Goal: Transaction & Acquisition: Book appointment/travel/reservation

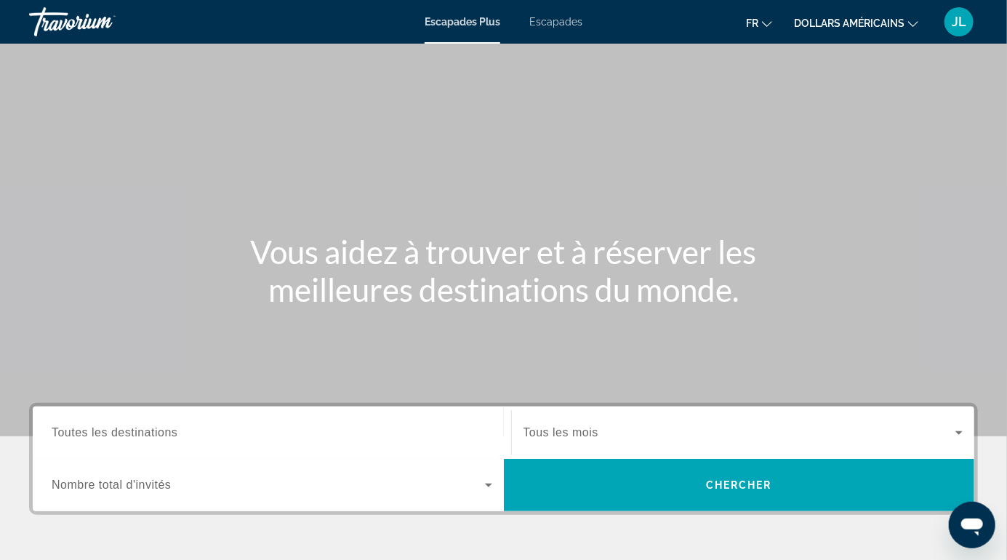
click at [908, 23] on icon "Changer de devise" at bounding box center [913, 24] width 10 height 10
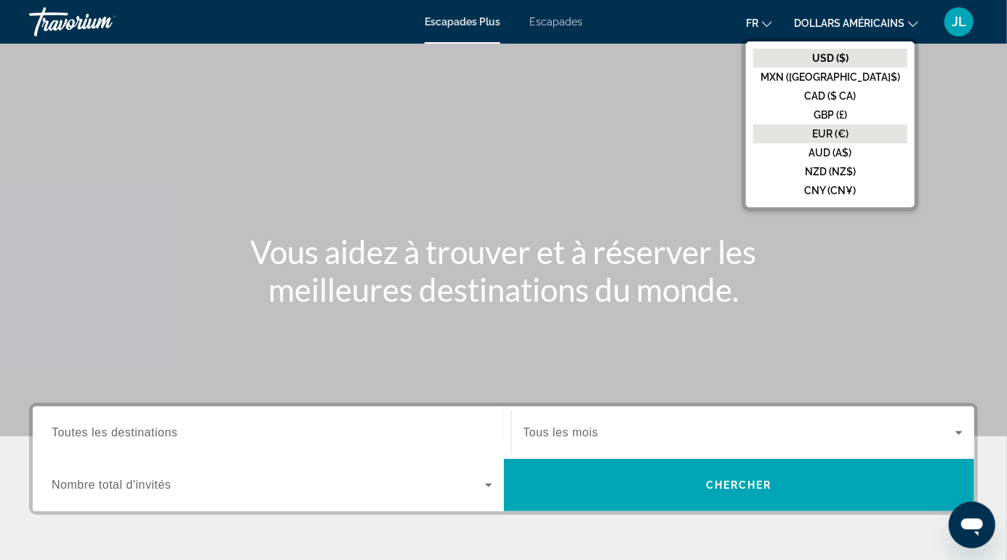
click at [849, 129] on font "EUR (€)" at bounding box center [830, 134] width 36 height 12
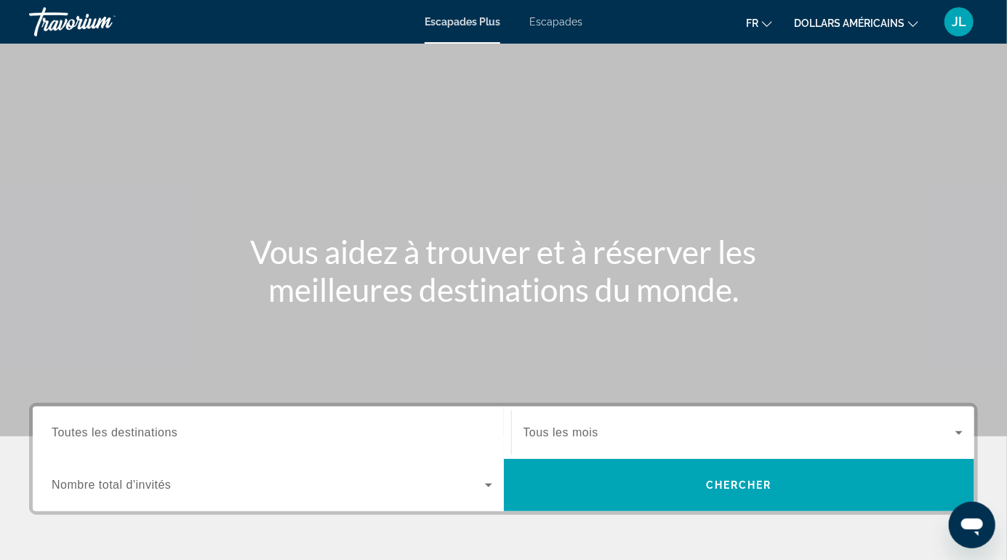
click at [913, 22] on icon "Changer de devise" at bounding box center [913, 24] width 10 height 10
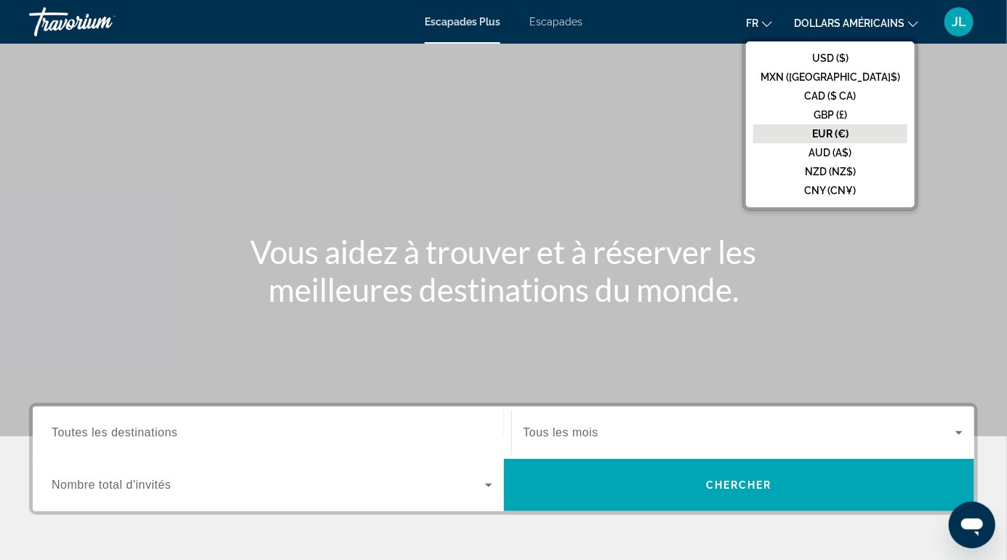
click at [849, 134] on font "EUR (€)" at bounding box center [830, 134] width 36 height 12
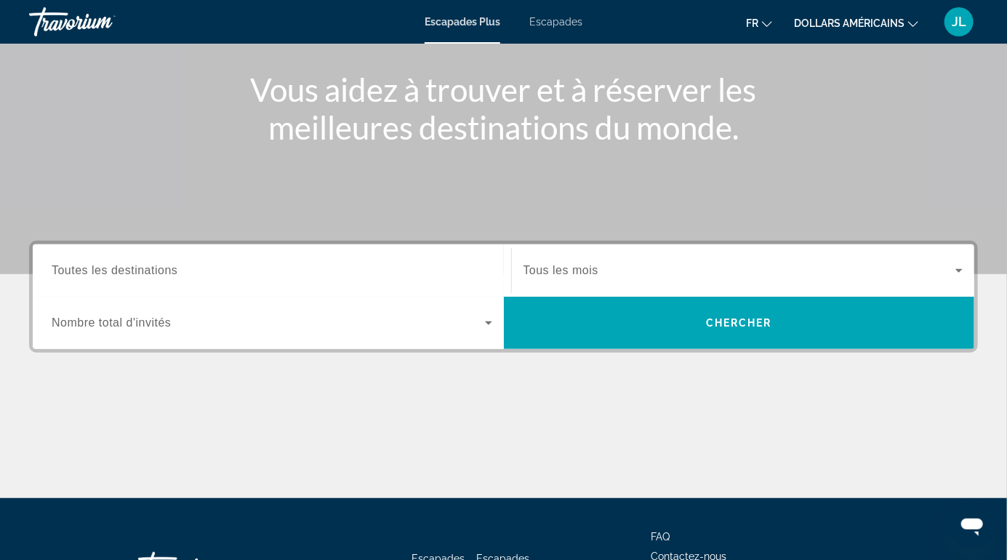
scroll to position [208, 0]
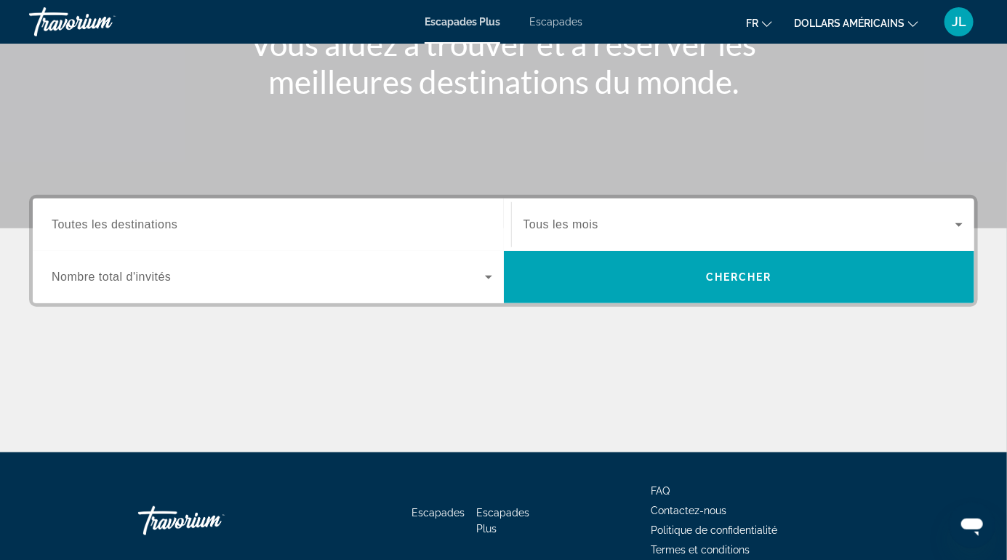
click at [488, 276] on icon "Widget de recherche" at bounding box center [488, 278] width 7 height 4
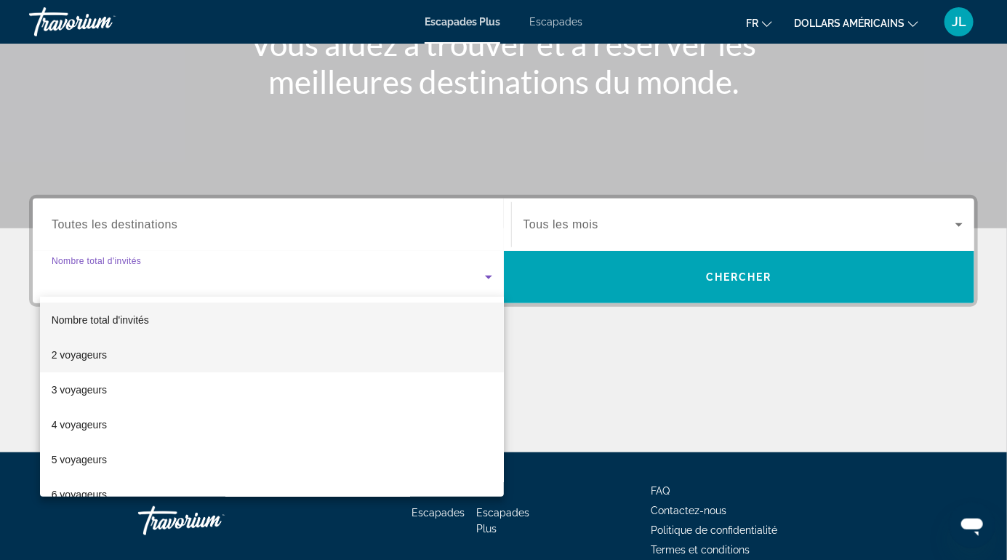
click at [92, 352] on font "2 voyageurs" at bounding box center [79, 355] width 55 height 12
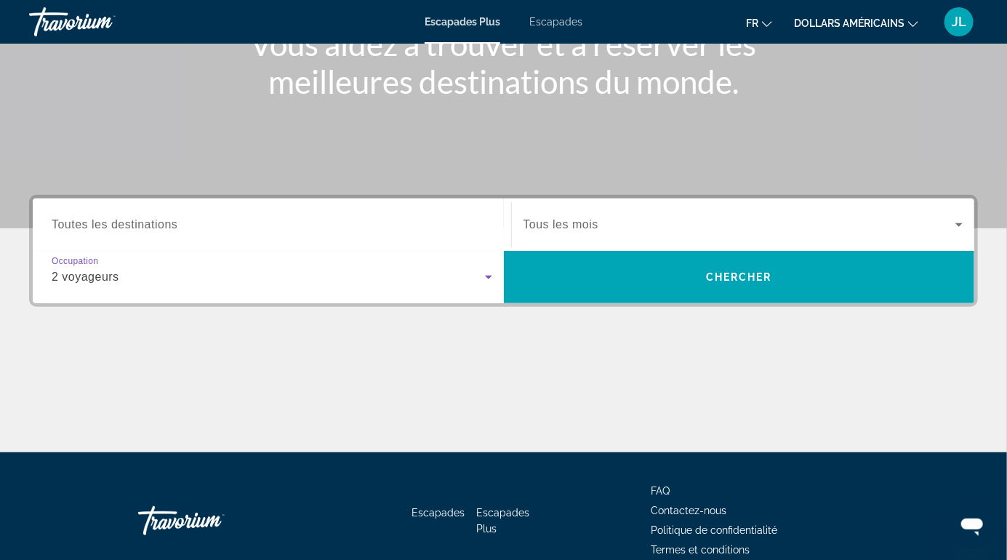
click at [965, 217] on icon "Widget de recherche" at bounding box center [959, 224] width 17 height 17
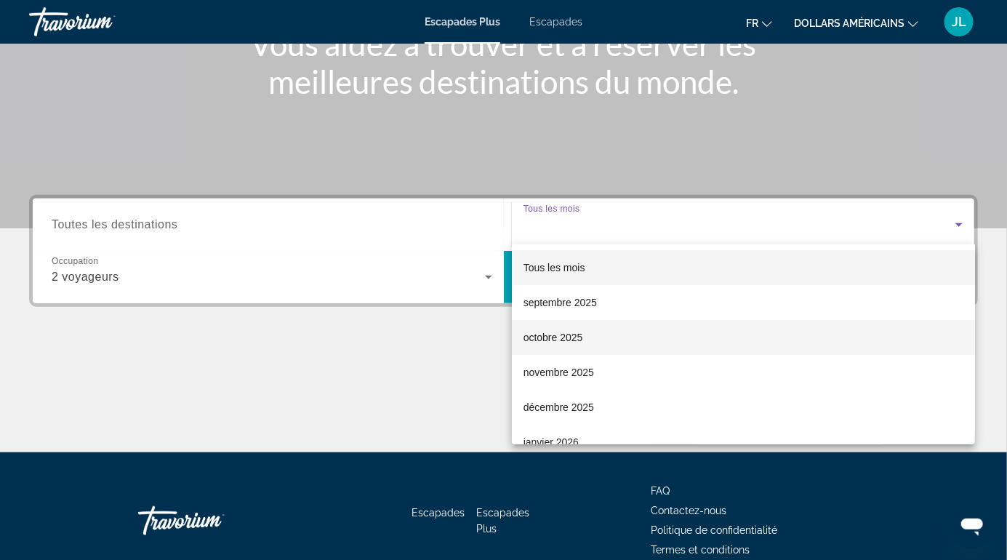
click at [596, 339] on mat-option "octobre 2025" at bounding box center [743, 337] width 463 height 35
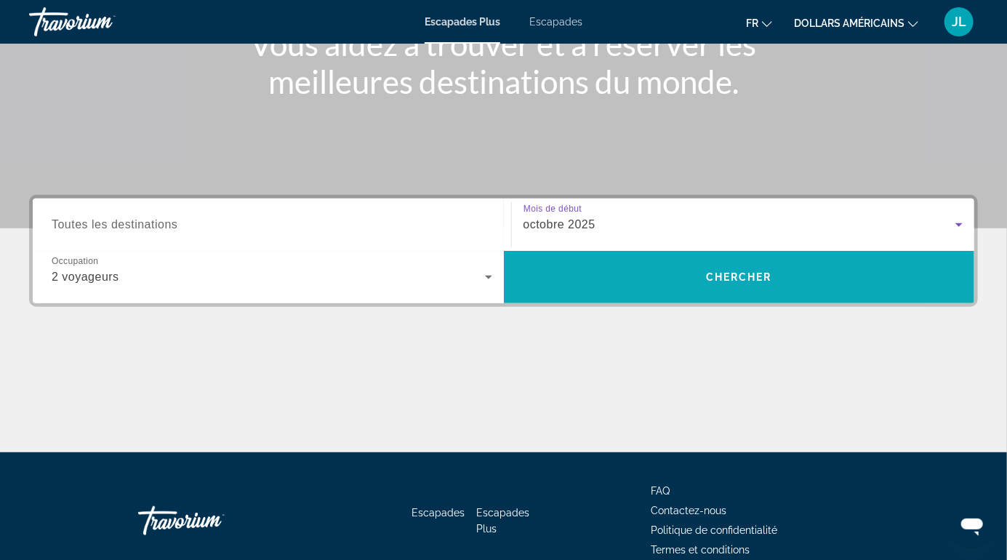
click at [745, 271] on font "Chercher" at bounding box center [739, 277] width 66 height 12
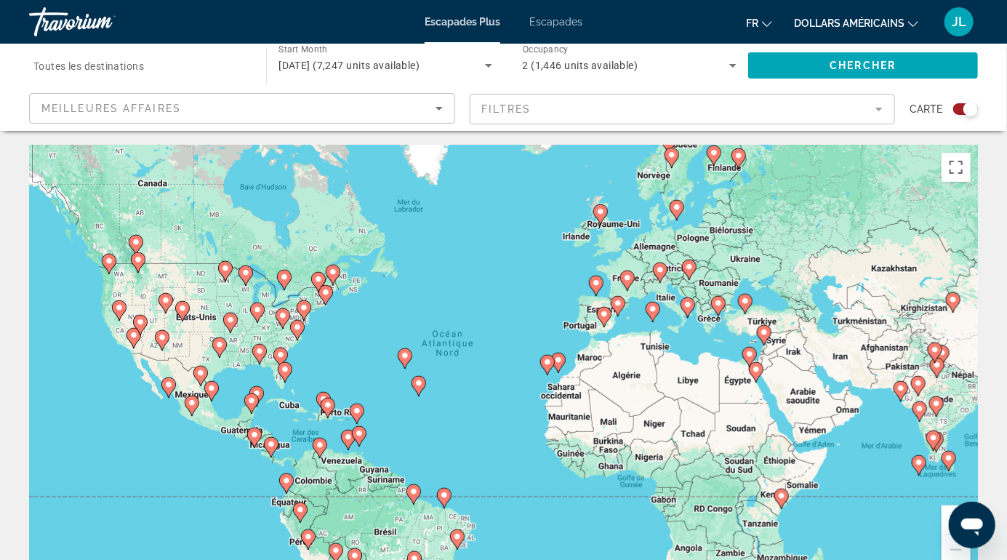
click at [954, 521] on button "Zoom avant" at bounding box center [956, 519] width 29 height 29
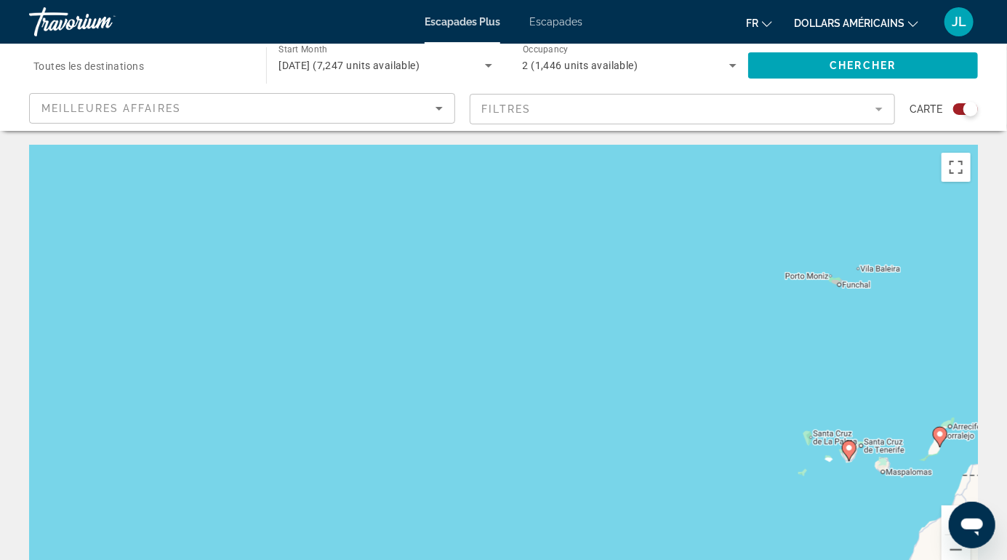
drag, startPoint x: 867, startPoint y: 367, endPoint x: 681, endPoint y: 381, distance: 186.0
click at [681, 381] on div "Pour activer le glissement avec le clavier, appuyez sur Alt+Entrée. Une fois ce…" at bounding box center [503, 363] width 949 height 436
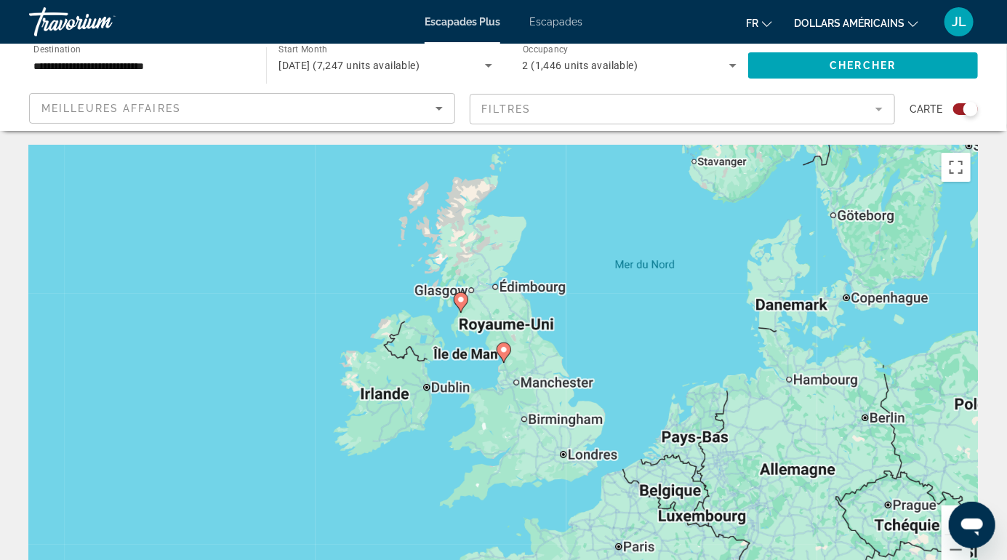
type input "**********"
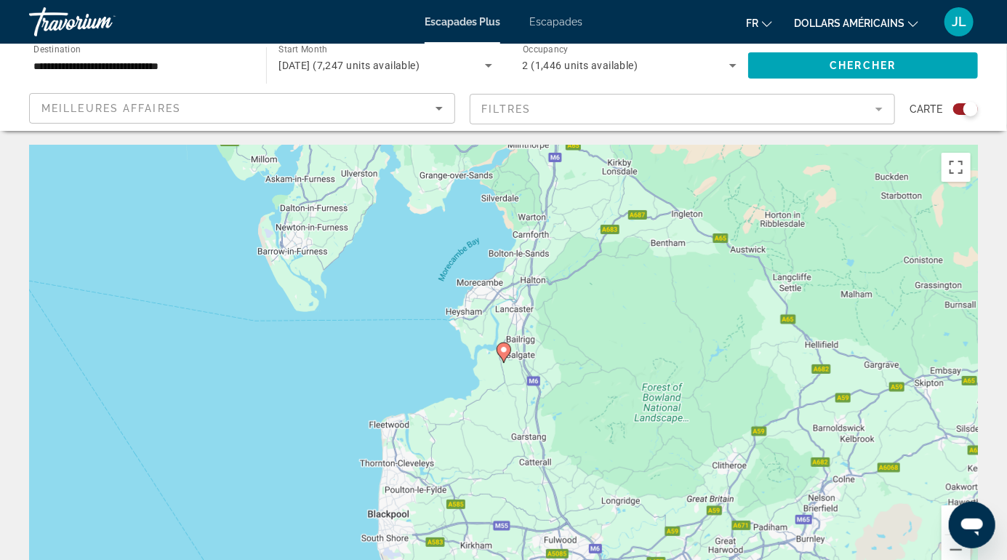
click at [499, 356] on gmp-advanced-marker "Contenu principal" at bounding box center [504, 353] width 15 height 22
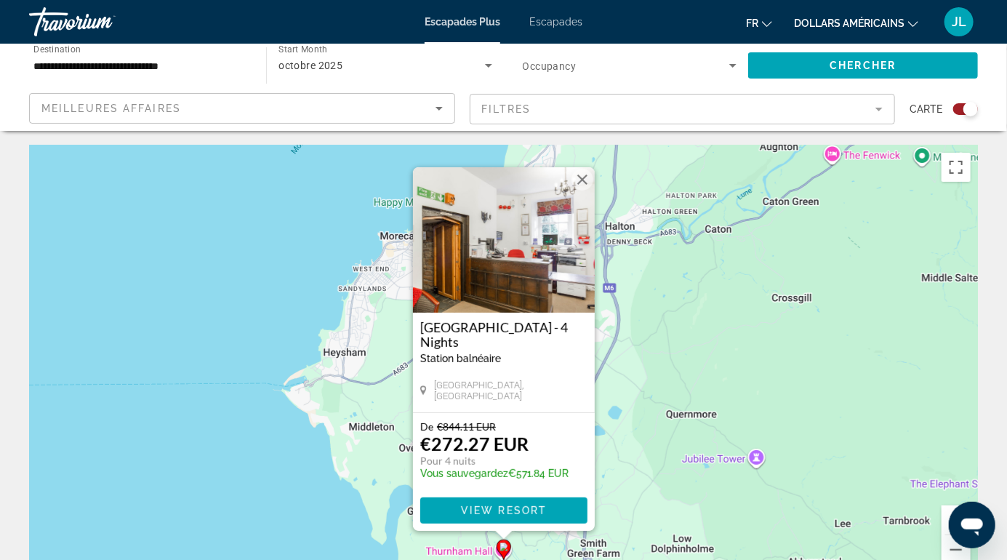
click at [580, 187] on button "Fermer" at bounding box center [583, 180] width 22 height 22
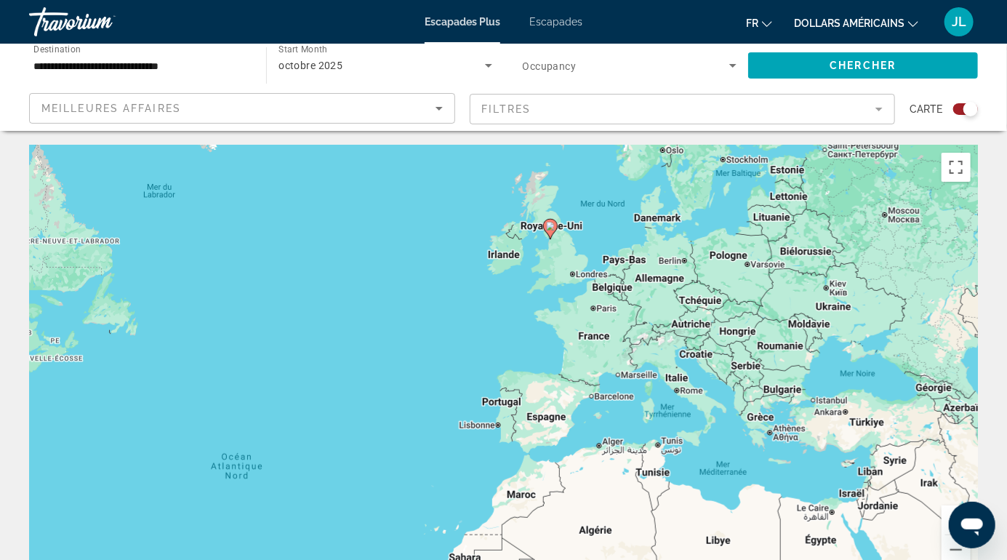
click at [695, 302] on div "Pour activer le glissement avec le clavier, appuyez sur Alt+Entrée. Une fois ce…" at bounding box center [503, 363] width 949 height 436
click at [826, 73] on span "Search widget" at bounding box center [863, 65] width 230 height 35
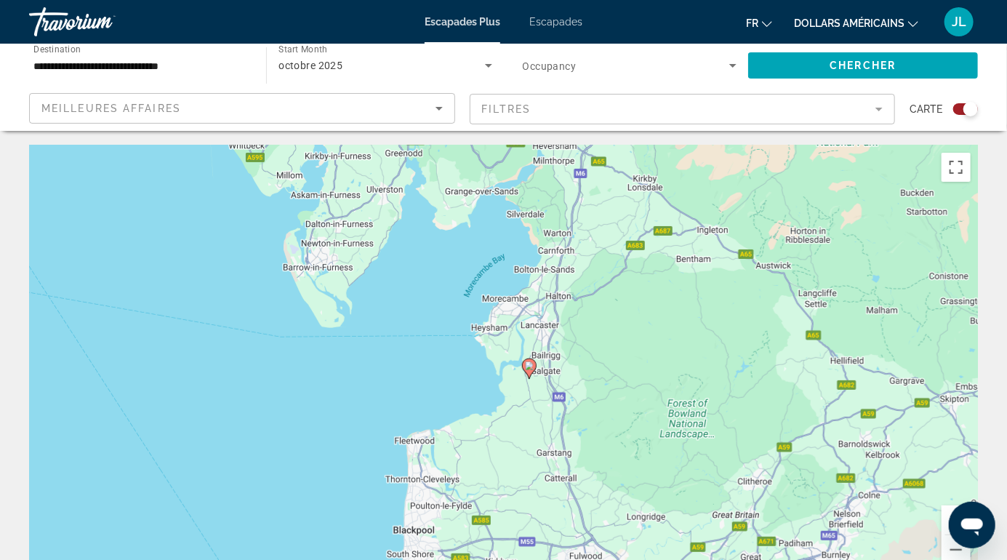
click at [533, 372] on gmp-advanced-marker "Contenu principal" at bounding box center [529, 369] width 15 height 22
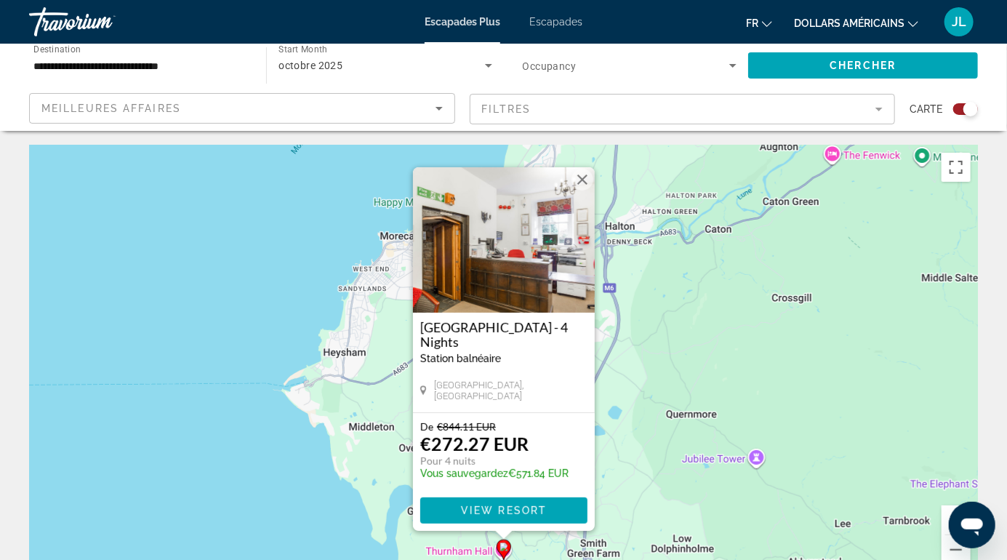
click at [548, 258] on img "Contenu principal" at bounding box center [504, 239] width 182 height 145
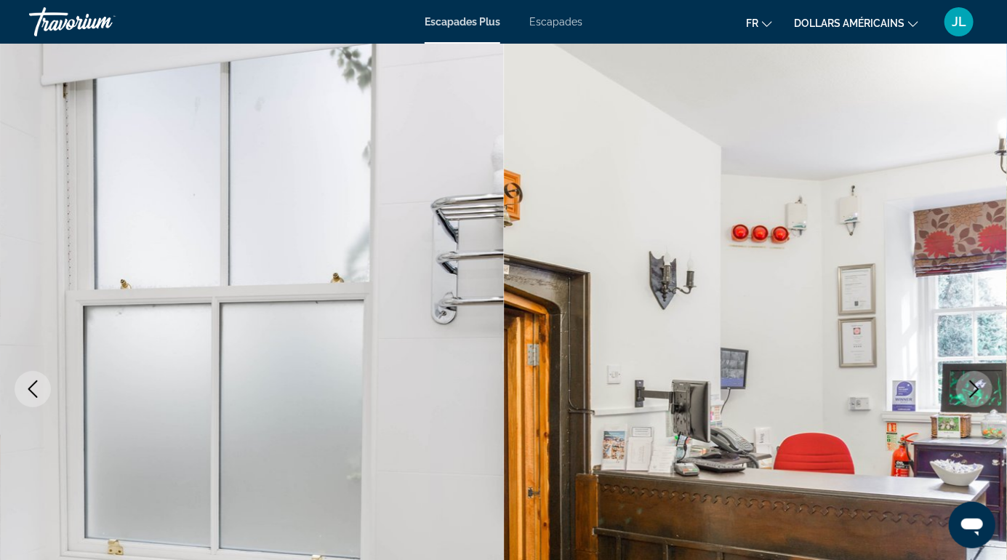
click at [569, 18] on font "Escapades" at bounding box center [555, 22] width 53 height 12
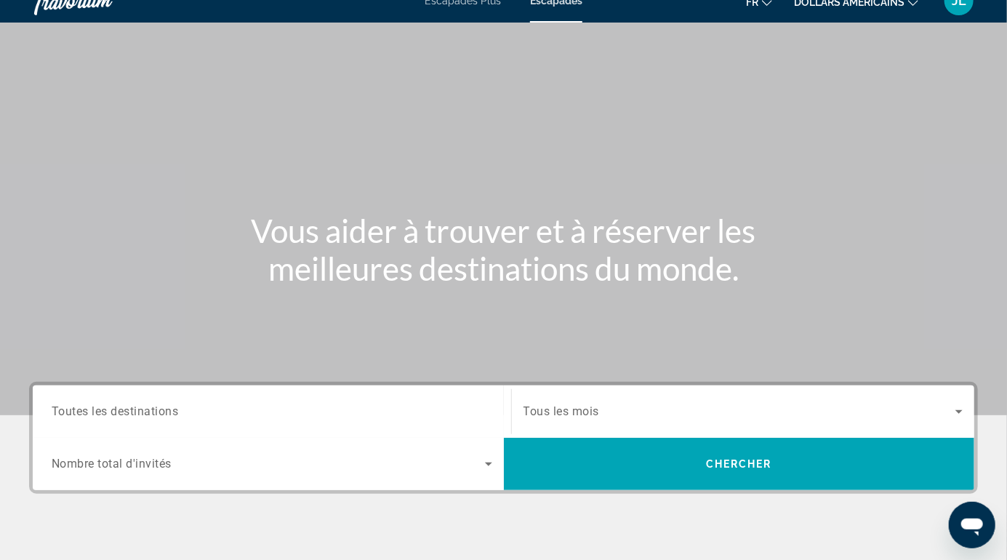
scroll to position [65, 0]
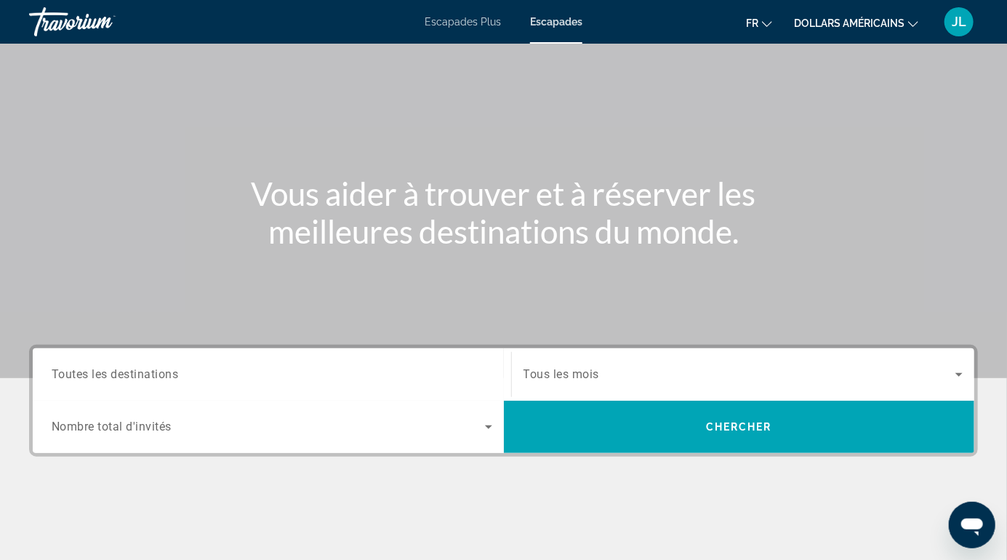
click at [959, 374] on icon "Search widget" at bounding box center [959, 375] width 7 height 4
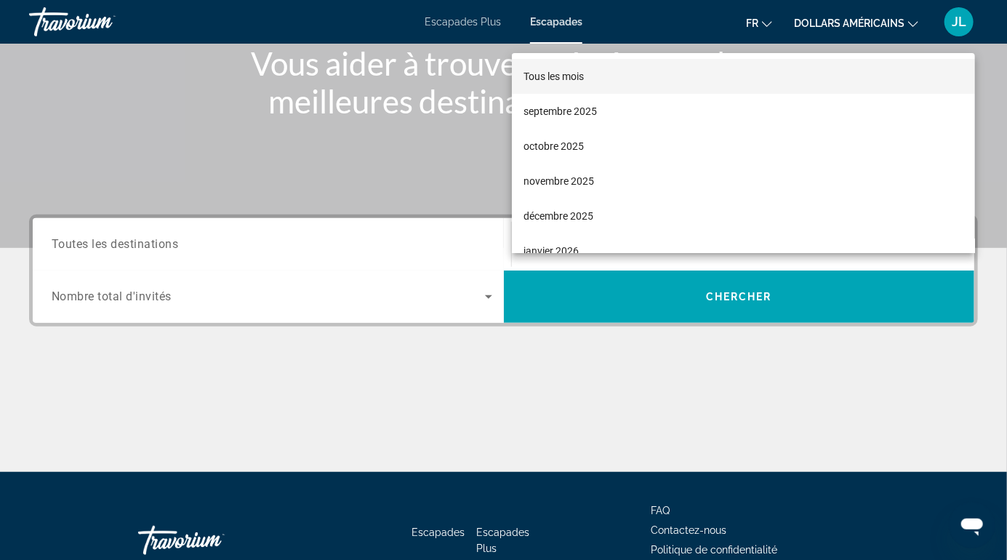
scroll to position [278, 0]
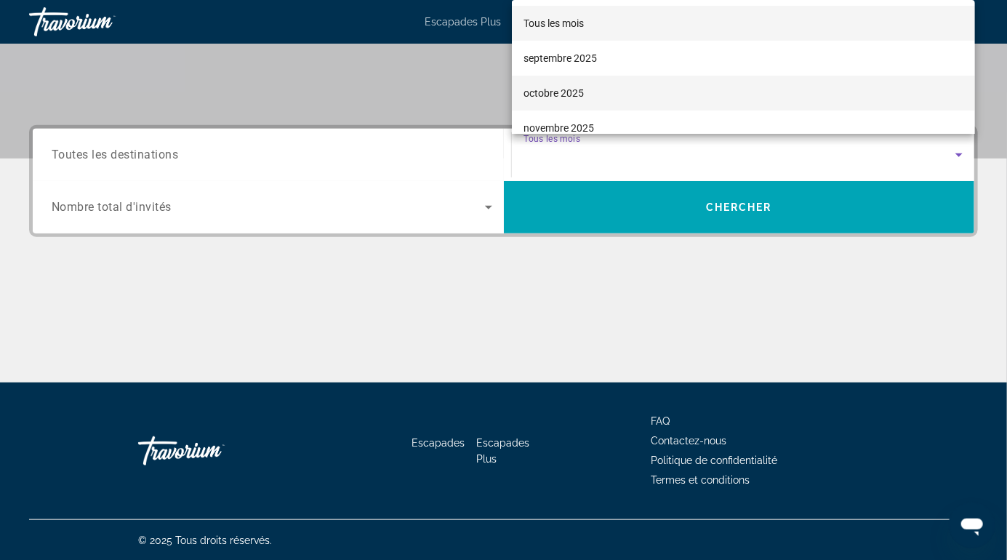
click at [555, 92] on font "octobre 2025" at bounding box center [554, 93] width 60 height 12
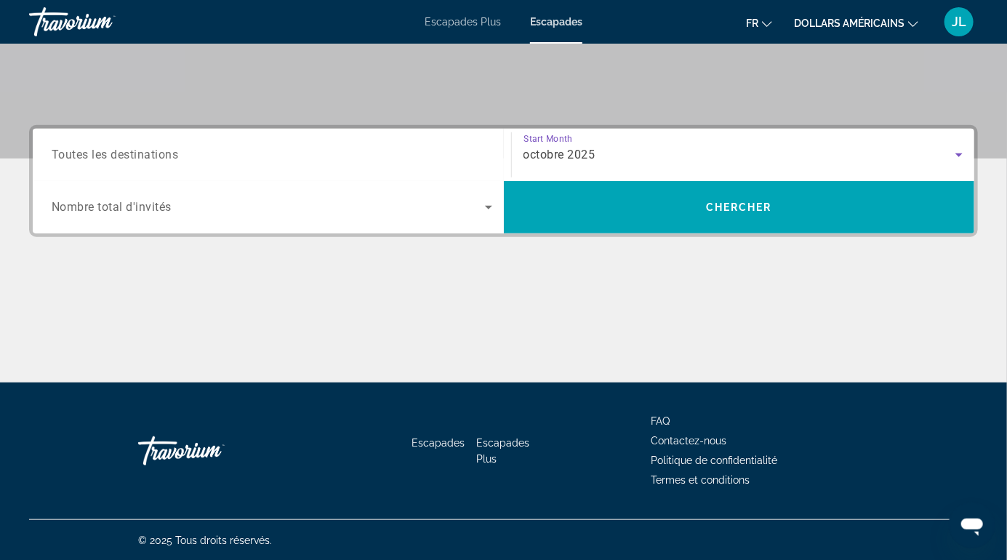
click at [461, 199] on span "Search widget" at bounding box center [268, 207] width 433 height 17
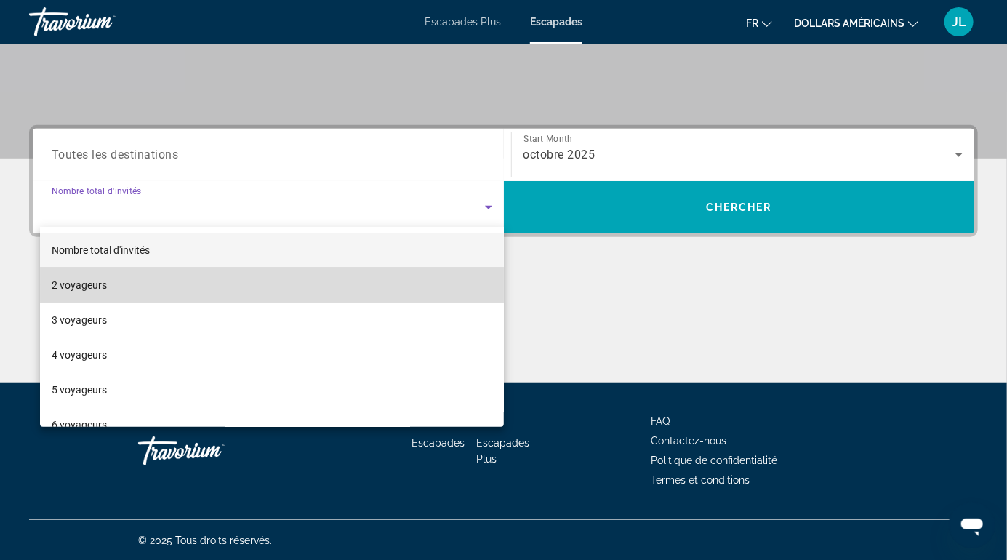
click at [355, 284] on mat-option "2 voyageurs" at bounding box center [272, 285] width 464 height 35
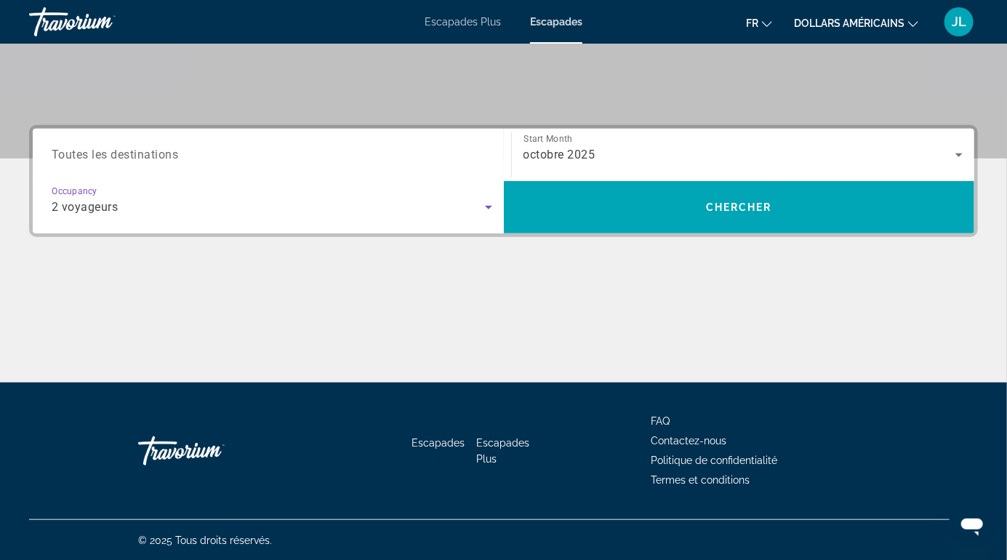
click at [319, 151] on input "Destination Toutes les destinations" at bounding box center [272, 155] width 441 height 17
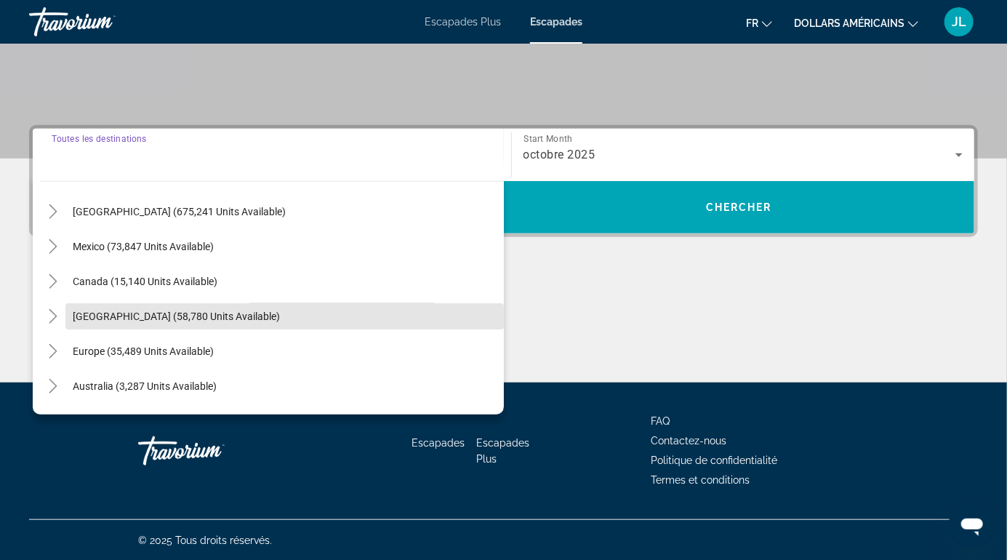
scroll to position [55, 0]
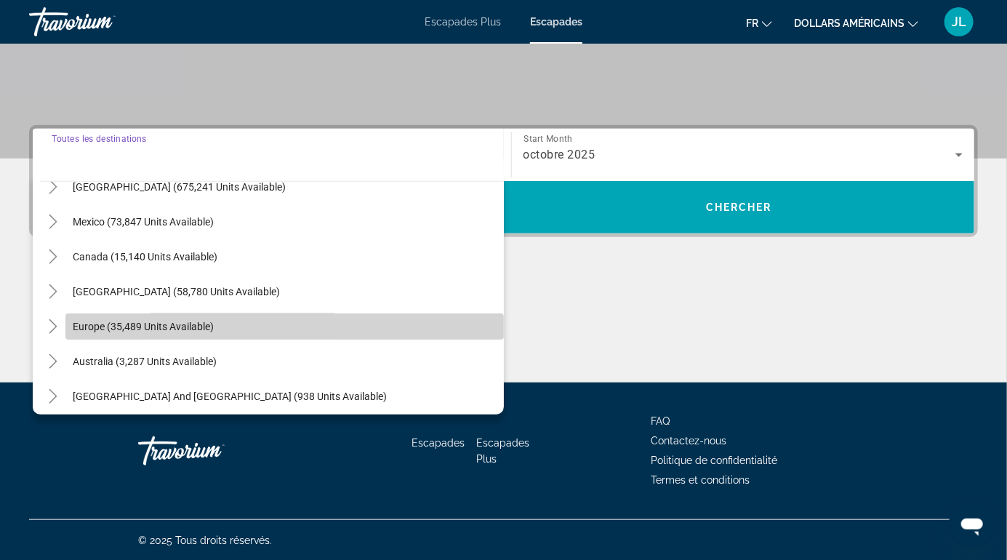
click at [234, 332] on span "Search widget" at bounding box center [284, 326] width 439 height 35
type input "**********"
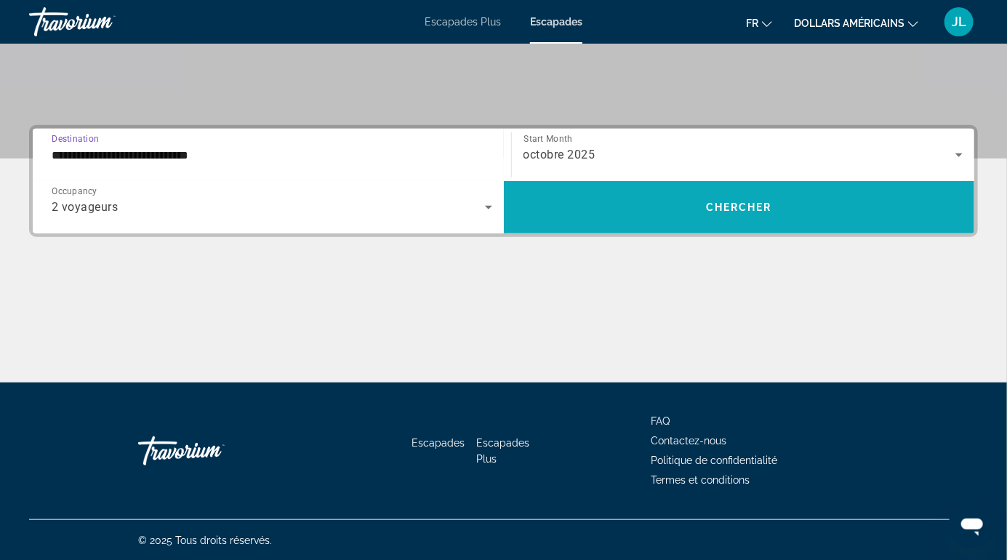
click at [860, 199] on span "Search widget" at bounding box center [739, 207] width 471 height 35
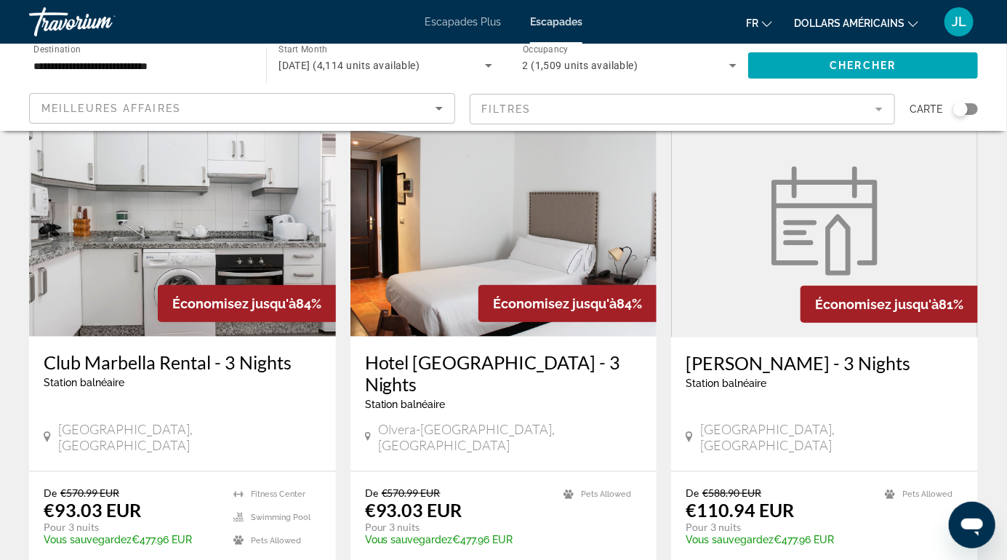
scroll to position [594, 0]
click at [887, 105] on mat-form-field "Filtres" at bounding box center [683, 109] width 426 height 31
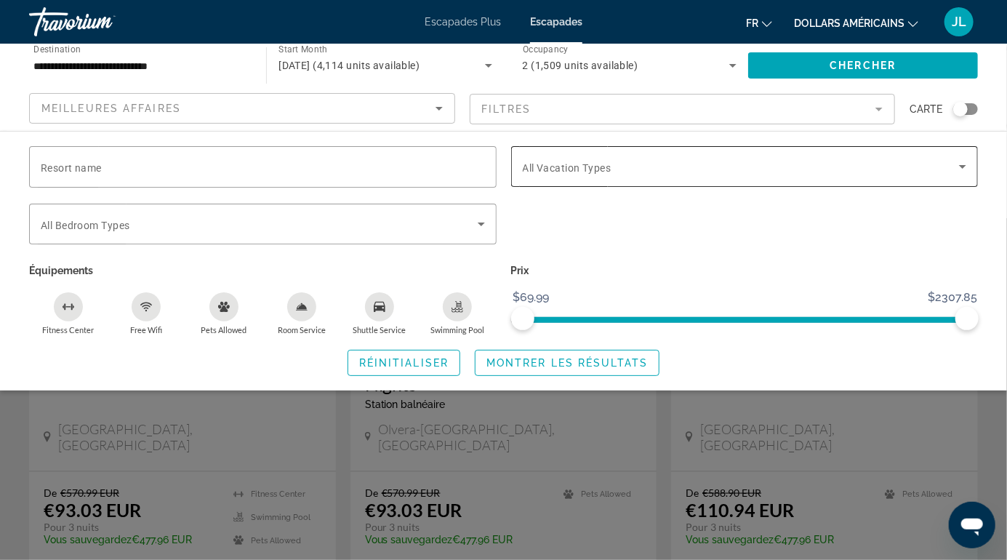
click at [949, 159] on span "Search widget" at bounding box center [741, 166] width 437 height 17
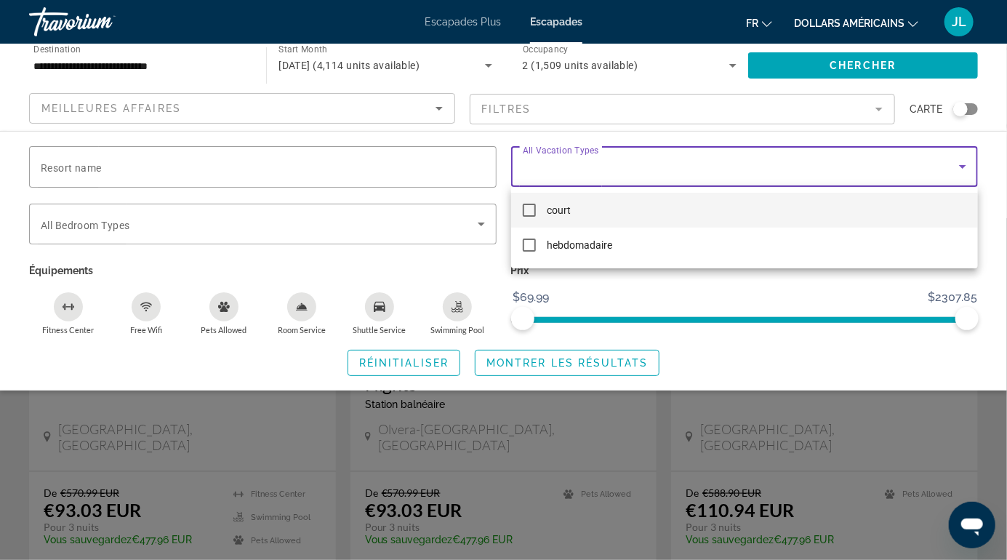
click at [654, 294] on div at bounding box center [503, 280] width 1007 height 560
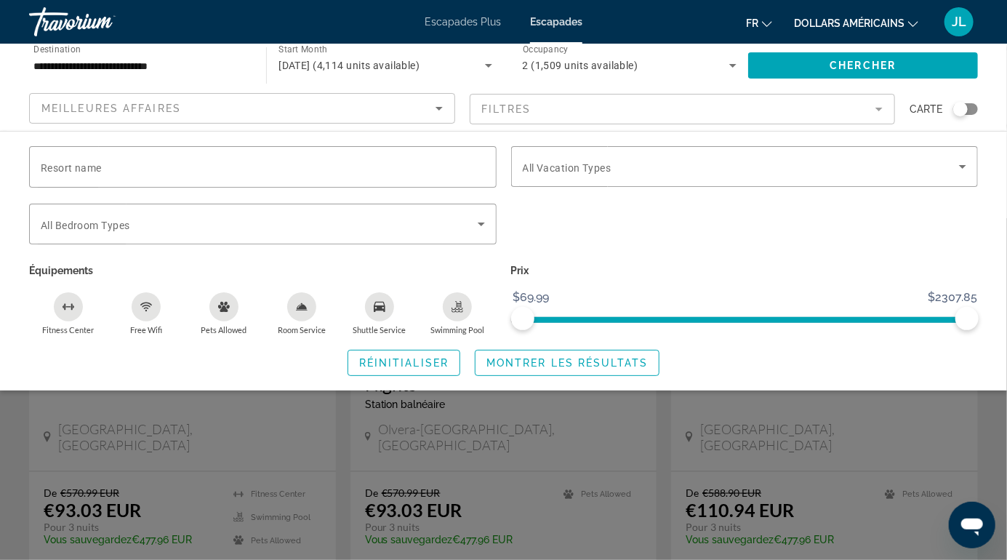
click at [439, 108] on icon "Sort by" at bounding box center [439, 109] width 7 height 4
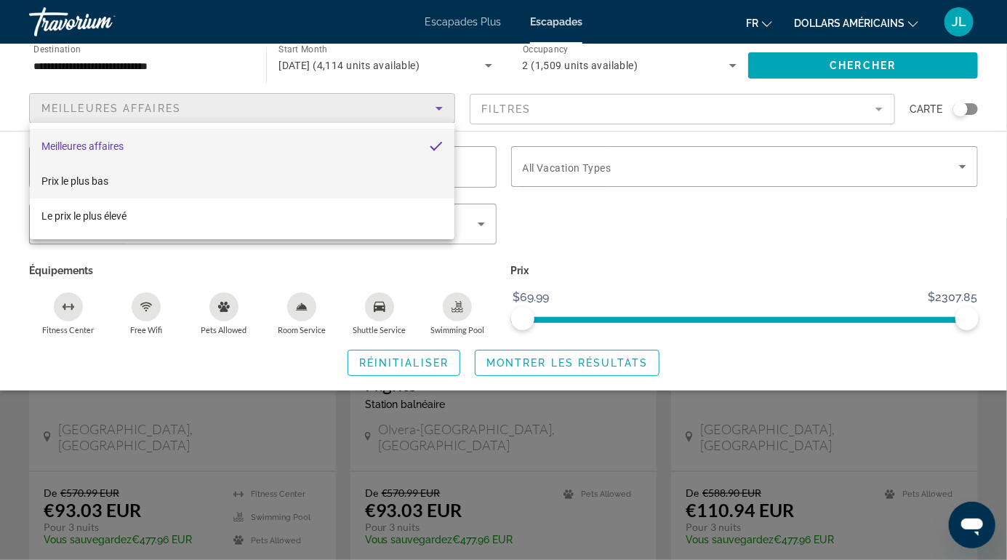
click at [99, 175] on font "Prix ​​le plus bas" at bounding box center [74, 181] width 67 height 12
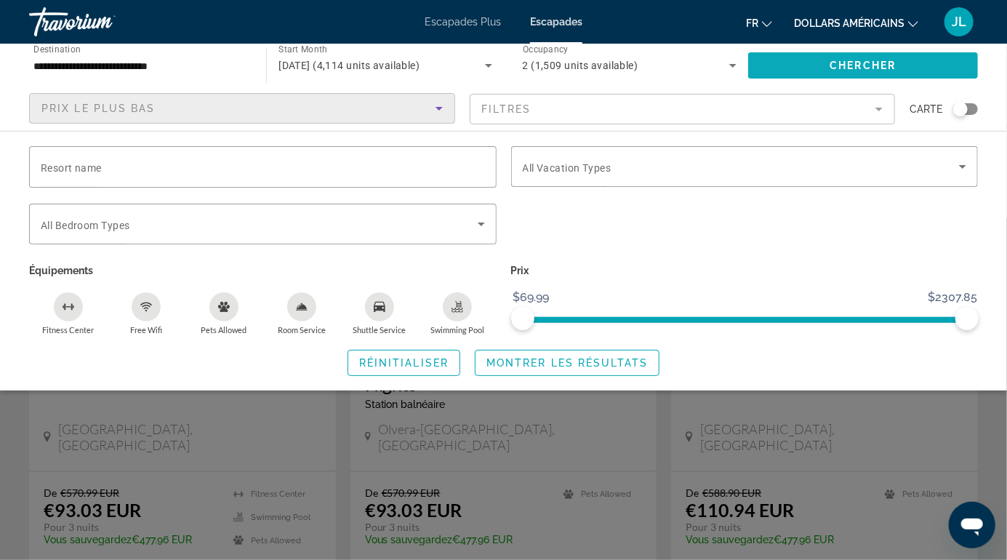
click at [931, 63] on span "Search widget" at bounding box center [863, 65] width 230 height 35
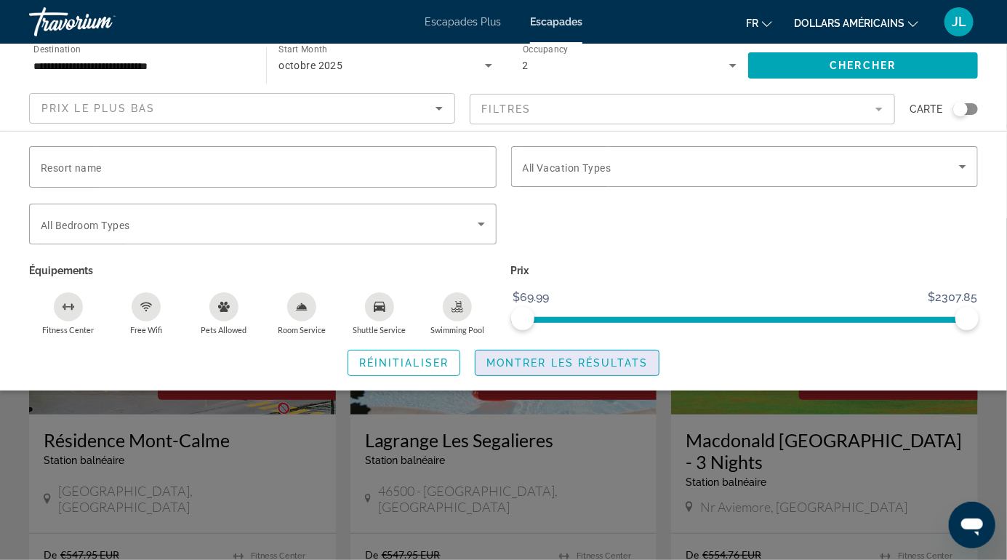
click at [599, 362] on span "Montrer les résultats" at bounding box center [567, 363] width 161 height 12
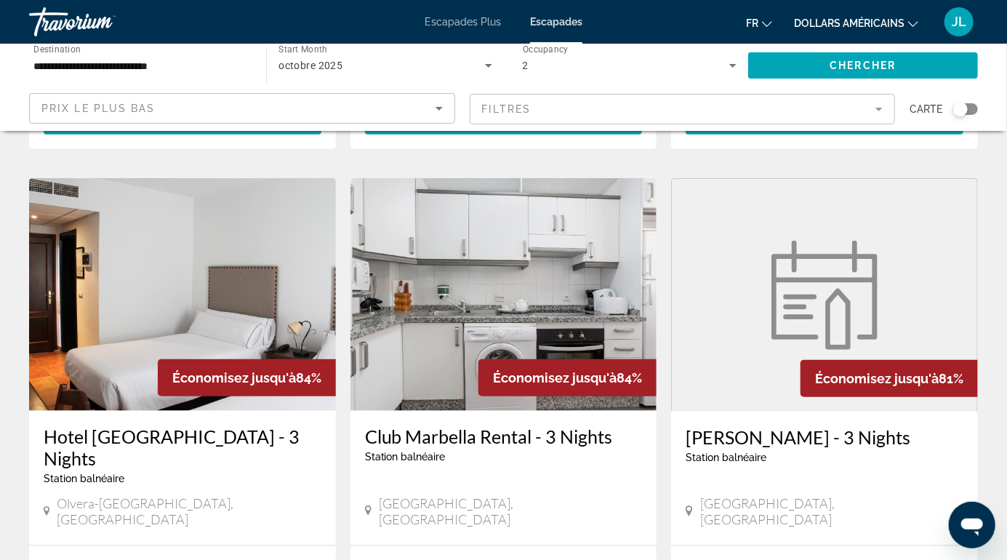
scroll to position [521, 0]
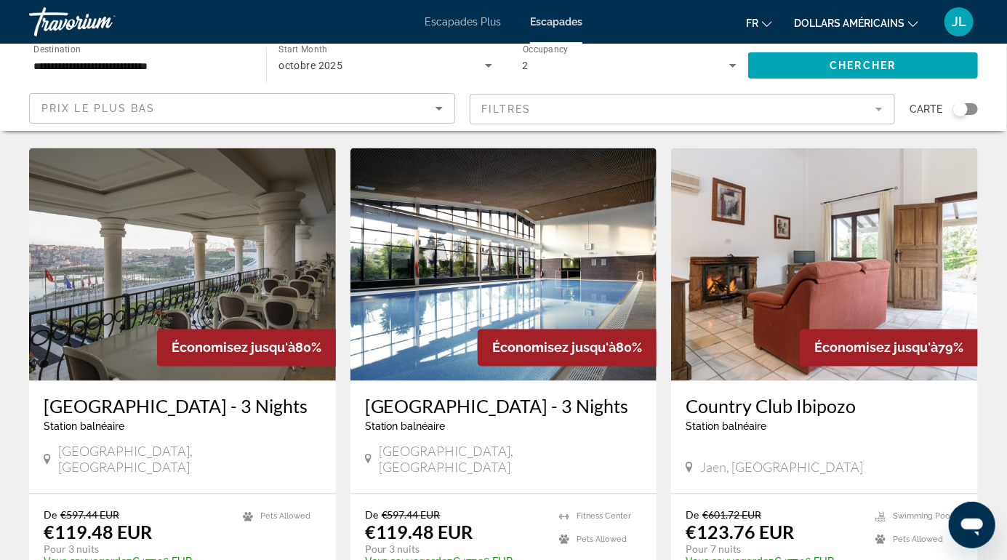
click at [913, 421] on div "Station balnéaire - Ceci est une station d'adultes seulement" at bounding box center [825, 427] width 278 height 12
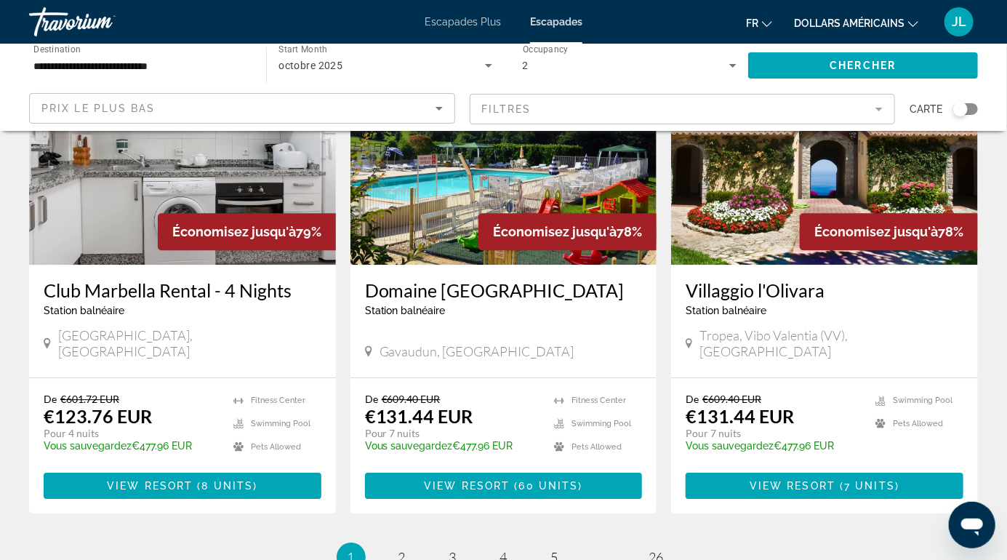
scroll to position [1709, 0]
click at [394, 545] on link "page 2" at bounding box center [401, 557] width 25 height 25
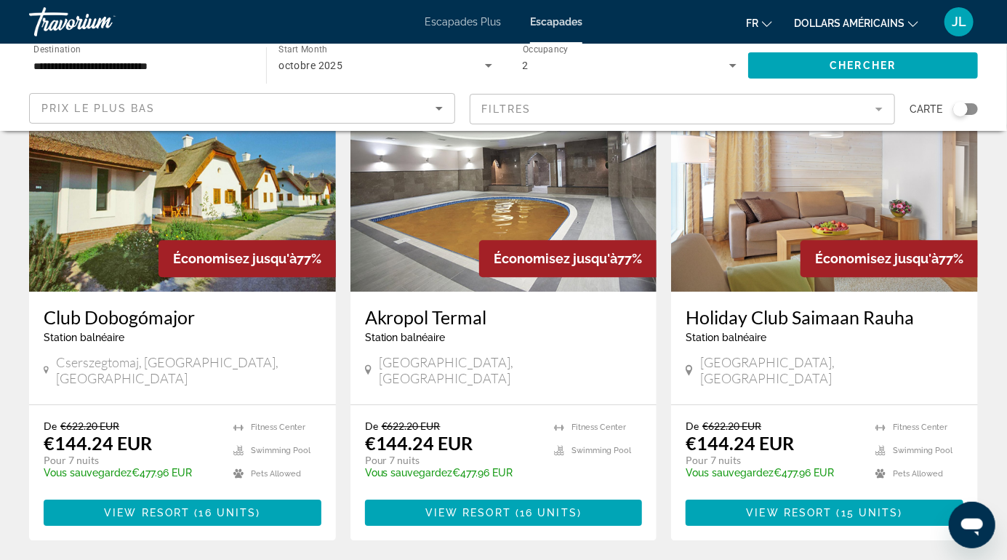
scroll to position [1766, 0]
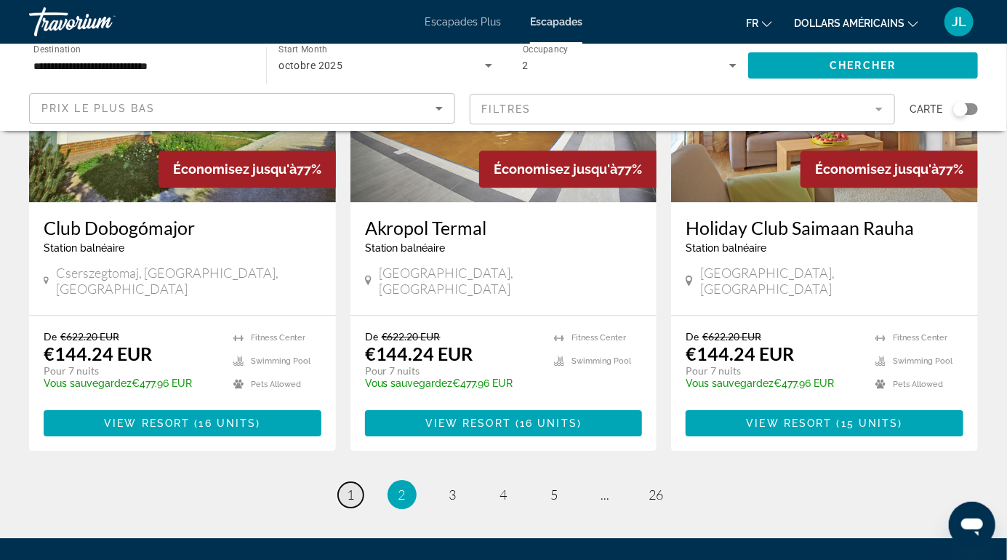
click at [354, 487] on span "1" at bounding box center [351, 495] width 7 height 16
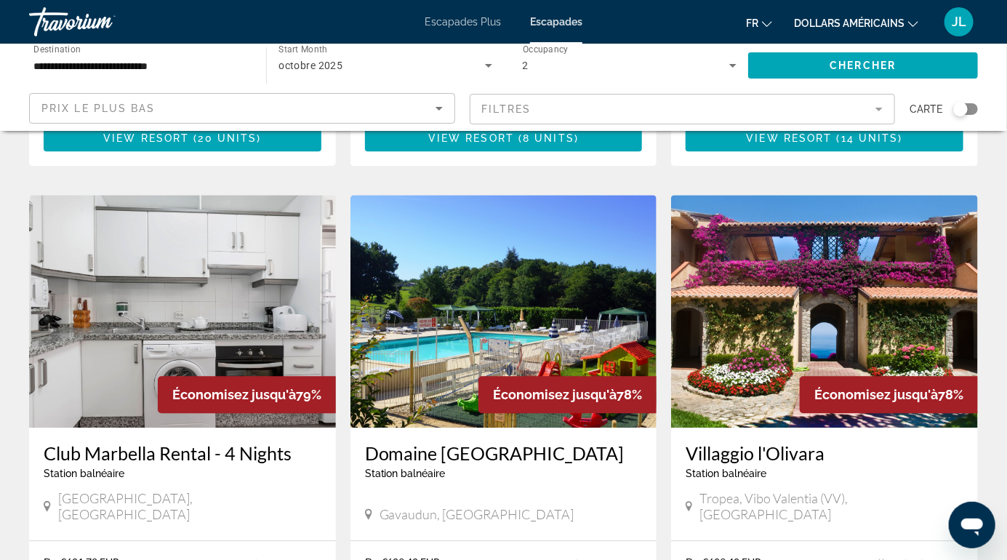
scroll to position [1545, 0]
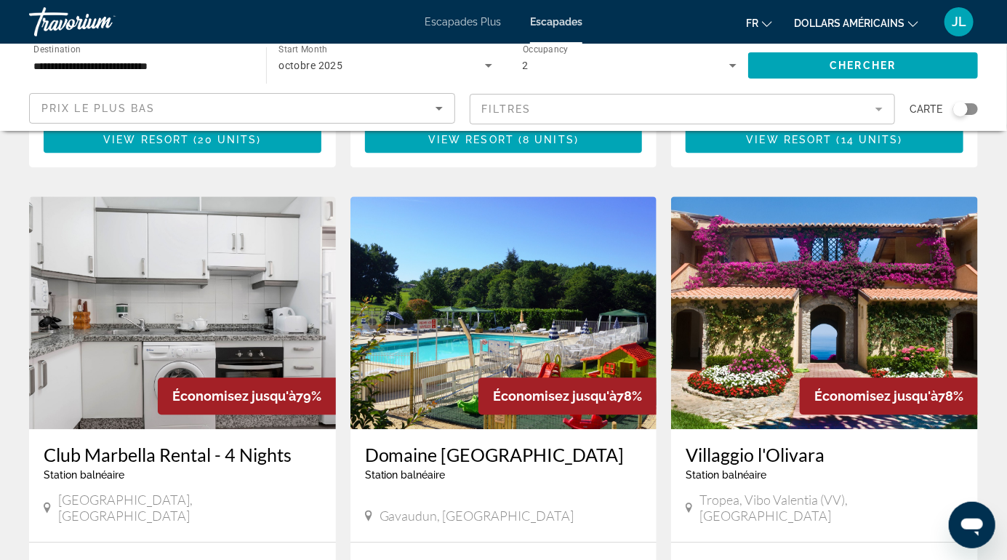
click at [916, 261] on img "Contenu principal" at bounding box center [824, 312] width 307 height 233
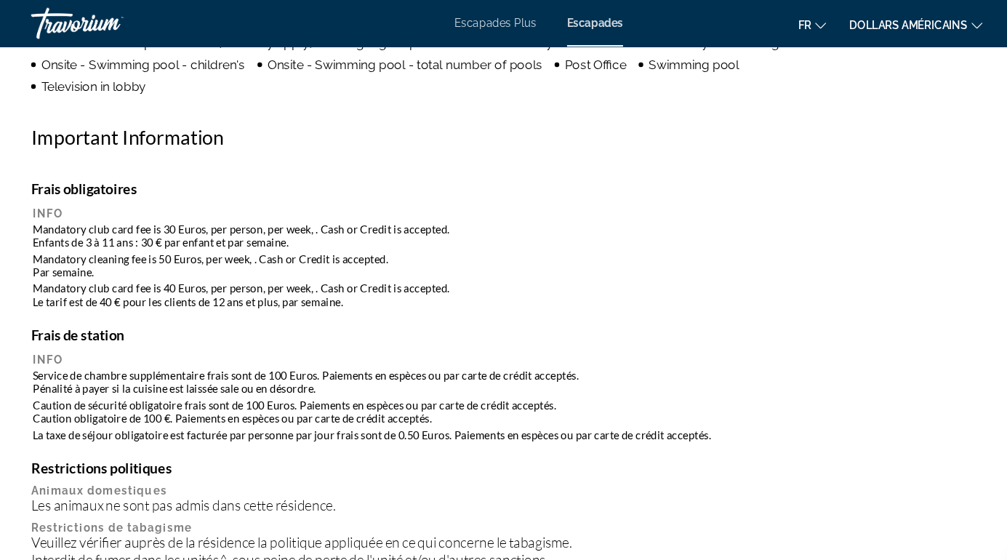
scroll to position [1551, 0]
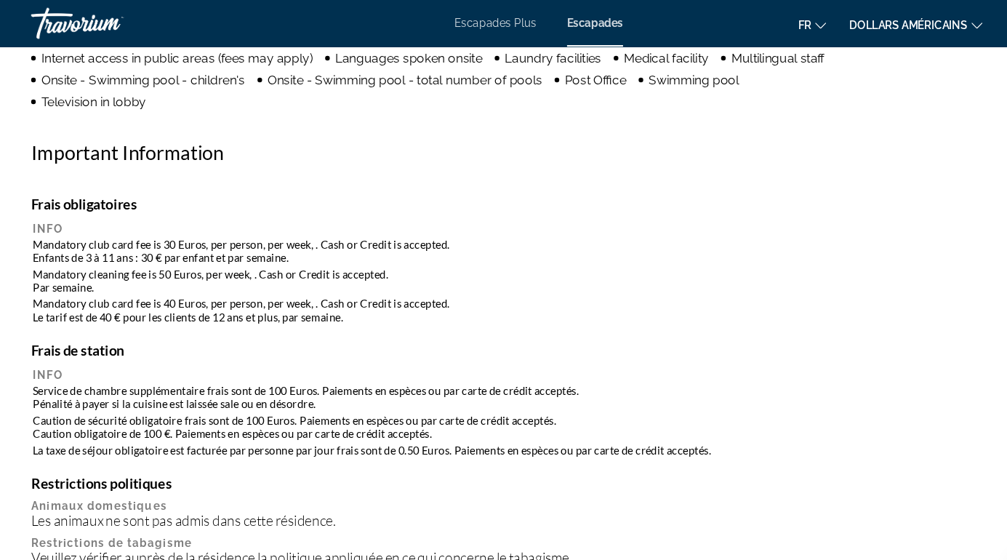
click at [103, 212] on th "Info" at bounding box center [504, 213] width 946 height 13
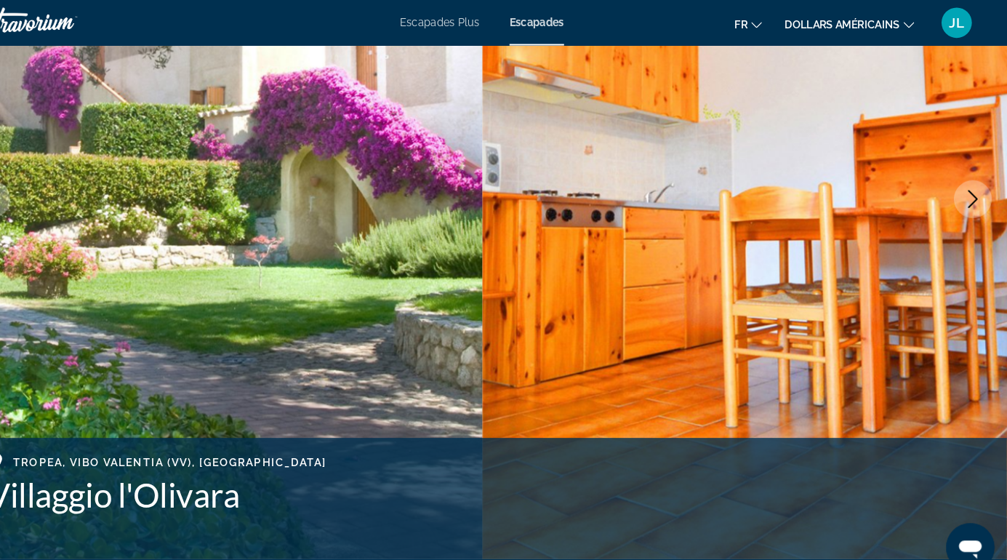
scroll to position [0, 0]
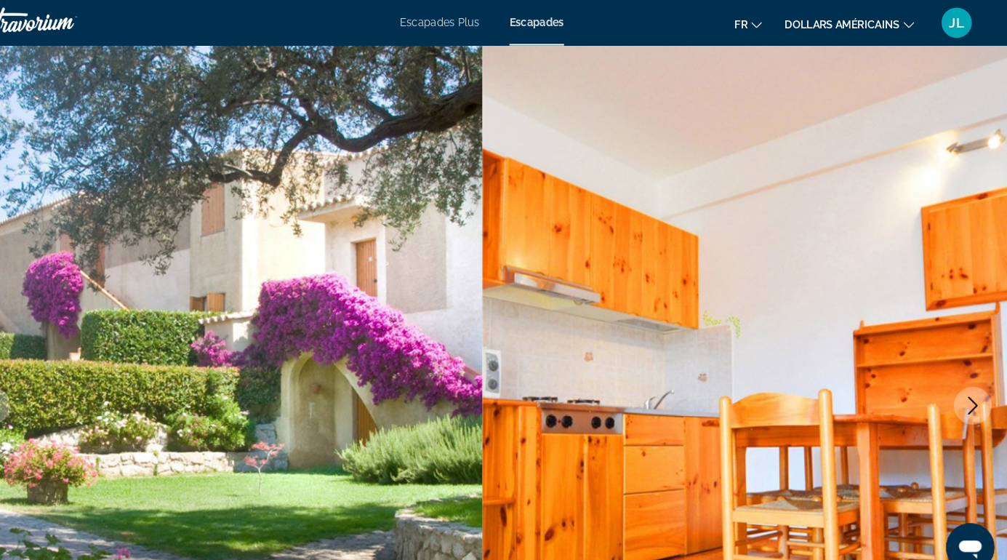
click at [675, 309] on img "Contenu principal" at bounding box center [756, 389] width 504 height 691
click at [447, 25] on font "Escapades Plus" at bounding box center [463, 22] width 76 height 12
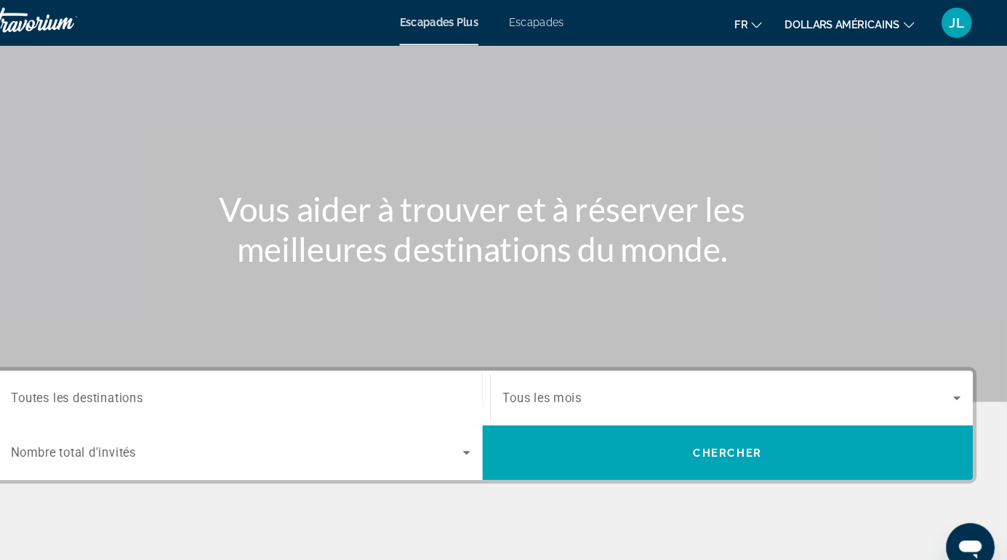
scroll to position [51, 0]
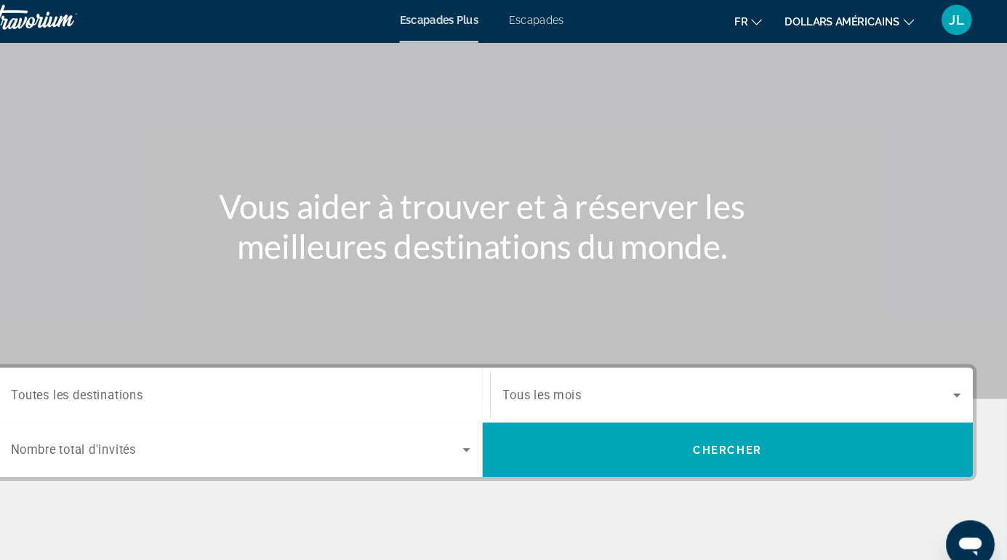
click at [727, 387] on span "Search widget" at bounding box center [740, 381] width 433 height 17
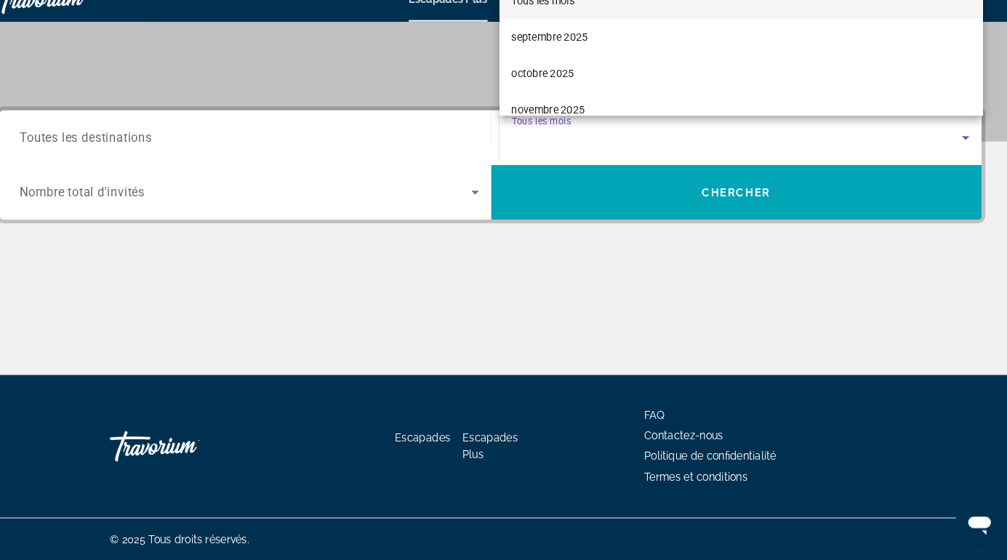
scroll to position [278, 0]
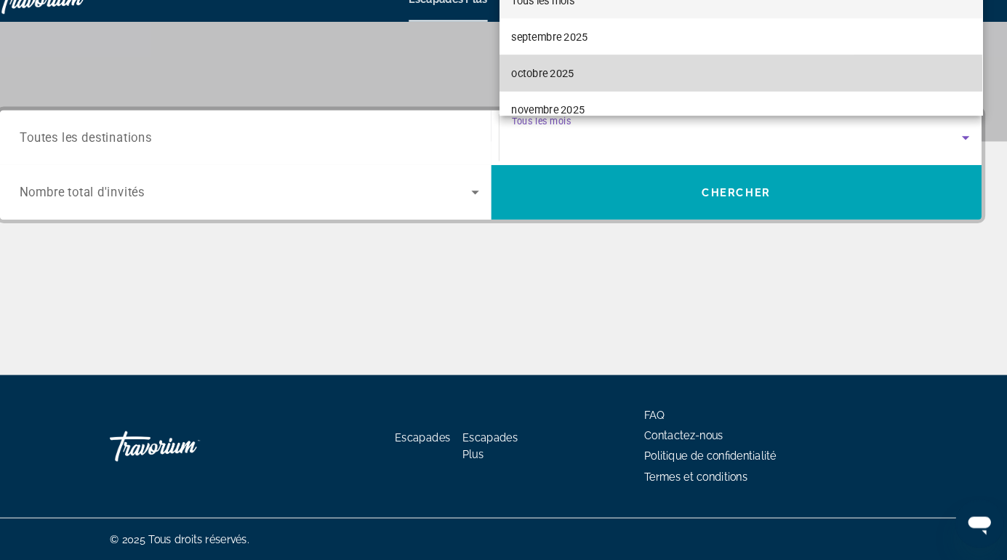
click at [559, 101] on span "octobre 2025" at bounding box center [554, 92] width 60 height 17
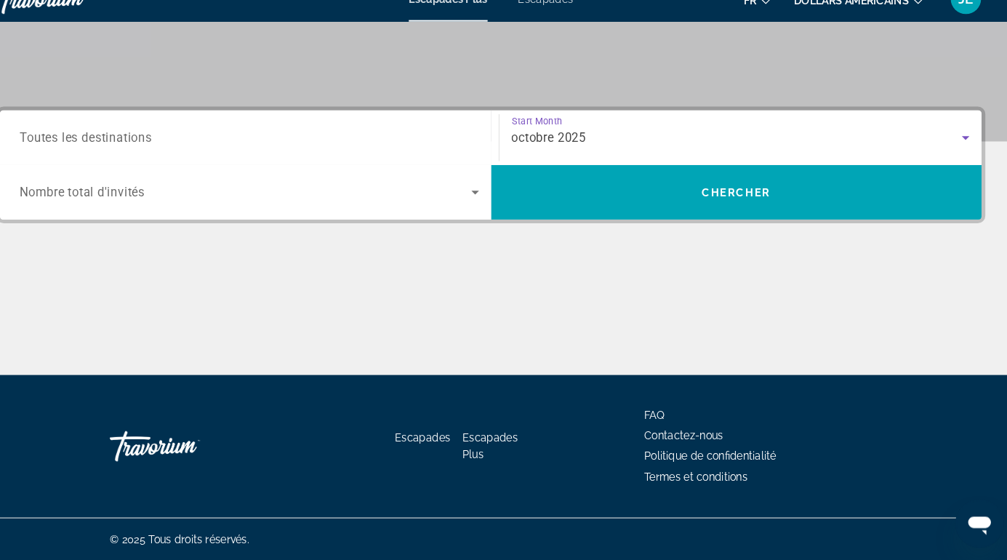
click at [495, 207] on icon "Search widget" at bounding box center [488, 207] width 17 height 17
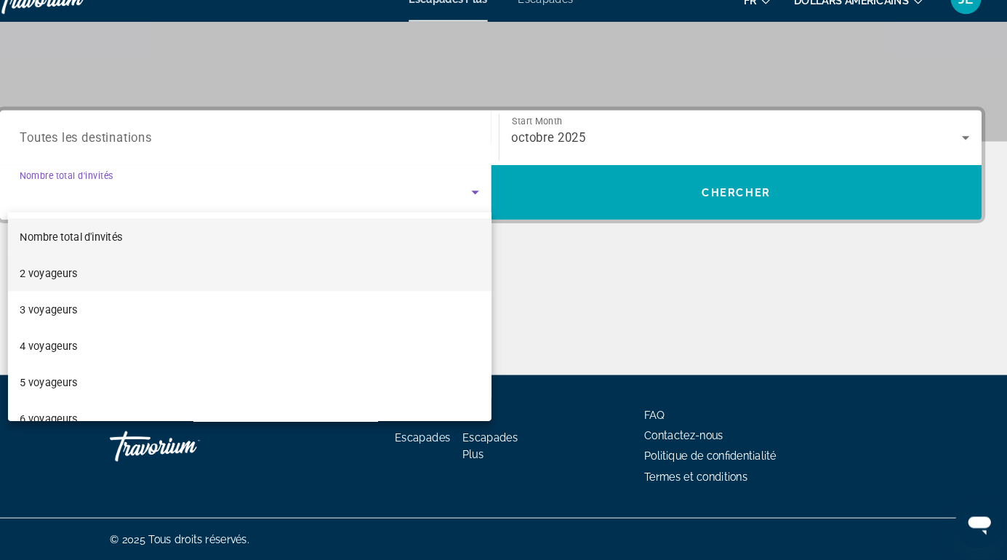
click at [204, 279] on mat-option "2 voyageurs" at bounding box center [272, 285] width 464 height 35
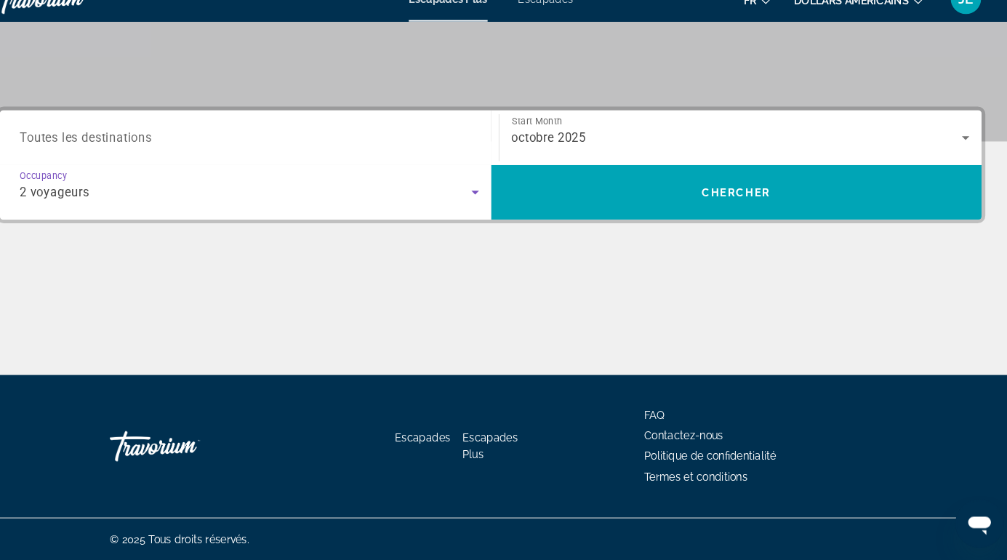
click at [356, 147] on input "Destination Toutes les destinations" at bounding box center [272, 155] width 441 height 17
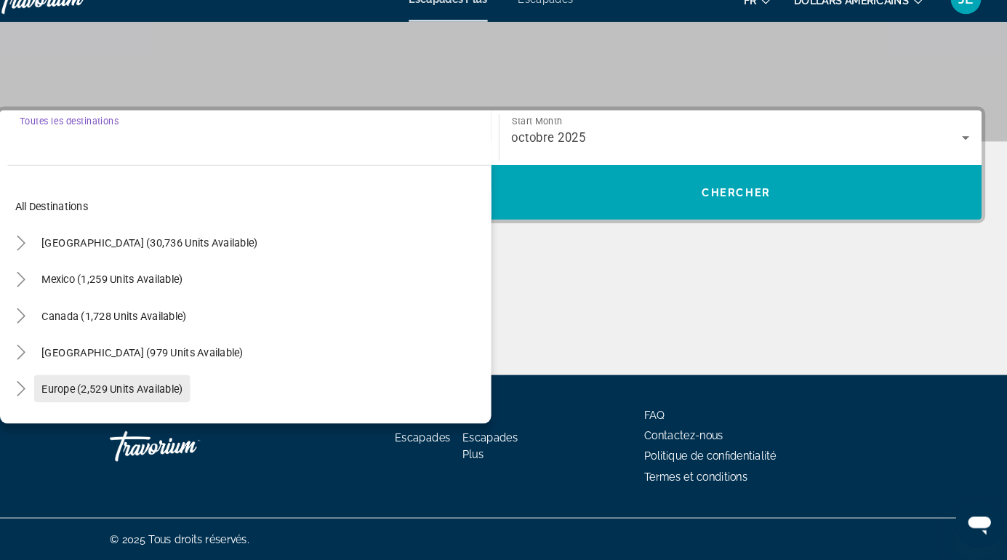
click at [173, 396] on span "Europe (2,529 units available)" at bounding box center [140, 396] width 135 height 12
type input "**********"
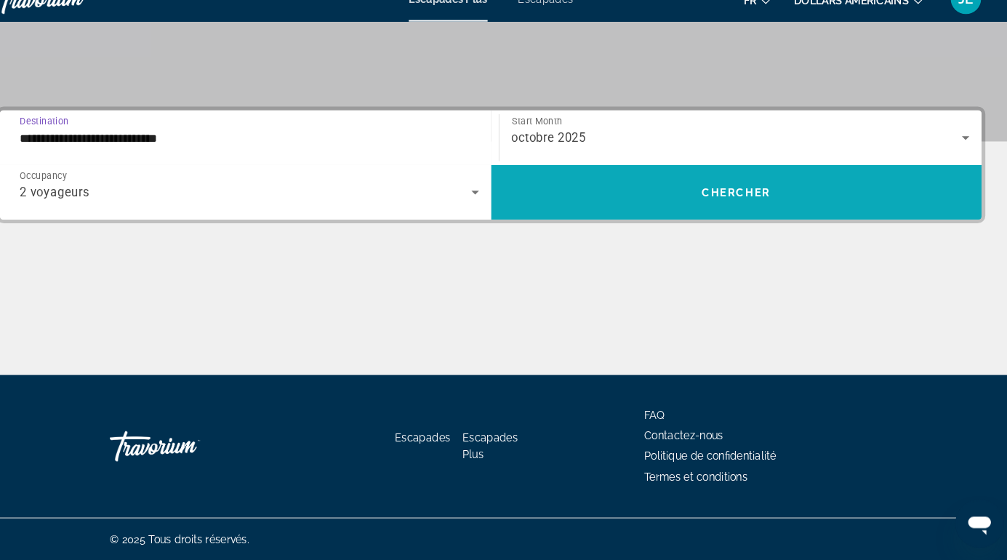
click at [686, 209] on span "Search widget" at bounding box center [739, 207] width 471 height 35
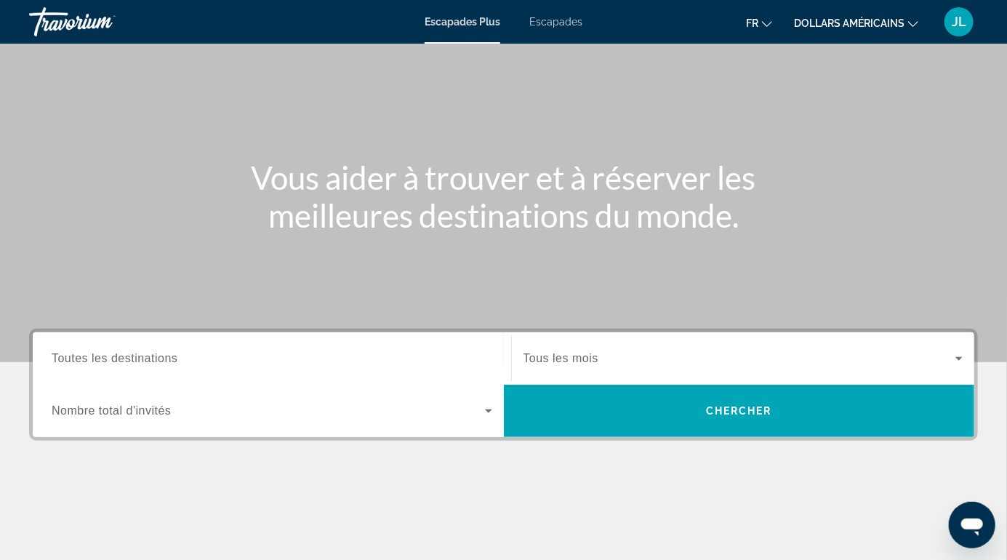
scroll to position [60, 0]
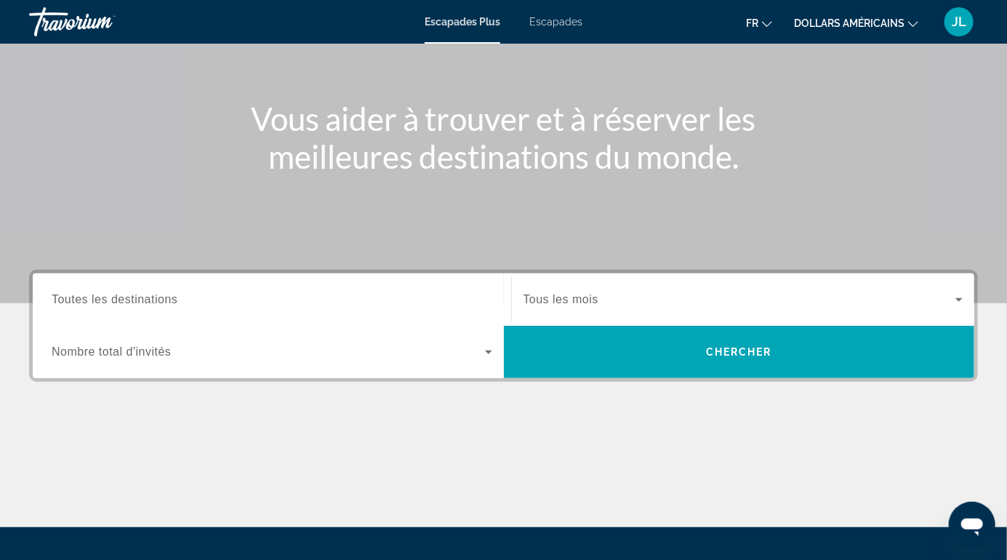
click at [603, 316] on div "Widget de recherche" at bounding box center [744, 299] width 440 height 41
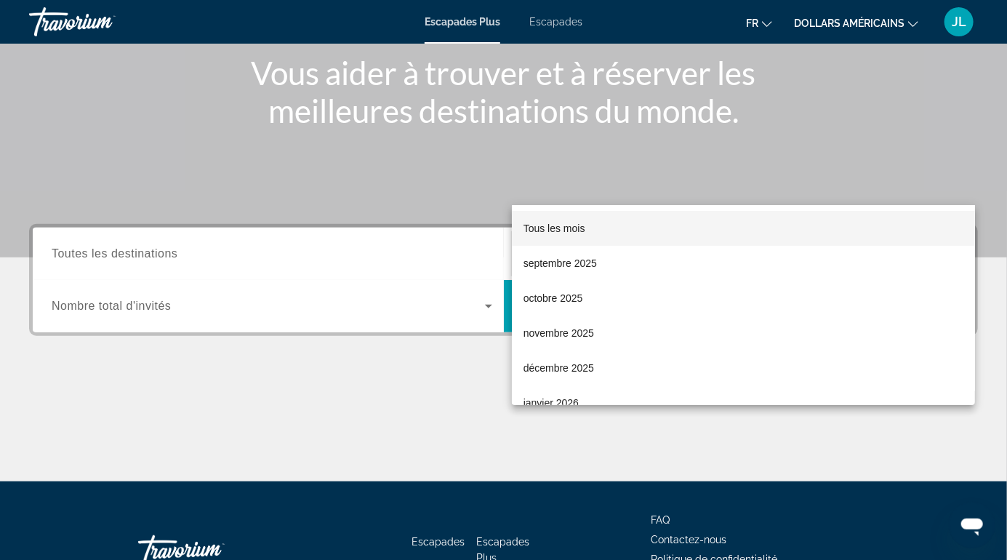
scroll to position [278, 0]
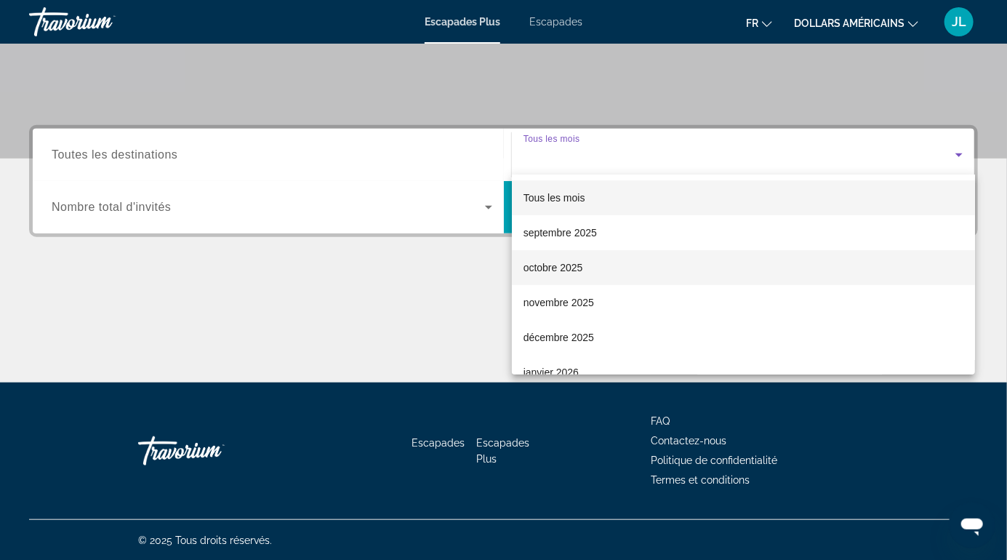
click at [545, 271] on font "octobre 2025" at bounding box center [554, 268] width 60 height 12
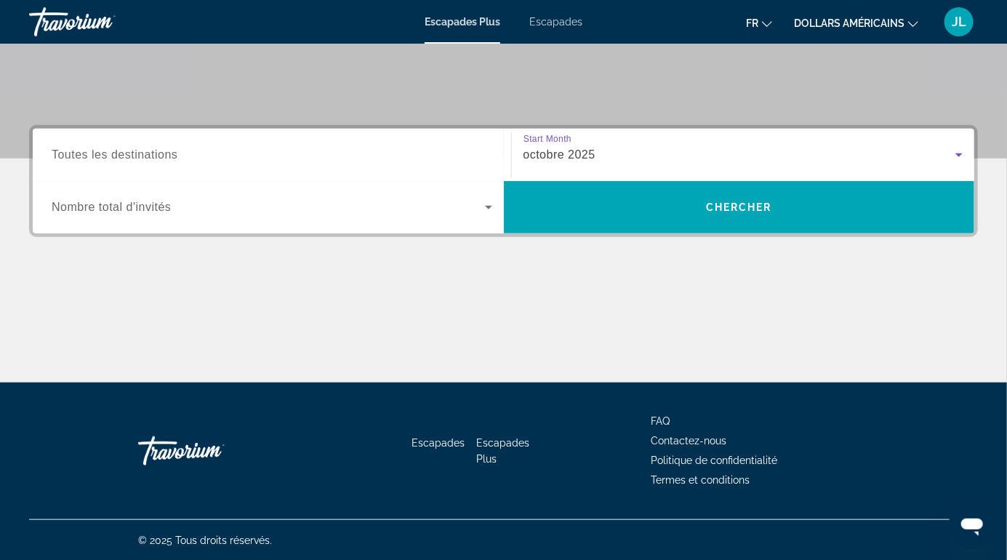
click at [220, 199] on span "Widget de recherche" at bounding box center [268, 207] width 433 height 17
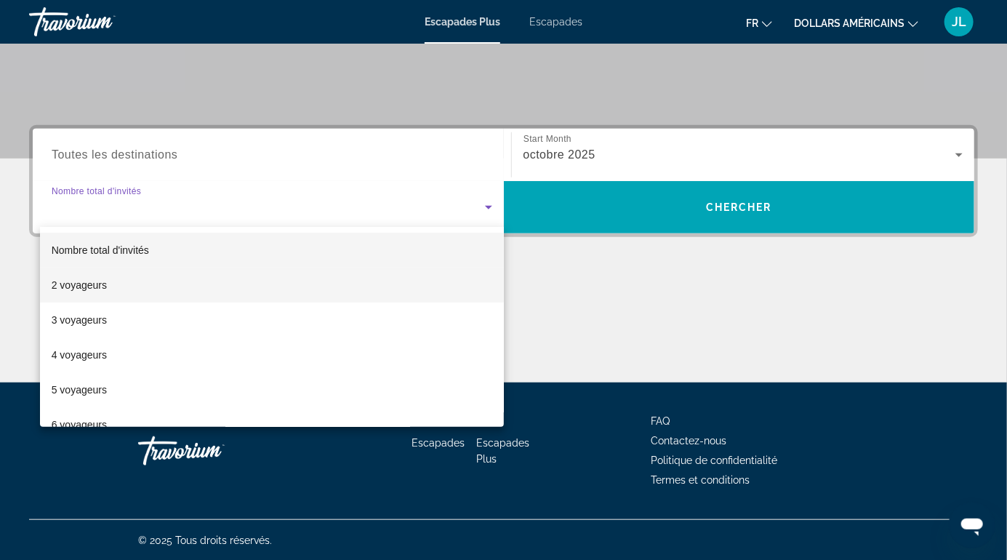
click at [165, 279] on mat-option "2 voyageurs" at bounding box center [272, 285] width 464 height 35
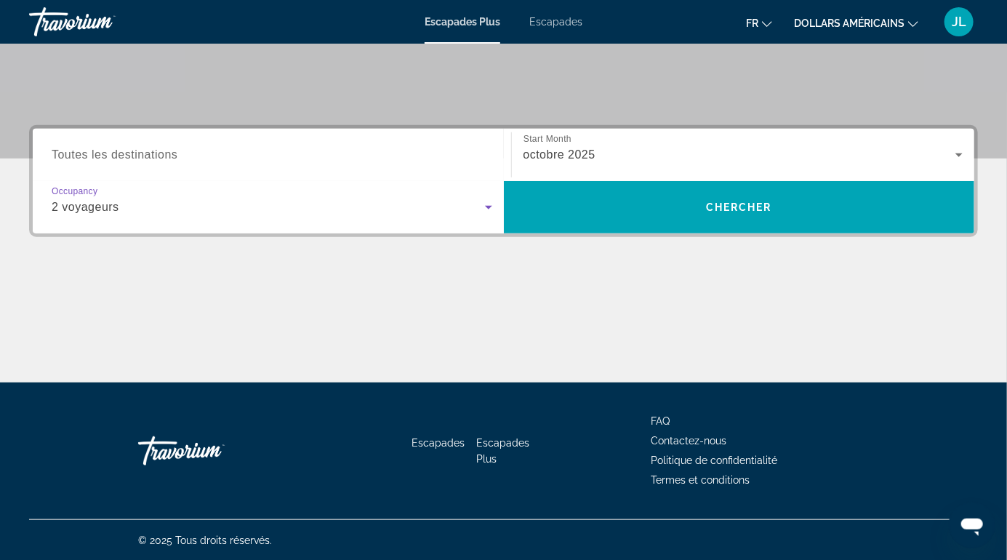
click at [221, 159] on input "Destination Toutes les destinations" at bounding box center [272, 155] width 441 height 17
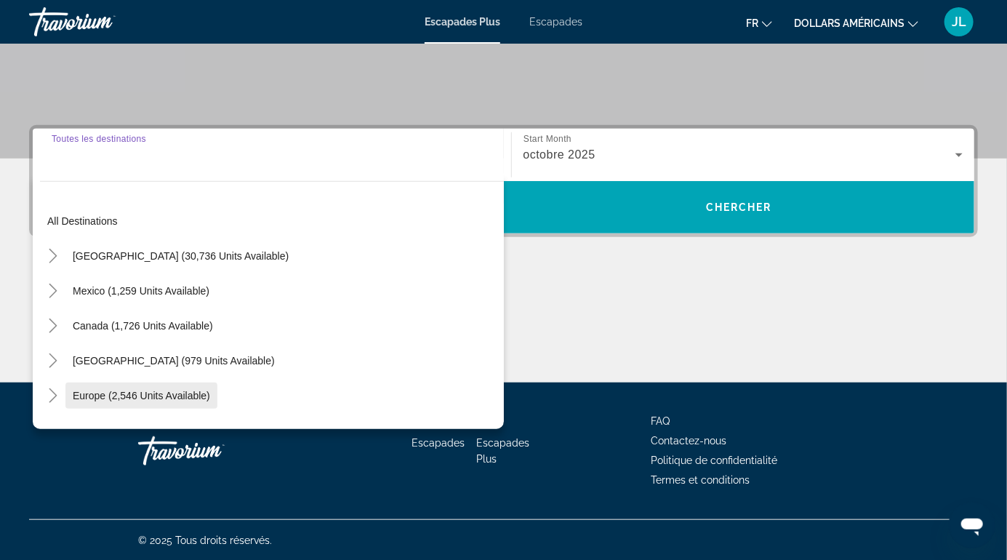
click at [151, 390] on span "Europe (2,546 units available)" at bounding box center [141, 396] width 137 height 12
type input "**********"
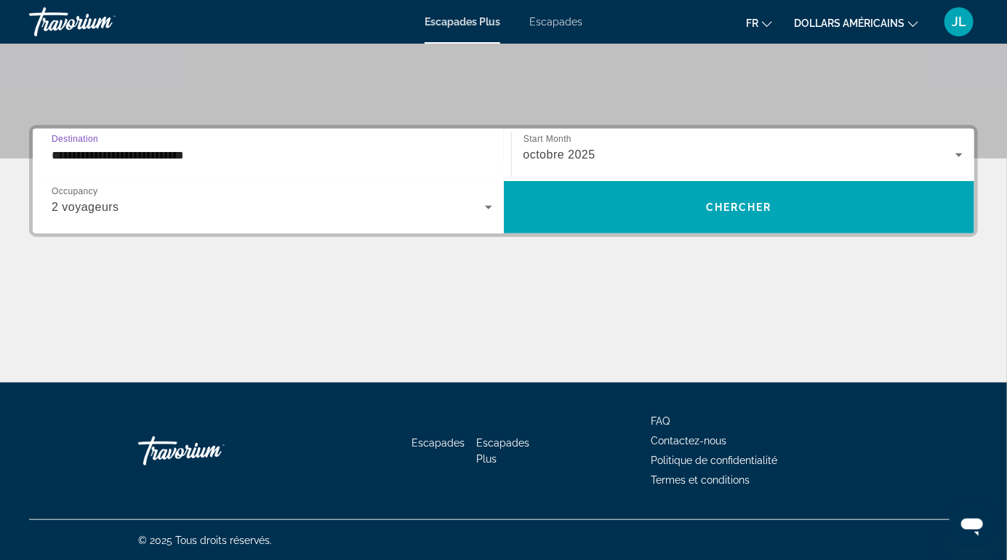
click at [551, 17] on font "Escapades" at bounding box center [555, 22] width 53 height 12
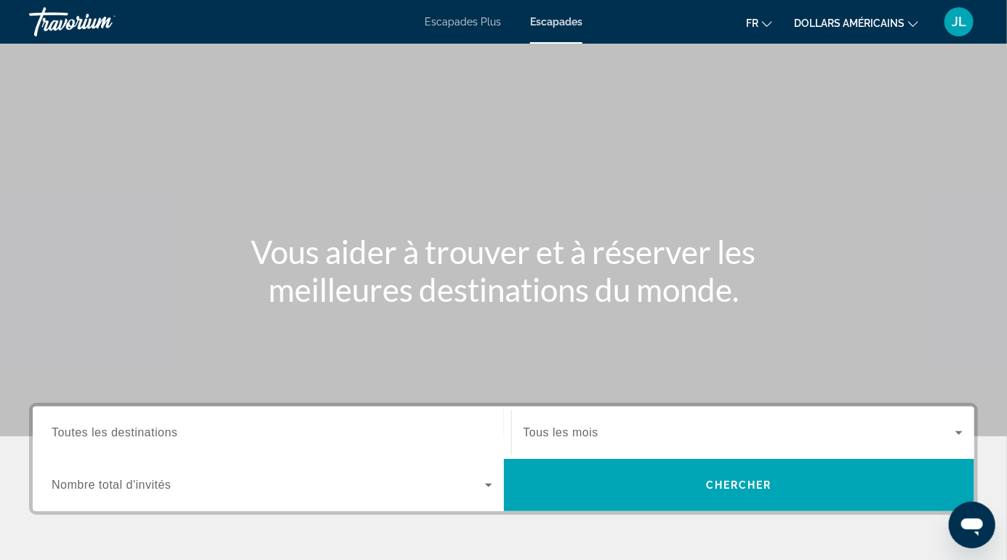
click at [743, 426] on span "Search widget" at bounding box center [740, 432] width 433 height 17
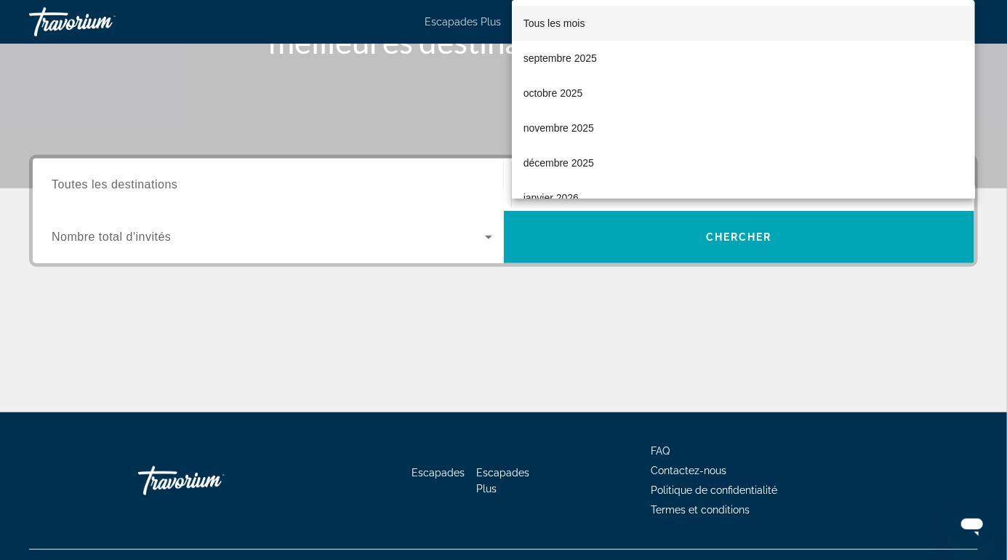
scroll to position [278, 0]
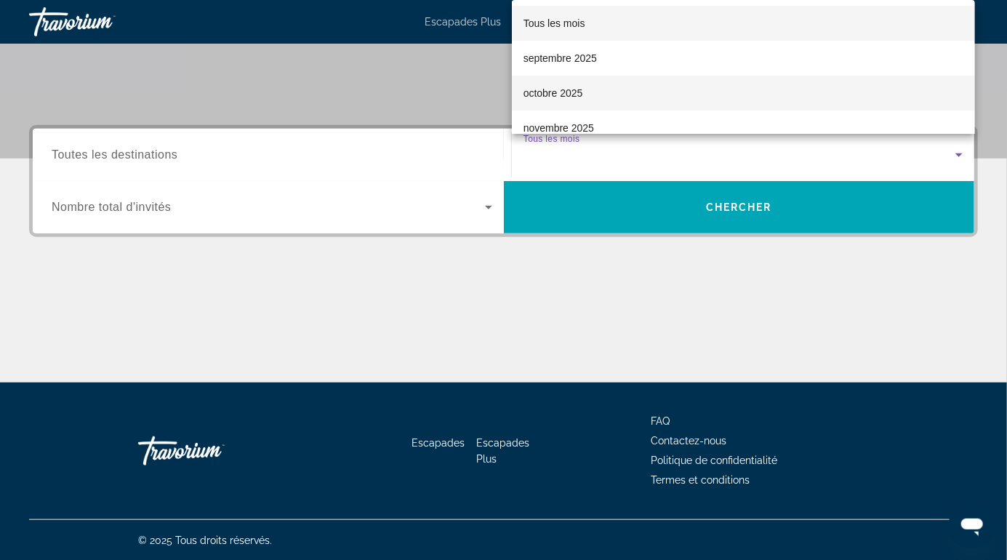
click at [556, 89] on font "octobre 2025" at bounding box center [554, 93] width 60 height 12
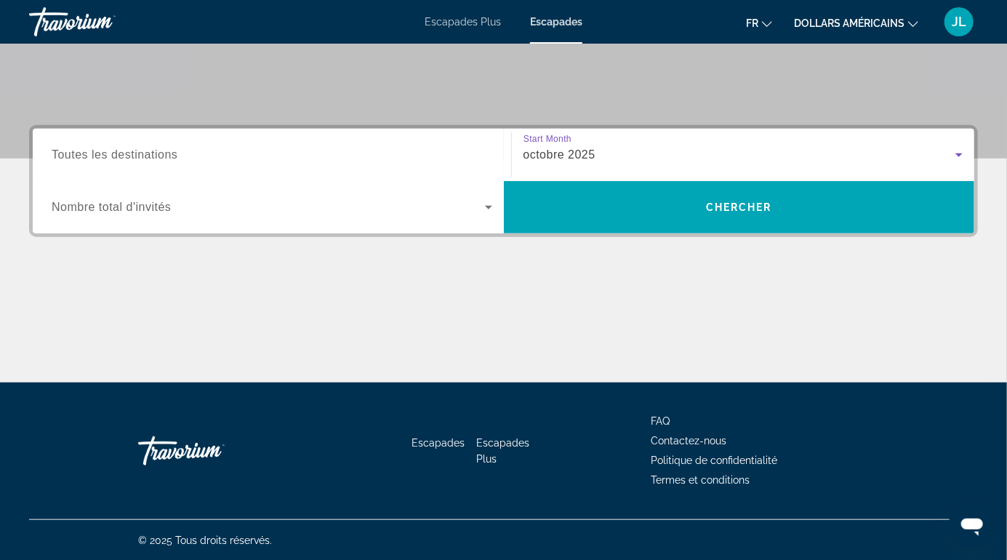
click at [375, 209] on span "Search widget" at bounding box center [268, 207] width 433 height 17
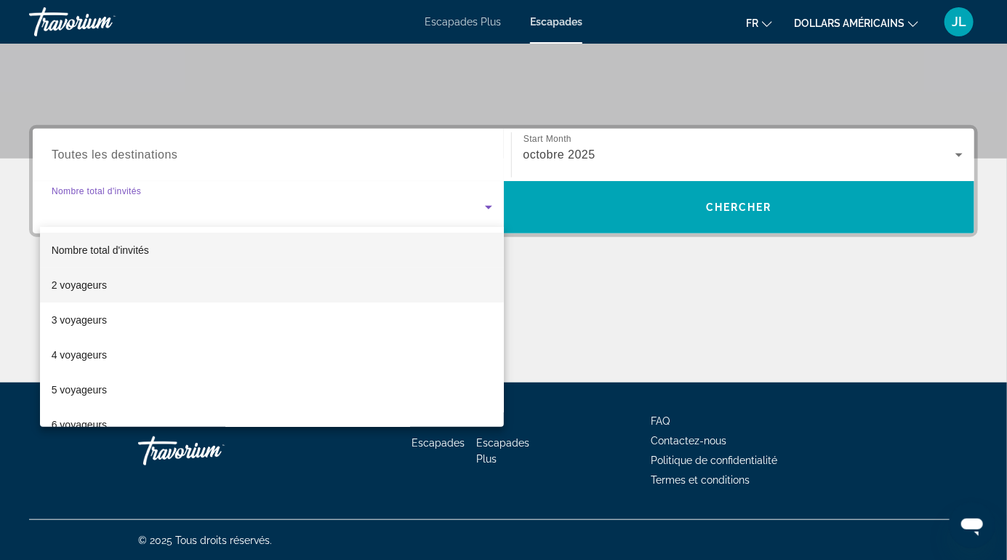
click at [137, 291] on mat-option "2 voyageurs" at bounding box center [272, 285] width 464 height 35
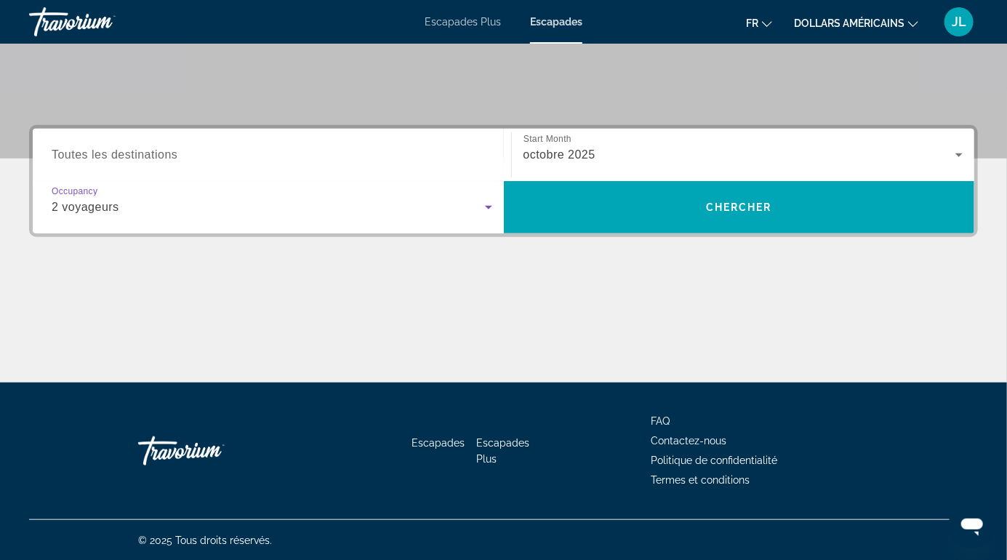
click at [188, 147] on input "Destination Toutes les destinations" at bounding box center [272, 155] width 441 height 17
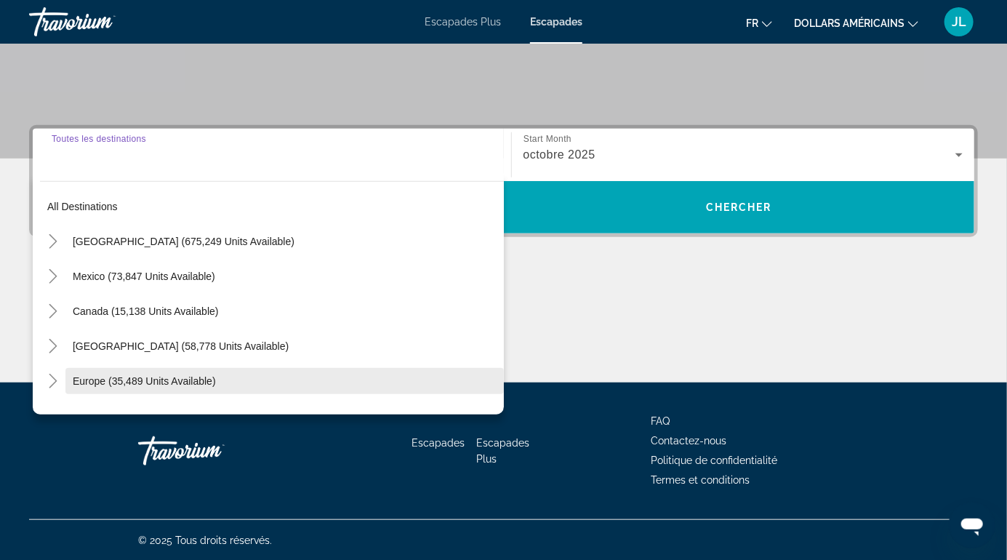
click at [108, 385] on span "Europe (35,489 units available)" at bounding box center [144, 381] width 143 height 12
type input "**********"
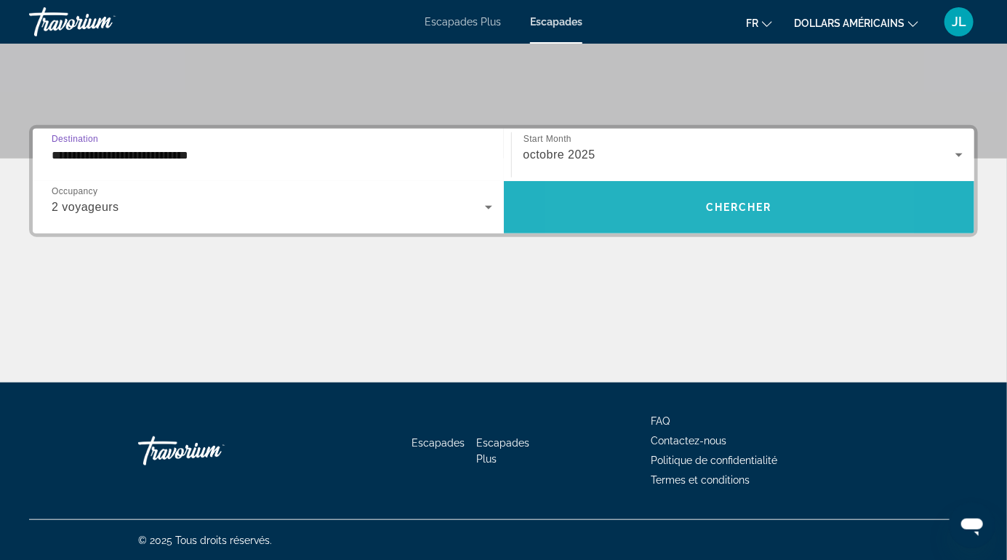
click at [668, 216] on span "Search widget" at bounding box center [739, 207] width 471 height 35
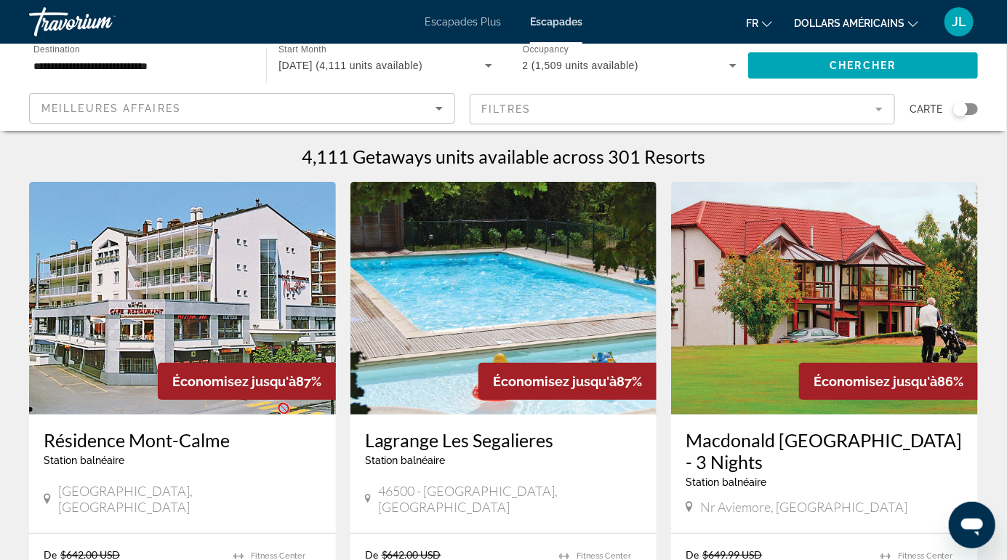
click at [680, 220] on img "Contenu principal" at bounding box center [824, 298] width 307 height 233
click at [960, 112] on div "Search widget" at bounding box center [960, 109] width 15 height 15
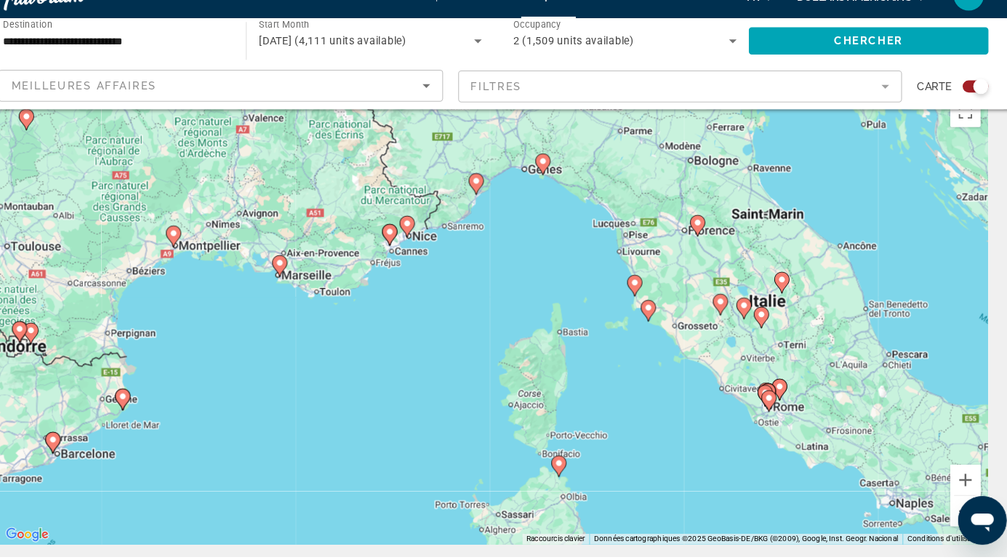
scroll to position [33, 0]
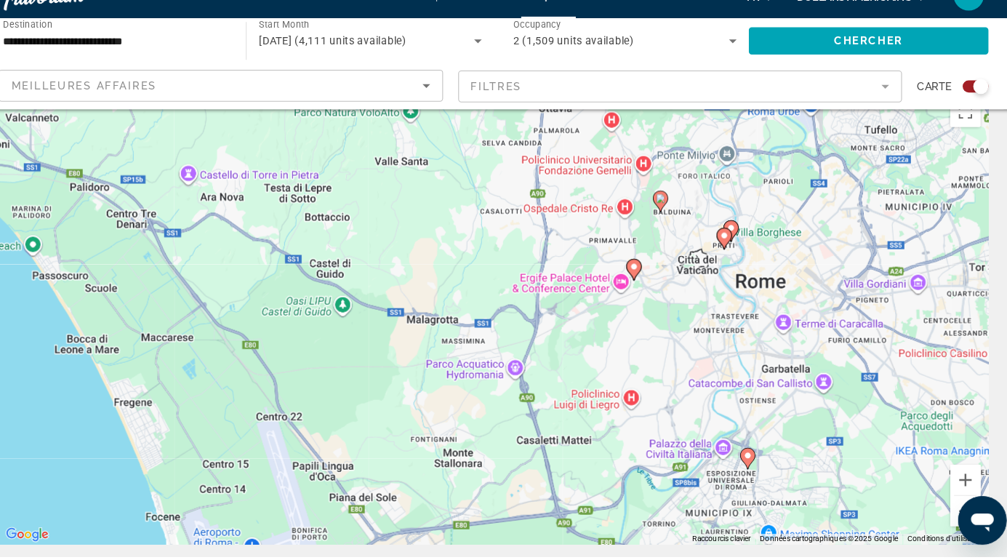
click at [641, 281] on div "Pour activer le glissement avec le clavier, appuyez sur Alt+Entrée. Une fois ce…" at bounding box center [503, 330] width 949 height 436
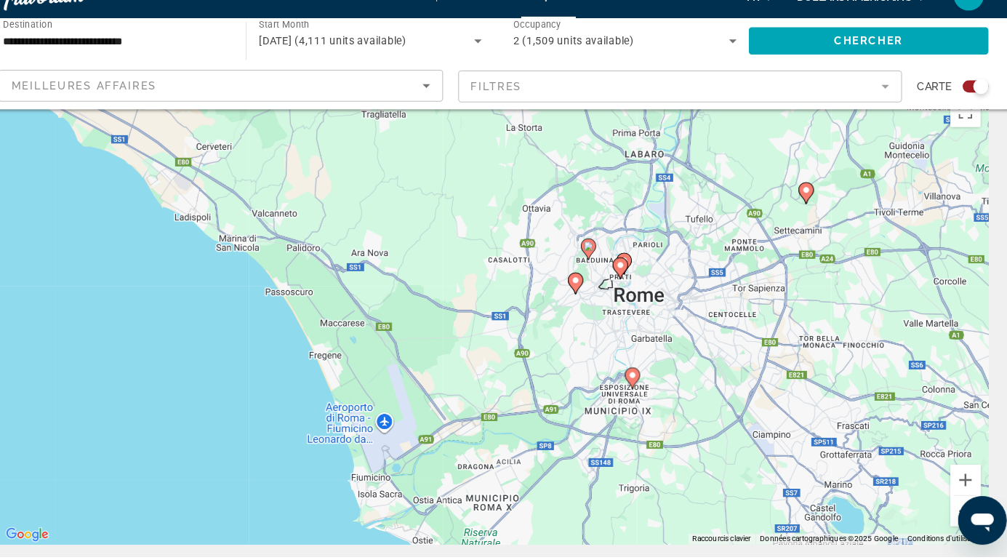
click at [582, 295] on image "Contenu principal" at bounding box center [582, 295] width 9 height 9
type input "**********"
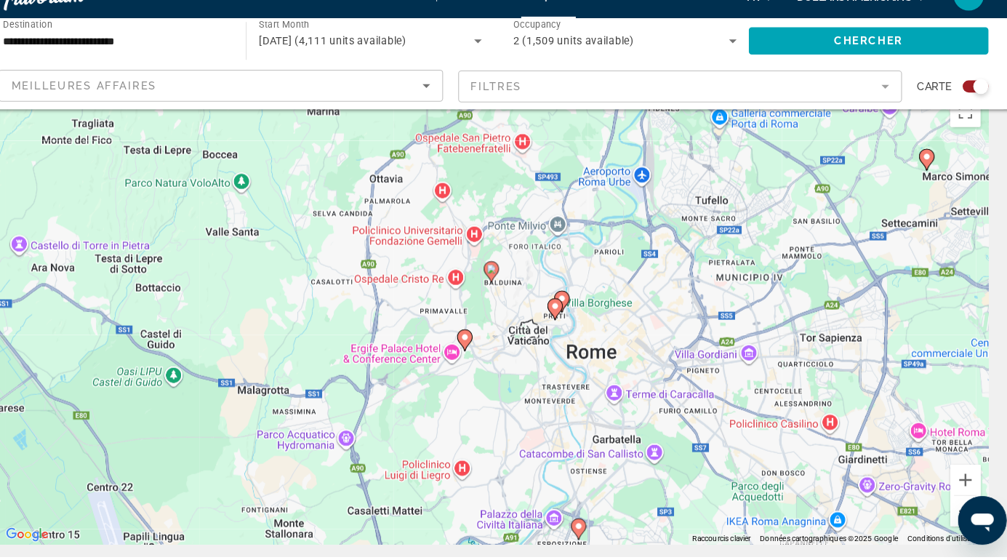
click at [480, 348] on image "Contenu principal" at bounding box center [476, 349] width 9 height 9
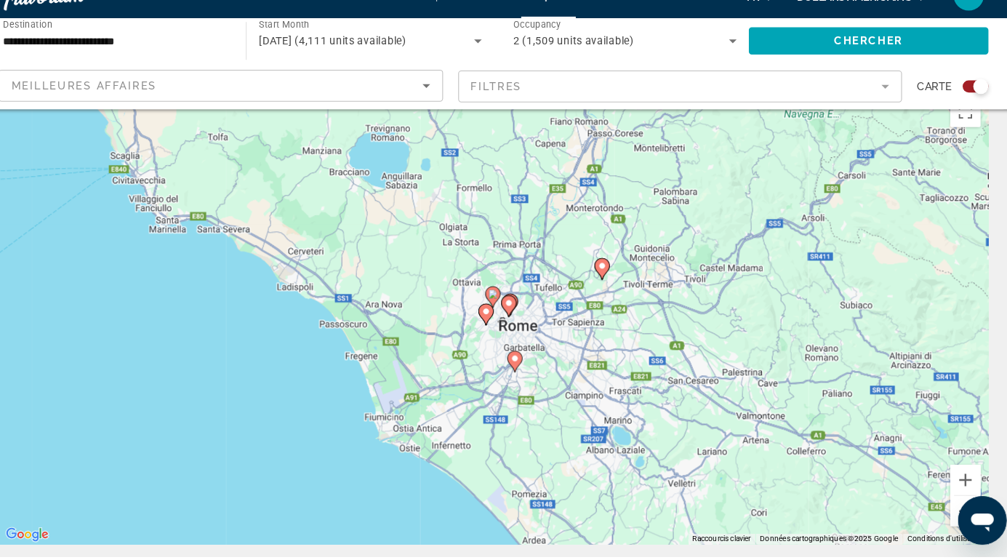
click at [500, 323] on image "Contenu principal" at bounding box center [496, 325] width 9 height 9
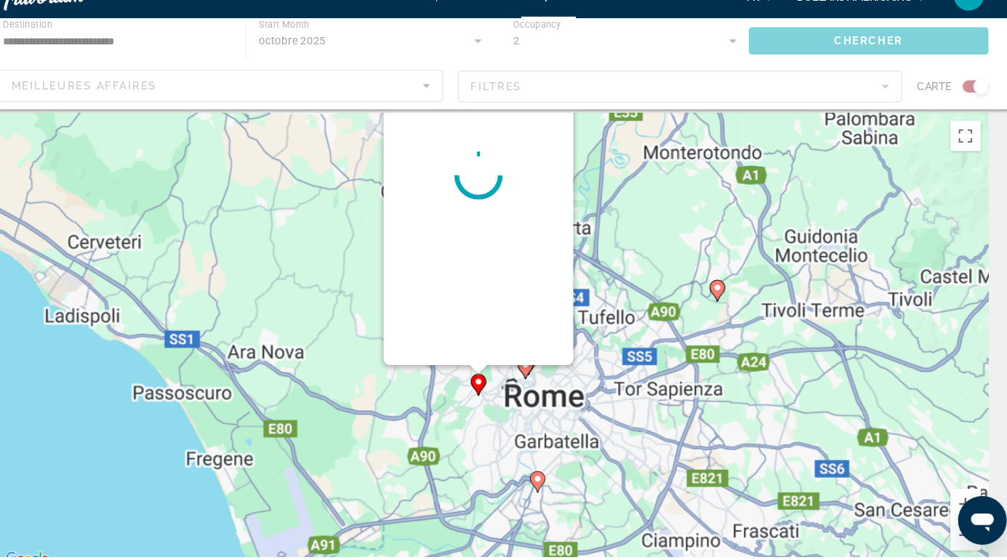
scroll to position [0, 0]
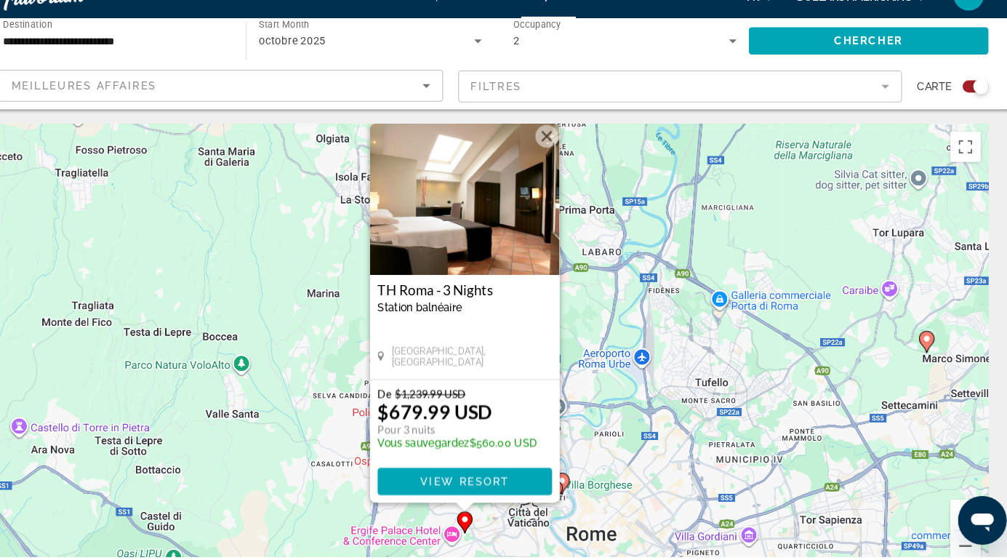
click at [552, 162] on button "Fermer" at bounding box center [555, 157] width 22 height 22
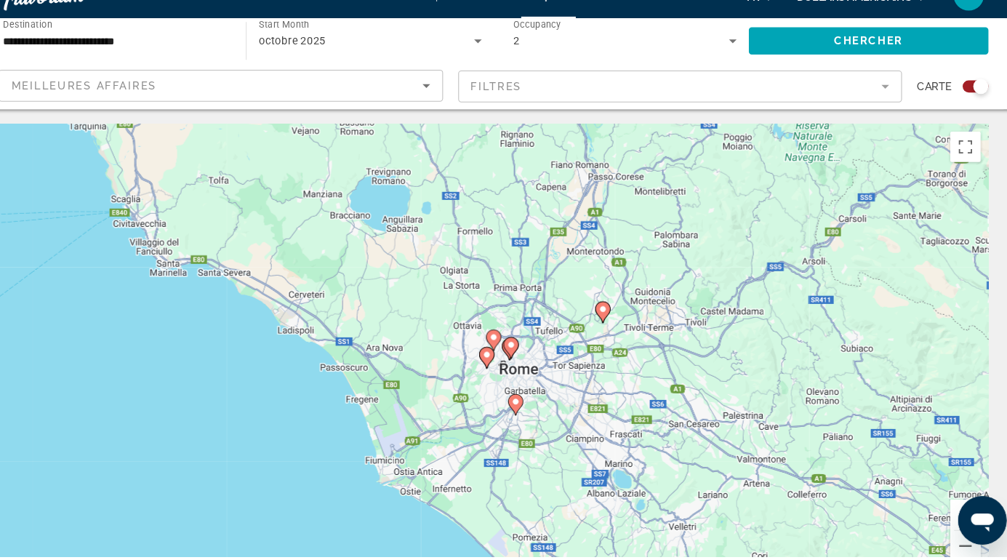
click at [521, 356] on image "Contenu principal" at bounding box center [520, 357] width 9 height 9
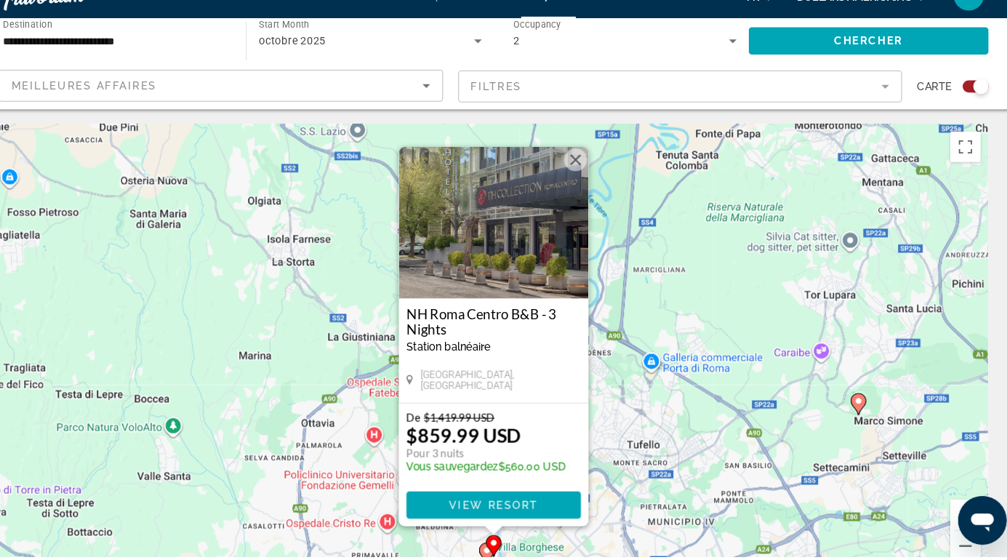
click at [580, 182] on button "Fermer" at bounding box center [583, 180] width 22 height 22
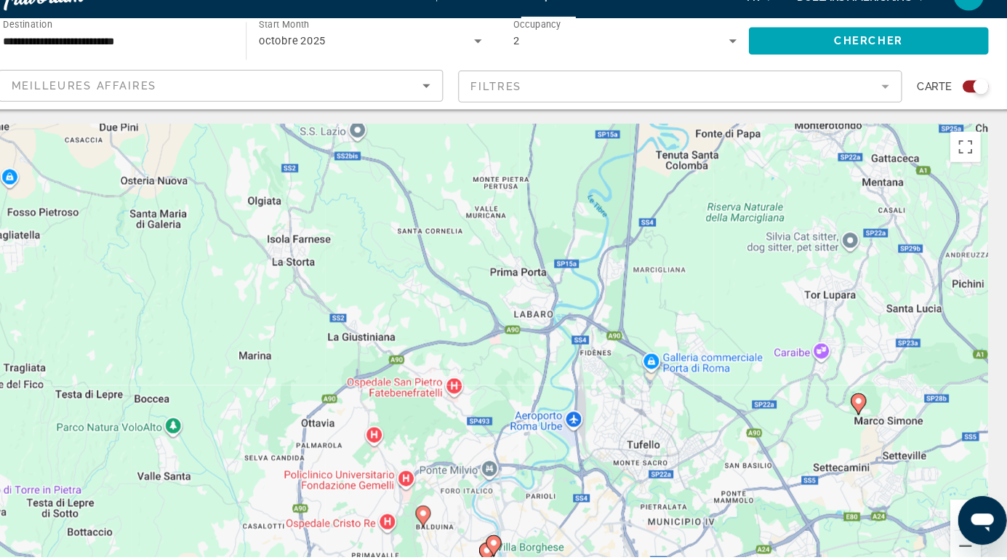
click at [853, 409] on image "Contenu principal" at bounding box center [853, 411] width 9 height 9
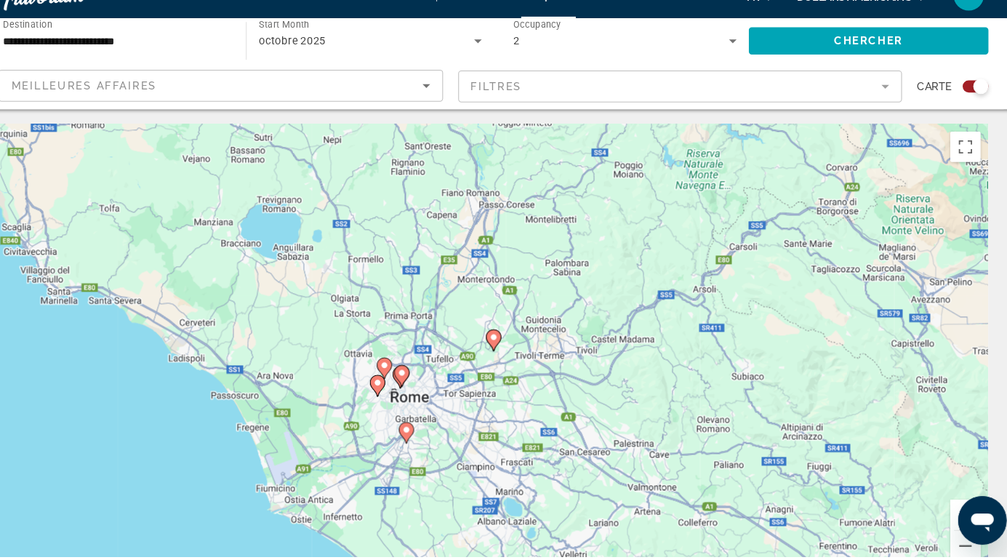
click at [504, 349] on image "Contenu principal" at bounding box center [504, 349] width 9 height 9
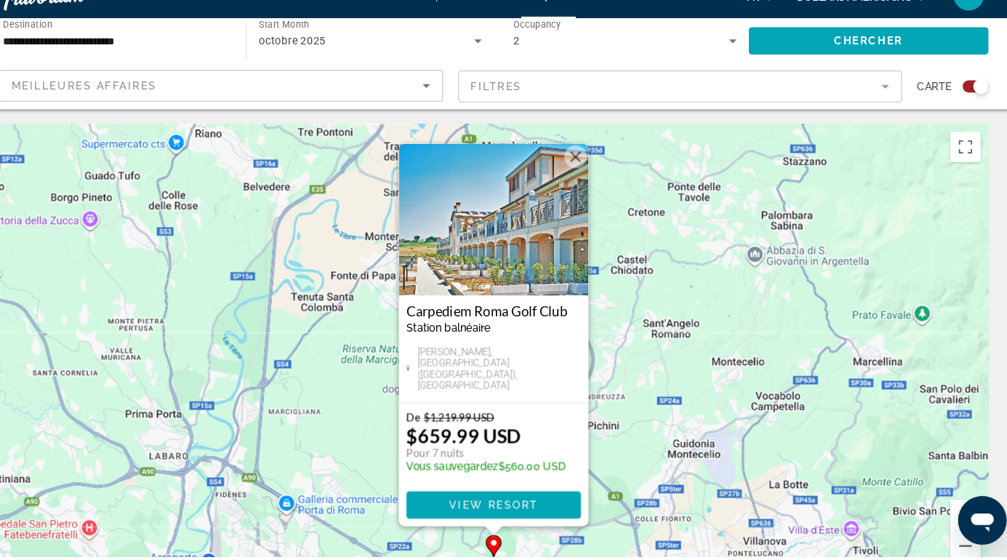
click at [519, 259] on img "Contenu principal" at bounding box center [504, 236] width 182 height 145
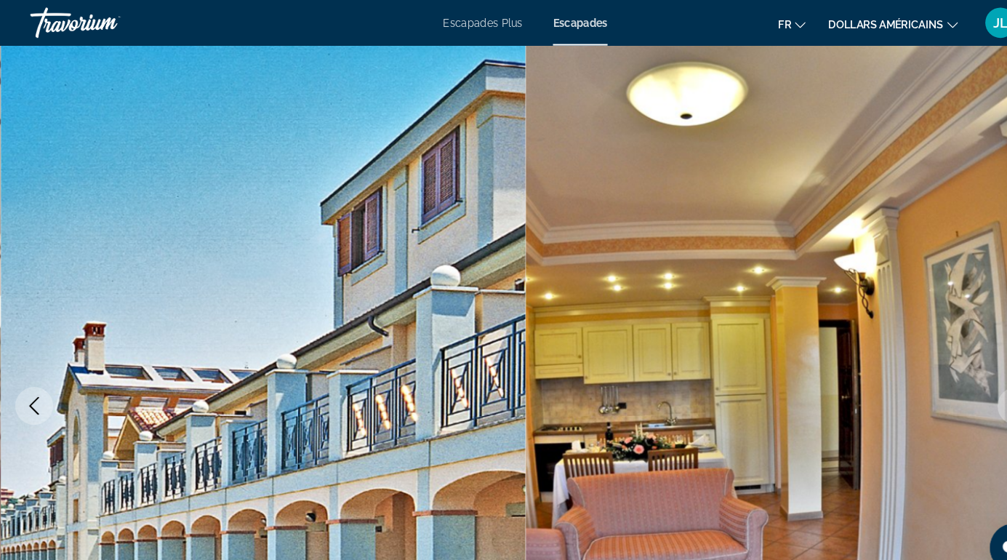
click at [907, 23] on button "dollars américains USD ($) MXN (Mex$) CAD (Can$) GBP (£) EUR (€) AUD (A$) NZD (…" at bounding box center [856, 22] width 124 height 21
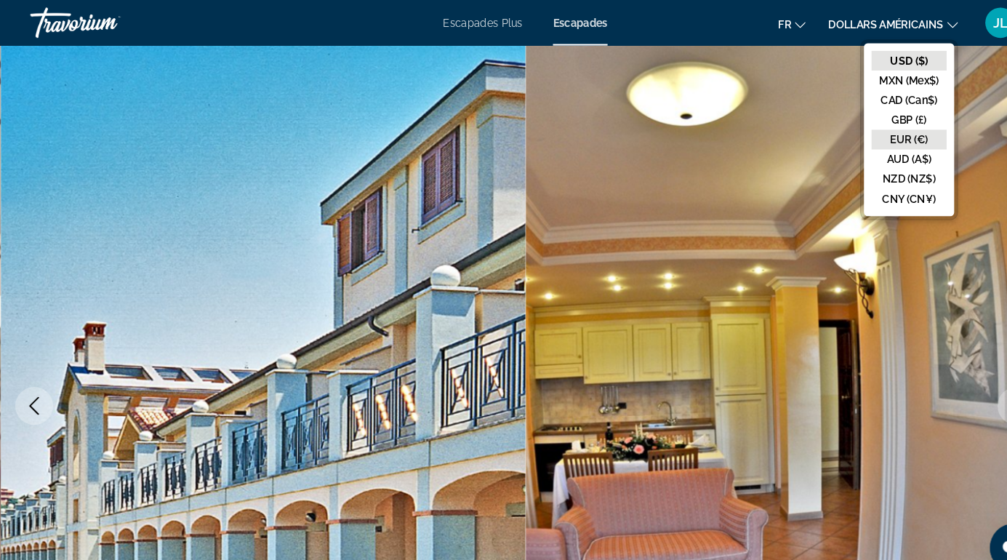
click at [879, 135] on button "EUR (€)" at bounding box center [872, 133] width 72 height 19
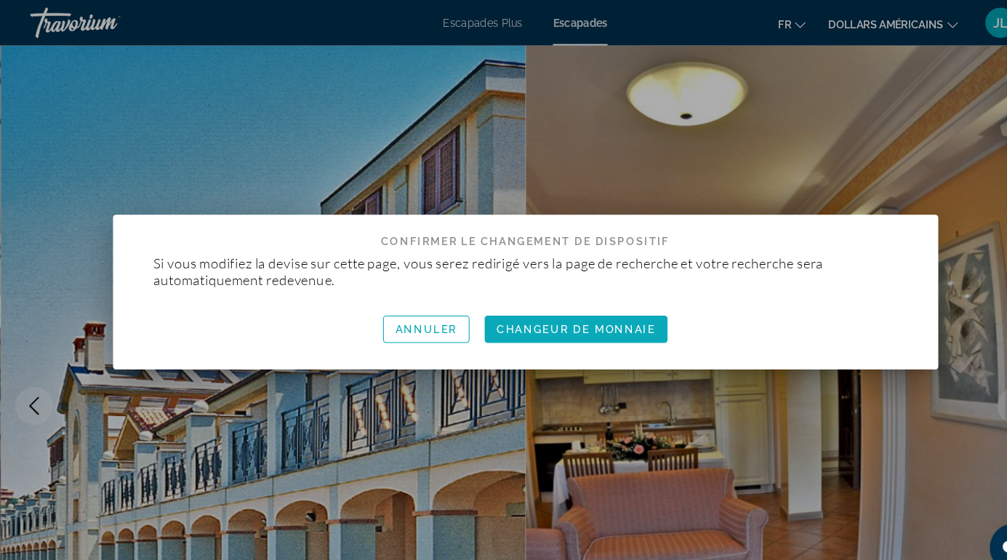
click at [593, 323] on span "button" at bounding box center [552, 315] width 175 height 35
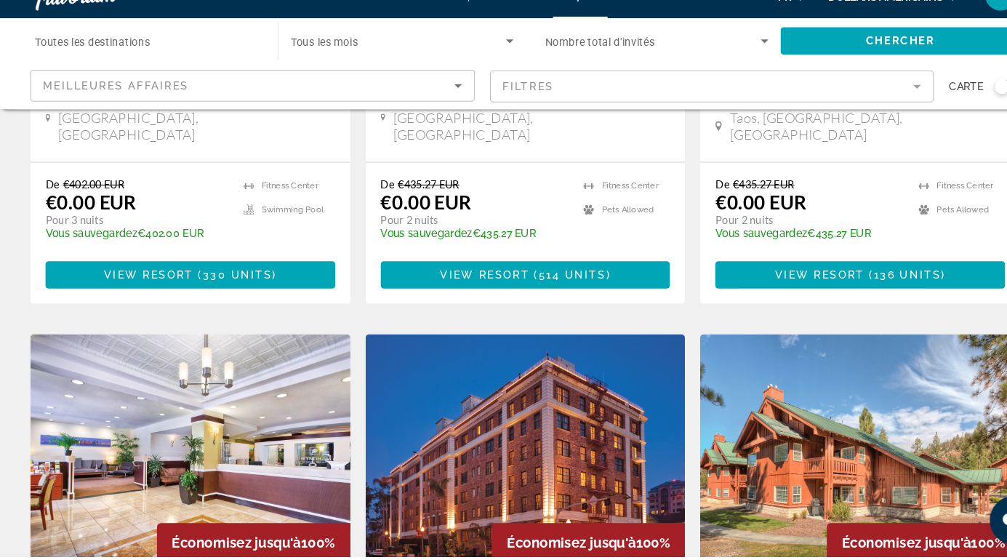
scroll to position [385, 0]
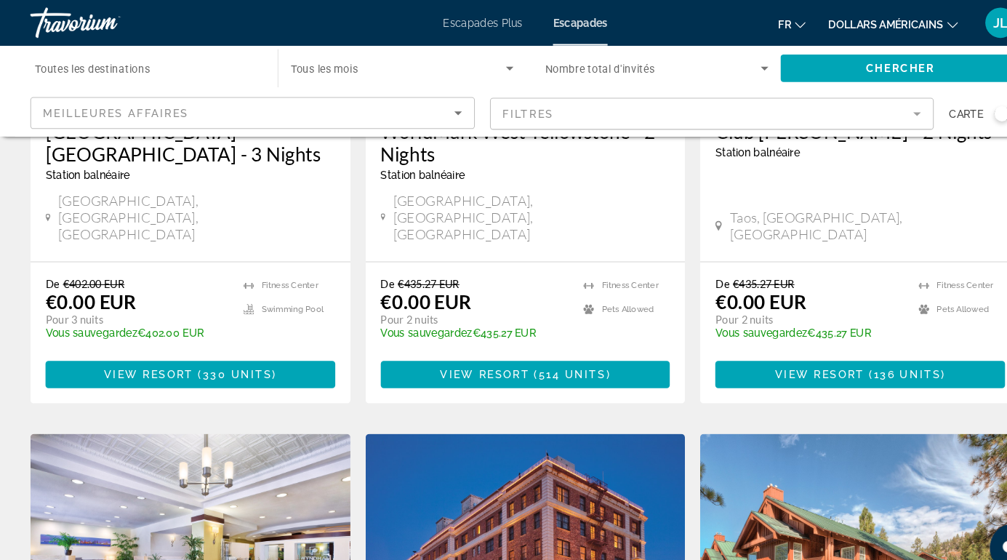
click at [847, 266] on p "De €435.27 EUR" at bounding box center [776, 272] width 180 height 12
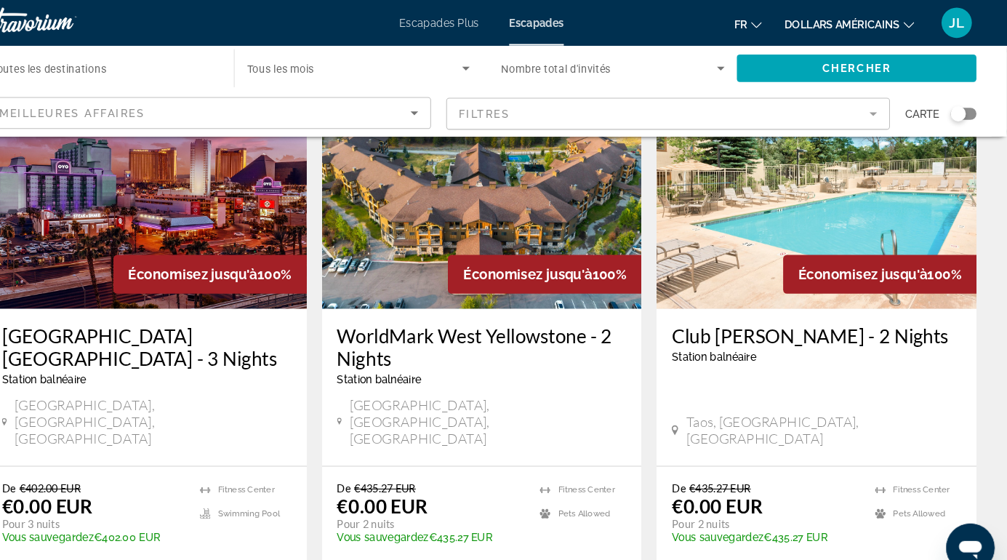
scroll to position [0, 0]
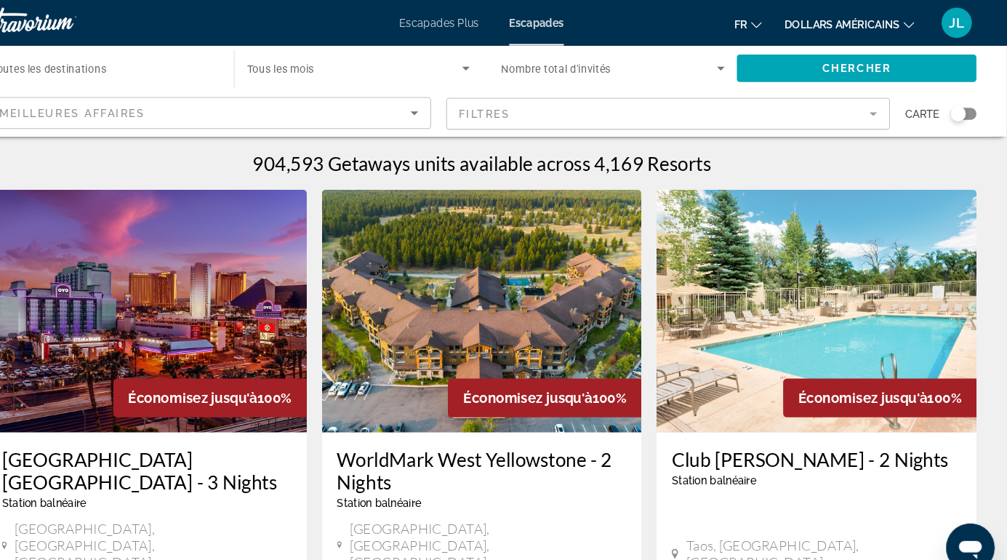
click at [561, 25] on font "Escapades" at bounding box center [556, 22] width 52 height 12
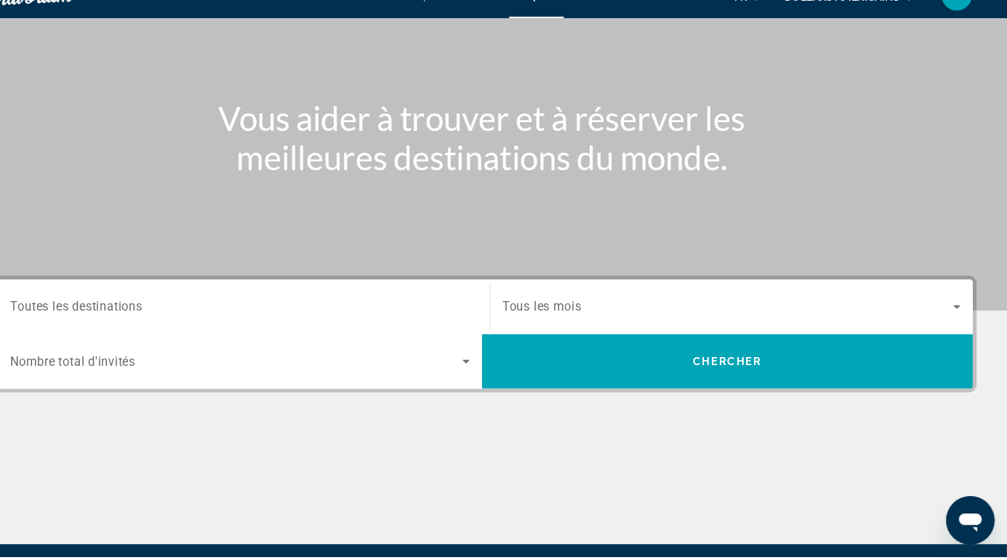
scroll to position [170, 0]
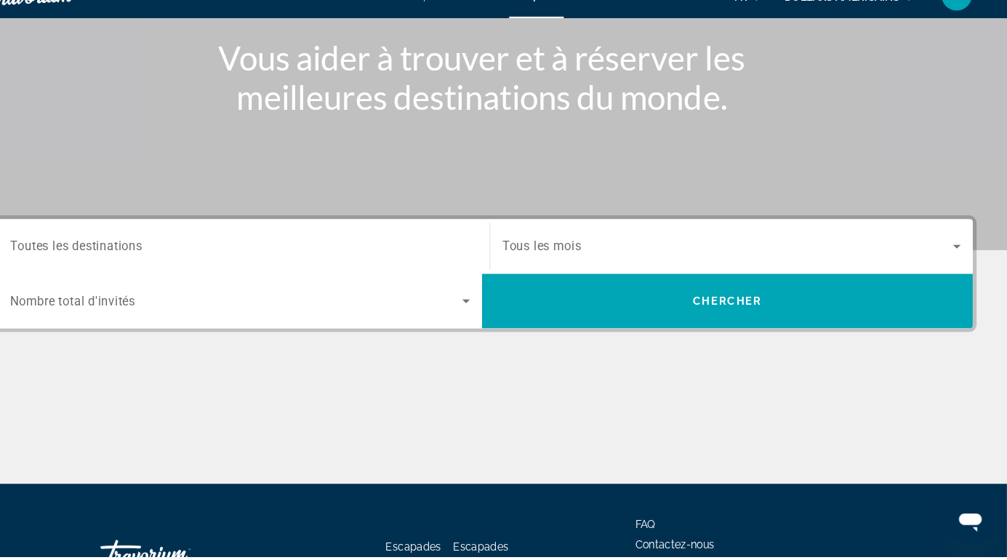
click at [477, 264] on input "Destination Toutes les destinations" at bounding box center [272, 263] width 441 height 17
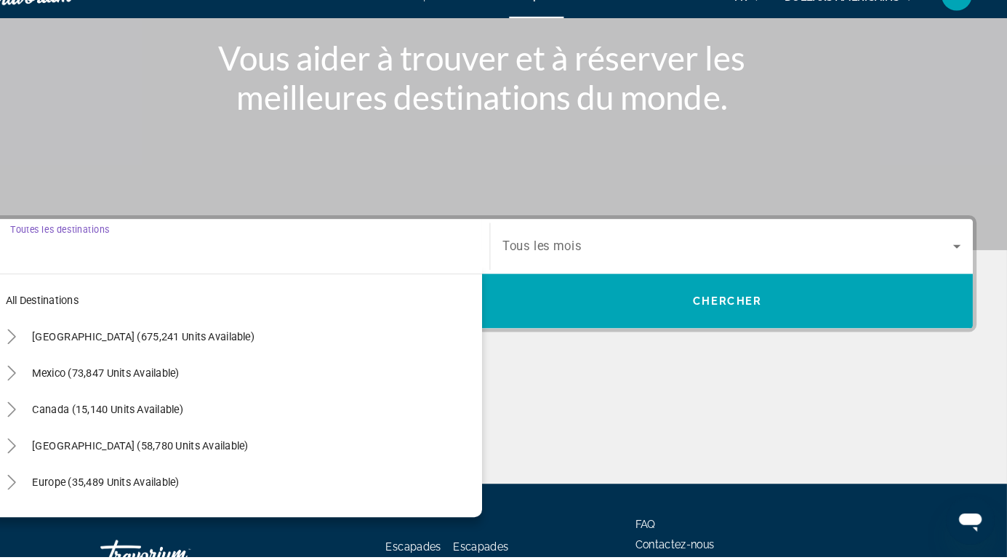
scroll to position [208, 0]
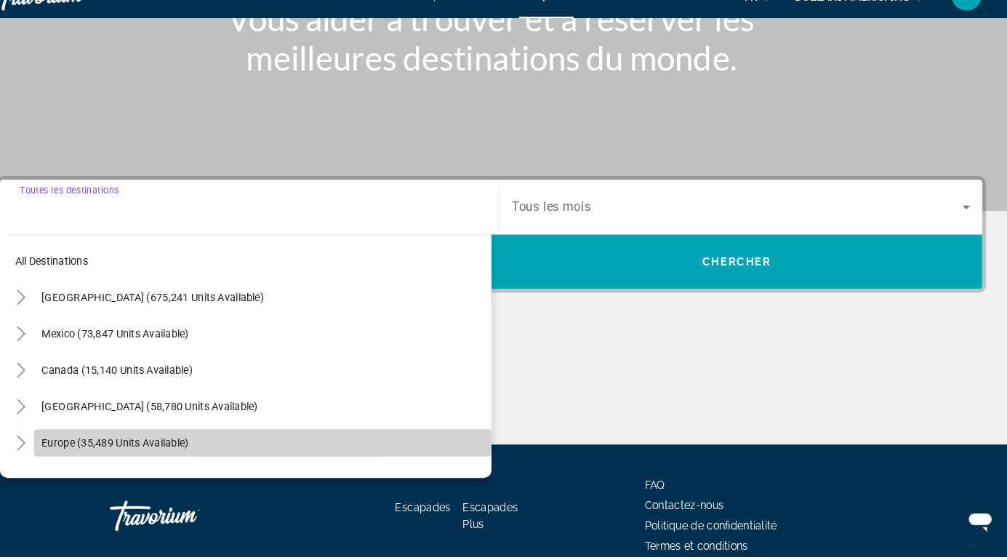
click at [185, 460] on span "Search widget" at bounding box center [284, 450] width 439 height 35
type input "**********"
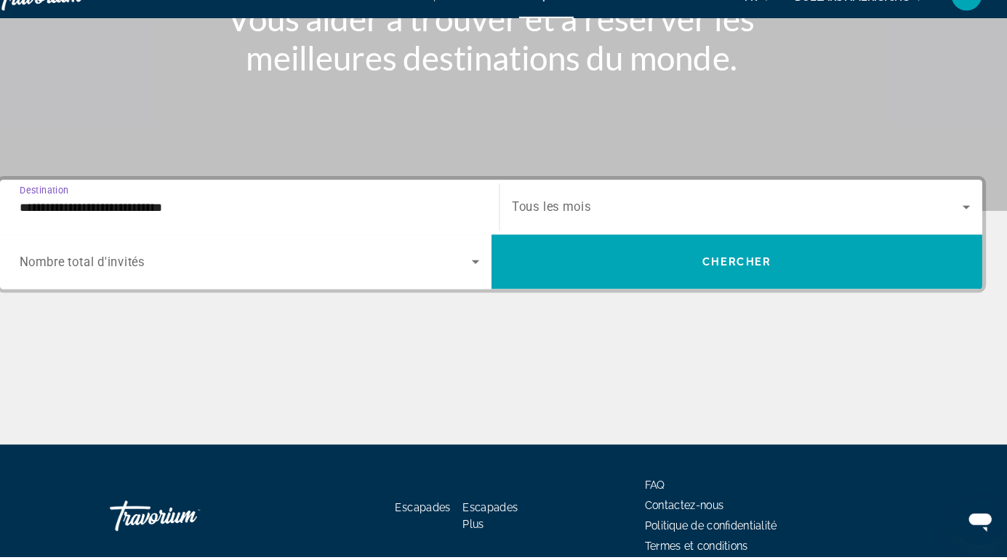
click at [488, 282] on icon "Search widget" at bounding box center [488, 276] width 17 height 17
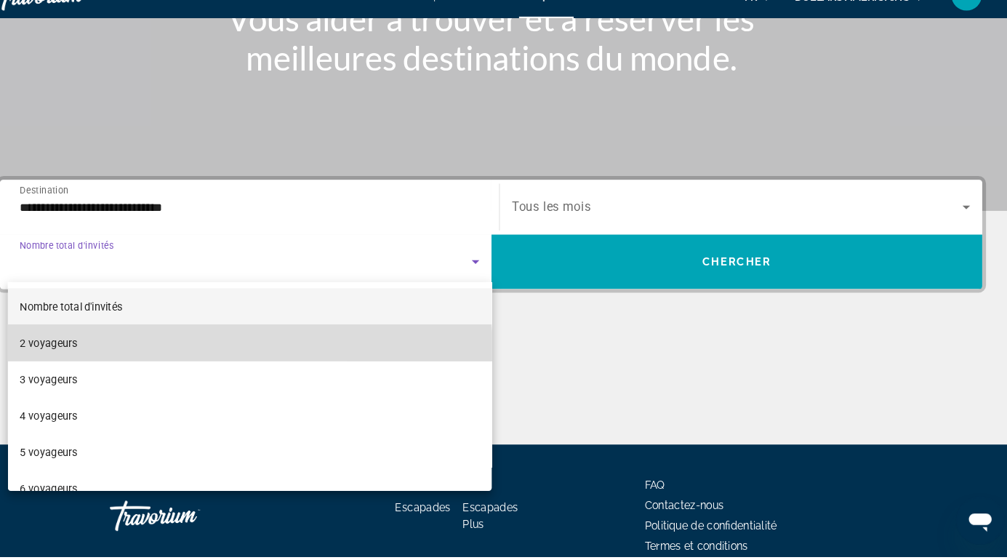
click at [169, 364] on mat-option "2 voyageurs" at bounding box center [272, 354] width 464 height 35
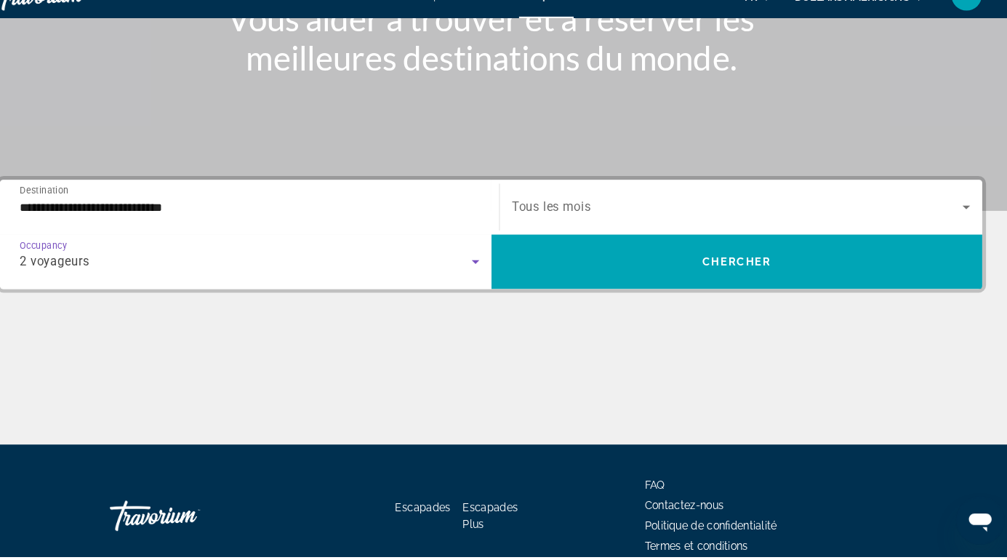
click at [752, 227] on span "Search widget" at bounding box center [740, 224] width 433 height 17
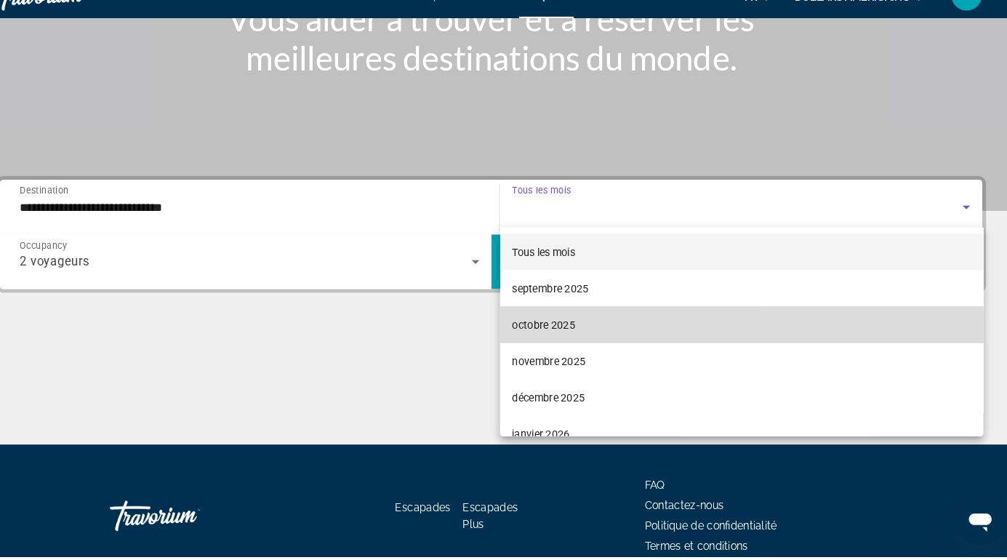
click at [604, 350] on mat-option "octobre 2025" at bounding box center [743, 337] width 463 height 35
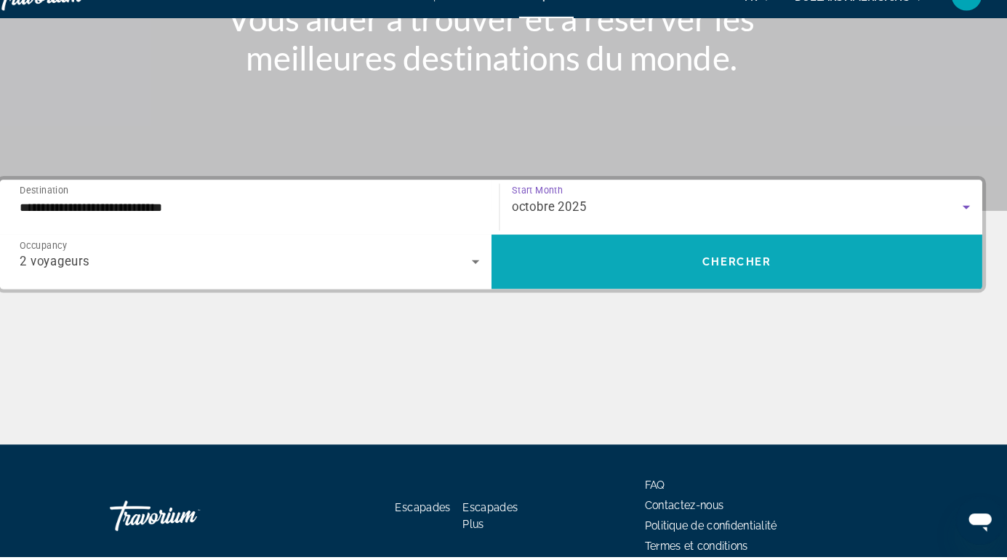
click at [789, 288] on span "Search widget" at bounding box center [739, 277] width 471 height 35
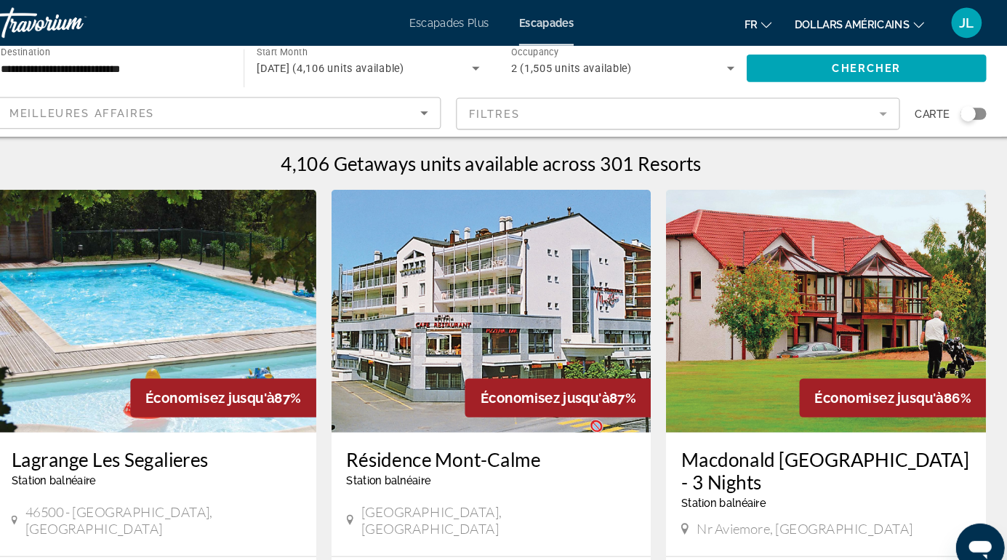
click at [960, 108] on div "Search widget" at bounding box center [960, 109] width 15 height 15
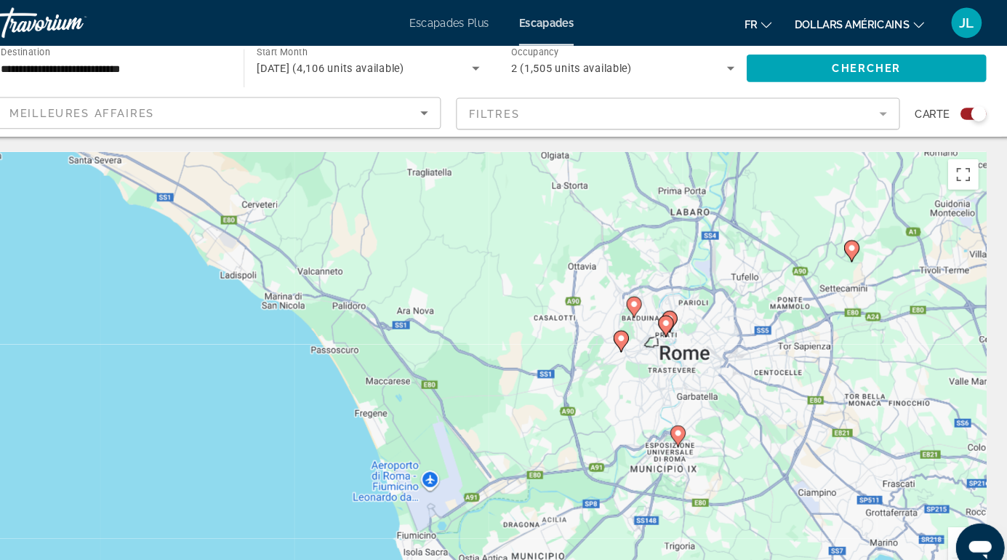
click at [682, 415] on div "Pour activer le glissement avec le clavier, appuyez sur Alt+Entrée. Une fois ce…" at bounding box center [503, 363] width 949 height 436
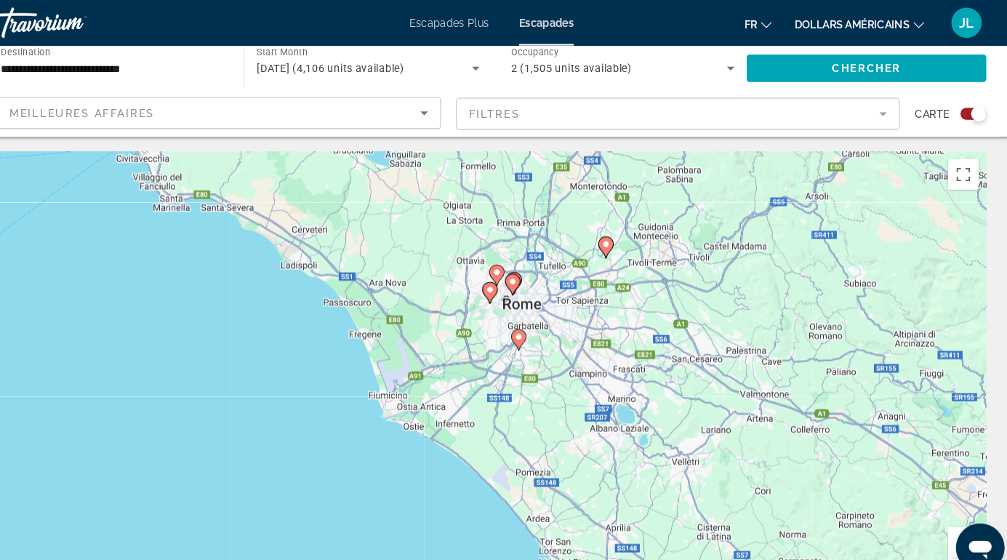
click at [534, 326] on image "Contenu principal" at bounding box center [530, 323] width 9 height 9
type input "**********"
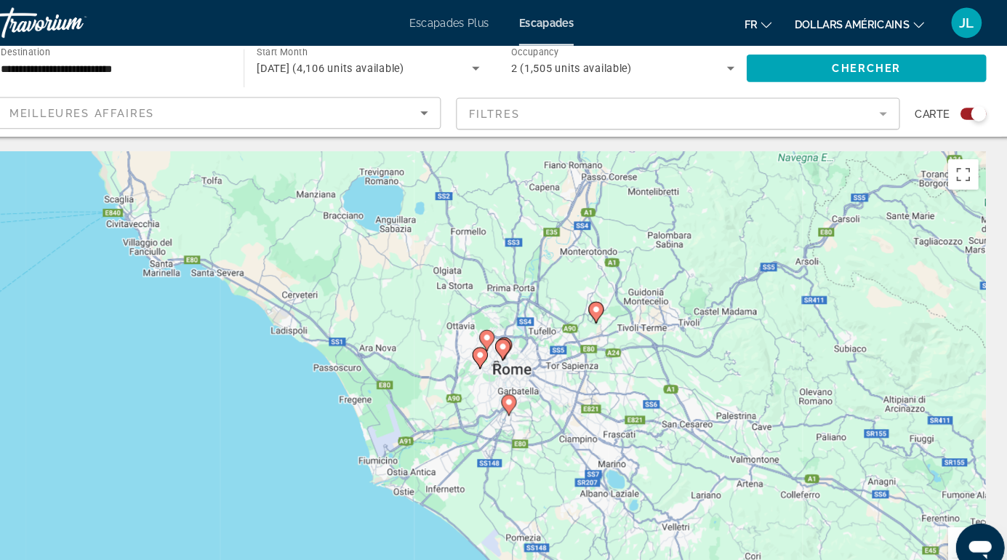
click at [523, 393] on icon "Contenu principal" at bounding box center [520, 388] width 15 height 20
click at [526, 390] on icon "Contenu principal" at bounding box center [520, 388] width 15 height 20
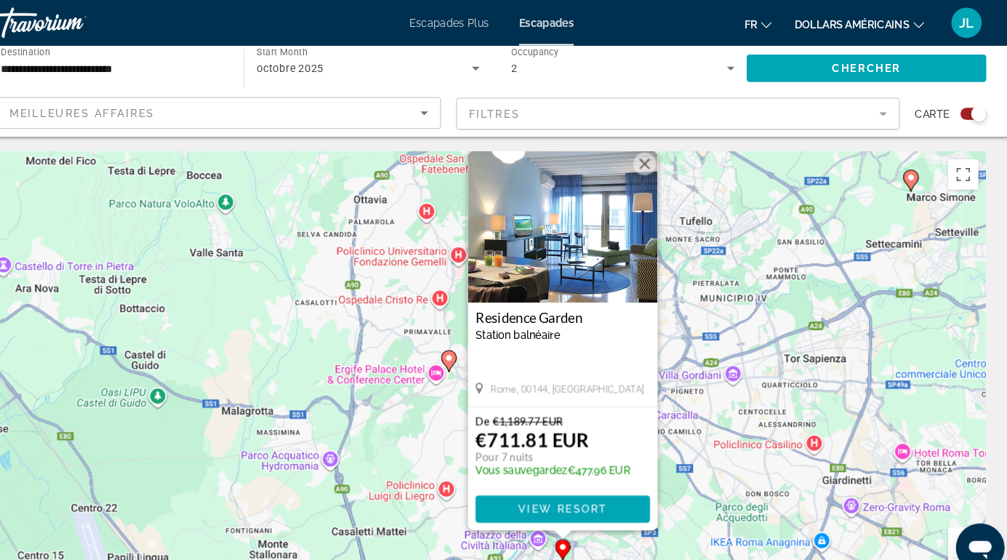
click at [555, 248] on img "Contenu principal" at bounding box center [572, 217] width 182 height 145
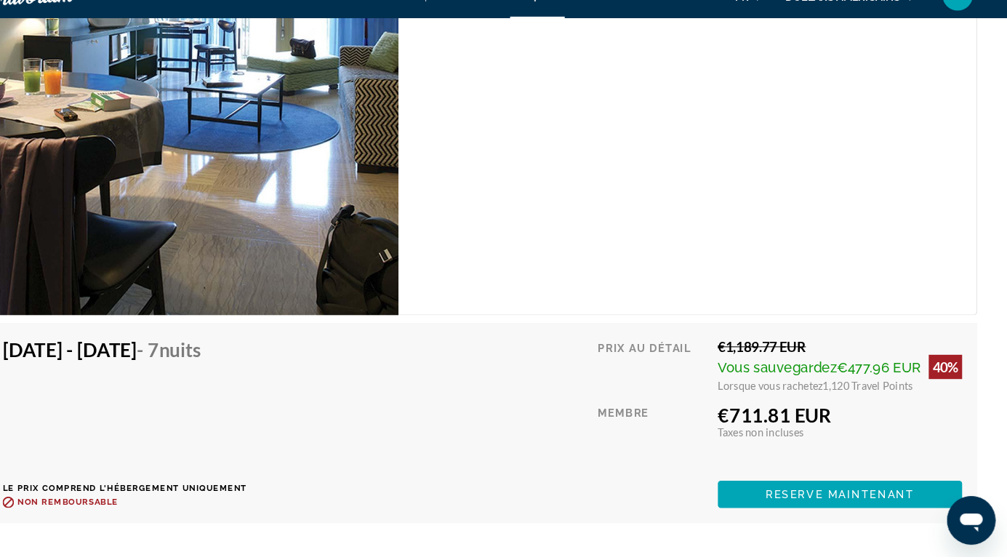
scroll to position [3081, 0]
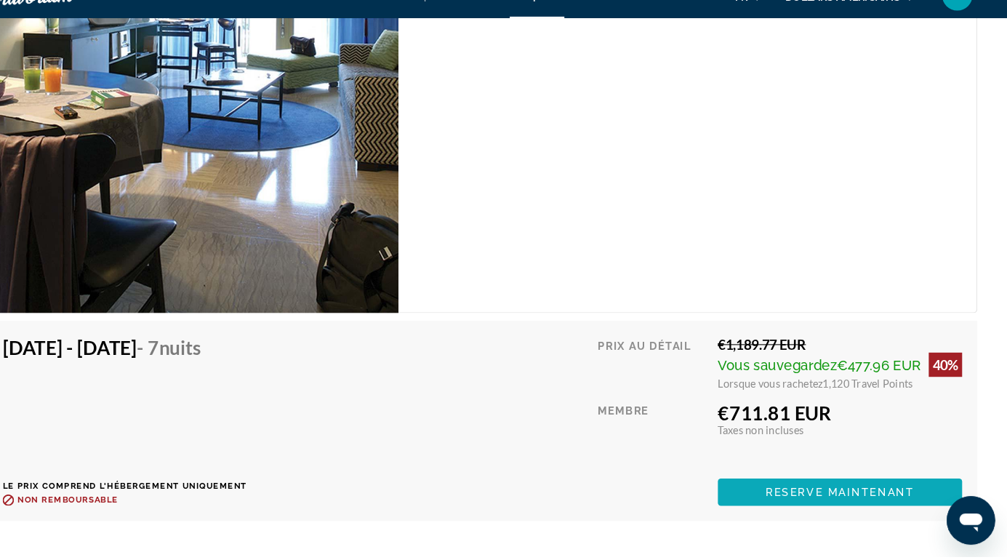
click at [895, 503] on span "Reserve maintenant" at bounding box center [846, 498] width 143 height 12
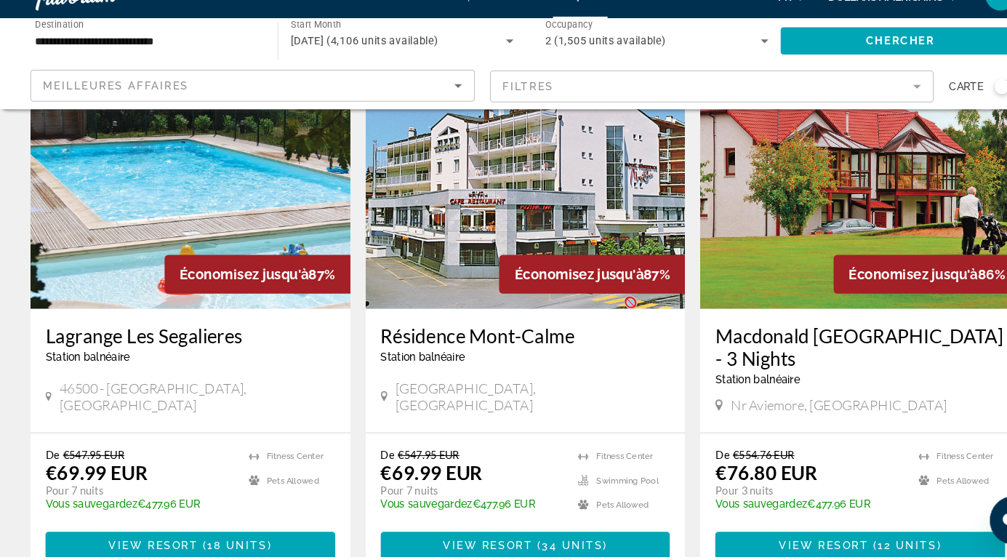
scroll to position [102, 0]
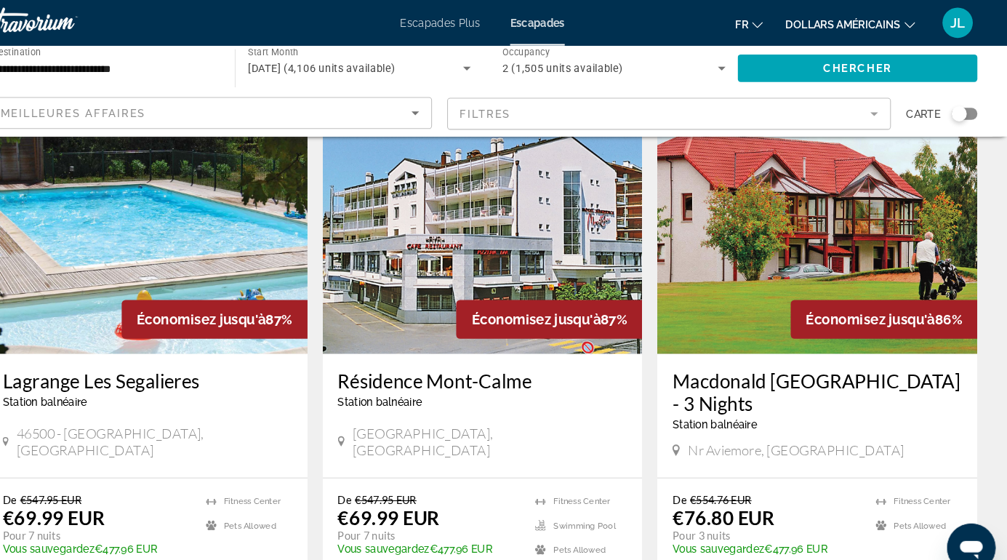
click at [964, 108] on div "Search widget" at bounding box center [960, 109] width 15 height 15
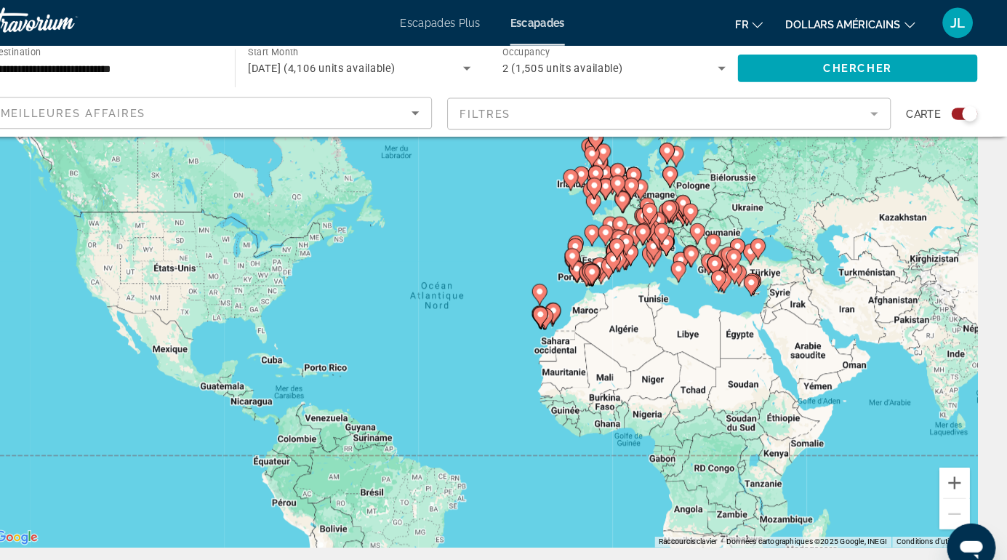
scroll to position [0, 0]
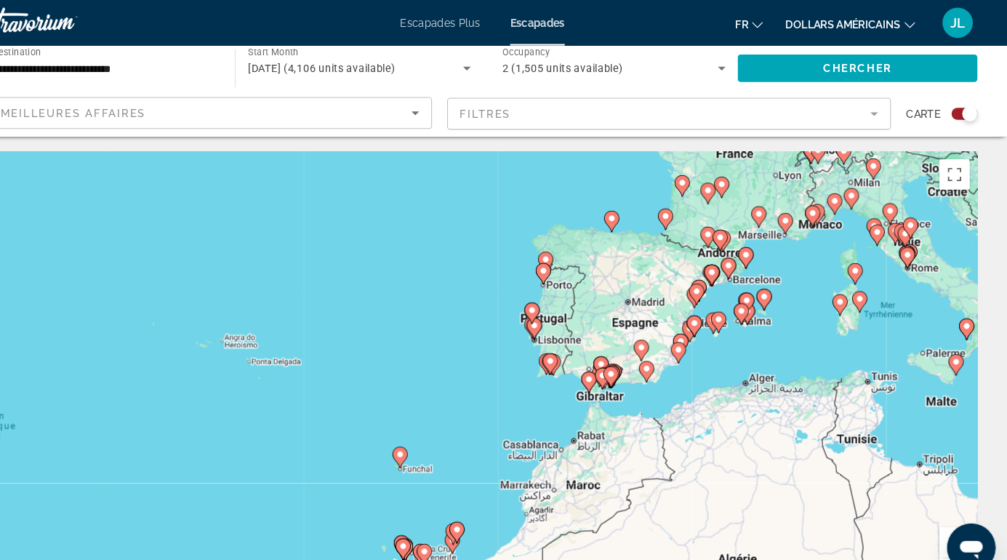
click at [883, 110] on mat-form-field "Filtres" at bounding box center [683, 109] width 426 height 31
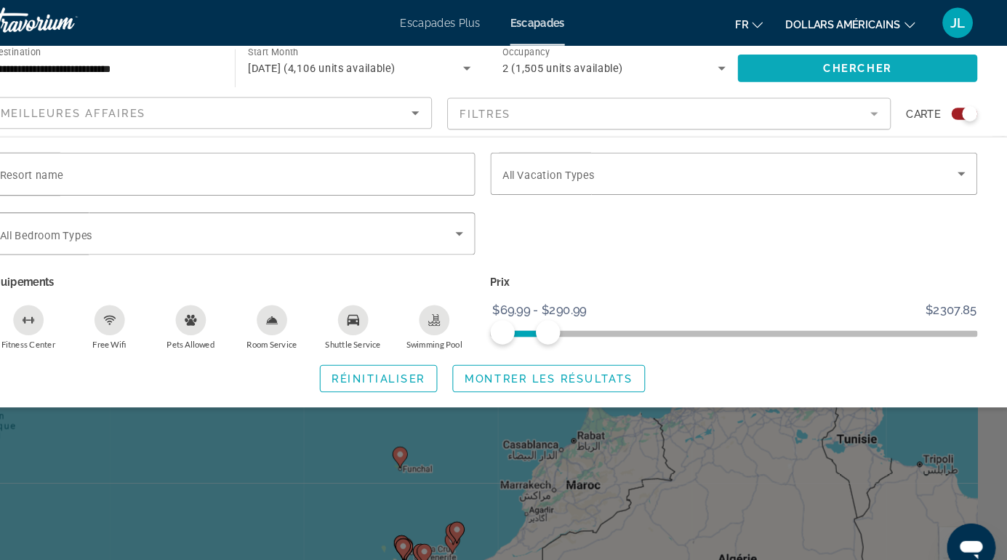
click at [919, 70] on span "Search widget" at bounding box center [863, 65] width 230 height 35
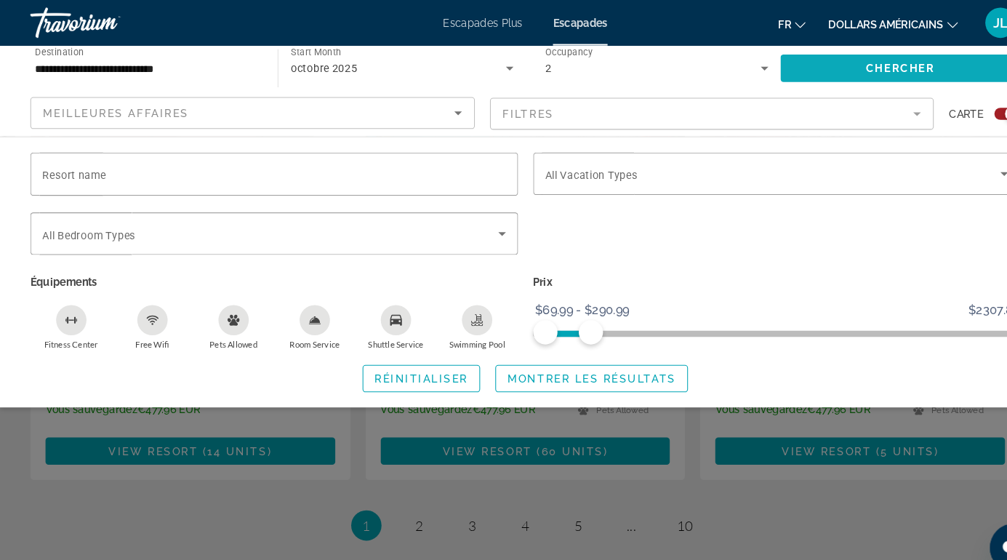
scroll to position [2212, 0]
click at [633, 369] on span "Search widget" at bounding box center [567, 362] width 183 height 35
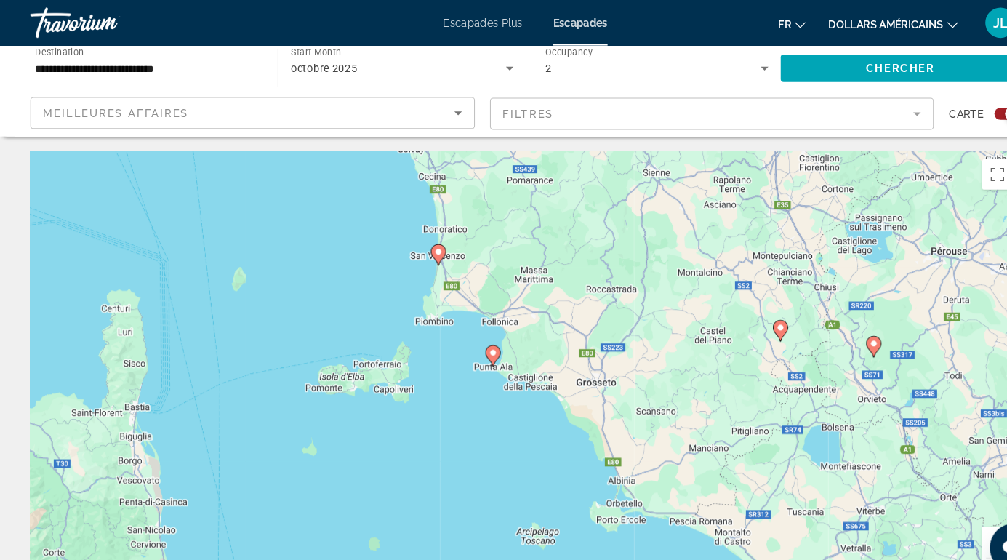
click at [420, 241] on image "Contenu principal" at bounding box center [420, 241] width 9 height 9
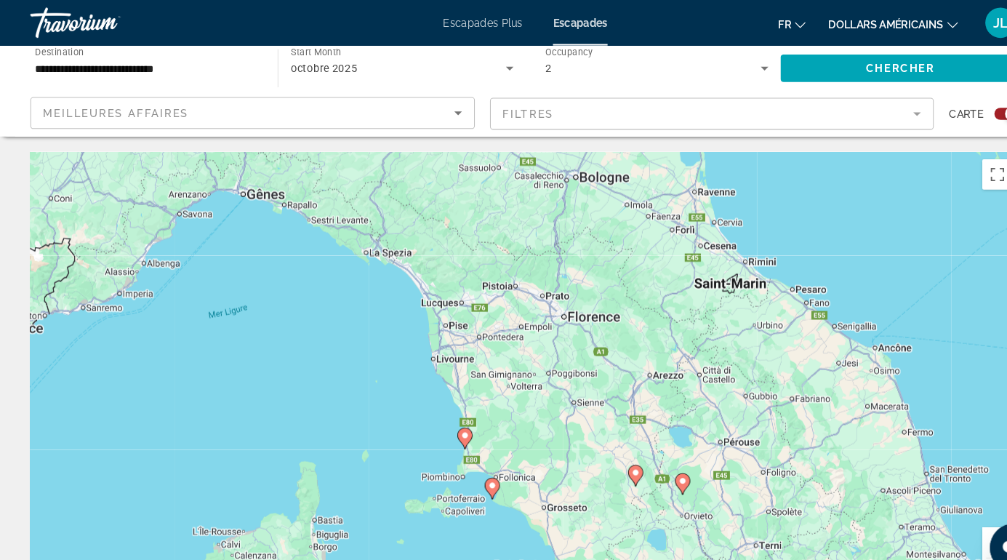
click at [445, 417] on image "Contenu principal" at bounding box center [445, 417] width 9 height 9
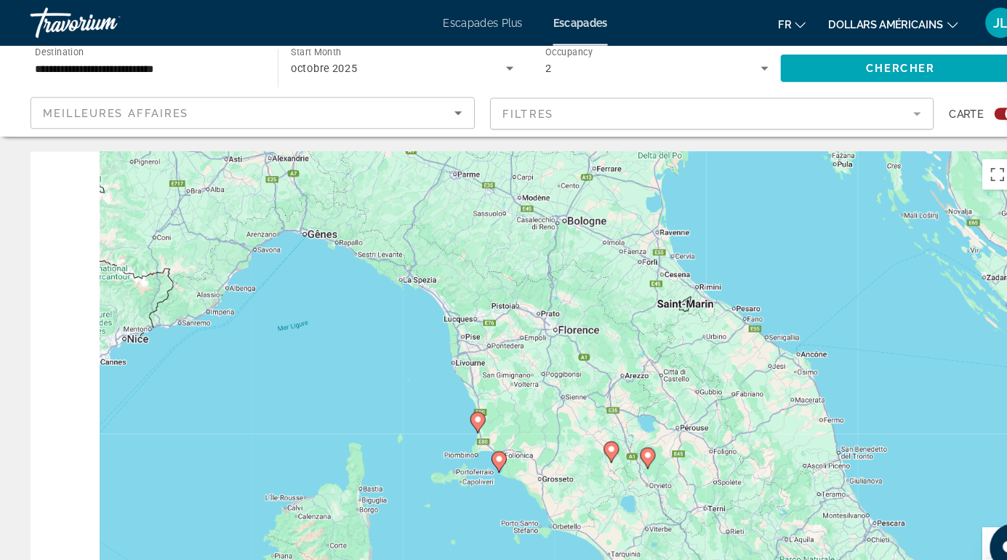
type input "**********"
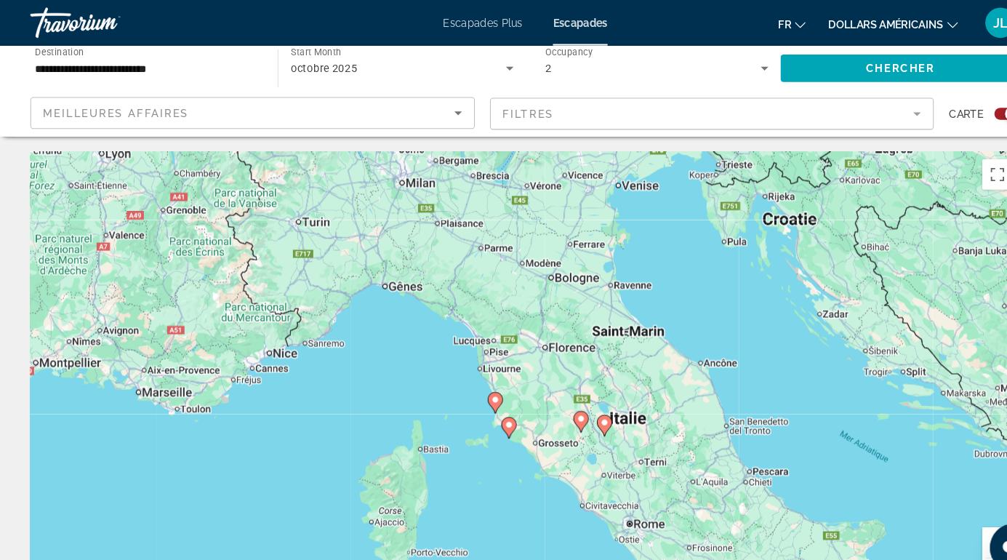
click at [477, 385] on image "Contenu principal" at bounding box center [475, 383] width 9 height 9
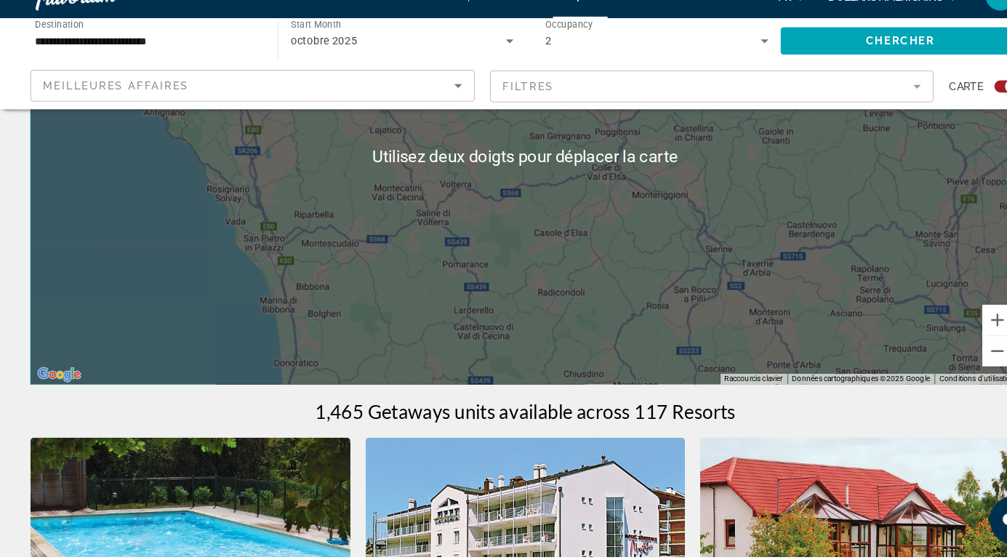
scroll to position [187, 0]
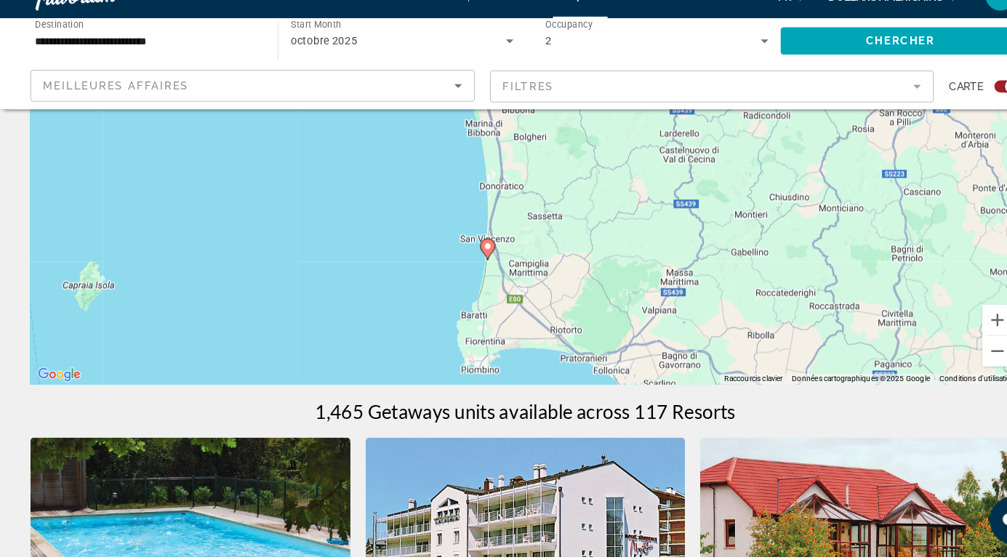
click at [473, 270] on gmp-advanced-marker "Contenu principal" at bounding box center [467, 266] width 15 height 22
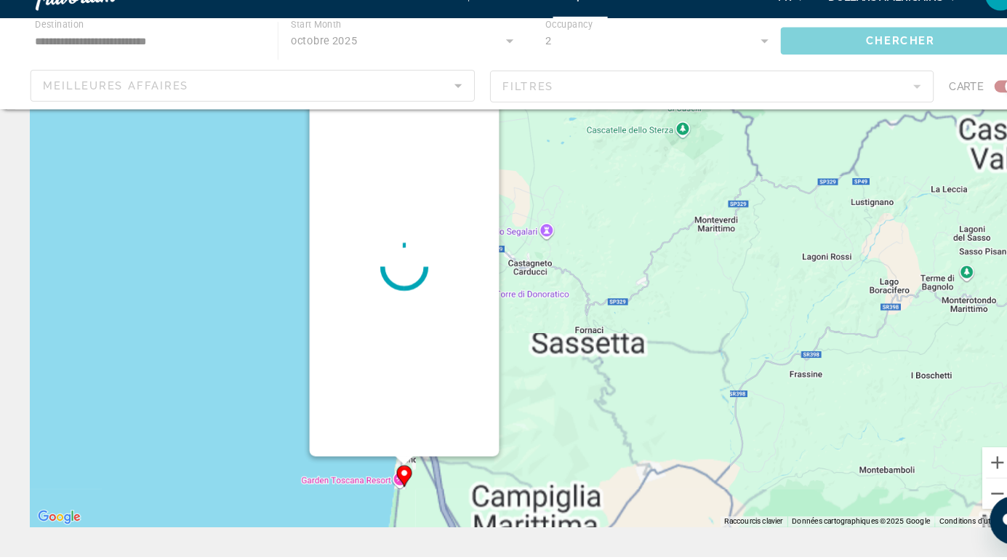
scroll to position [0, 0]
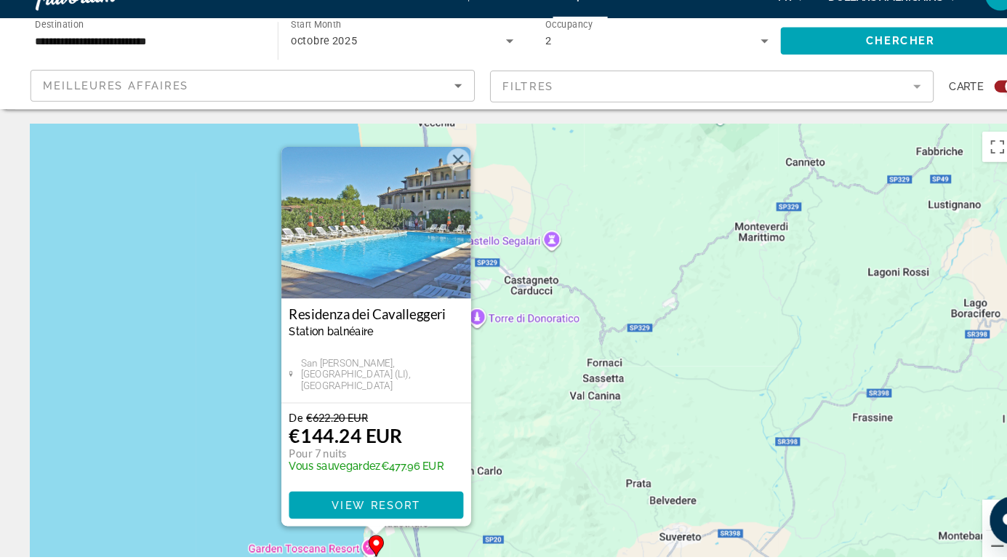
click at [393, 241] on img "Contenu principal" at bounding box center [361, 239] width 182 height 145
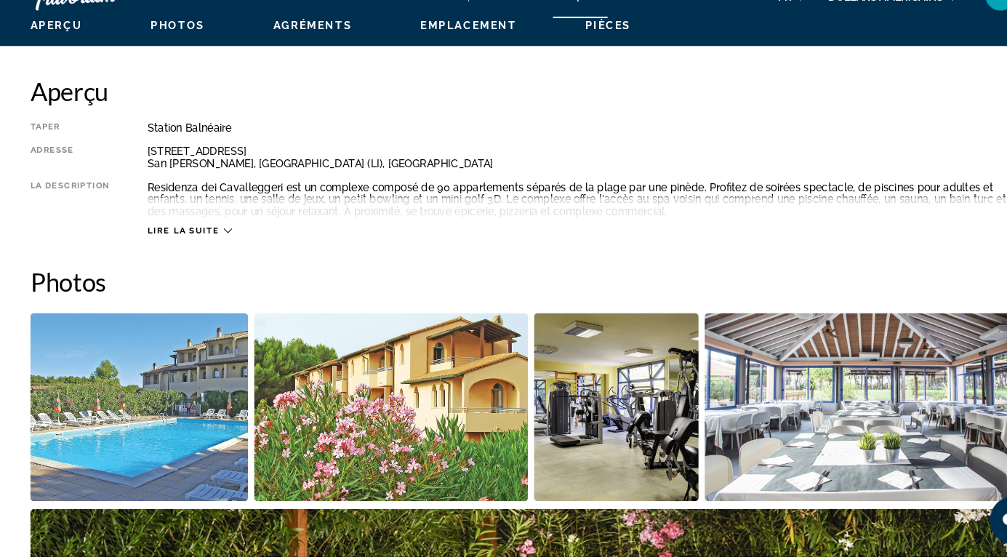
scroll to position [721, 0]
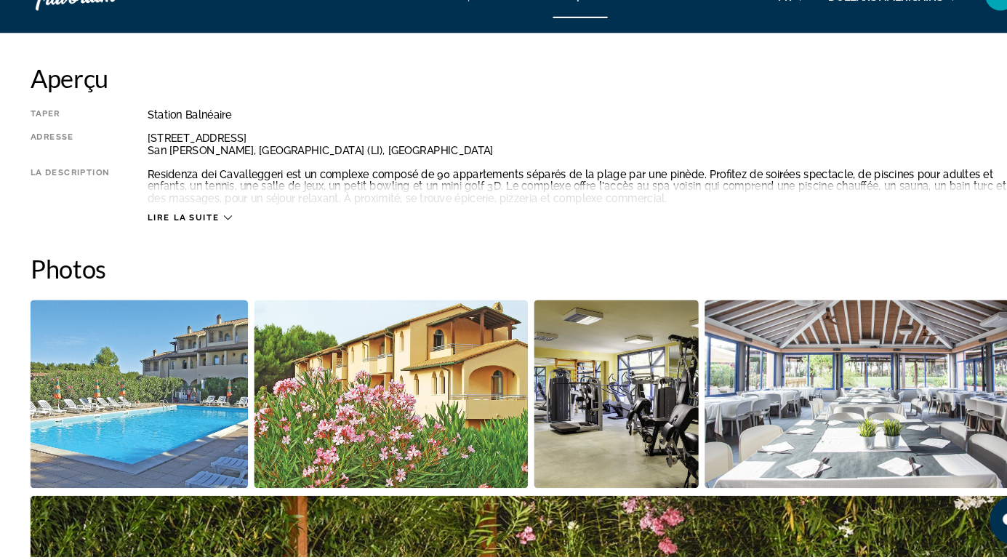
click at [183, 235] on span "Lire la suite" at bounding box center [175, 234] width 69 height 9
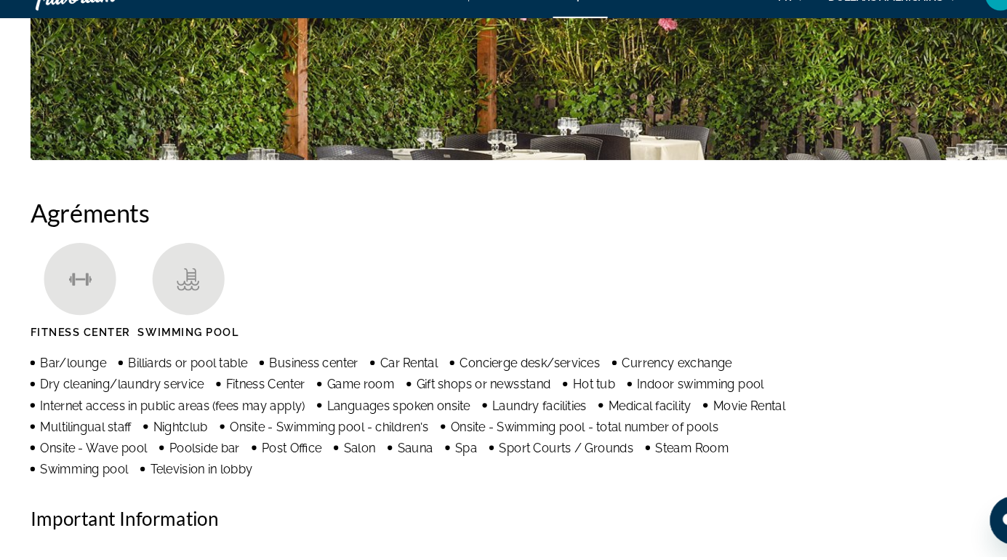
scroll to position [1224, 0]
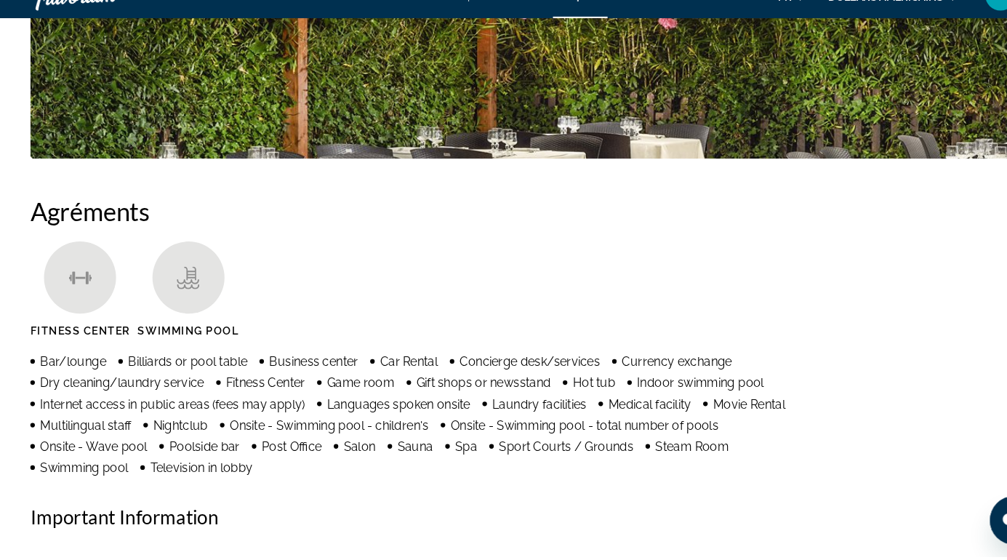
click at [873, 226] on h2 "Agréments" at bounding box center [503, 228] width 949 height 29
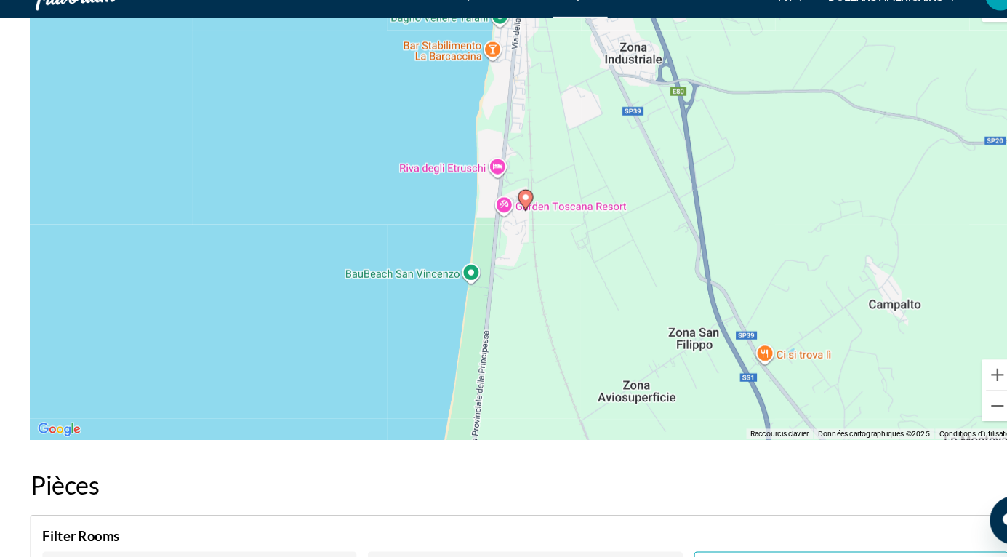
scroll to position [2632, 0]
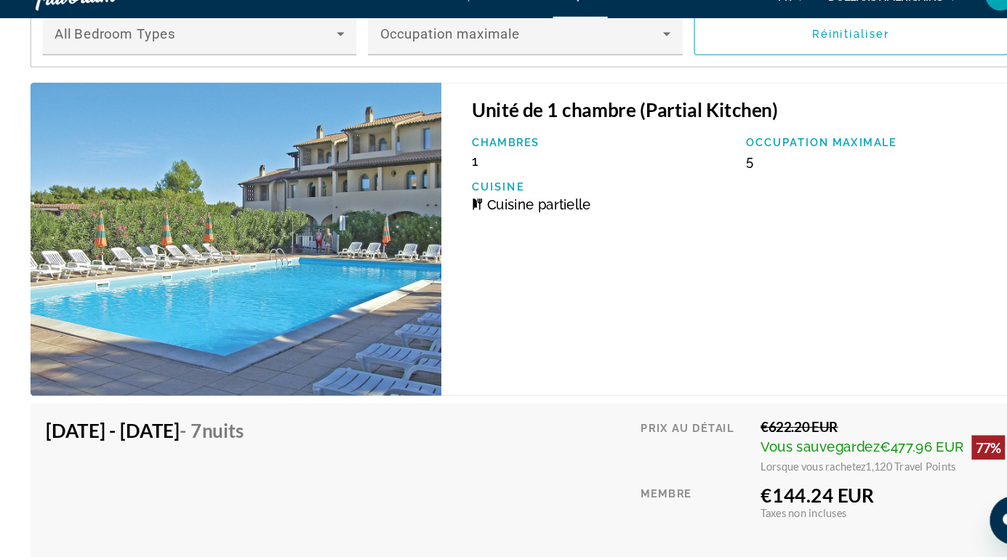
click at [861, 393] on div "Unité de 1 chambre (Partial Kitchen) Chambres 1 Occupation maximale 5 Cuisine C…" at bounding box center [503, 557] width 949 height 905
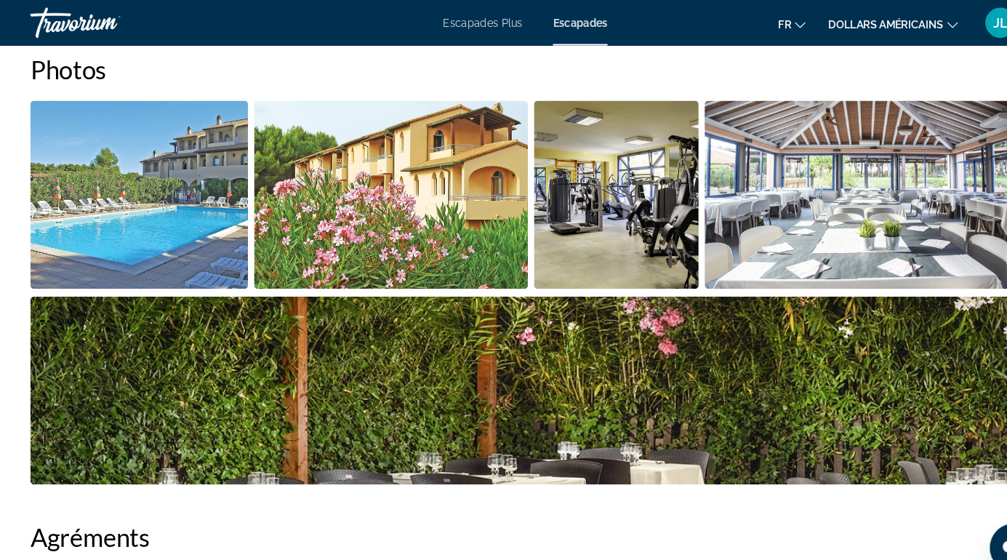
scroll to position [0, 0]
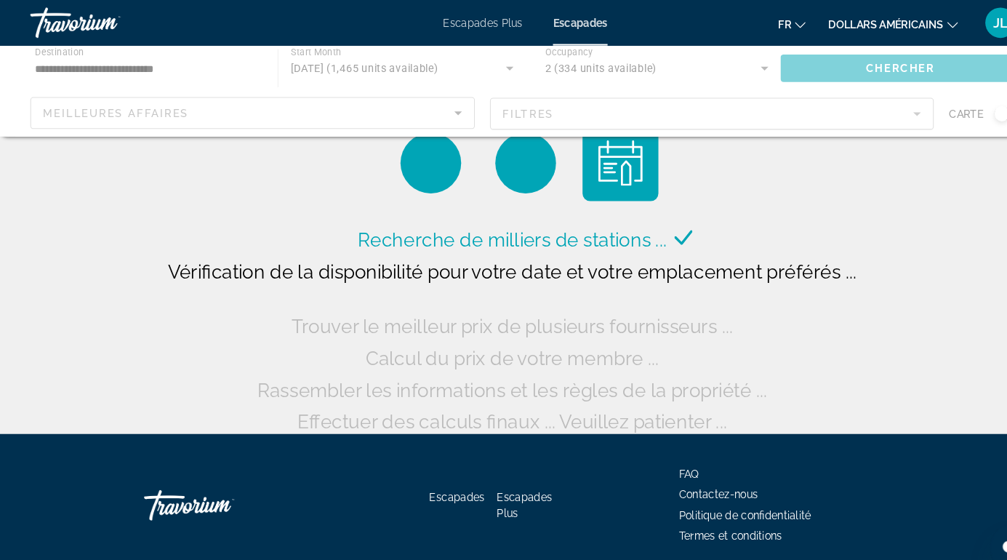
click at [965, 255] on div "Recherche de milliers de stations ... Vérification de la disponibilité pour vot…" at bounding box center [503, 211] width 1007 height 423
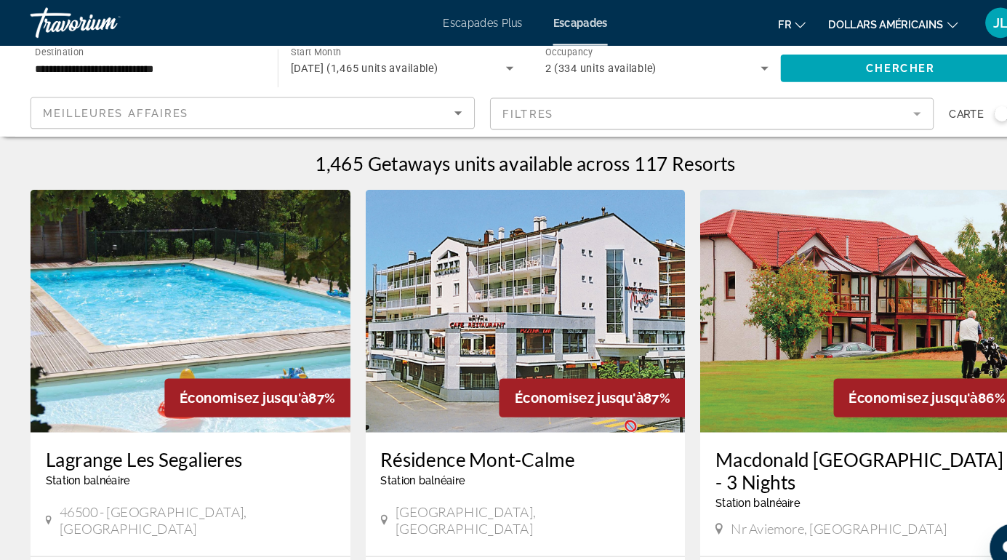
click at [876, 109] on mat-form-field "Filtres" at bounding box center [683, 109] width 426 height 31
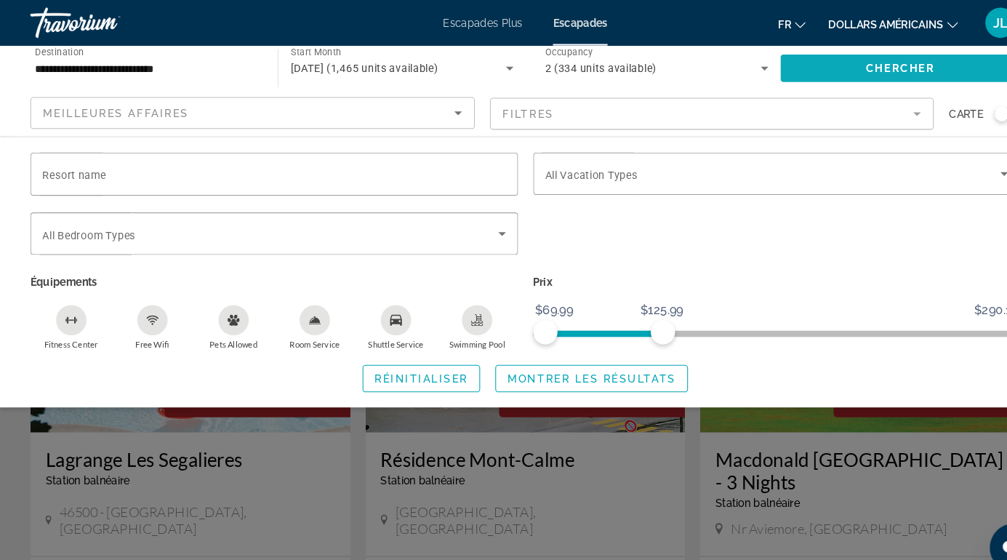
click at [905, 71] on span "Search widget" at bounding box center [863, 65] width 230 height 35
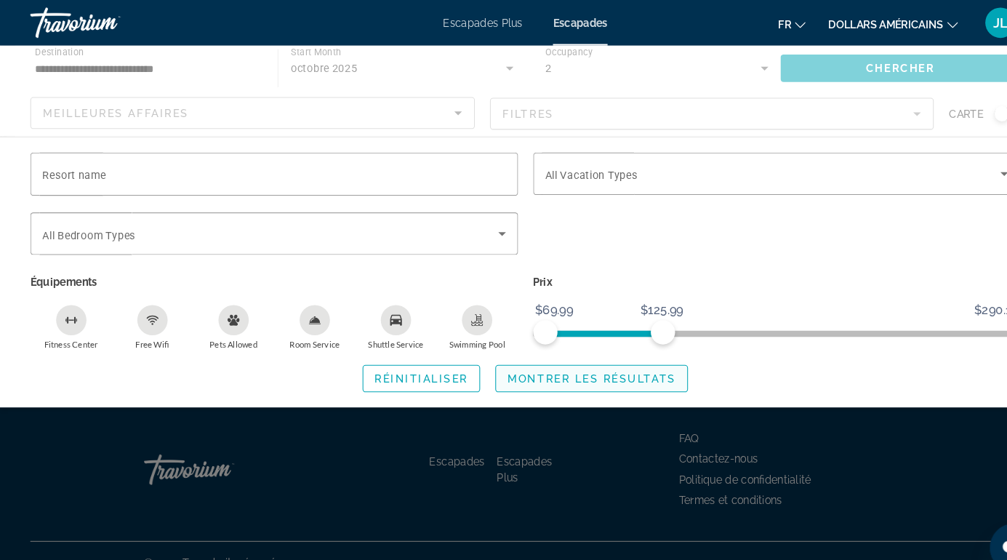
click at [608, 373] on span "Search widget" at bounding box center [567, 362] width 183 height 35
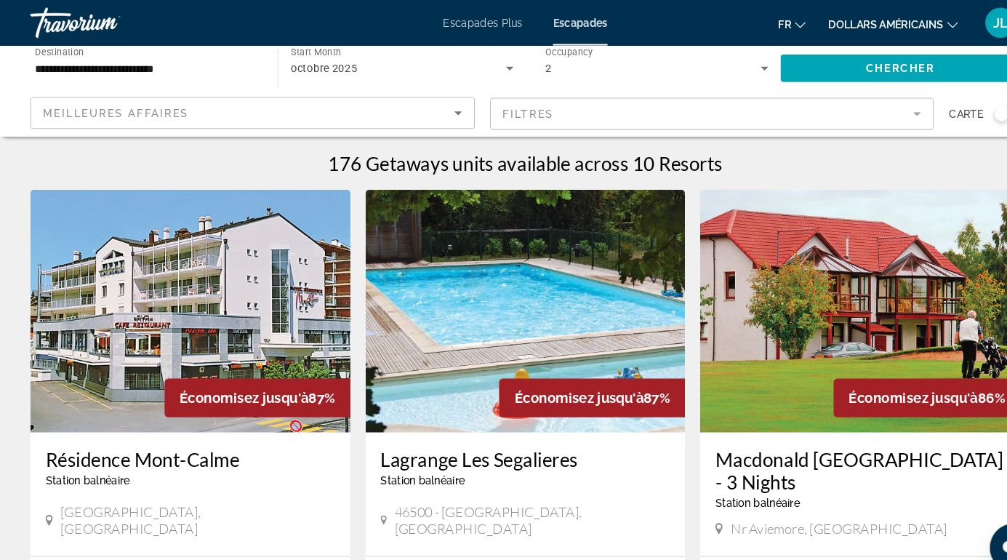
click at [896, 17] on font "dollars américains" at bounding box center [849, 23] width 111 height 12
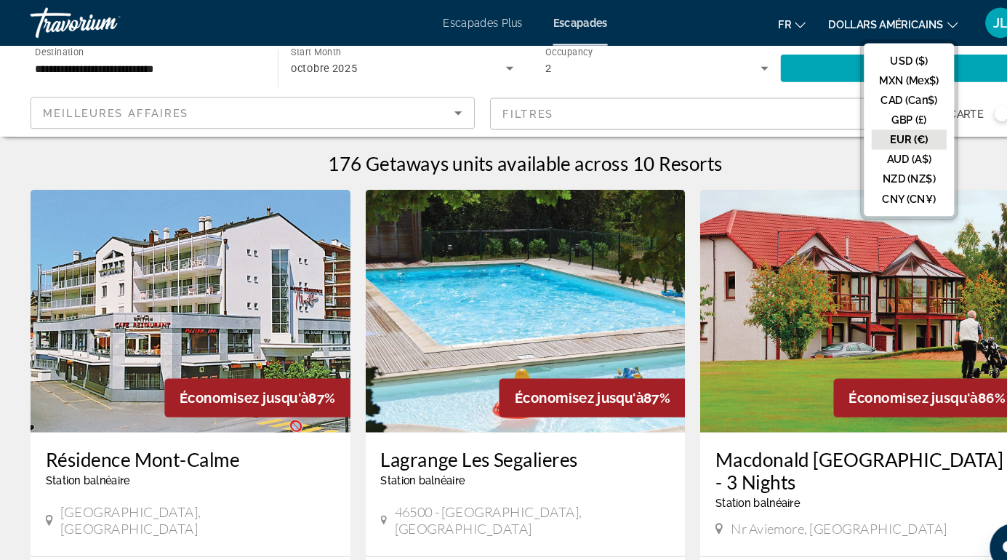
click at [886, 140] on button "EUR (€)" at bounding box center [872, 133] width 72 height 19
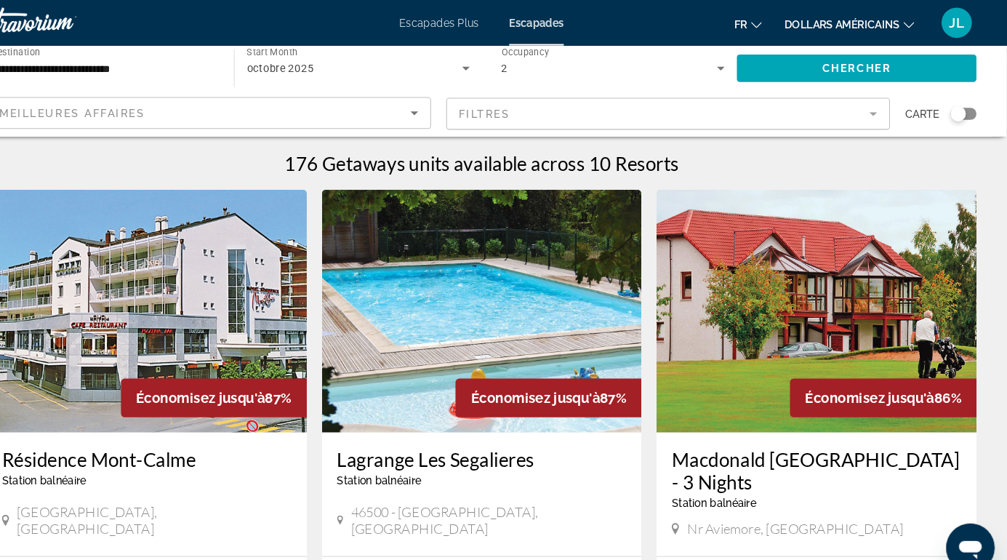
click at [965, 114] on div "Search widget" at bounding box center [960, 109] width 15 height 15
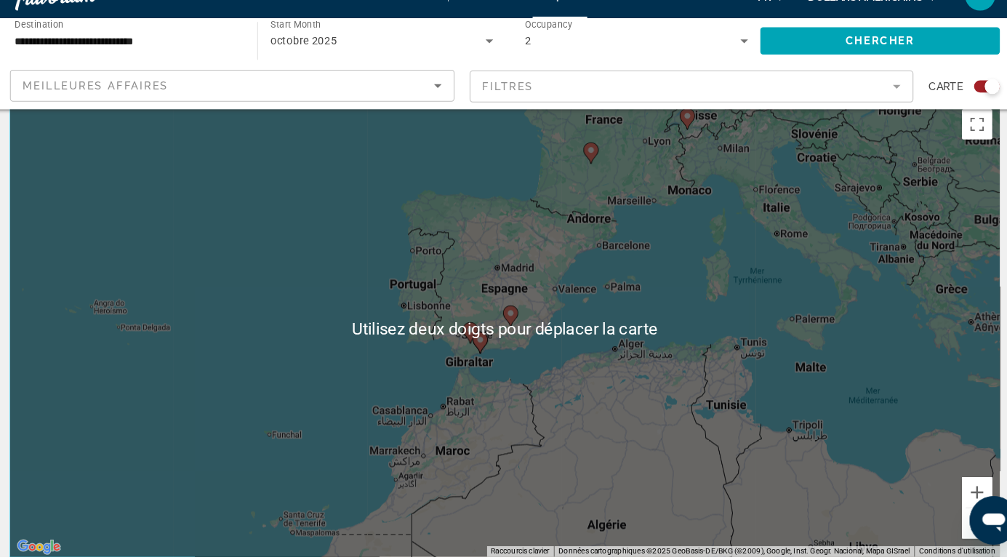
scroll to position [26, 0]
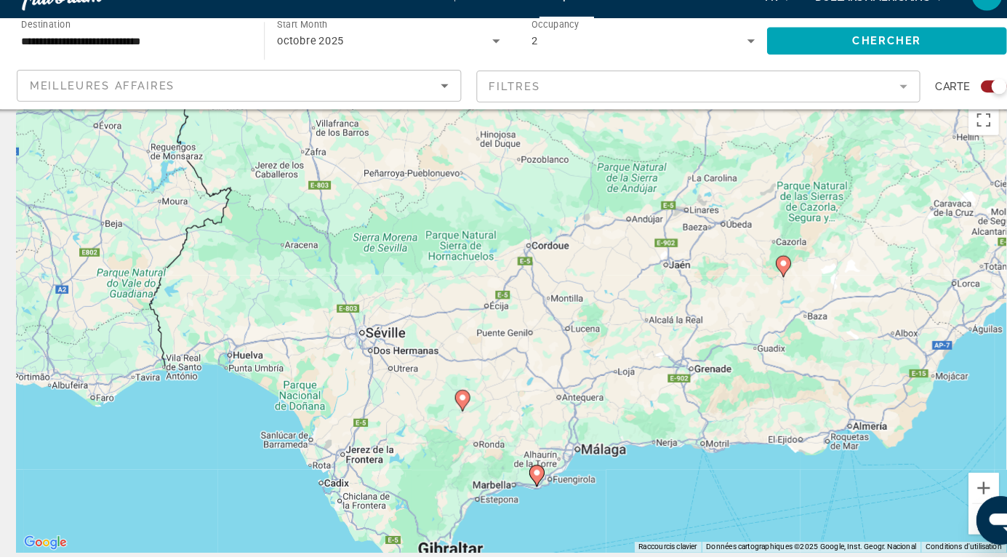
click at [534, 478] on icon "Contenu principal" at bounding box center [527, 482] width 13 height 19
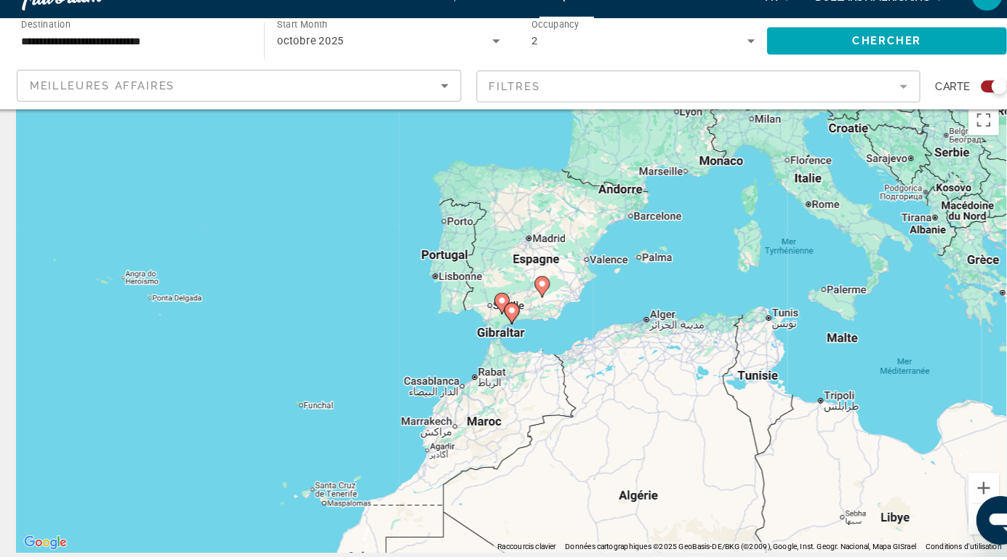
click at [539, 336] on div "Pour naviguer, appuyez sur les touches fléchées. Pour activer le glissement ave…" at bounding box center [503, 337] width 949 height 436
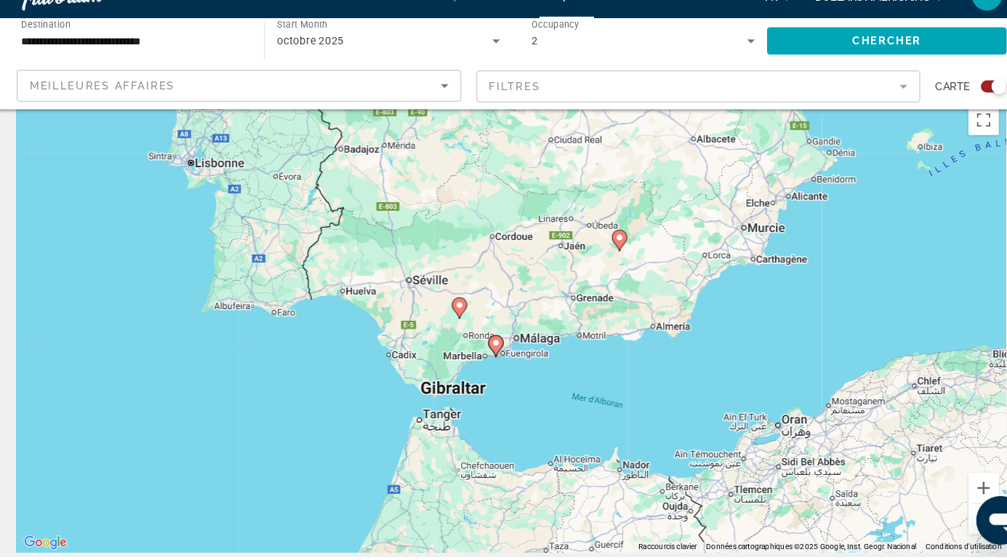
type input "**********"
click at [493, 359] on icon "Contenu principal" at bounding box center [487, 357] width 13 height 19
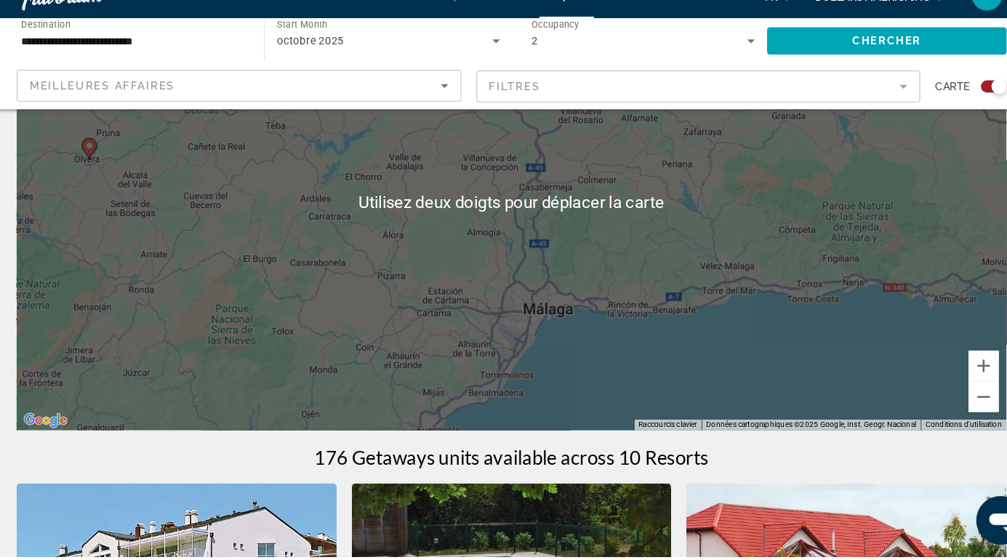
scroll to position [170, 0]
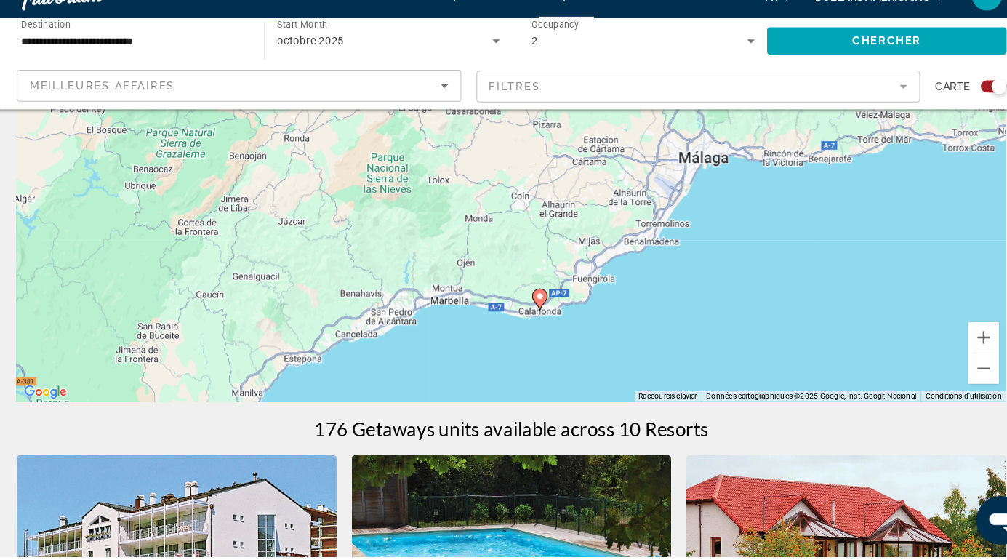
click at [534, 317] on icon "Contenu principal" at bounding box center [531, 313] width 15 height 20
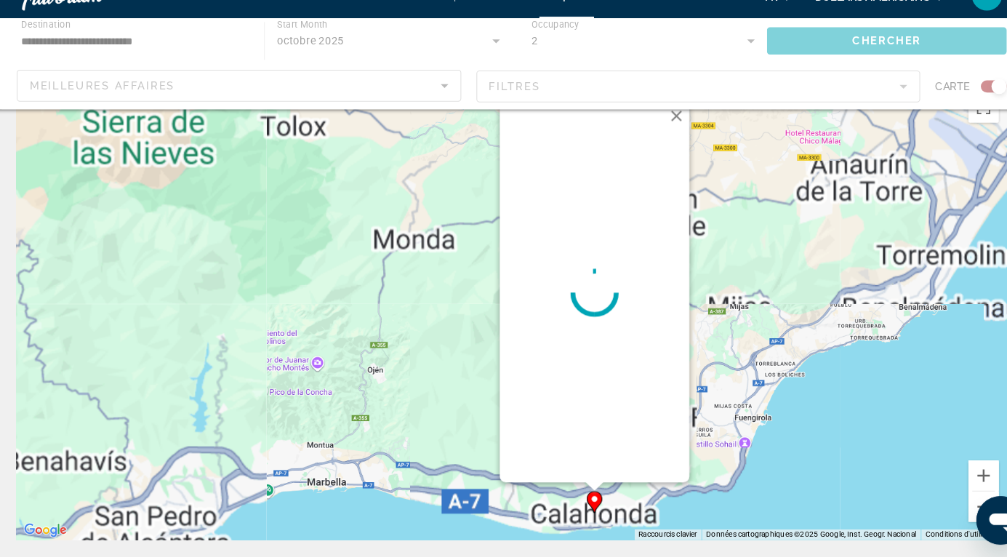
scroll to position [0, 0]
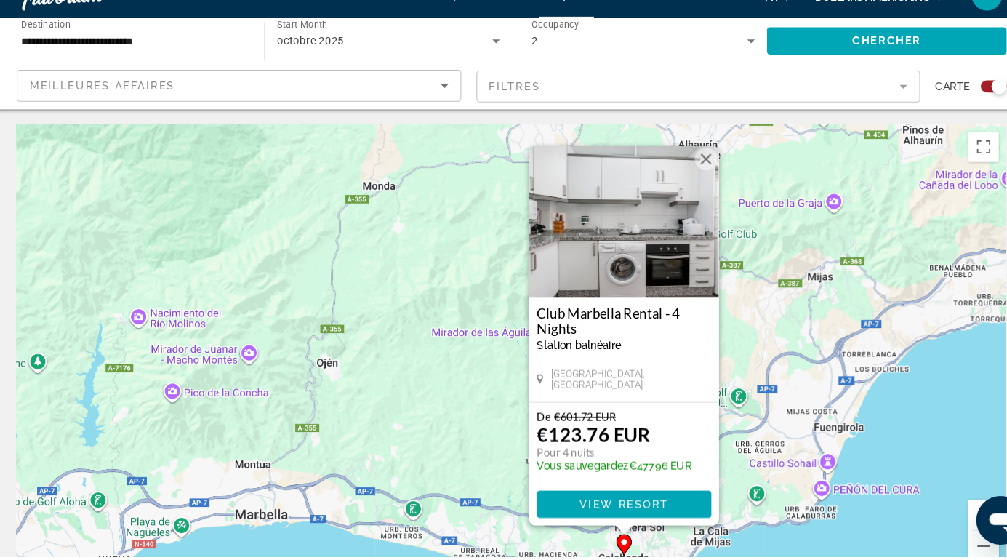
click at [691, 188] on button "Fermer" at bounding box center [690, 179] width 22 height 22
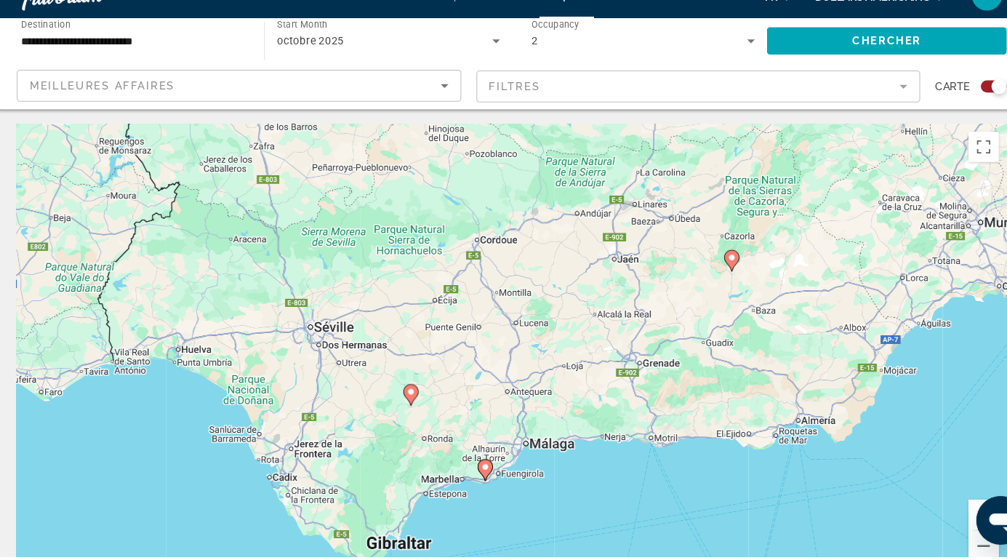
click at [714, 273] on div "Pour activer le glissement avec le clavier, appuyez sur Alt+Entrée. Une fois ce…" at bounding box center [503, 363] width 949 height 436
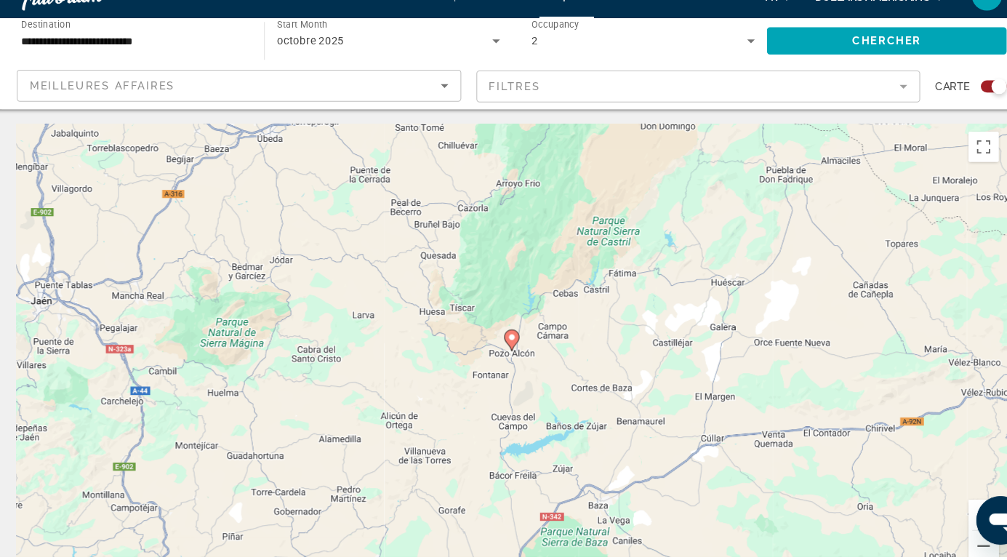
click at [508, 349] on image "Contenu principal" at bounding box center [504, 349] width 9 height 9
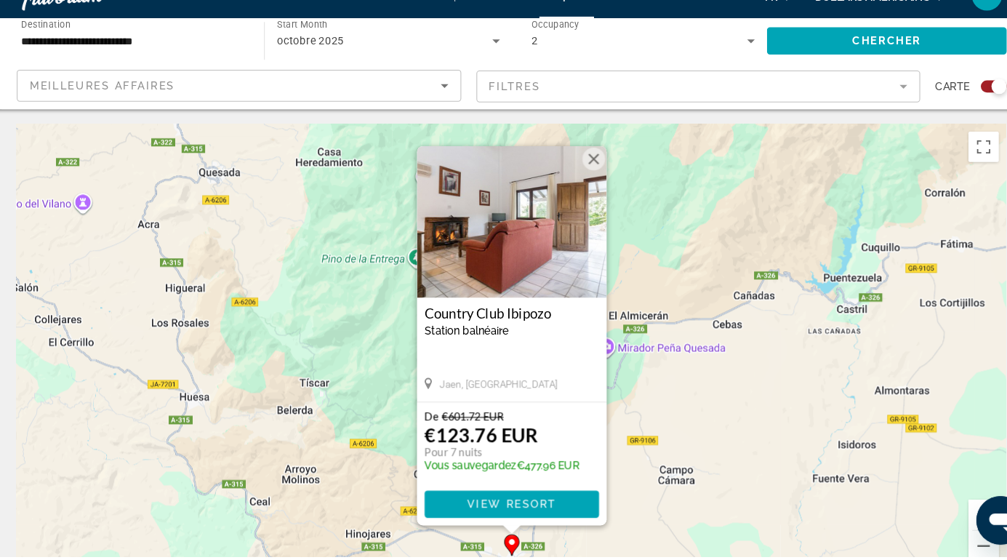
click at [583, 179] on button "Fermer" at bounding box center [583, 179] width 22 height 22
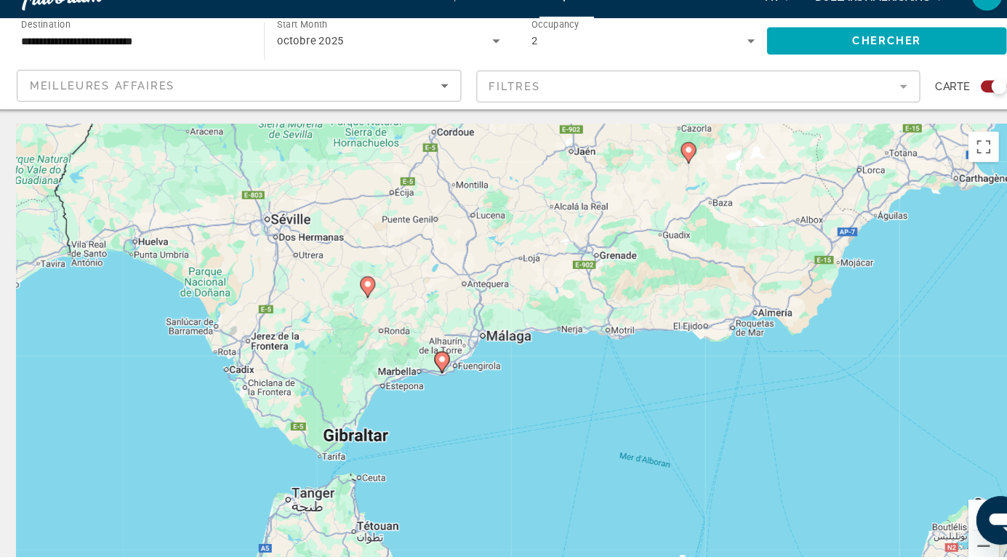
click at [370, 298] on icon "Contenu principal" at bounding box center [365, 301] width 13 height 19
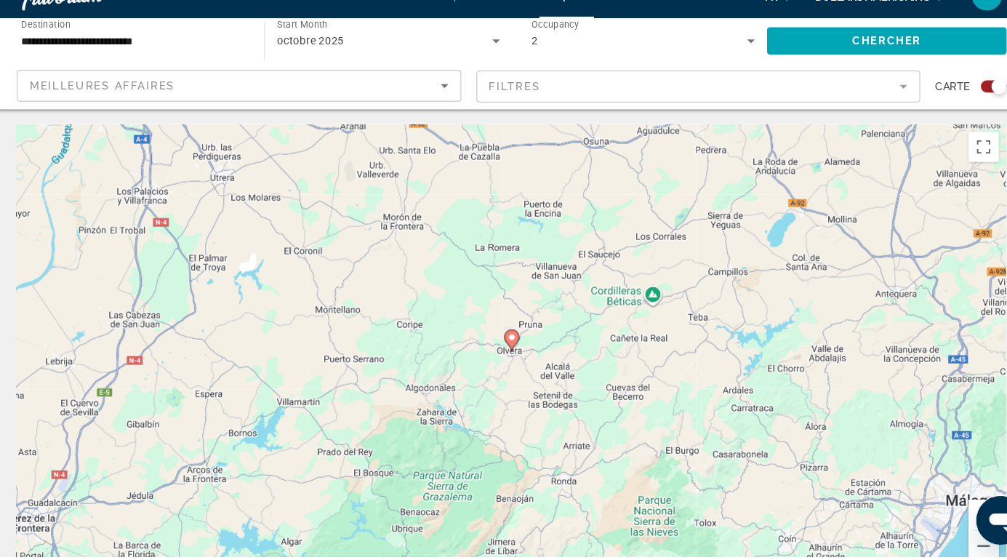
click at [508, 346] on icon "Contenu principal" at bounding box center [503, 352] width 13 height 19
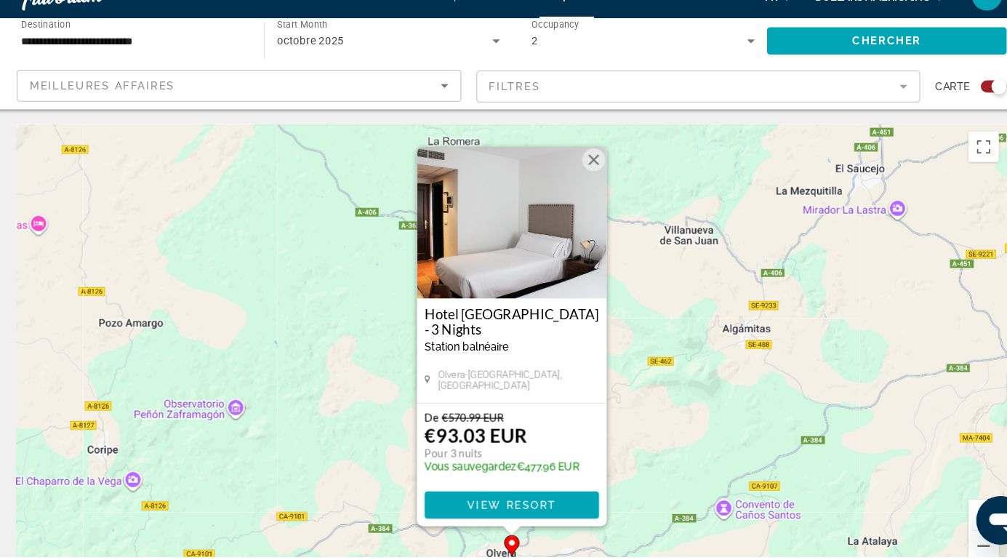
click at [578, 191] on img "Contenu principal" at bounding box center [504, 239] width 182 height 145
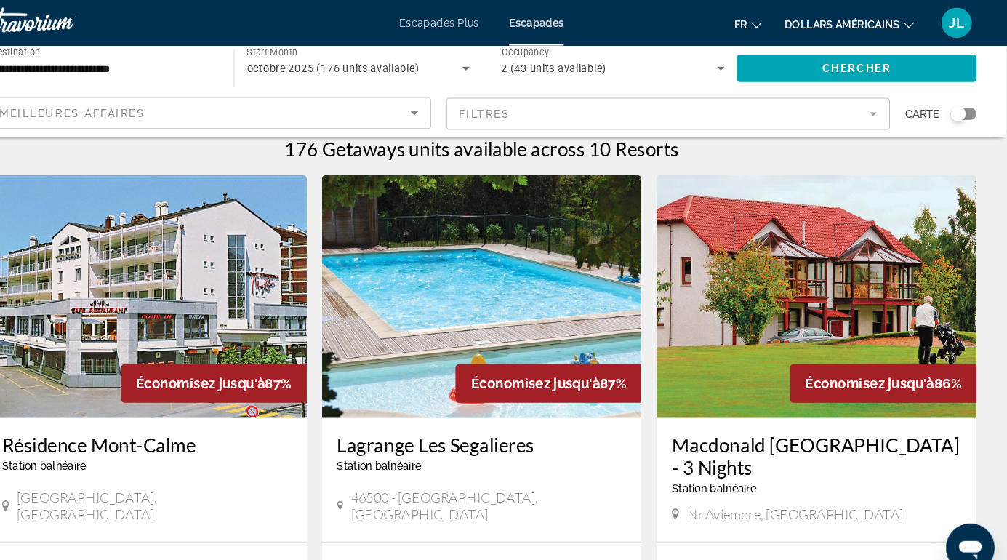
scroll to position [9, 0]
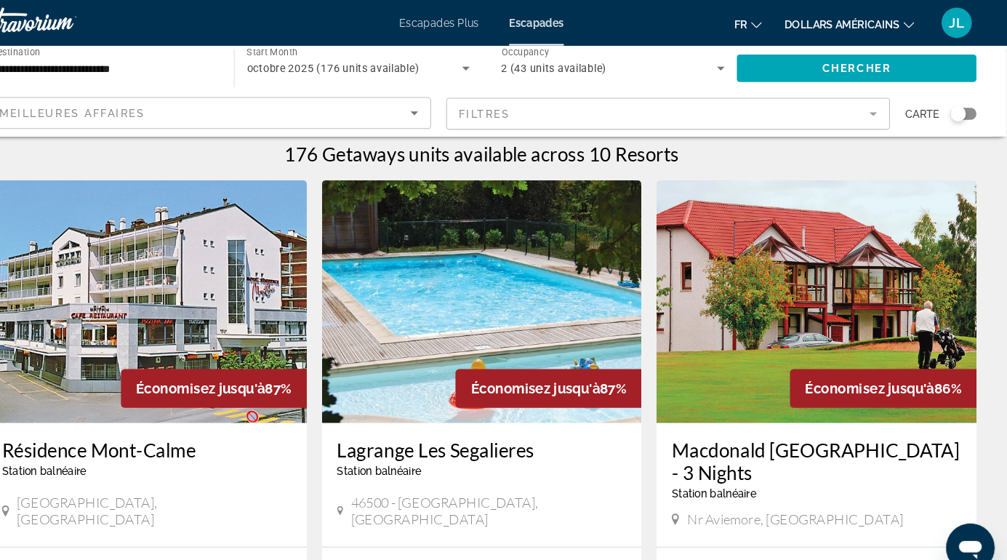
click at [956, 114] on div "Search widget" at bounding box center [960, 109] width 15 height 15
click at [880, 115] on mat-form-field "Filtres" at bounding box center [683, 109] width 426 height 31
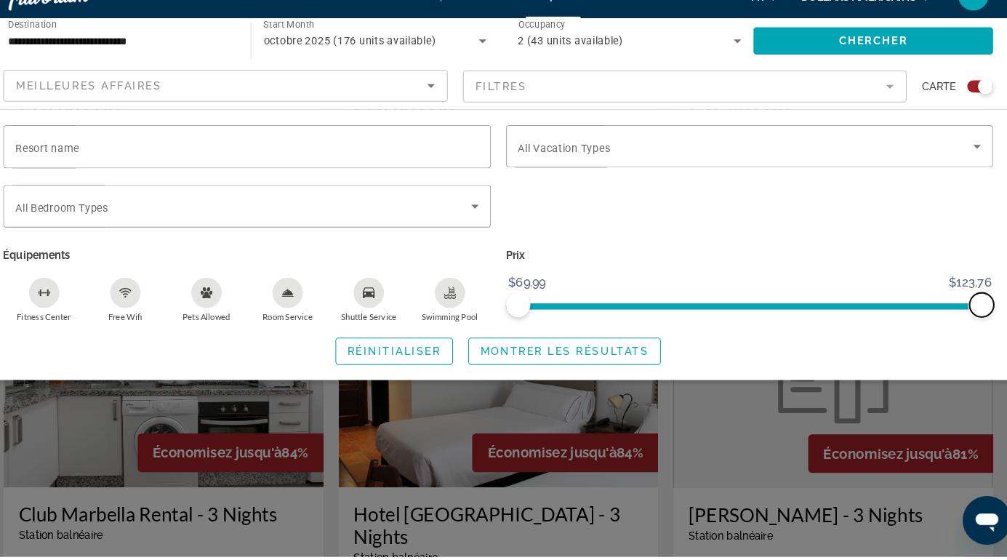
scroll to position [889, 0]
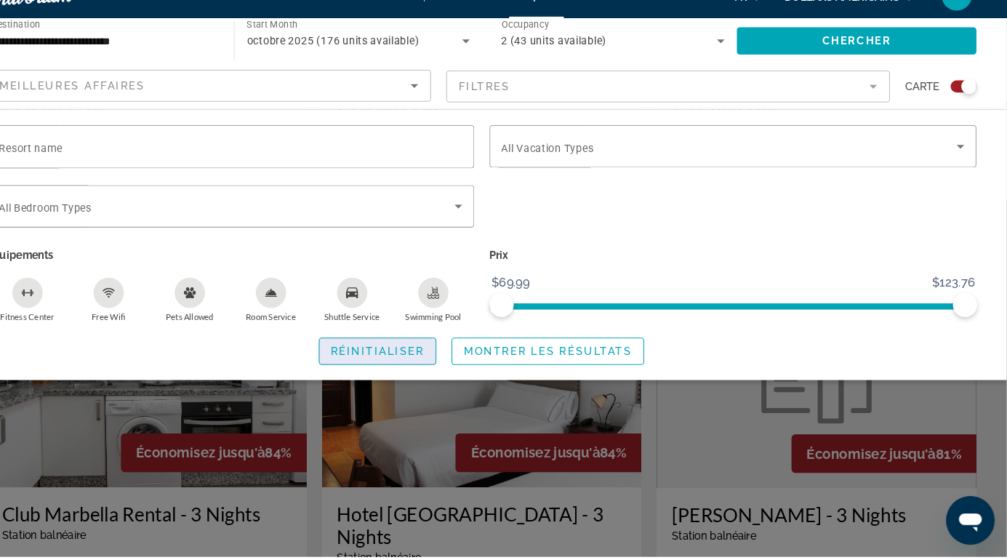
click at [412, 372] on span "Search widget" at bounding box center [403, 362] width 111 height 35
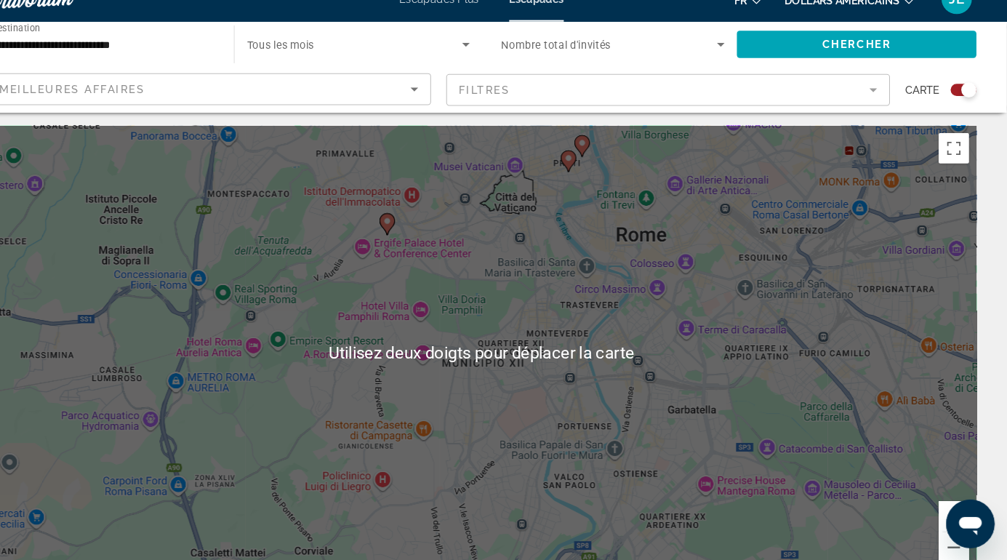
scroll to position [4, 0]
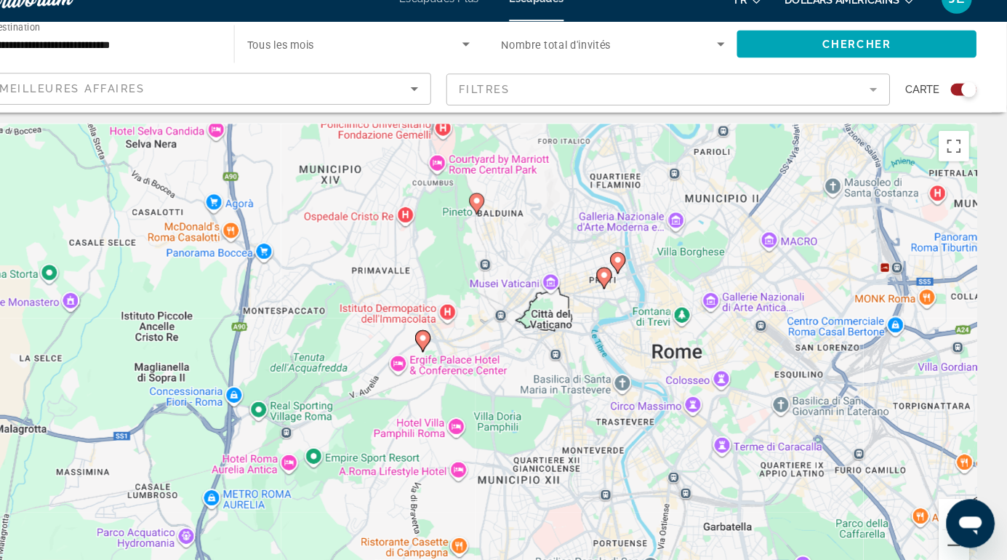
click at [640, 276] on icon "Contenu principal" at bounding box center [634, 275] width 15 height 20
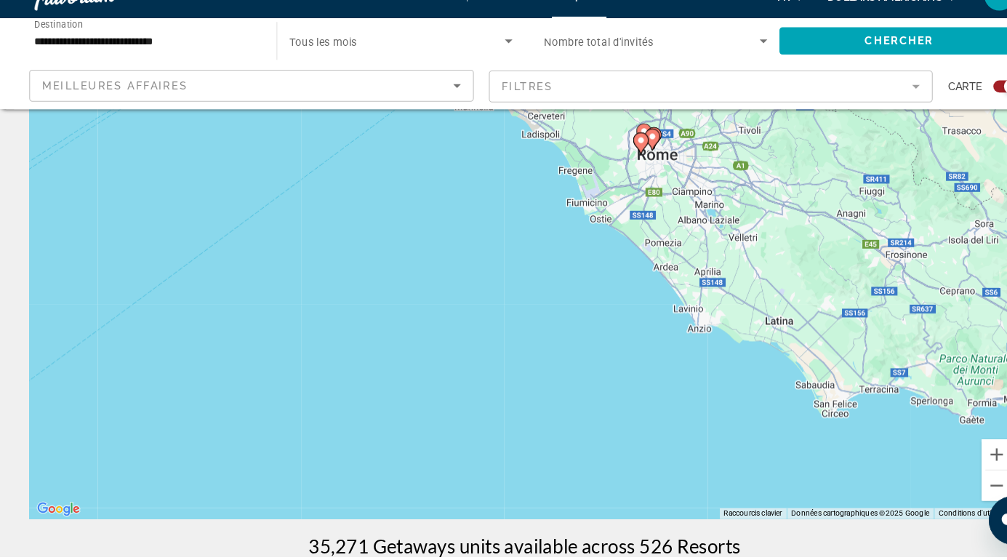
scroll to position [58, 0]
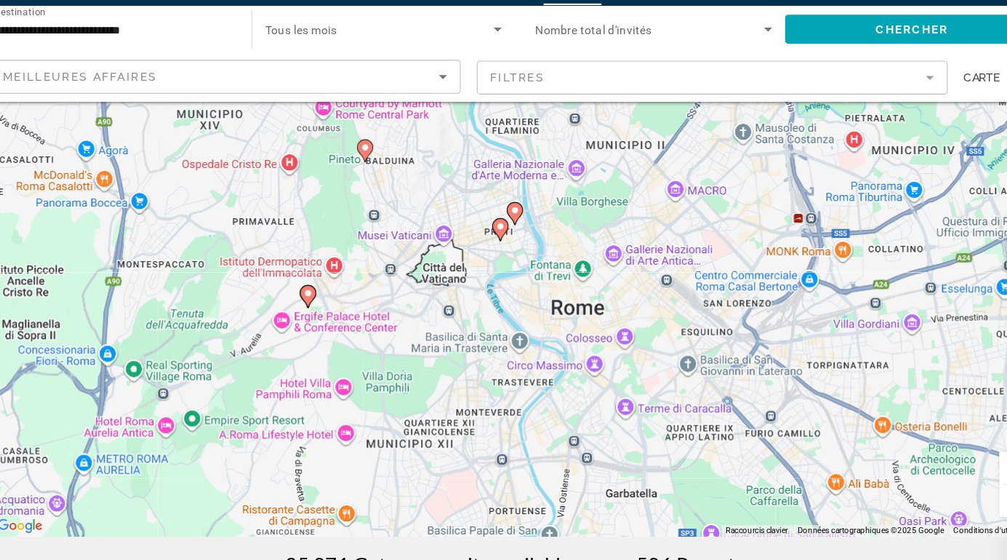
click at [509, 228] on icon "Contenu principal" at bounding box center [503, 232] width 13 height 19
type input "**********"
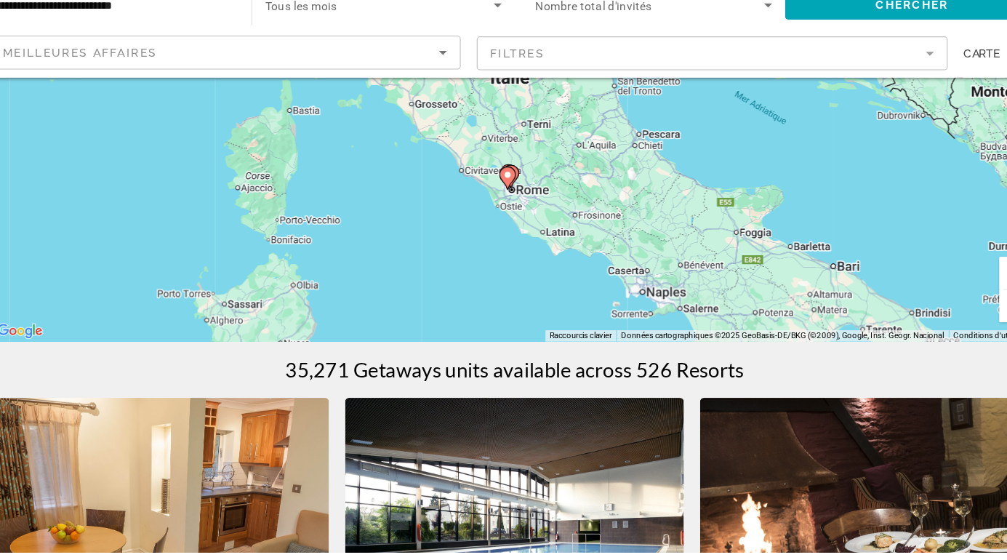
scroll to position [218, 0]
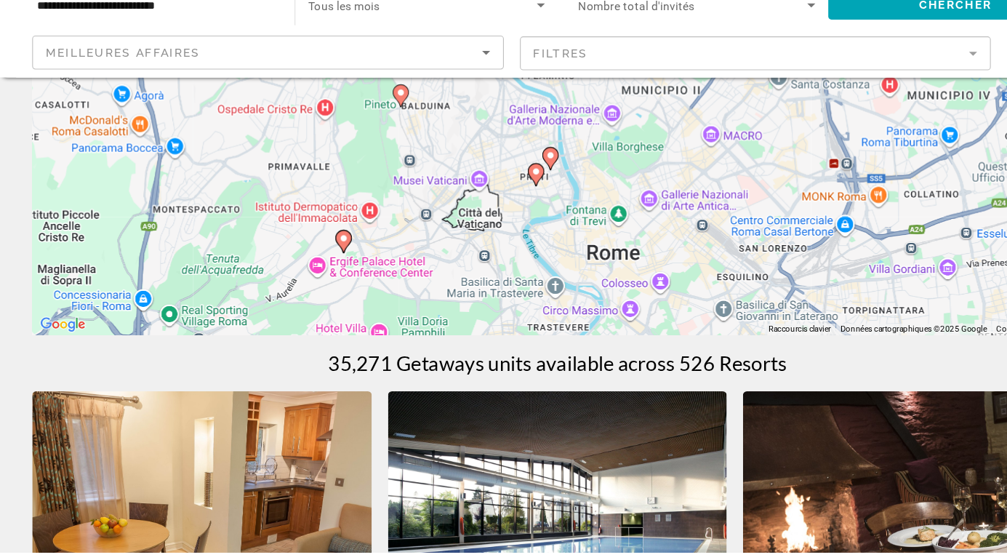
click at [503, 199] on icon "Contenu principal" at bounding box center [496, 204] width 13 height 19
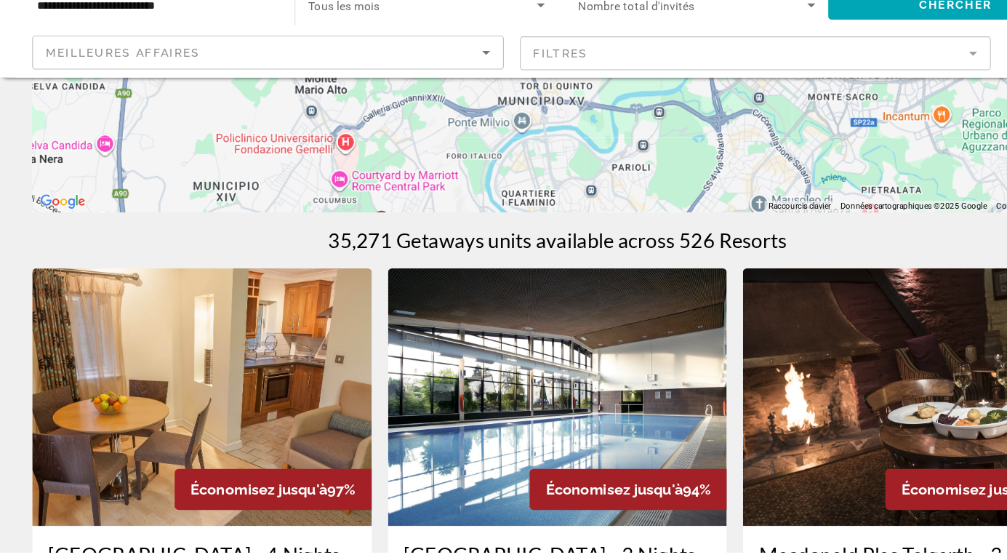
scroll to position [329, 0]
click at [577, 230] on div "Pour activer le glissement avec le clavier, appuyez sur Alt+Entrée. Une fois ce…" at bounding box center [503, 34] width 949 height 436
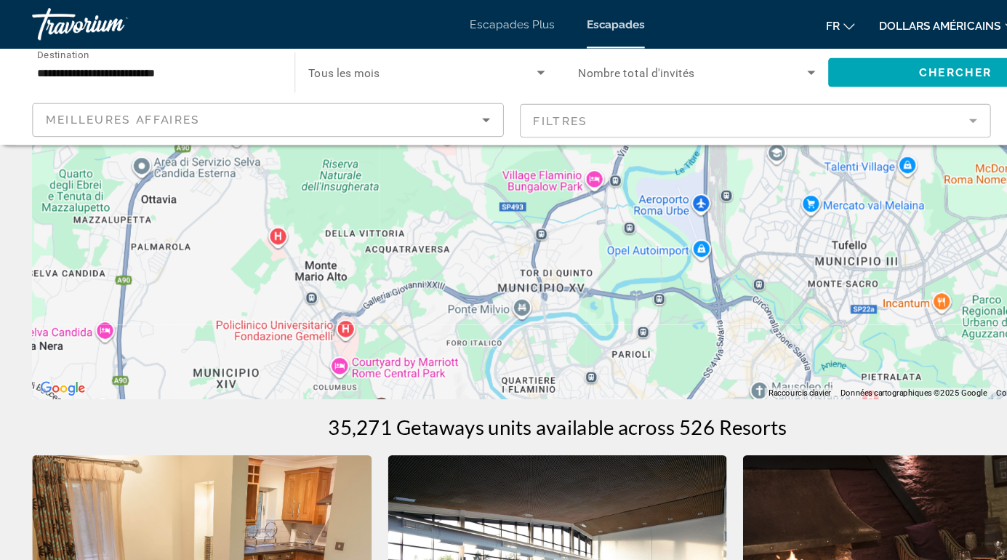
scroll to position [221, 0]
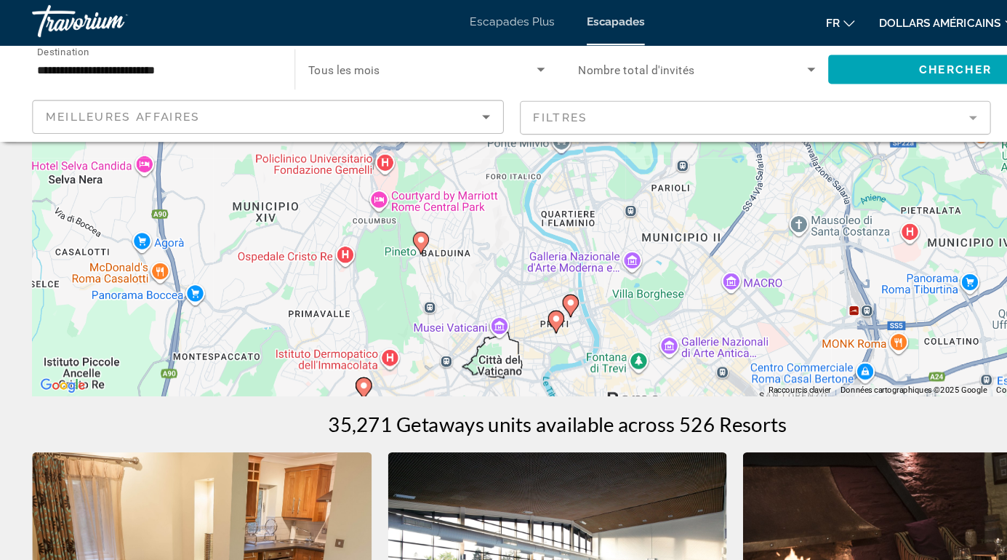
click at [519, 276] on icon "Contenu principal" at bounding box center [514, 279] width 13 height 19
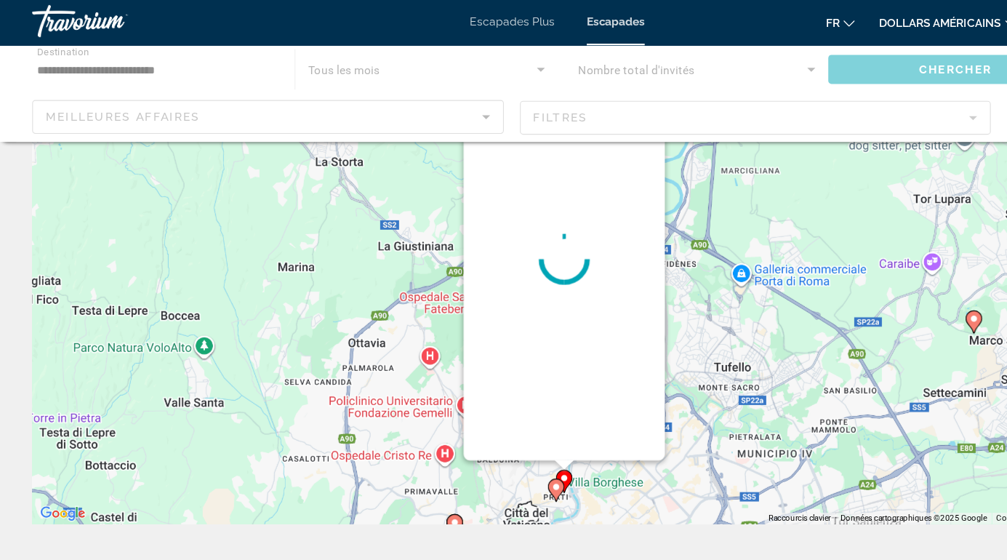
scroll to position [0, 0]
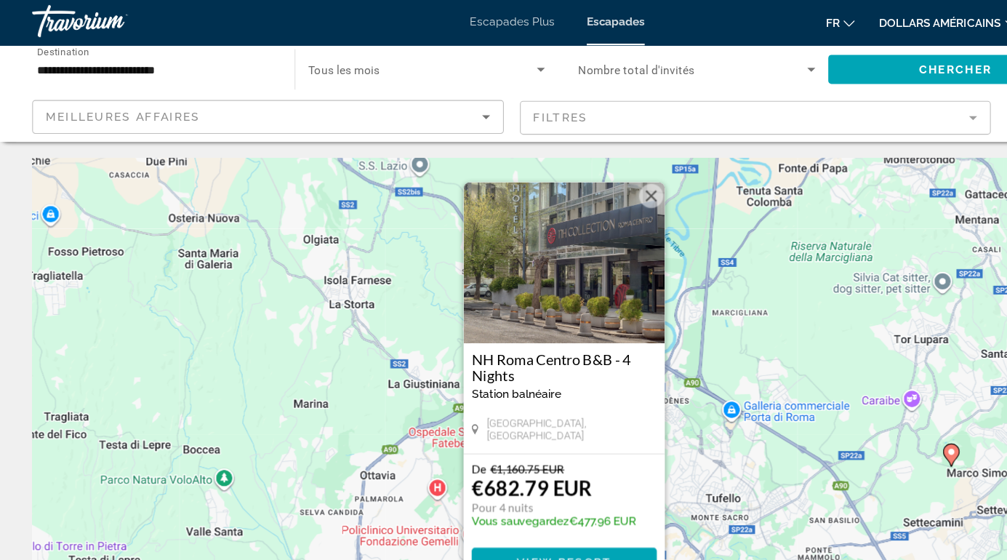
click at [586, 180] on button "Fermer" at bounding box center [588, 180] width 22 height 22
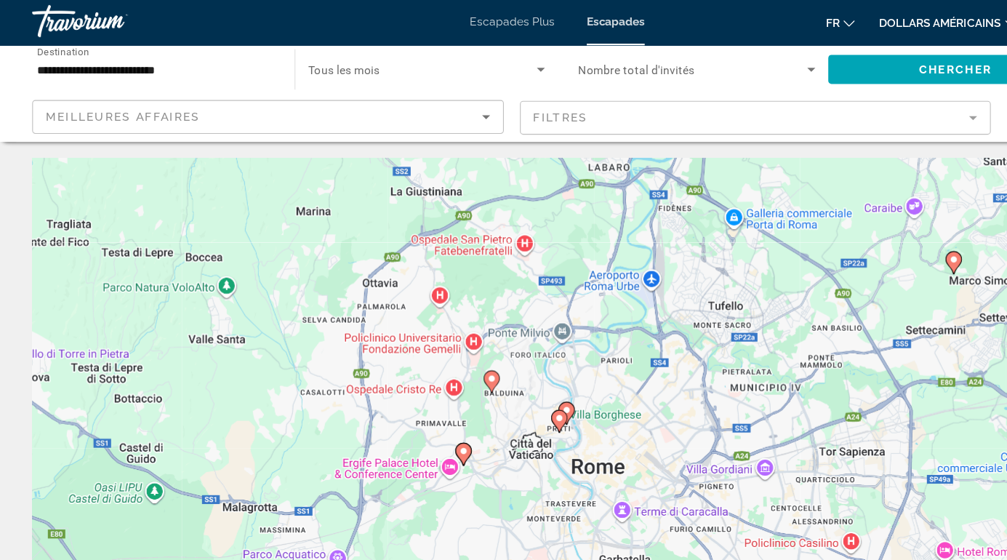
click at [861, 240] on image "Contenu principal" at bounding box center [861, 237] width 9 height 9
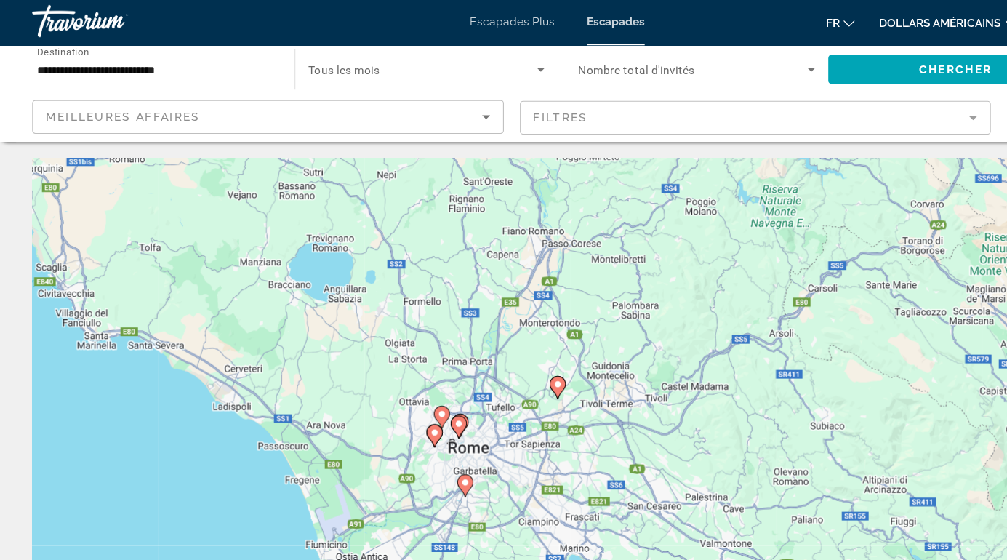
click at [506, 352] on image "Contenu principal" at bounding box center [504, 349] width 9 height 9
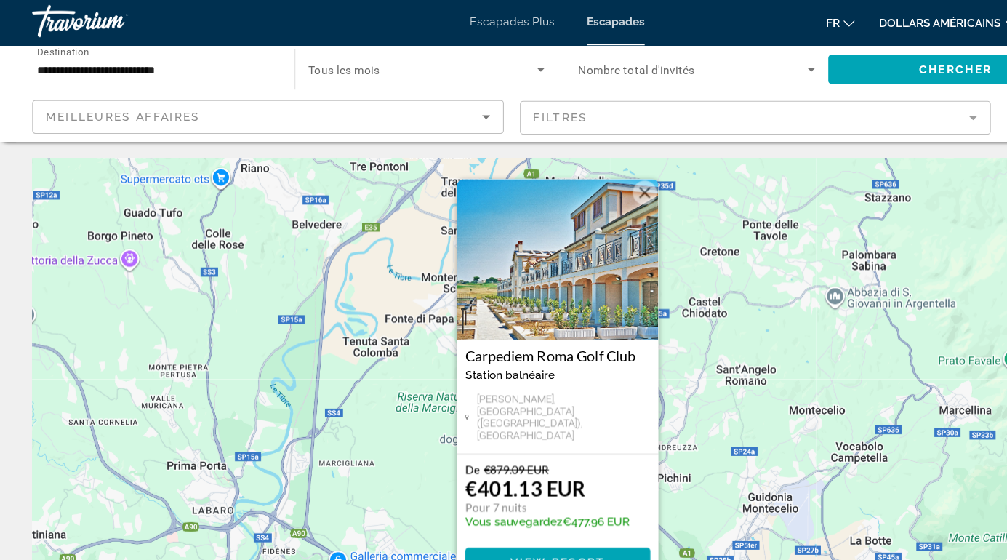
click at [497, 255] on img "Contenu principal" at bounding box center [504, 236] width 182 height 145
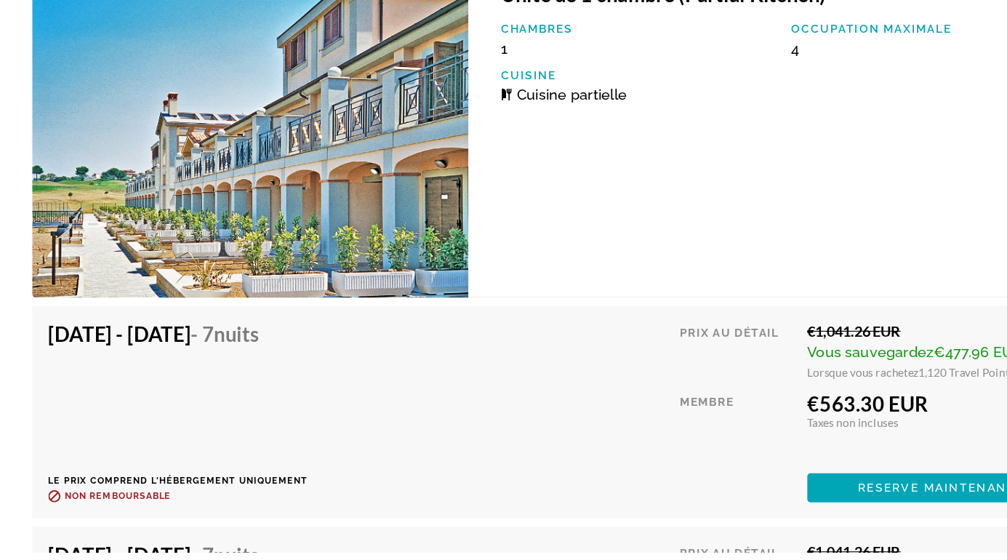
scroll to position [3039, 0]
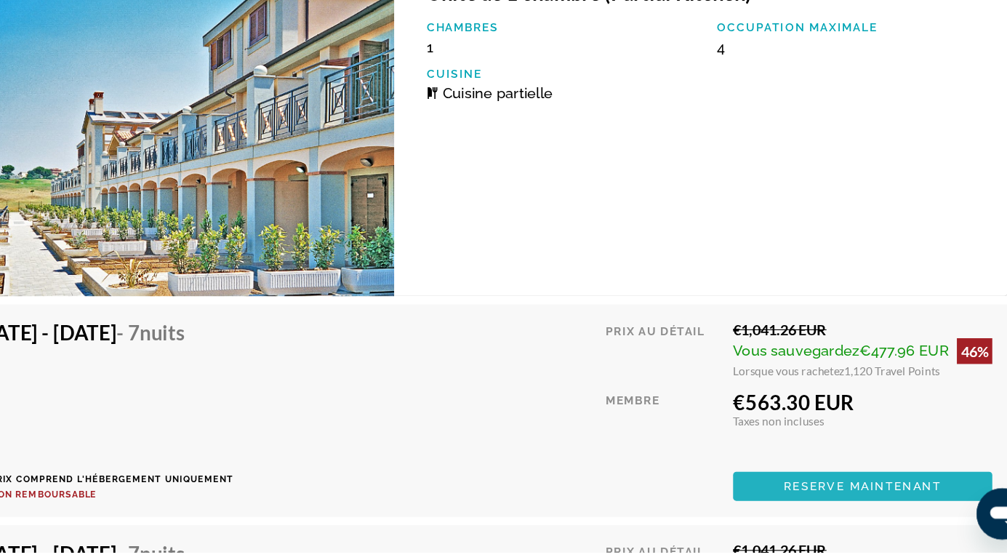
click at [860, 508] on span "Contenu principal" at bounding box center [846, 500] width 234 height 35
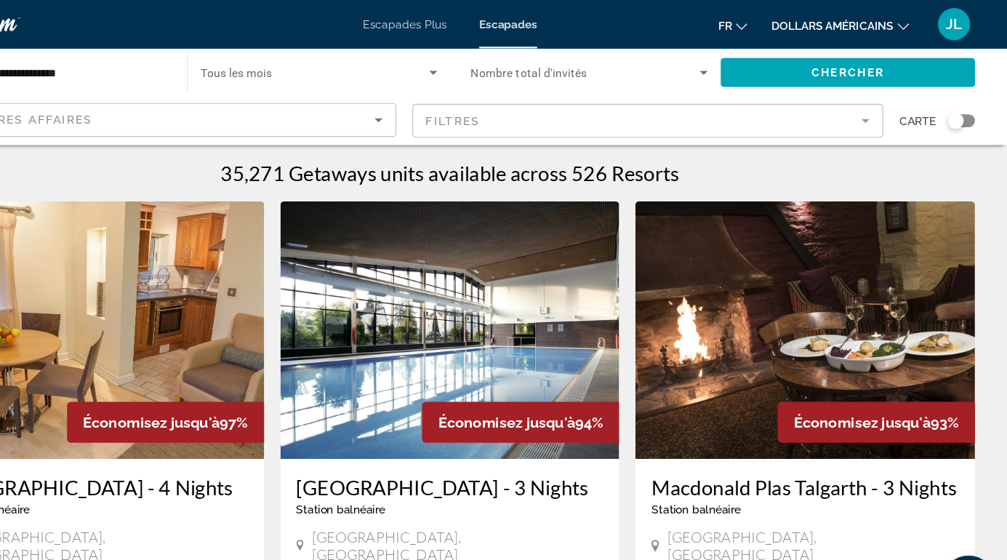
click at [967, 108] on div "Search widget" at bounding box center [960, 109] width 15 height 15
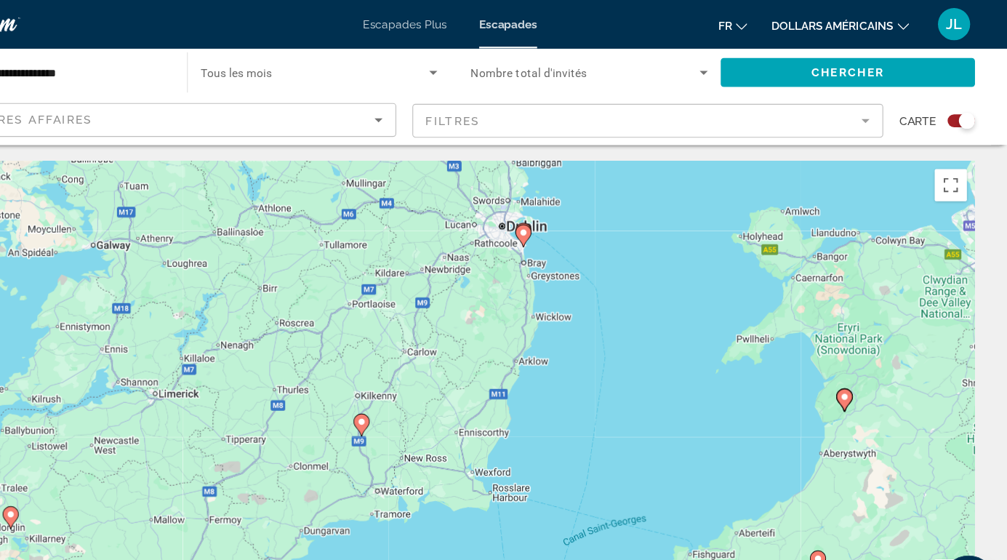
click at [569, 209] on image "Contenu principal" at bounding box center [570, 210] width 9 height 9
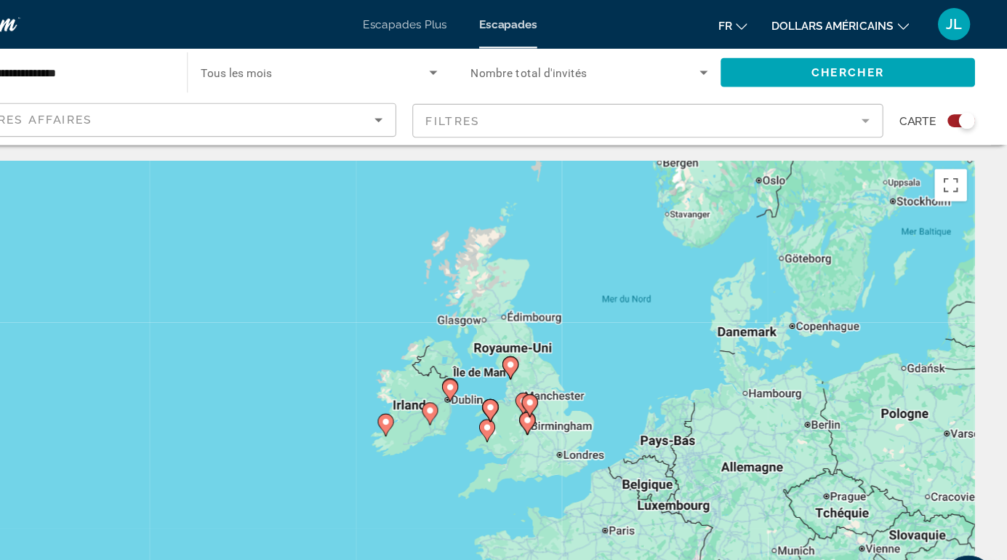
click at [509, 345] on icon "Contenu principal" at bounding box center [504, 353] width 15 height 20
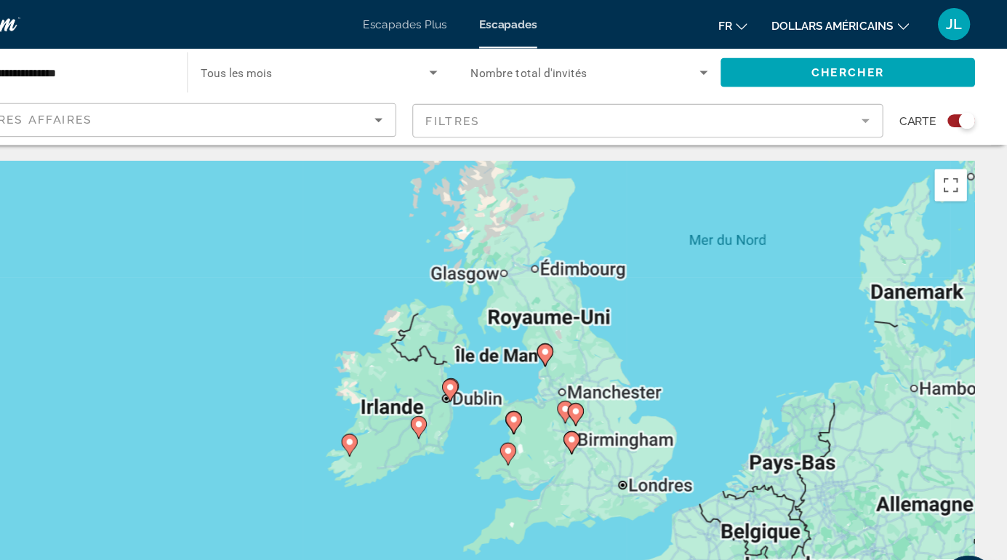
type input "**********"
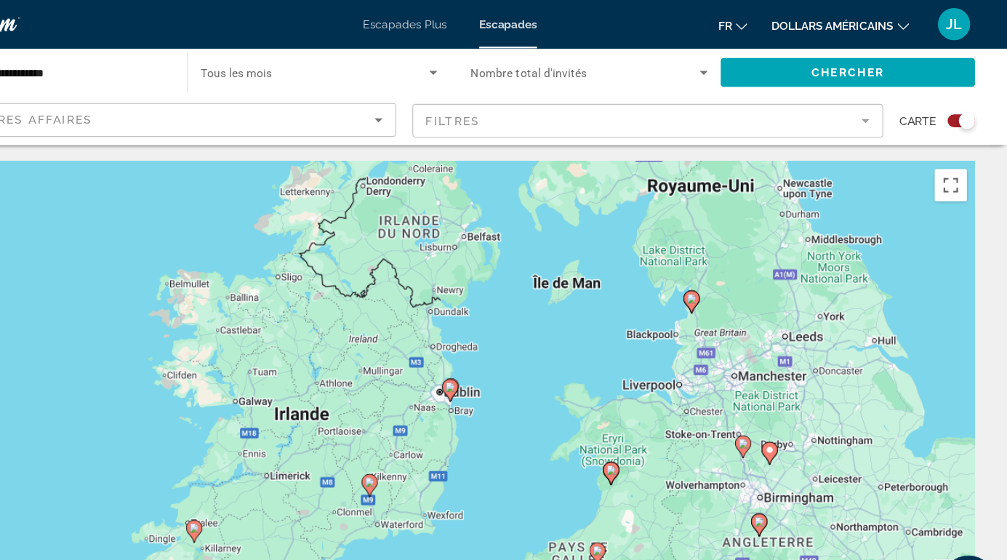
click at [511, 354] on gmp-advanced-marker "Contenu principal" at bounding box center [504, 352] width 15 height 22
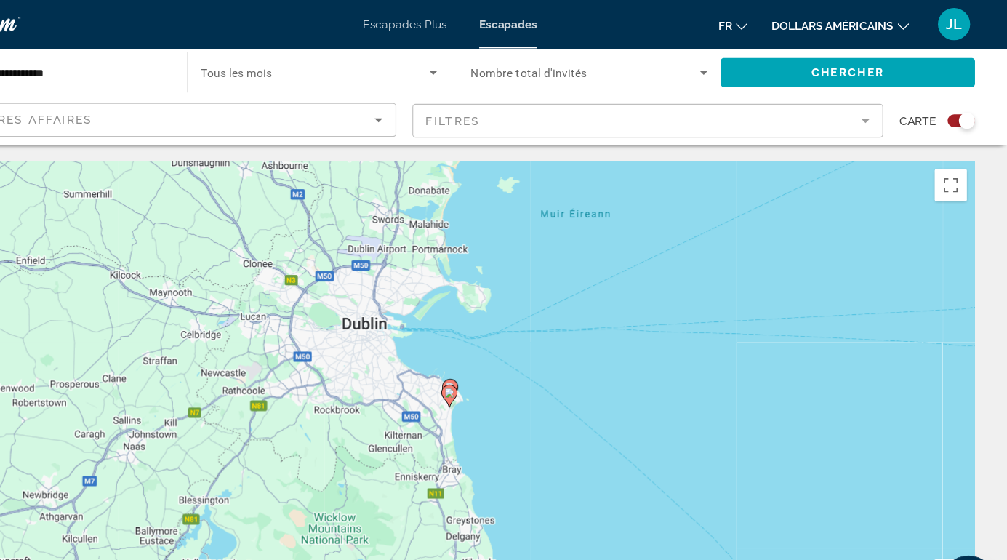
click at [509, 355] on icon "Contenu principal" at bounding box center [502, 357] width 13 height 19
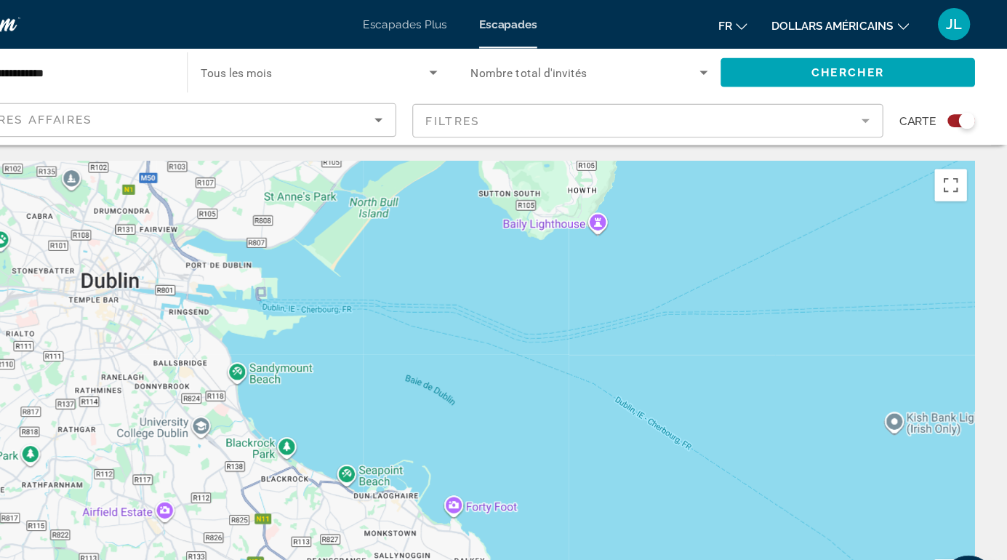
click at [585, 178] on div "Pour naviguer, appuyez sur les touches fléchées. Pour activer le glissement ave…" at bounding box center [503, 363] width 949 height 436
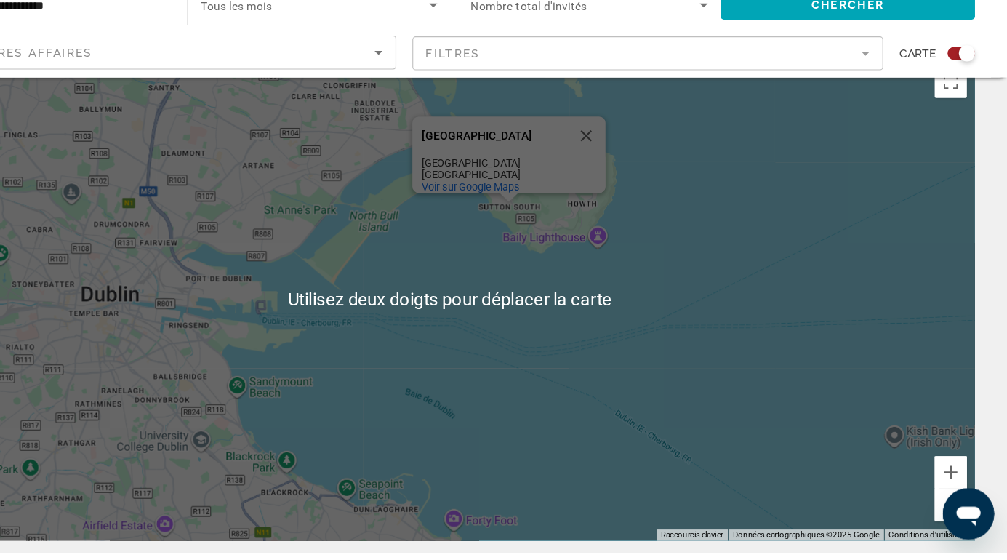
scroll to position [50, 0]
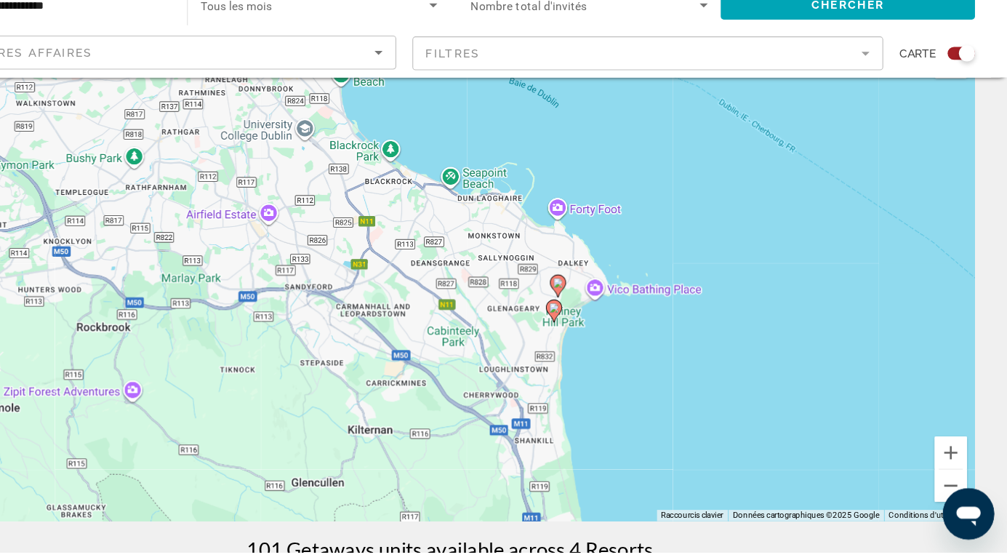
click at [607, 319] on div "Pour activer le glissement avec le clavier, appuyez sur Alt+Entrée. Une fois ce…" at bounding box center [503, 313] width 949 height 436
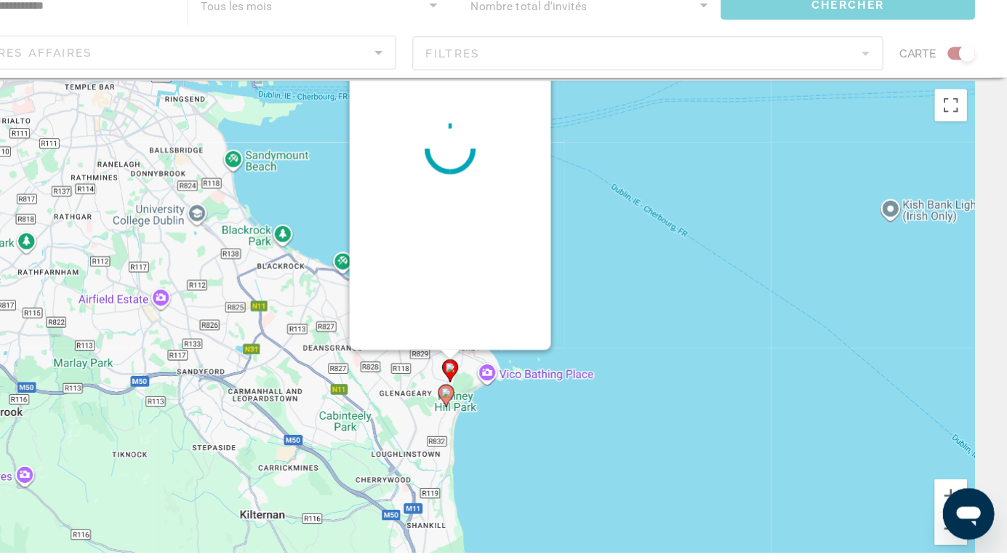
scroll to position [0, 0]
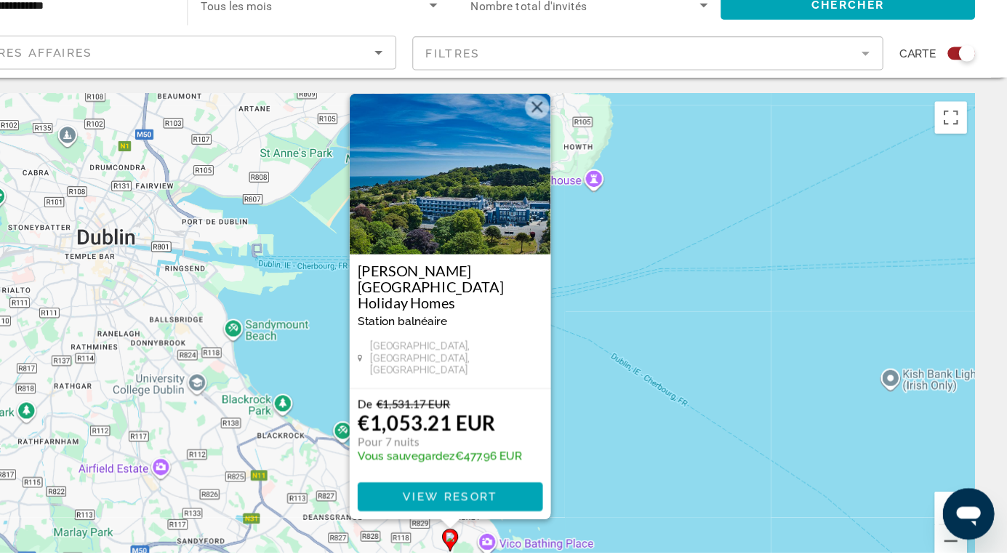
click at [884, 230] on div "Pour activer le glissement avec le clavier, appuyez sur Alt+Entrée. Une fois ce…" at bounding box center [503, 363] width 949 height 436
click at [588, 187] on div "Pour activer le glissement avec le clavier, appuyez sur Alt+Entrée. Une fois ce…" at bounding box center [503, 363] width 949 height 436
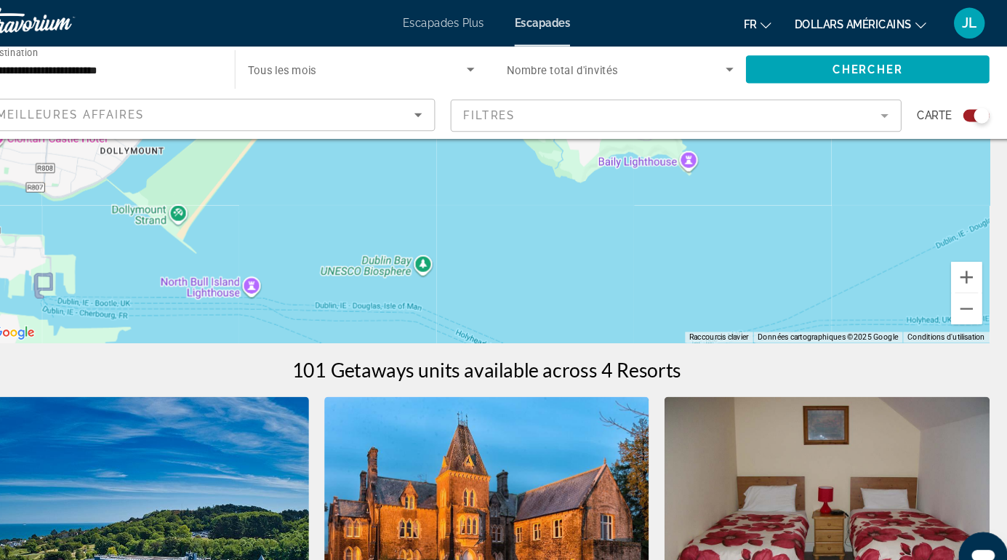
scroll to position [255, 0]
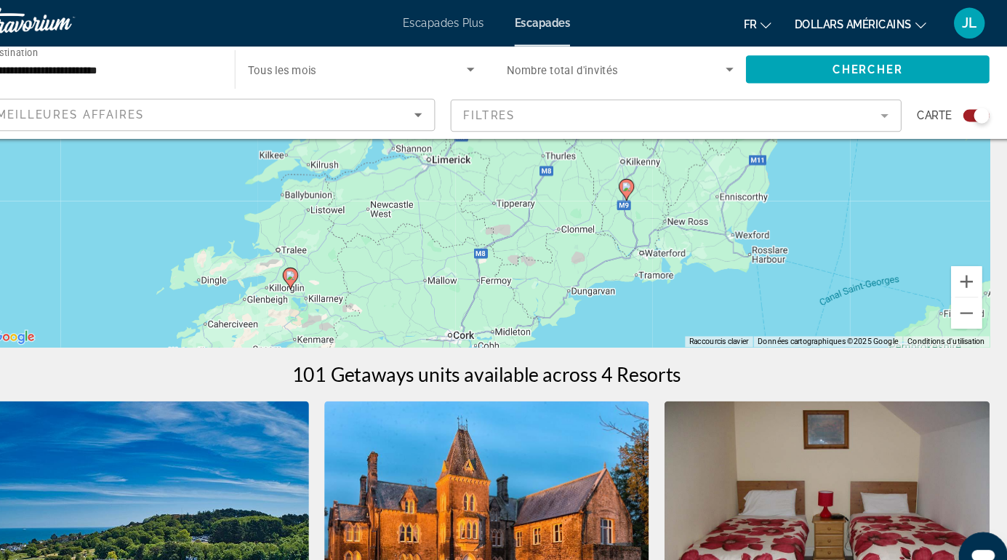
click at [641, 178] on icon "Contenu principal" at bounding box center [634, 178] width 13 height 19
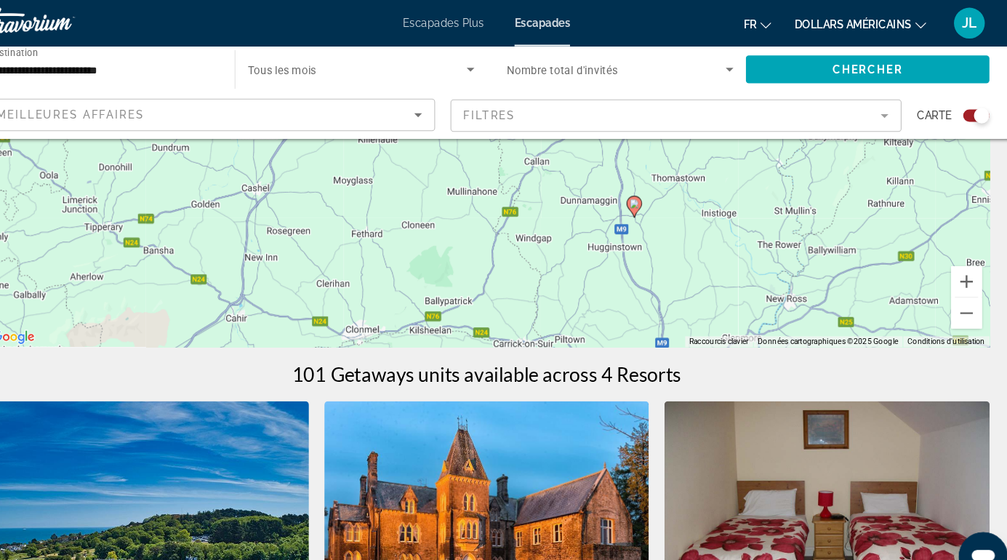
click at [657, 194] on div "Pour activer le glissement avec le clavier, appuyez sur Alt+Entrée. Une fois ce…" at bounding box center [503, 109] width 949 height 436
click at [649, 190] on icon "Contenu principal" at bounding box center [642, 194] width 13 height 19
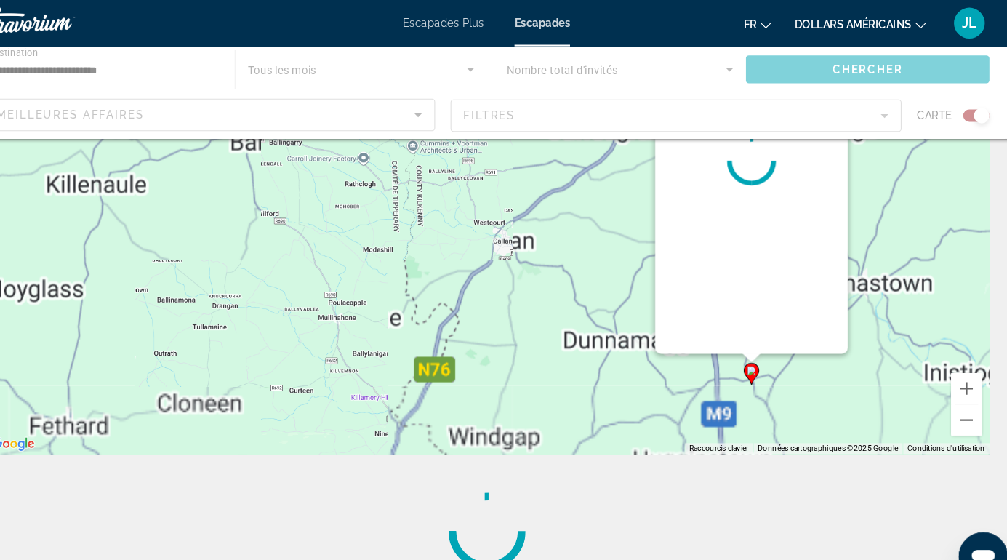
scroll to position [0, 0]
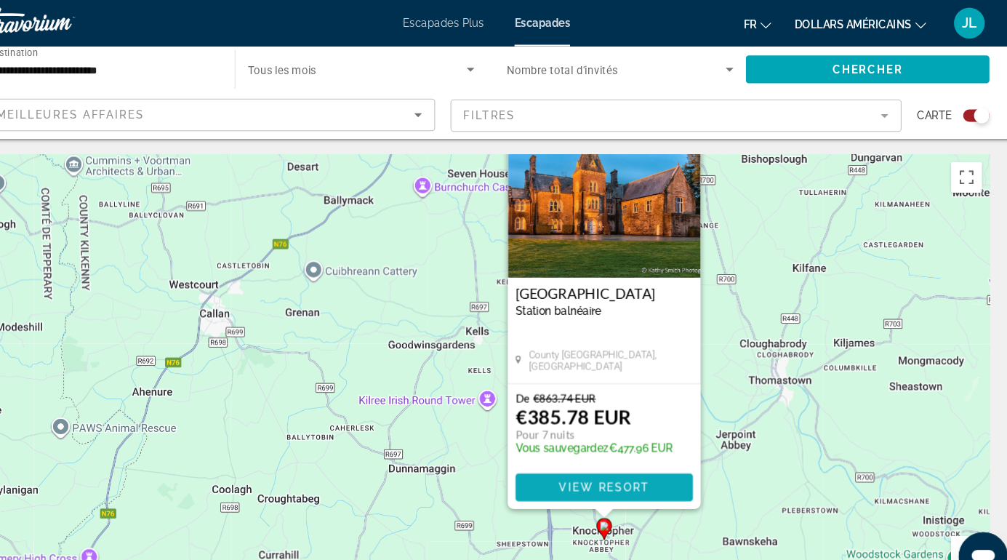
click at [666, 459] on span "Contenu principal" at bounding box center [614, 459] width 167 height 35
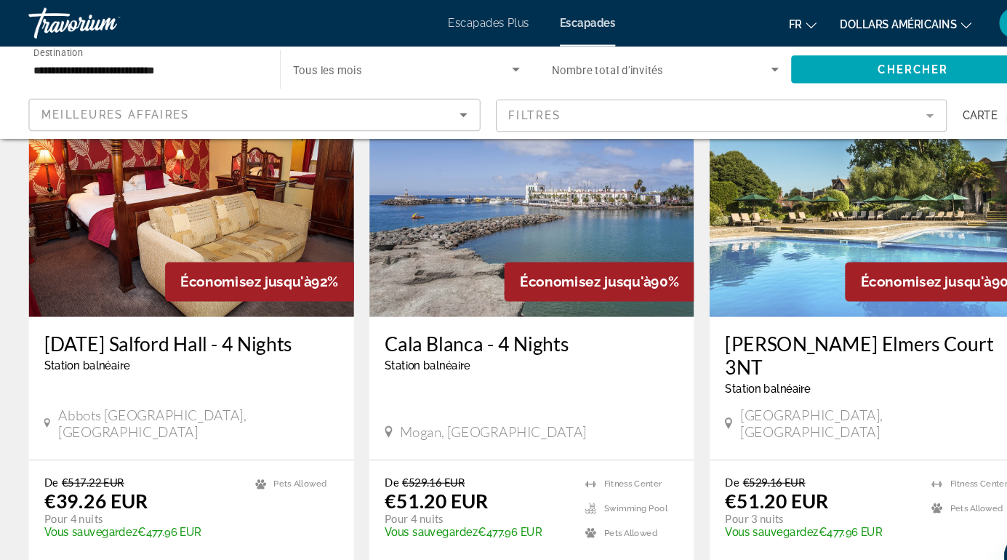
scroll to position [620, 0]
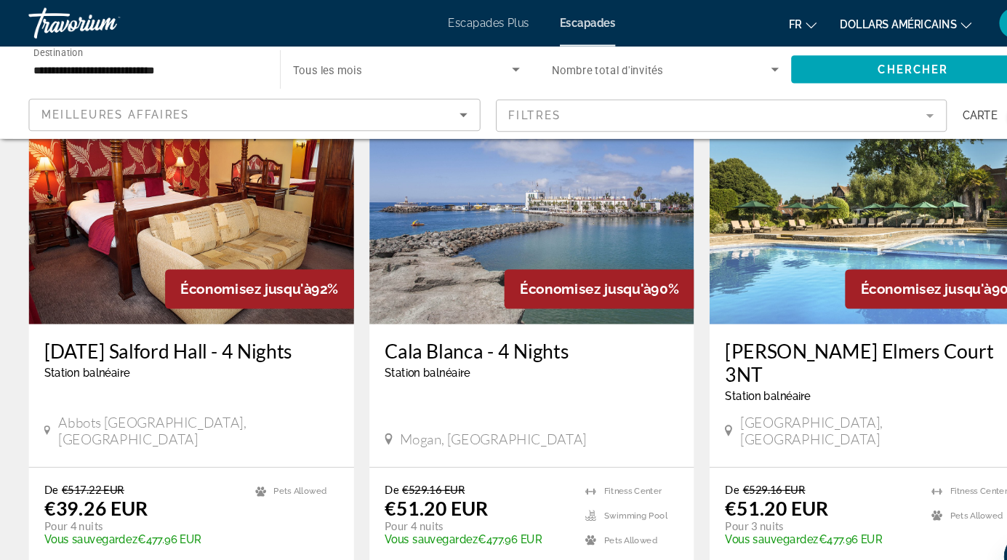
click at [904, 223] on img "Contenu principal" at bounding box center [824, 189] width 307 height 233
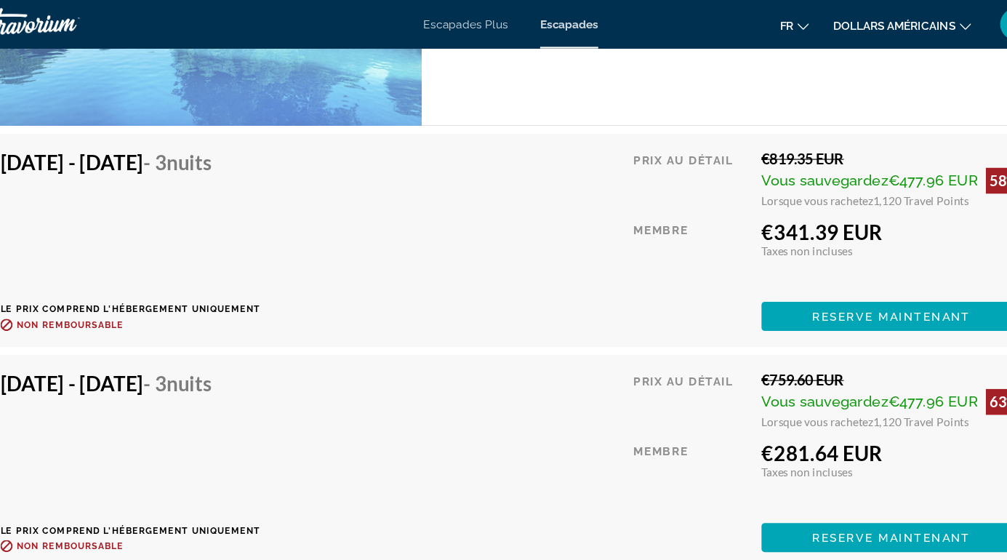
scroll to position [3077, 0]
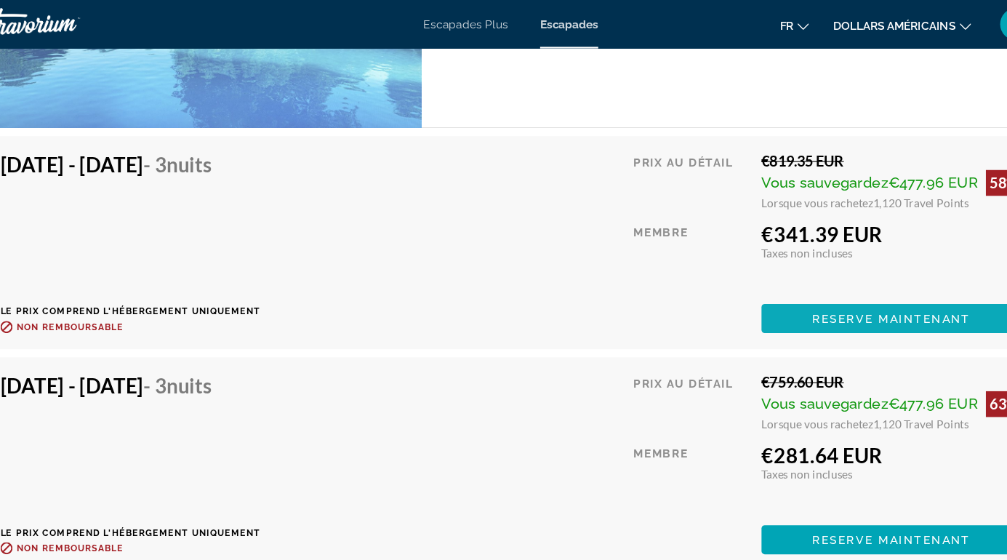
click at [883, 284] on span "Reserve maintenant" at bounding box center [846, 287] width 143 height 12
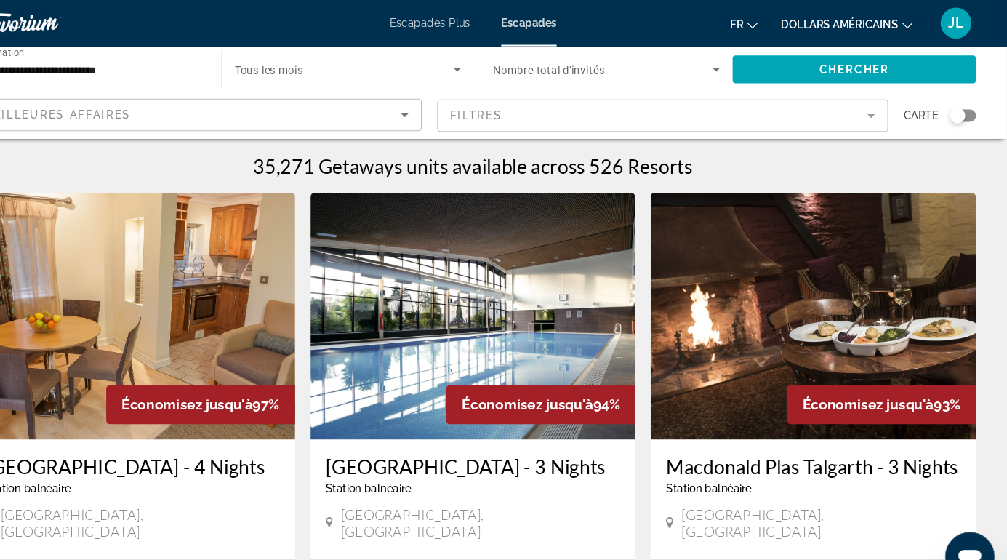
click at [732, 67] on icon "Search widget" at bounding box center [732, 65] width 17 height 17
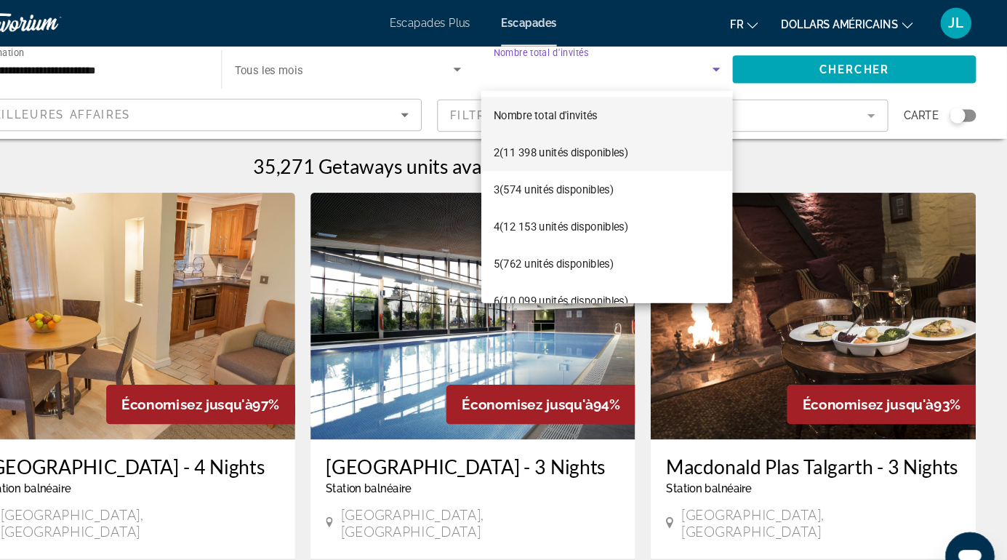
click at [650, 148] on font "(11 398 unités disponibles)" at bounding box center [589, 144] width 121 height 12
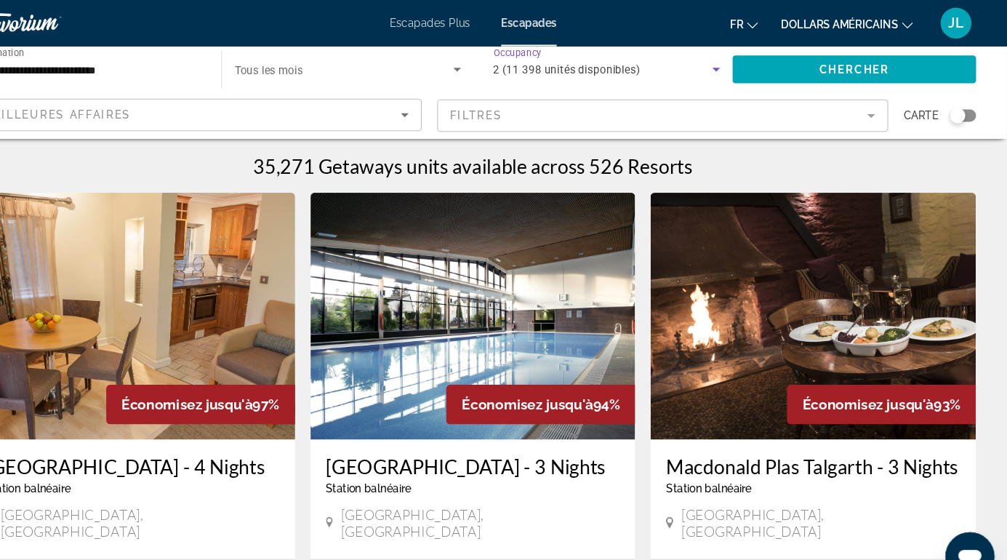
click at [489, 65] on icon "Search widget" at bounding box center [488, 66] width 7 height 4
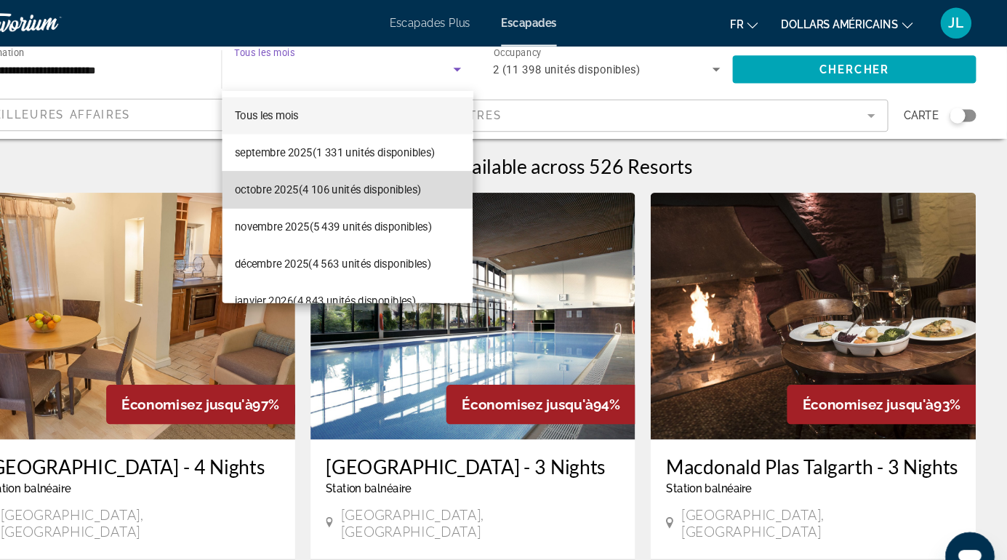
click at [390, 180] on font "(4 106 unités disponibles)" at bounding box center [397, 179] width 116 height 12
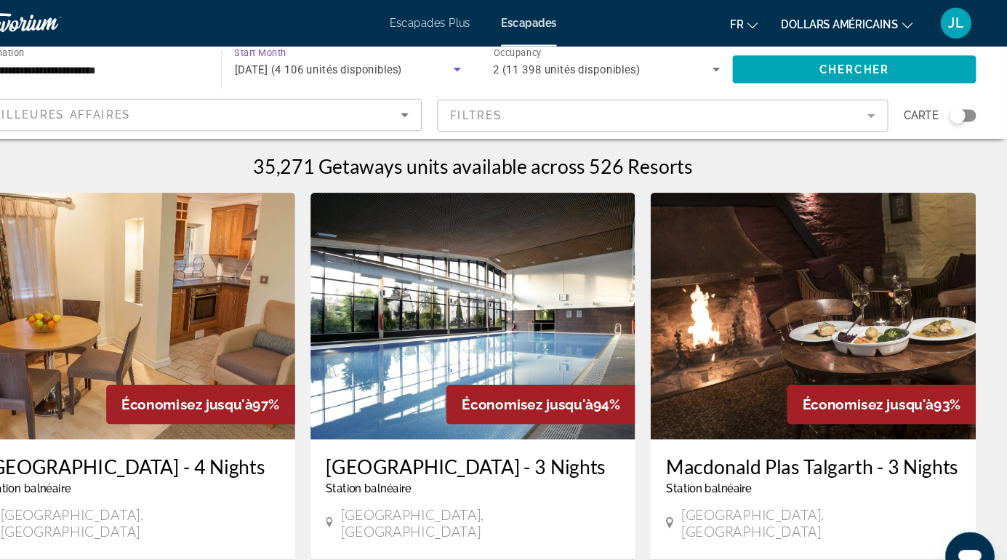
click at [188, 68] on input "**********" at bounding box center [140, 65] width 214 height 17
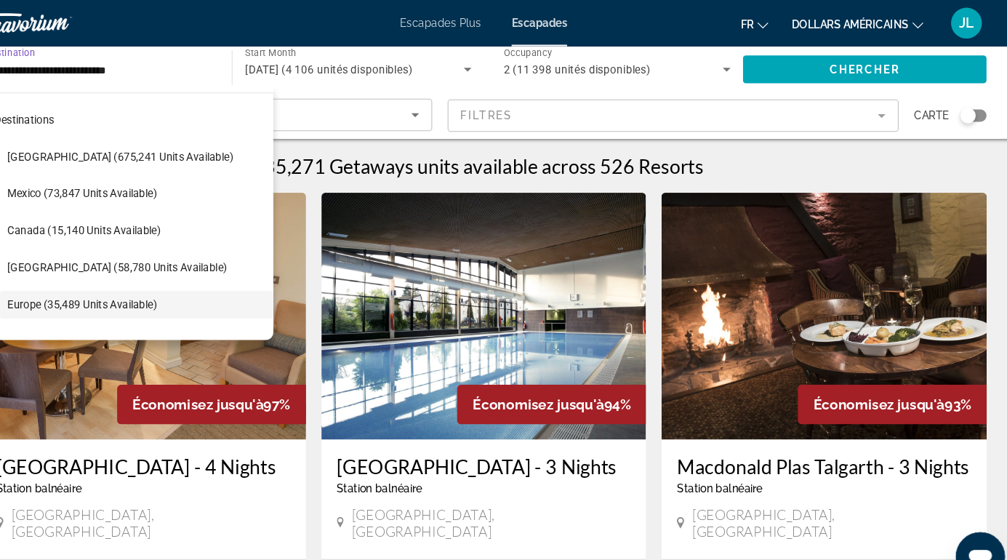
scroll to position [87, 0]
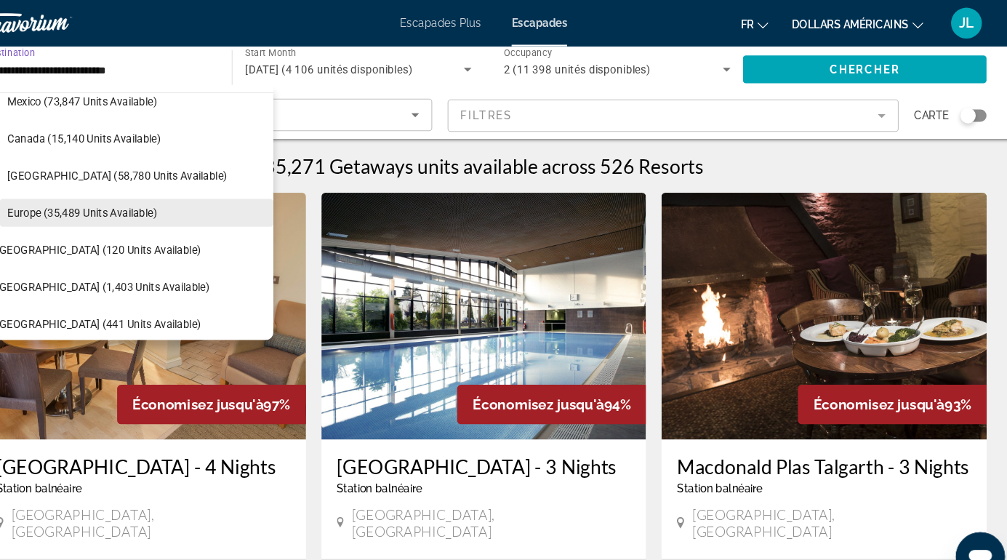
click at [129, 205] on span "Europe (35,489 units available)" at bounding box center [125, 201] width 141 height 12
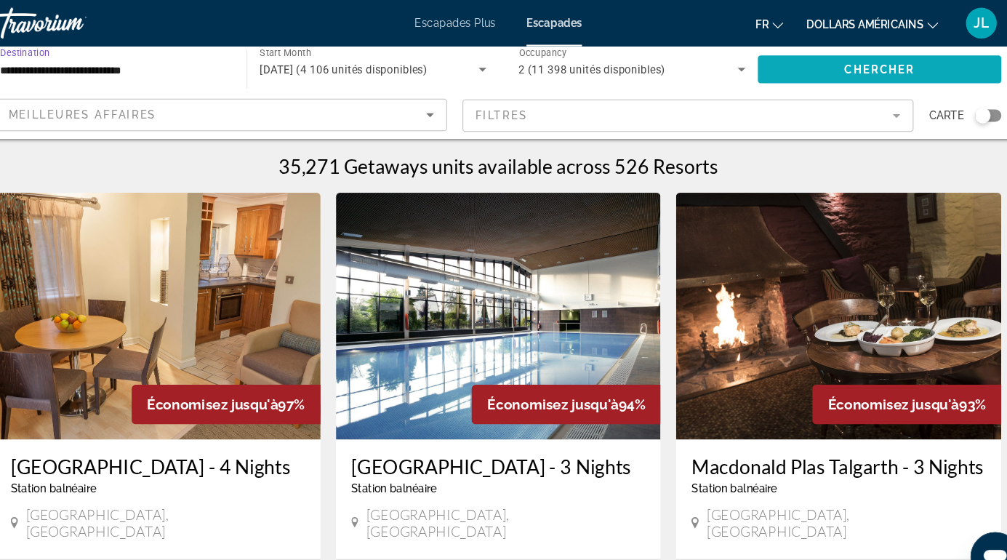
click at [886, 70] on span "Chercher" at bounding box center [863, 66] width 66 height 12
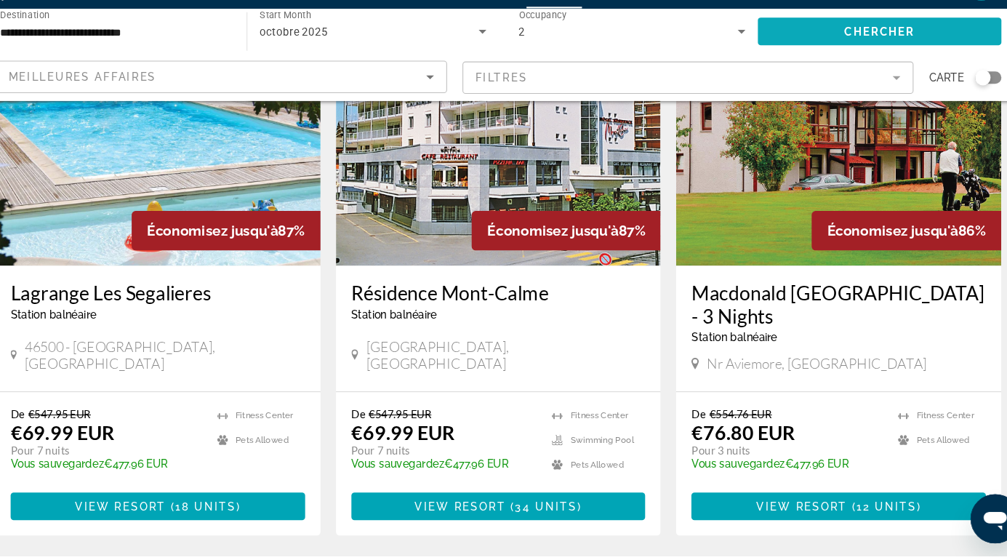
scroll to position [129, 0]
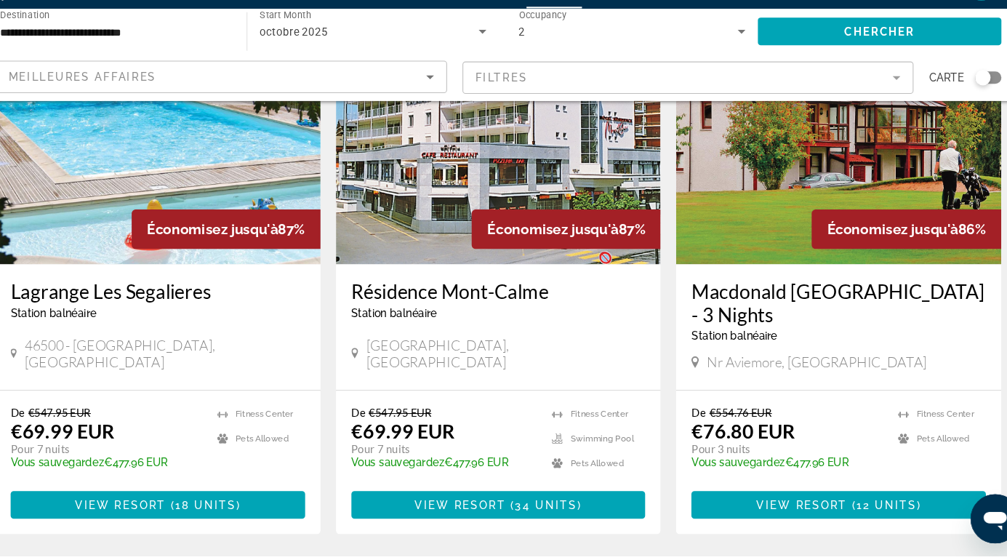
click at [456, 257] on img "Contenu principal" at bounding box center [504, 168] width 307 height 233
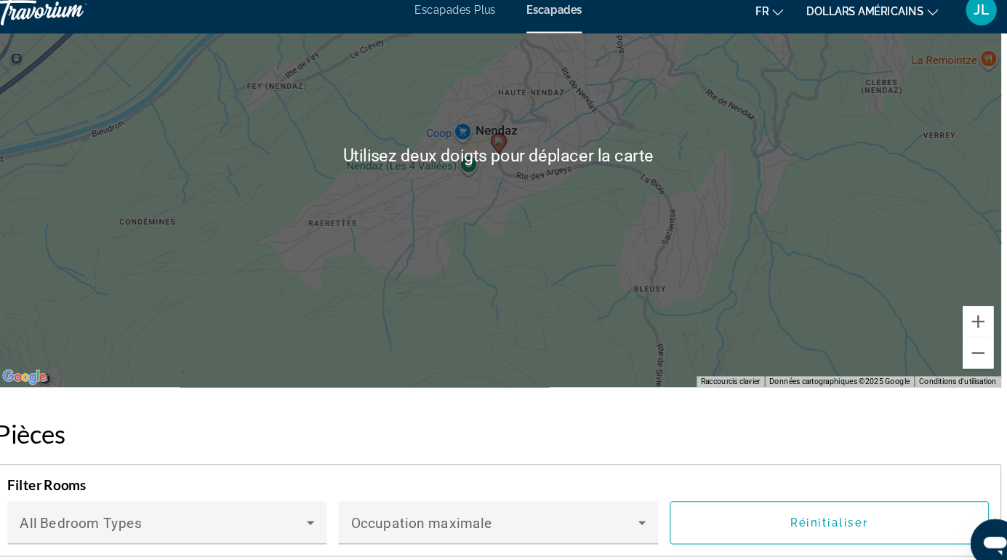
scroll to position [2662, 0]
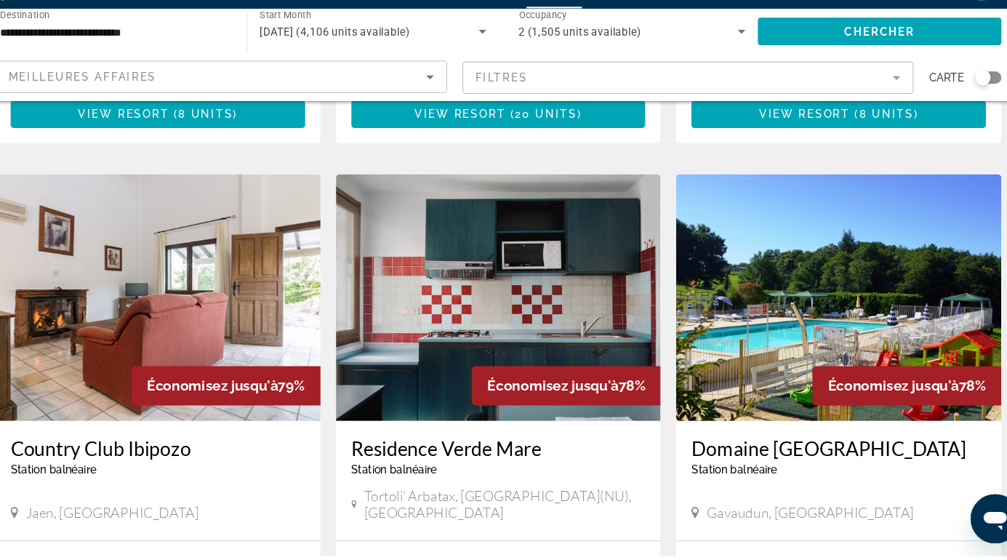
scroll to position [1544, 0]
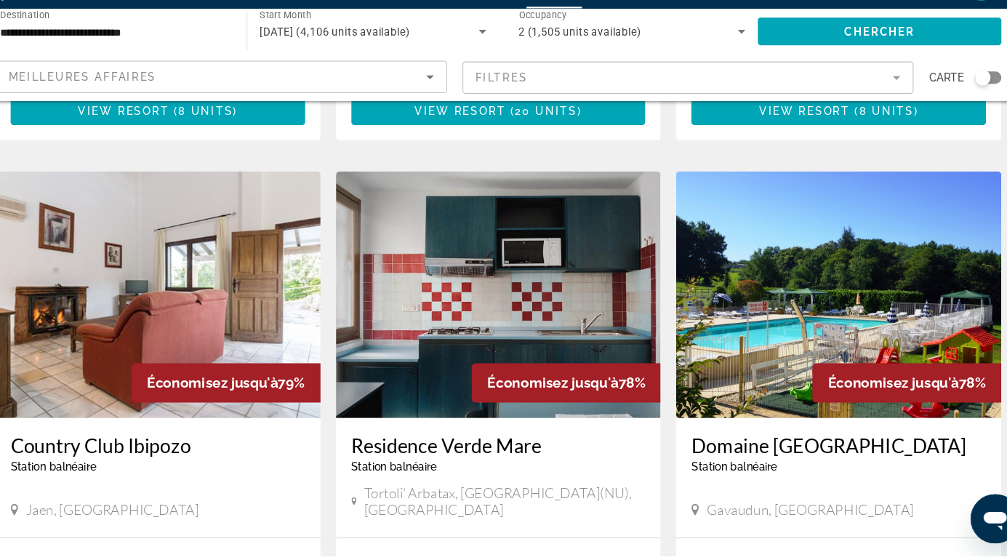
click at [599, 274] on img "Contenu principal" at bounding box center [504, 313] width 307 height 233
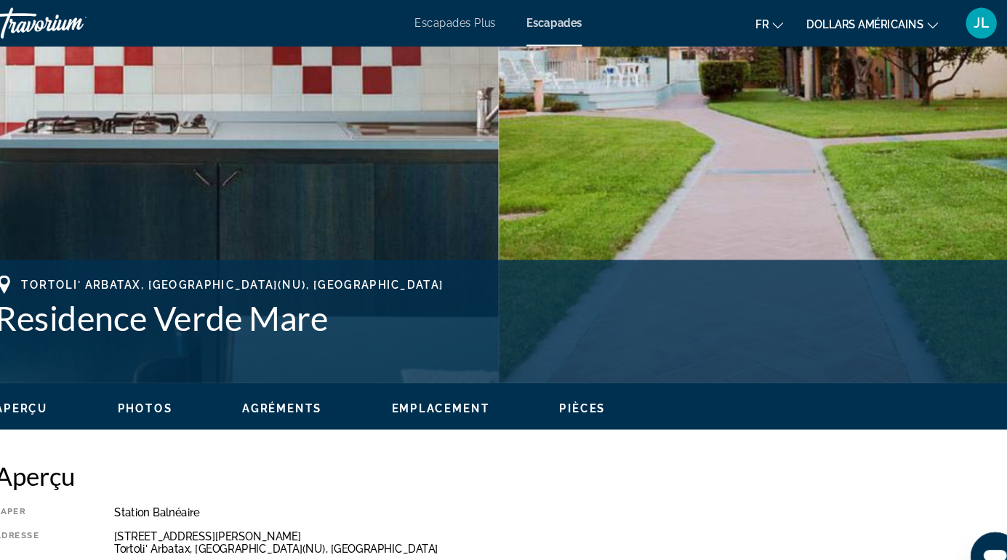
scroll to position [372, 0]
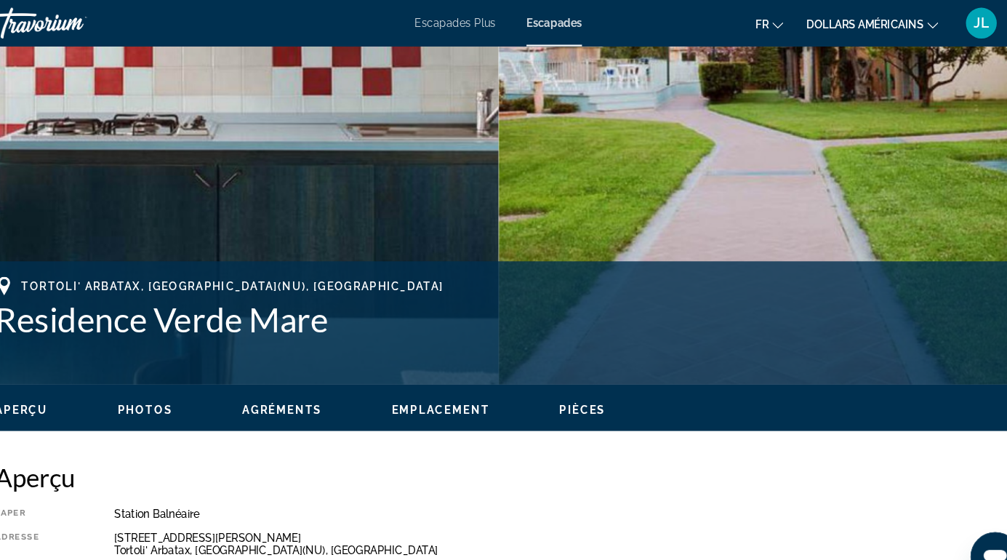
click at [470, 385] on span "Emplacement" at bounding box center [449, 387] width 92 height 12
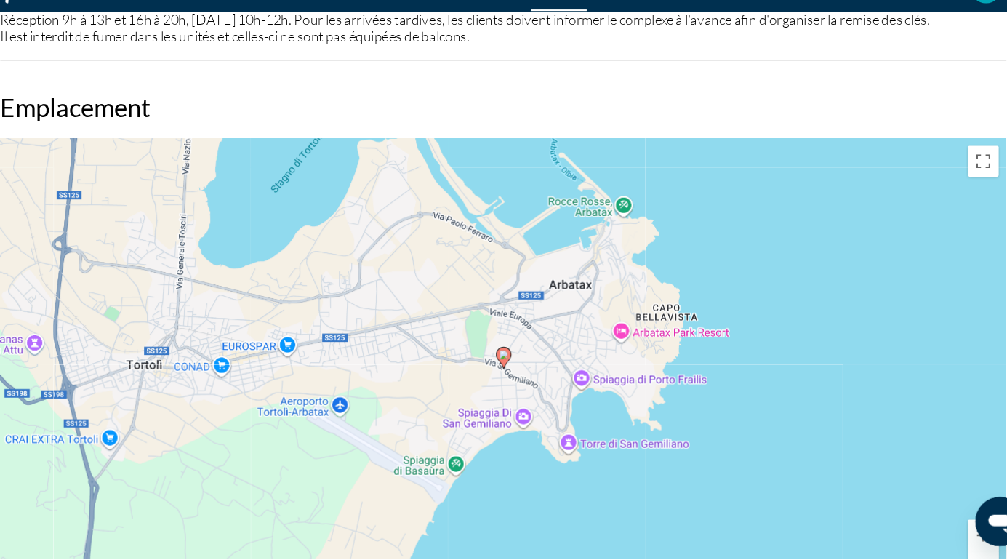
scroll to position [2245, 0]
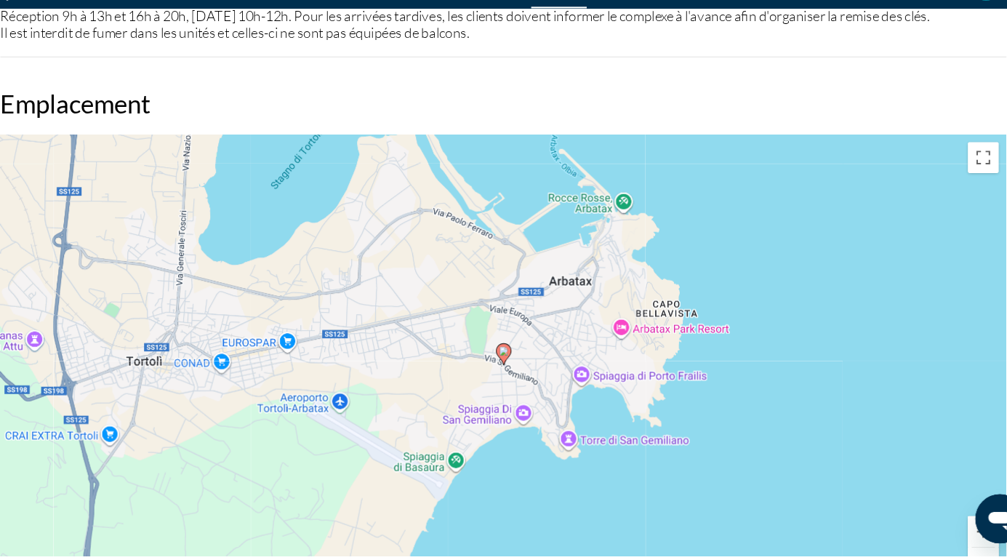
click at [350, 417] on div "Pour activer le glissement avec le clavier, appuyez sur Alt+Entrée. Une fois ce…" at bounding box center [503, 381] width 949 height 436
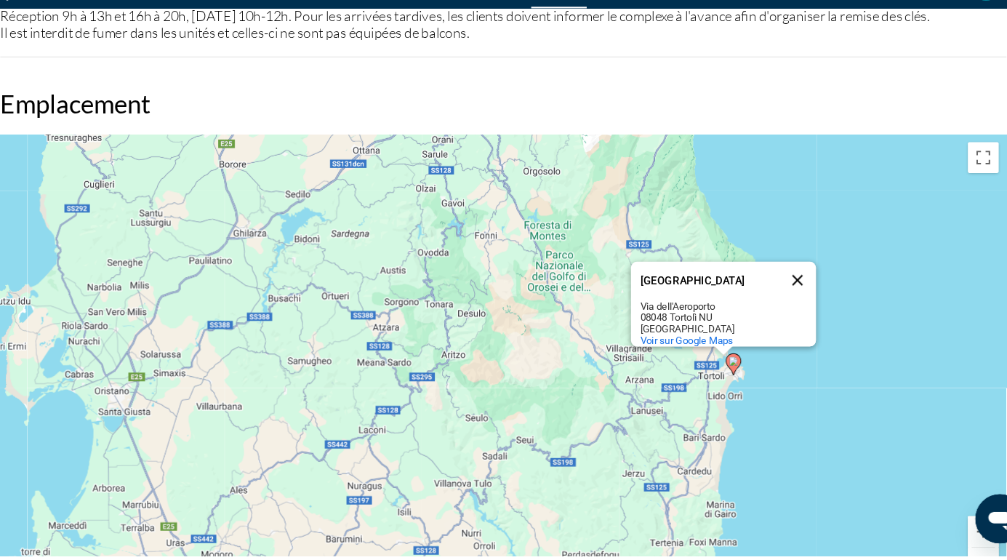
click at [783, 300] on button "Fermer" at bounding box center [781, 300] width 35 height 35
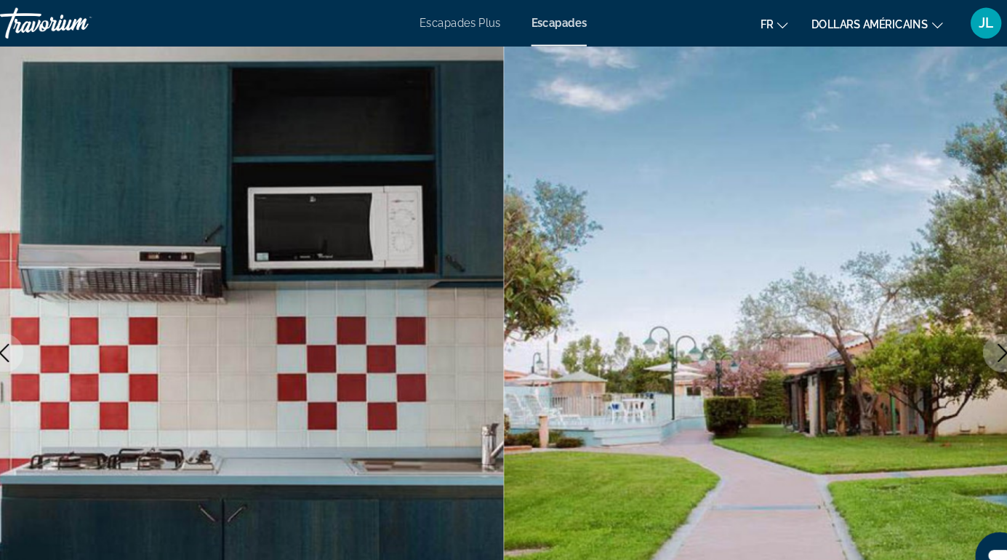
scroll to position [0, 0]
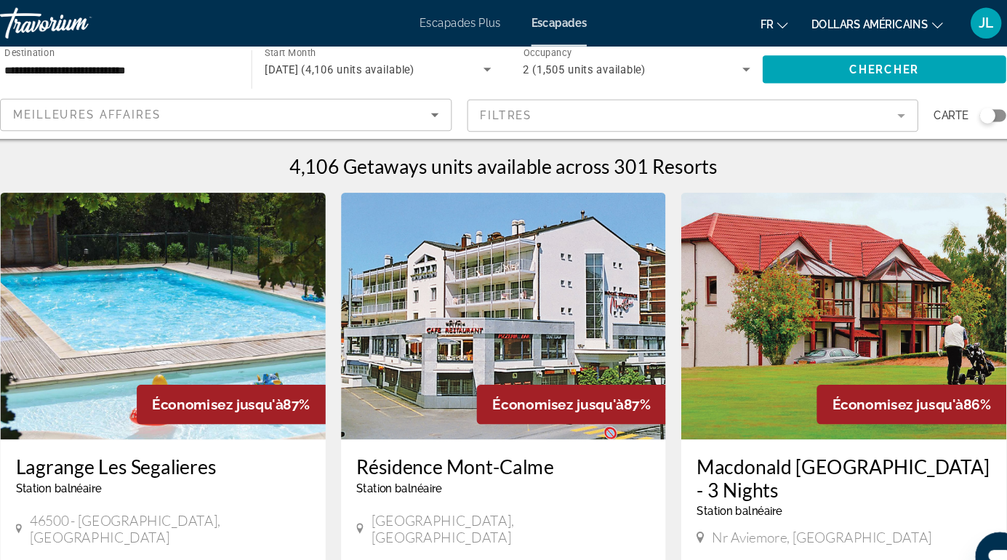
click at [429, 111] on div "Meilleures affaires" at bounding box center [238, 108] width 394 height 17
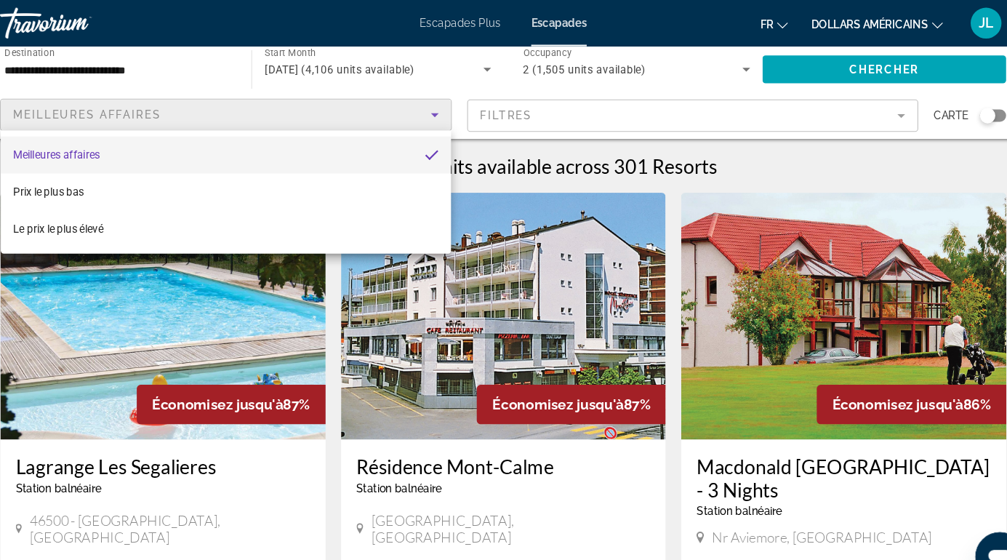
click at [411, 108] on div at bounding box center [503, 280] width 1007 height 560
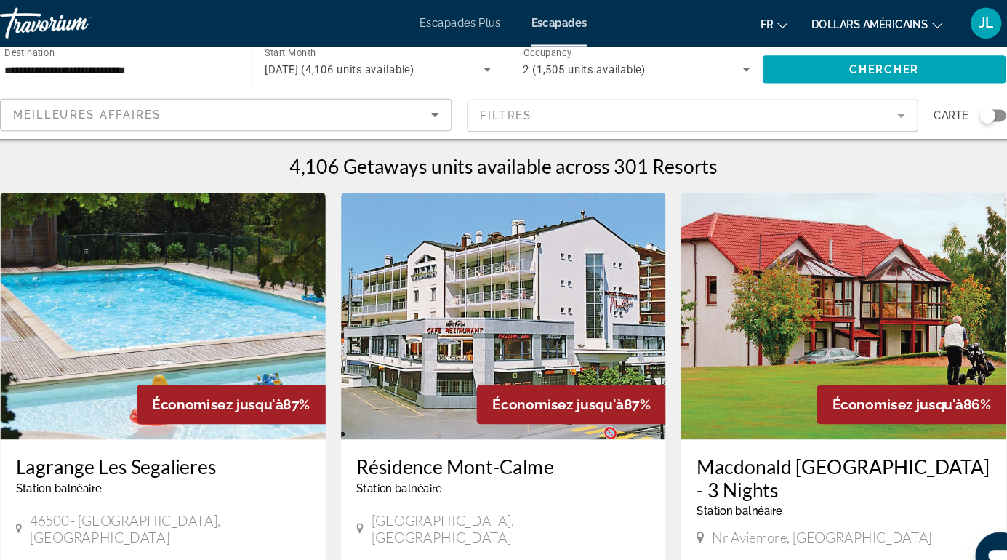
click at [411, 108] on div "Meilleures affaires" at bounding box center [238, 108] width 394 height 17
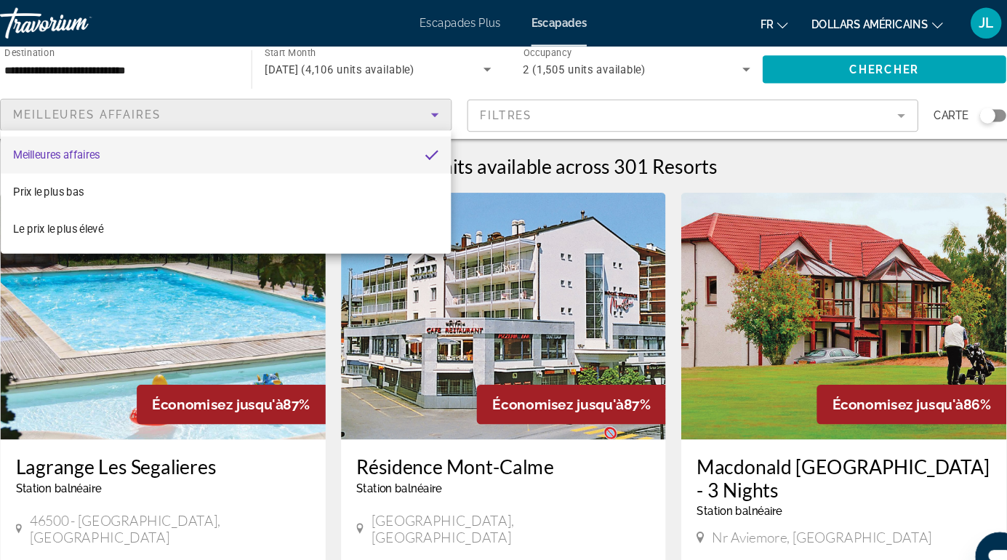
click at [439, 123] on div "Meilleures affaires Prix ​​le plus bas Le prix le plus élevé" at bounding box center [242, 181] width 425 height 116
click at [438, 110] on div at bounding box center [503, 280] width 1007 height 560
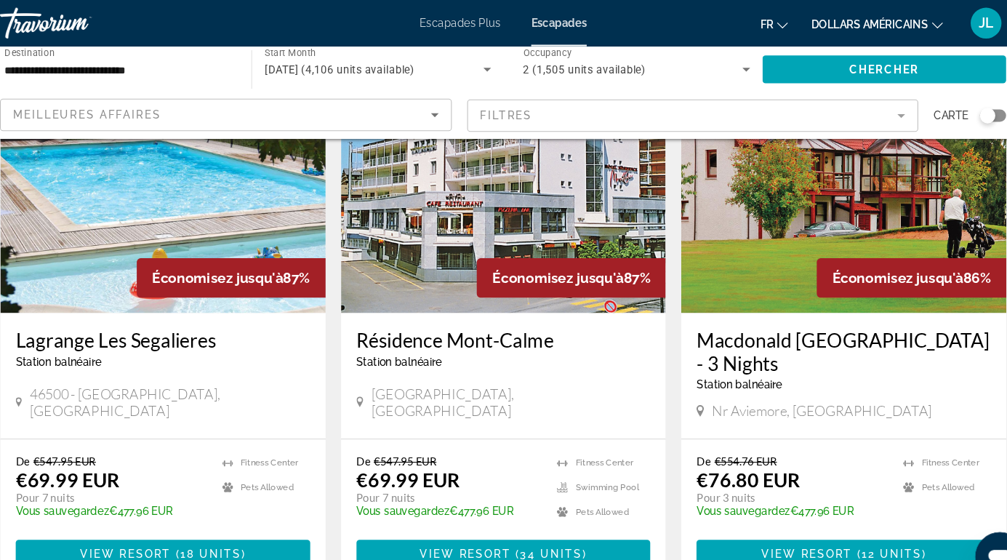
scroll to position [93, 0]
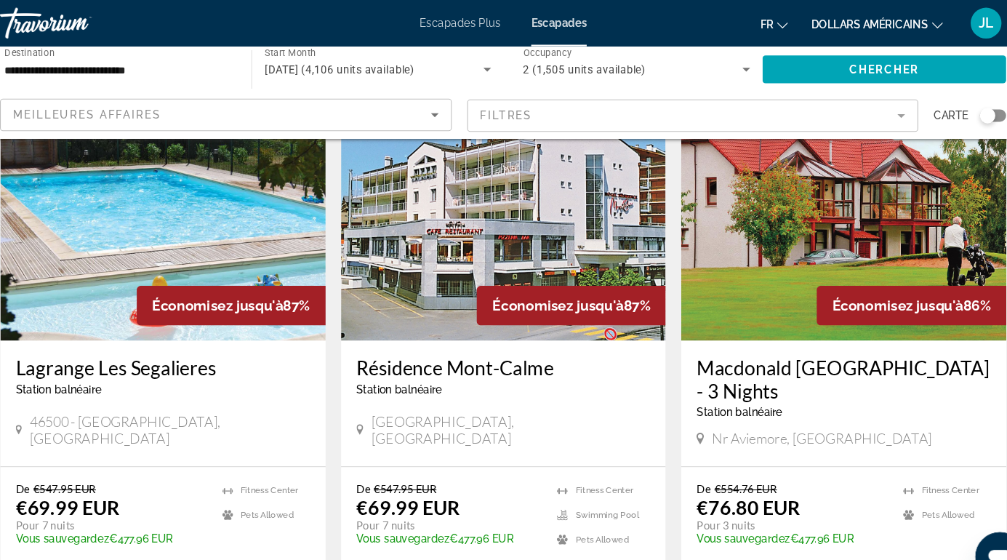
click at [873, 157] on img "Contenu principal" at bounding box center [824, 205] width 307 height 233
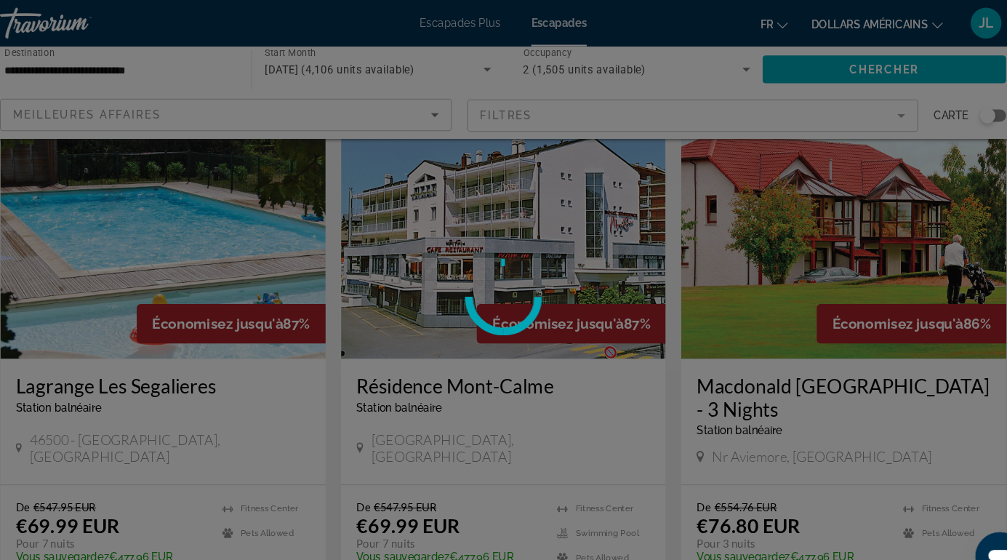
scroll to position [0, 0]
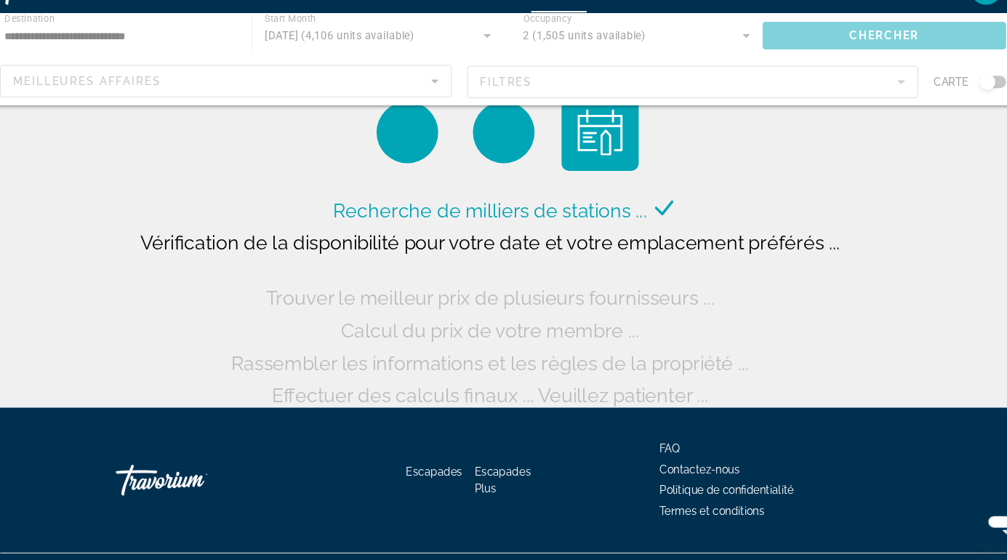
click at [973, 109] on div "Contenu principal" at bounding box center [503, 87] width 1007 height 87
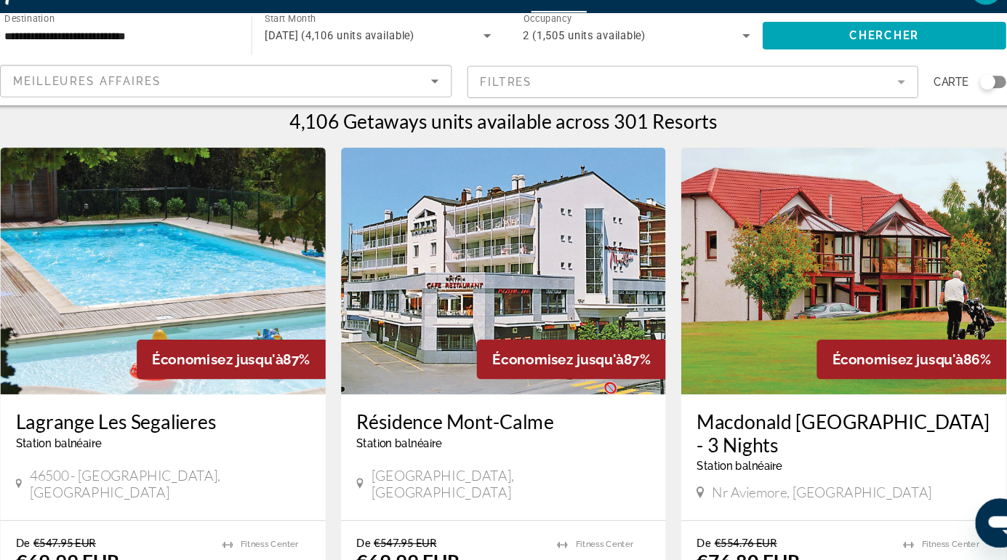
scroll to position [156, 0]
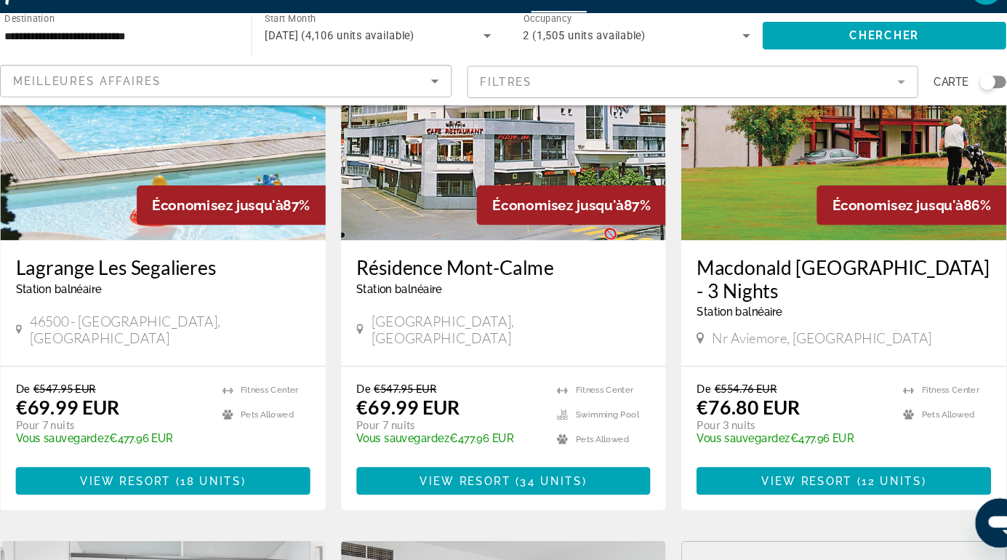
click at [973, 109] on div "Search widget" at bounding box center [965, 109] width 25 height 12
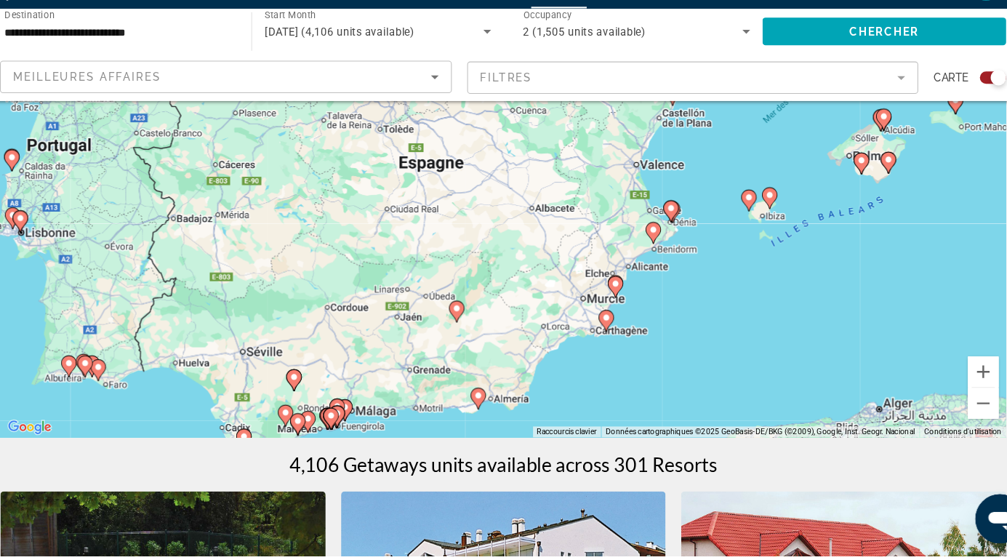
scroll to position [134, 0]
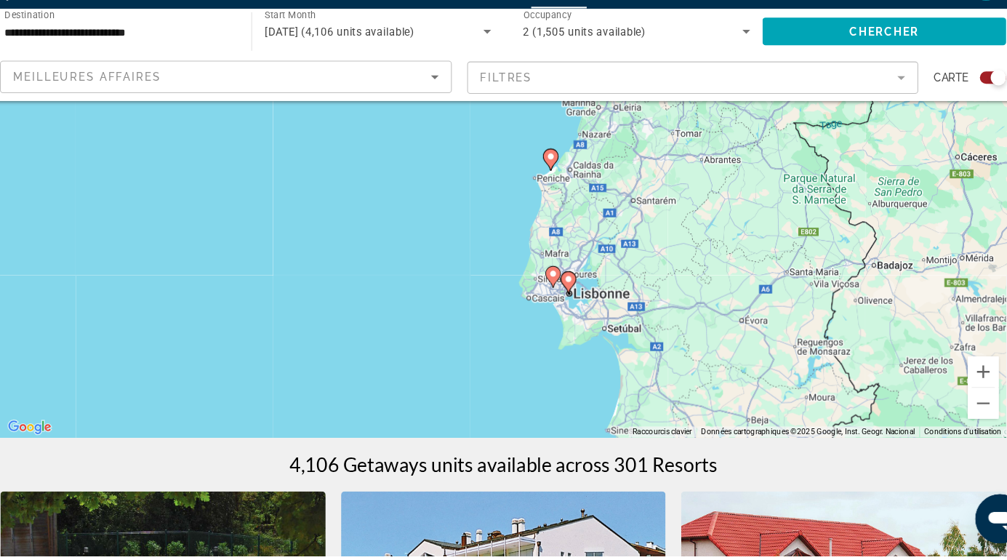
click at [571, 300] on icon "Contenu principal" at bounding box center [564, 301] width 13 height 19
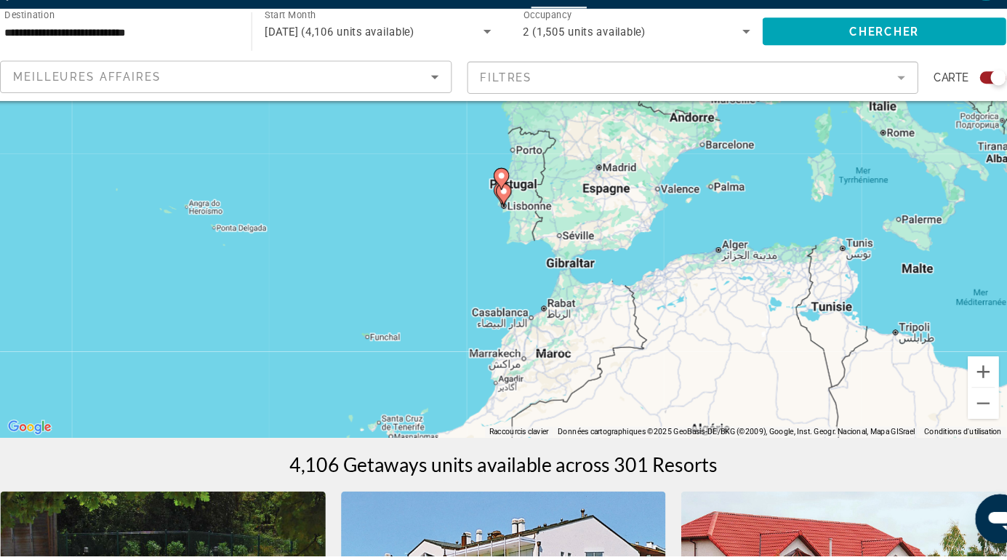
click at [511, 221] on gmp-advanced-marker "Contenu principal" at bounding box center [504, 219] width 15 height 22
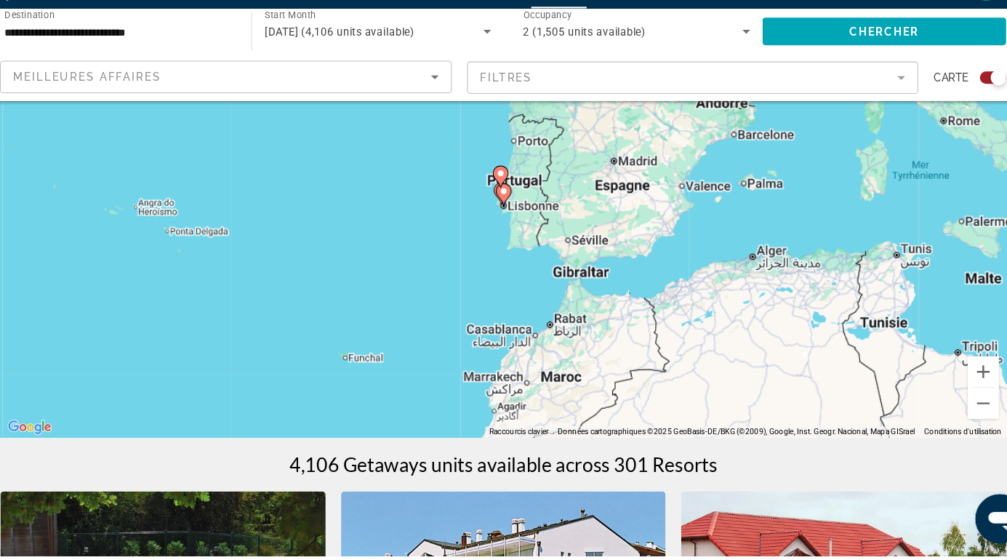
type input "**********"
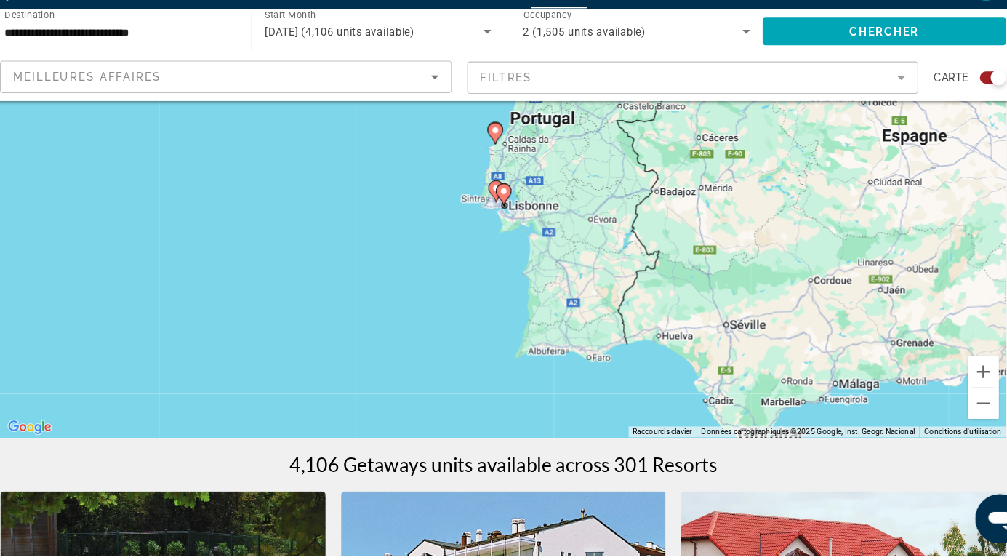
click at [508, 218] on icon "Contenu principal" at bounding box center [503, 218] width 13 height 19
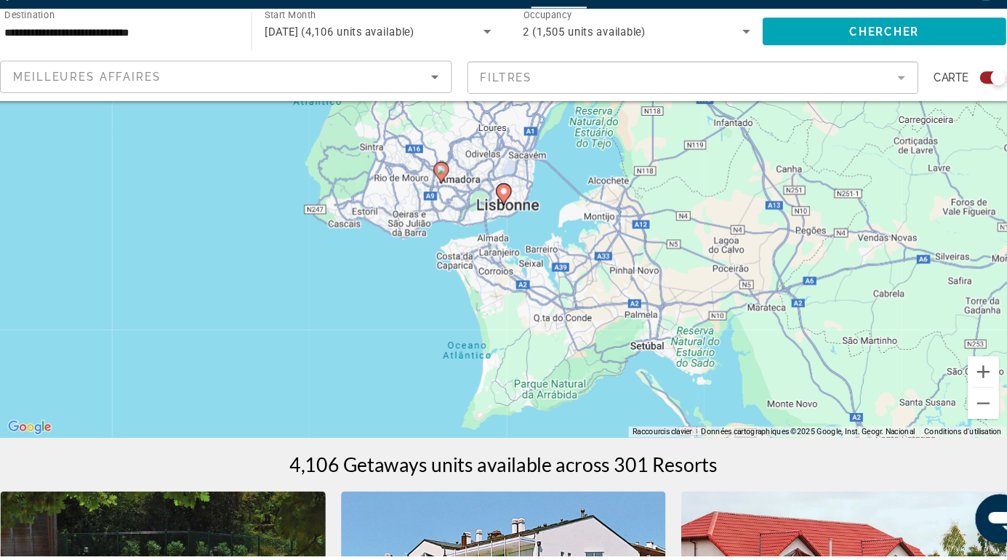
click at [508, 218] on icon "Contenu principal" at bounding box center [503, 218] width 13 height 19
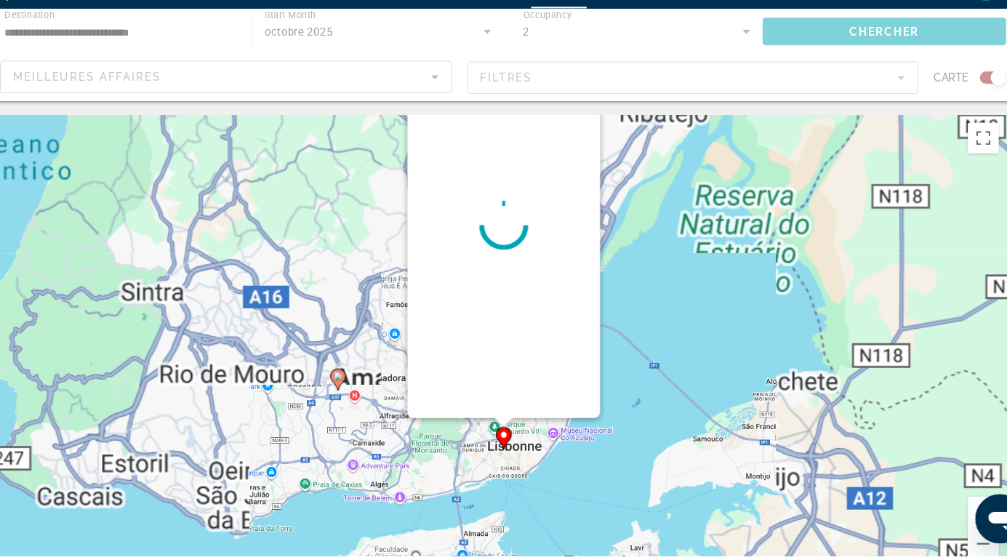
scroll to position [0, 0]
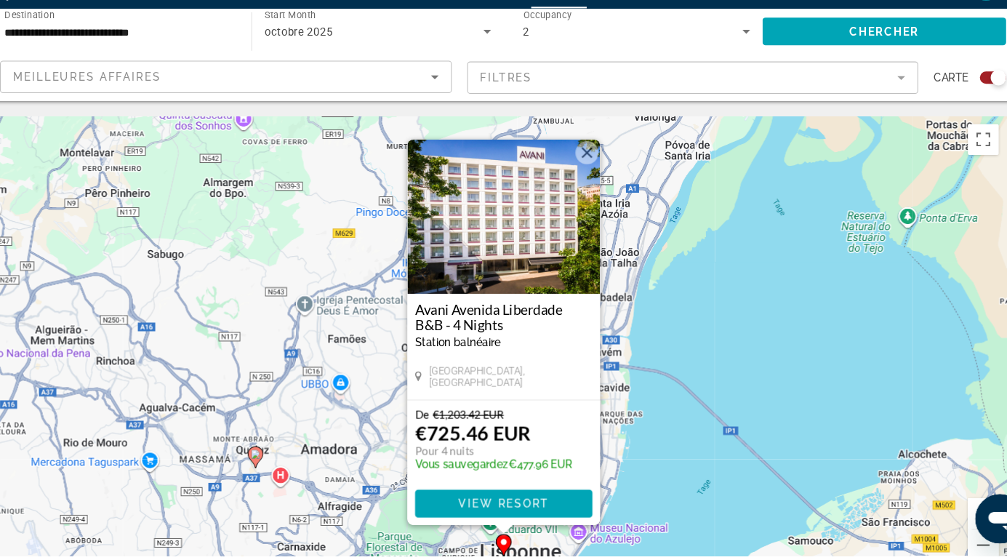
click at [582, 174] on button "Fermer" at bounding box center [583, 180] width 22 height 22
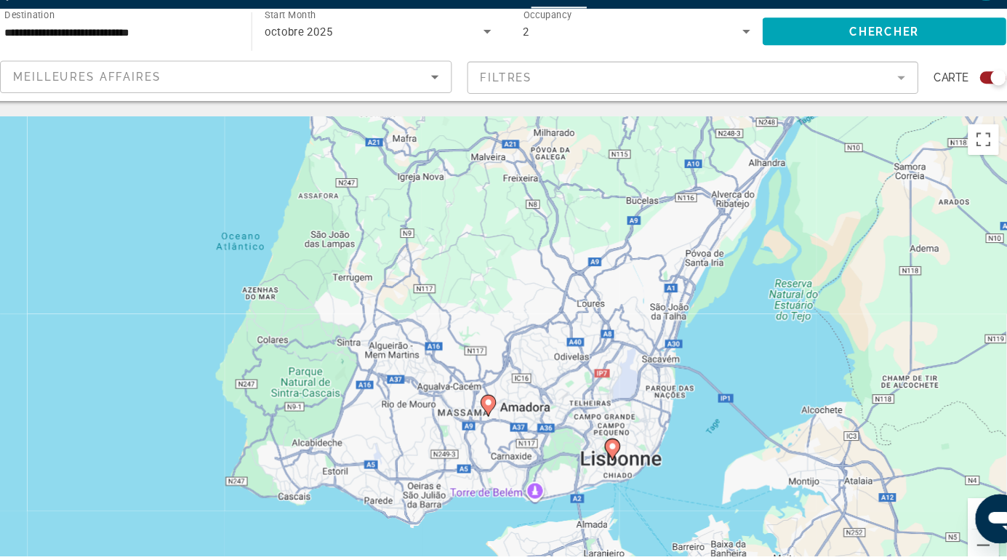
click at [879, 111] on mat-form-field "Filtres" at bounding box center [683, 109] width 426 height 31
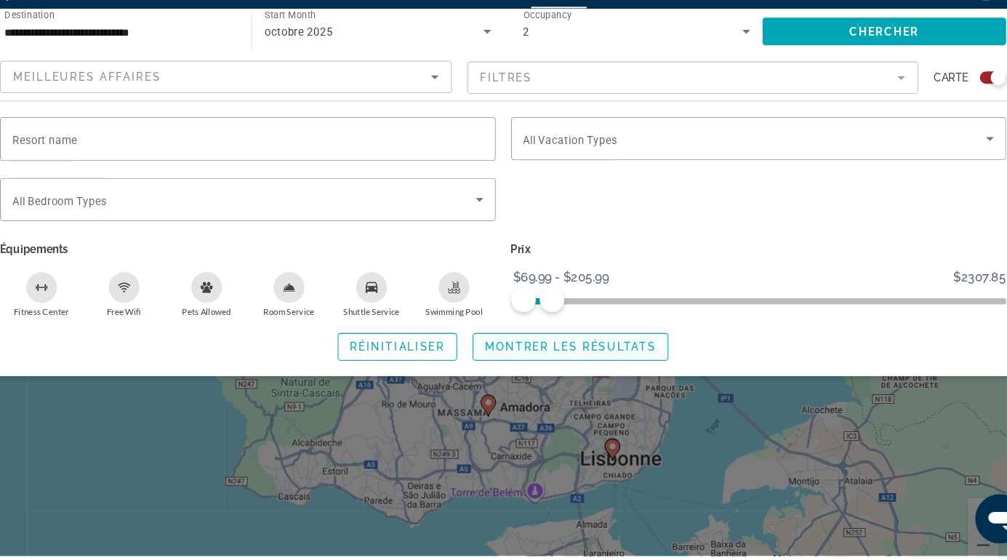
click at [570, 365] on span "Montrer les résultats" at bounding box center [567, 363] width 161 height 12
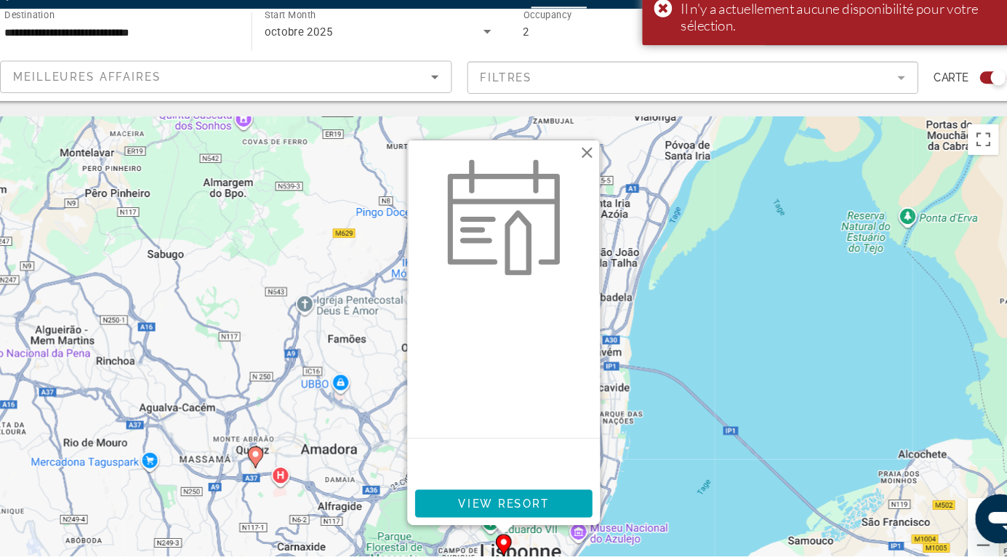
click at [587, 191] on figure "Contenu principal" at bounding box center [504, 240] width 180 height 145
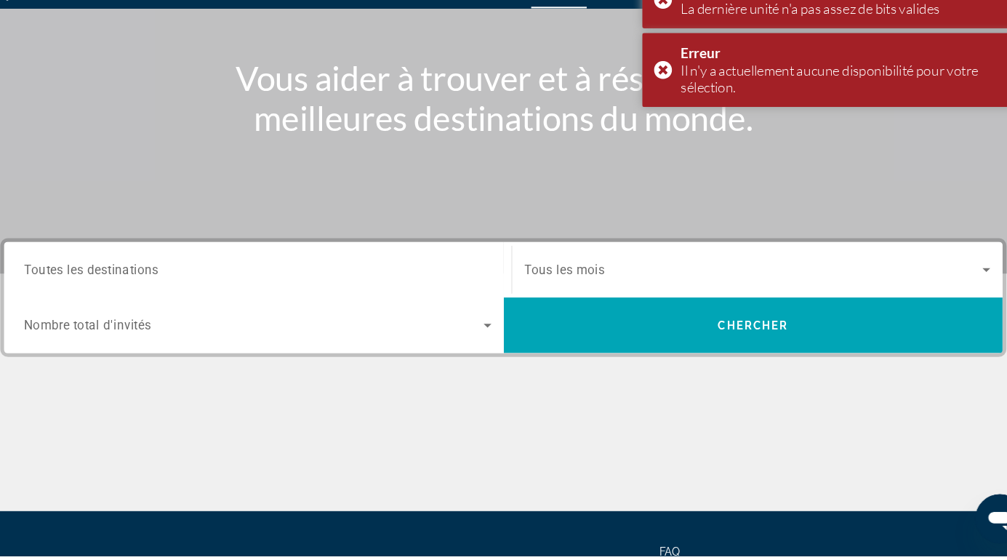
click at [948, 285] on span "Search widget" at bounding box center [740, 289] width 433 height 17
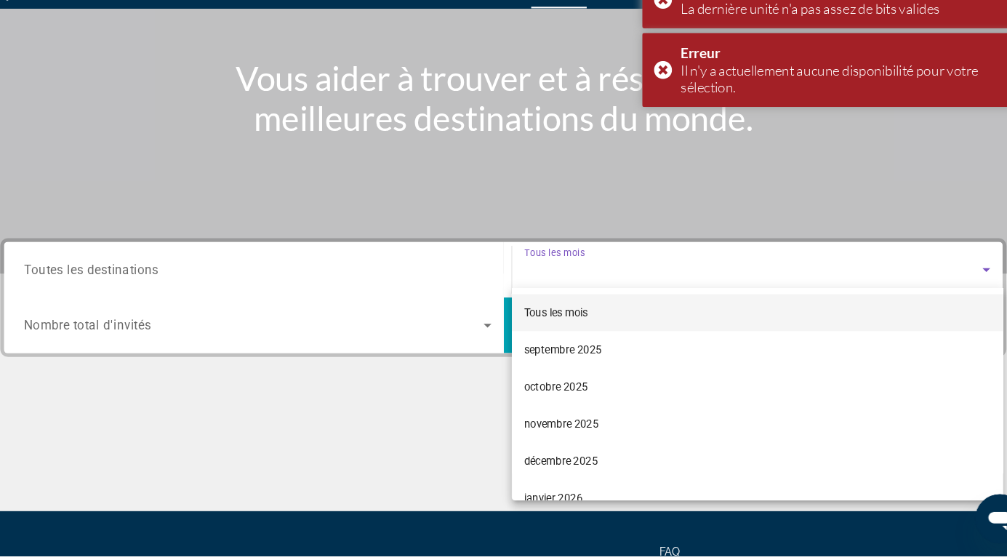
scroll to position [208, 0]
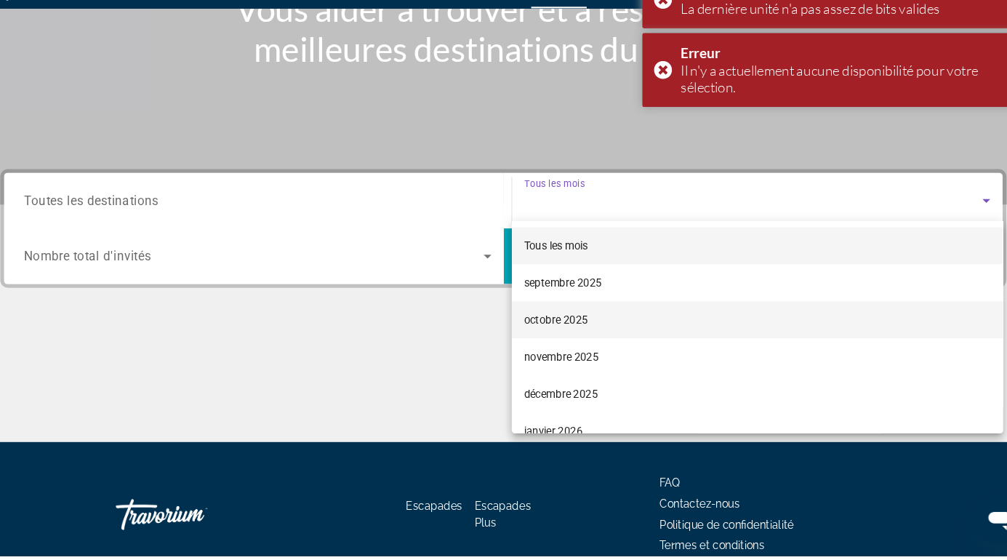
click at [605, 332] on mat-option "octobre 2025" at bounding box center [743, 337] width 463 height 35
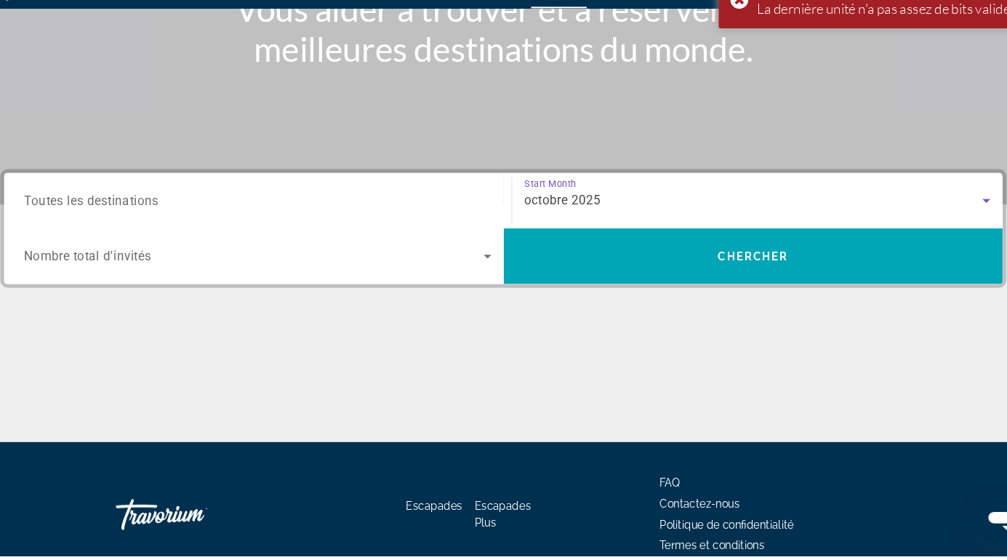
click at [337, 276] on span "Search widget" at bounding box center [268, 276] width 433 height 17
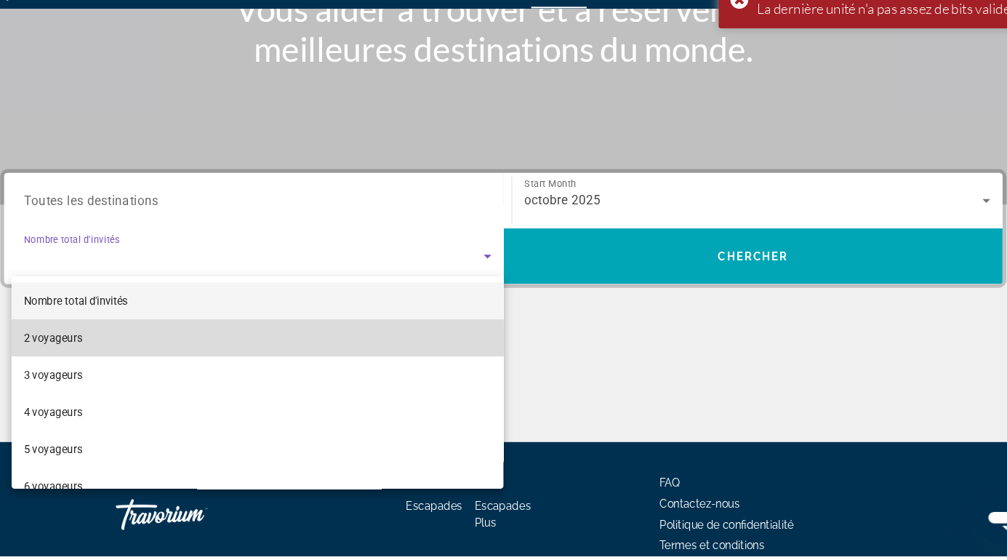
click at [108, 359] on mat-option "2 voyageurs" at bounding box center [272, 354] width 464 height 35
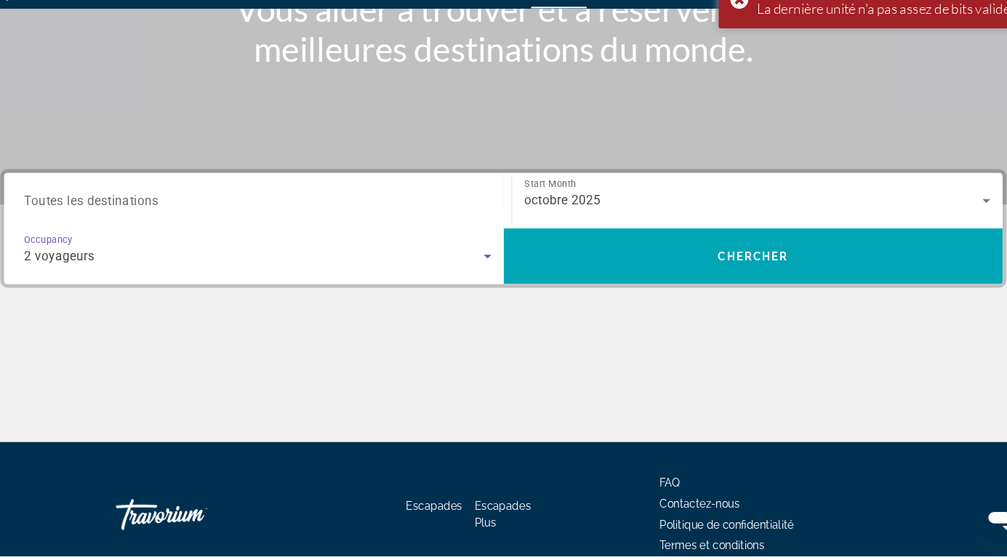
click at [192, 229] on input "Destination Toutes les destinations" at bounding box center [272, 225] width 441 height 17
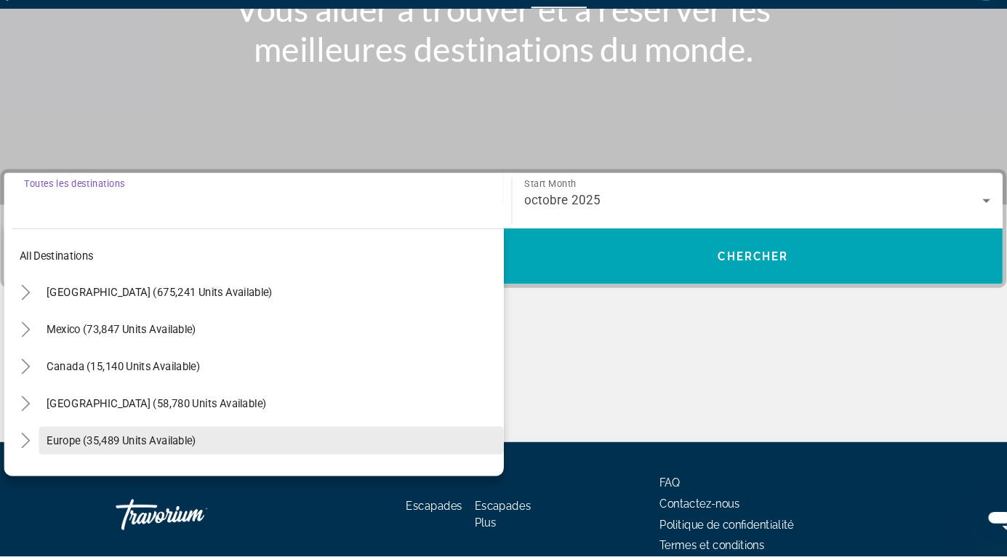
click at [127, 448] on span "Europe (35,489 units available)" at bounding box center [143, 451] width 141 height 12
type input "**********"
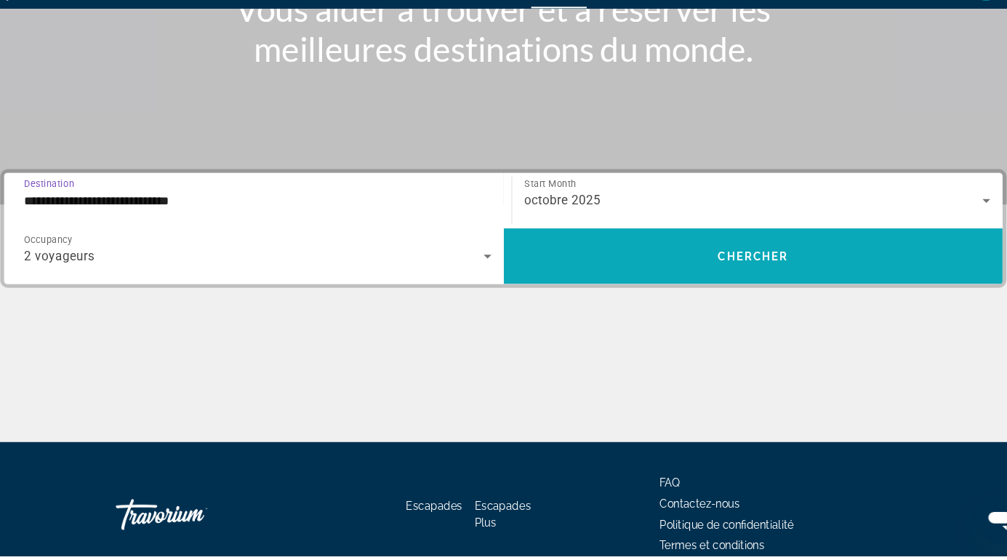
click at [702, 280] on span "Search widget" at bounding box center [739, 277] width 471 height 35
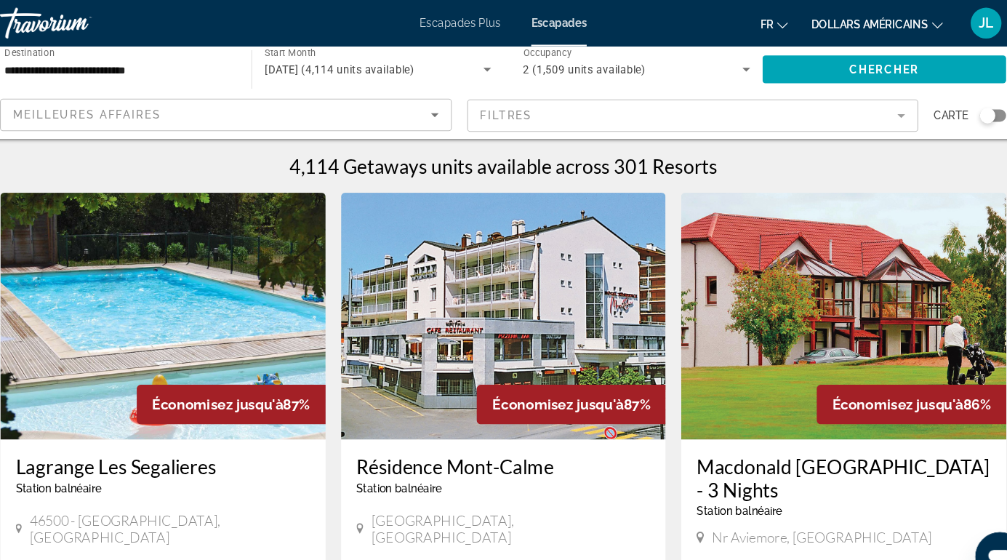
click at [883, 108] on mat-form-field "Filtres" at bounding box center [683, 109] width 426 height 31
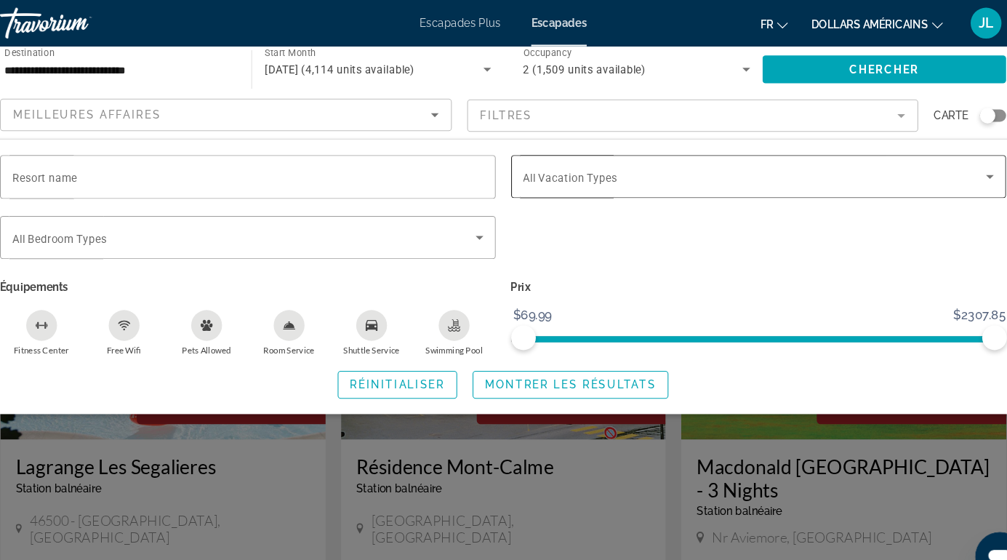
click at [963, 167] on icon "Search widget" at bounding box center [962, 167] width 7 height 4
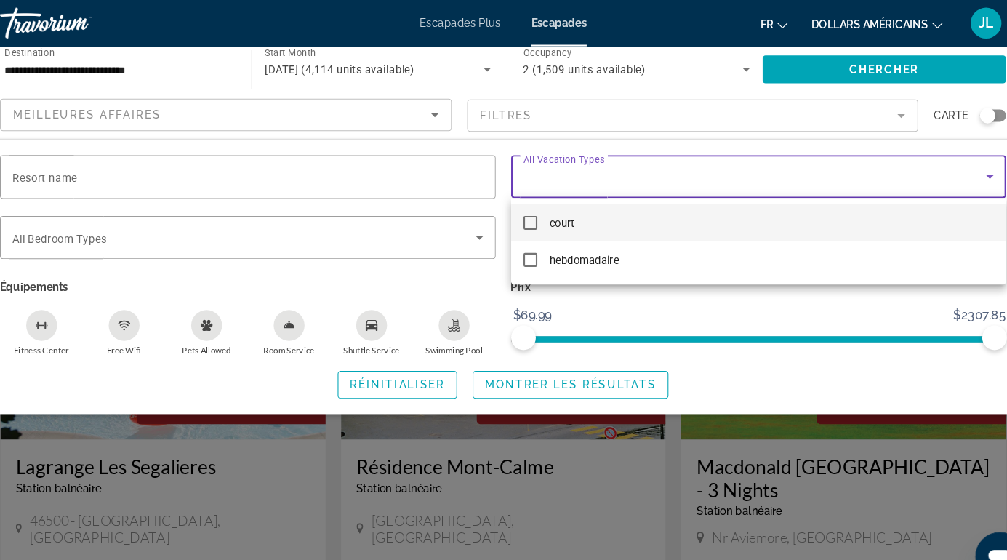
click at [842, 287] on div at bounding box center [503, 280] width 1007 height 560
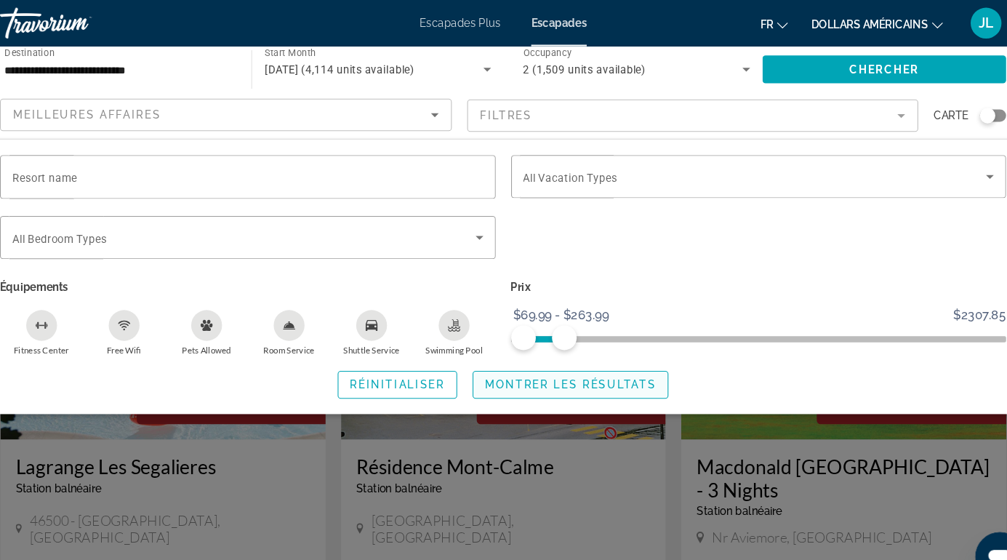
click at [553, 371] on span "Search widget" at bounding box center [567, 362] width 183 height 35
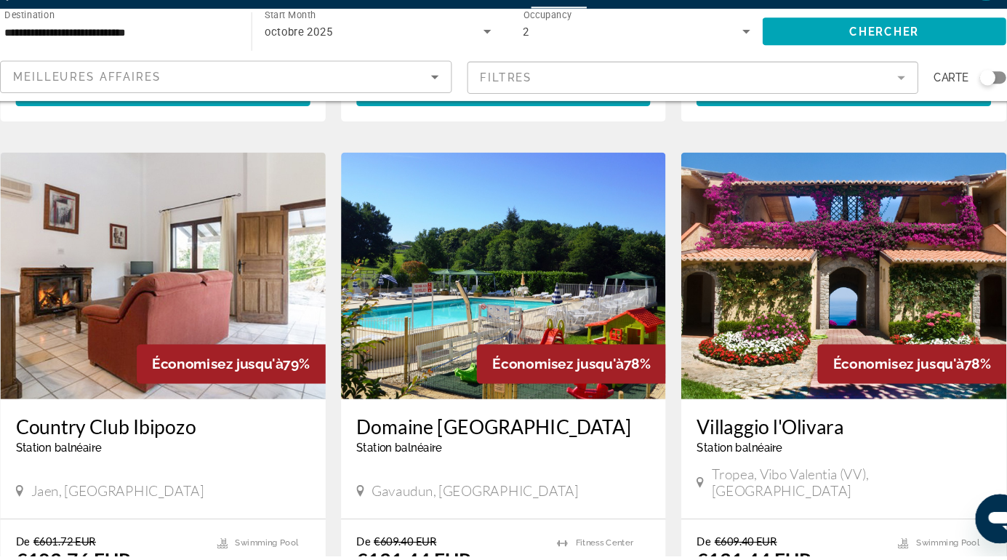
scroll to position [1563, 0]
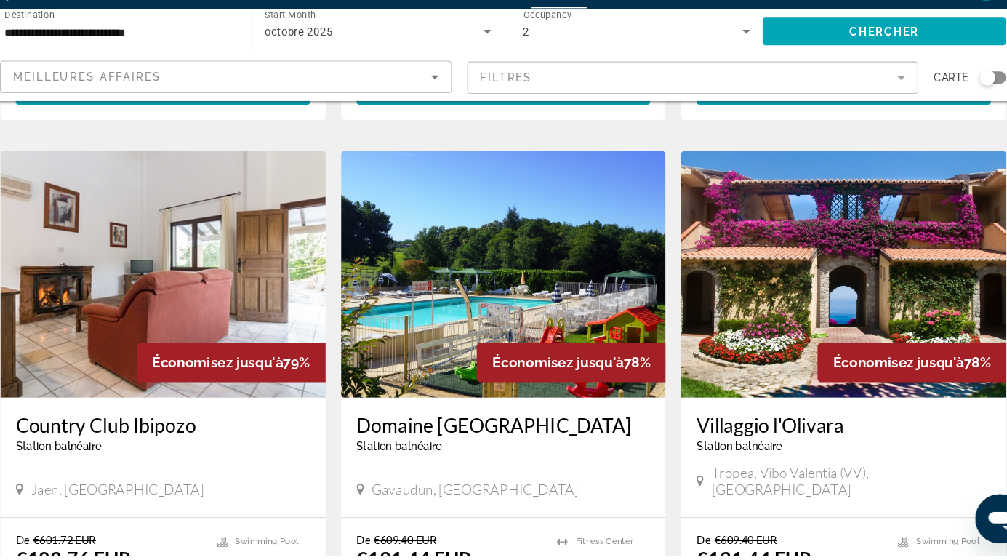
click at [233, 270] on img "Contenu principal" at bounding box center [182, 294] width 307 height 233
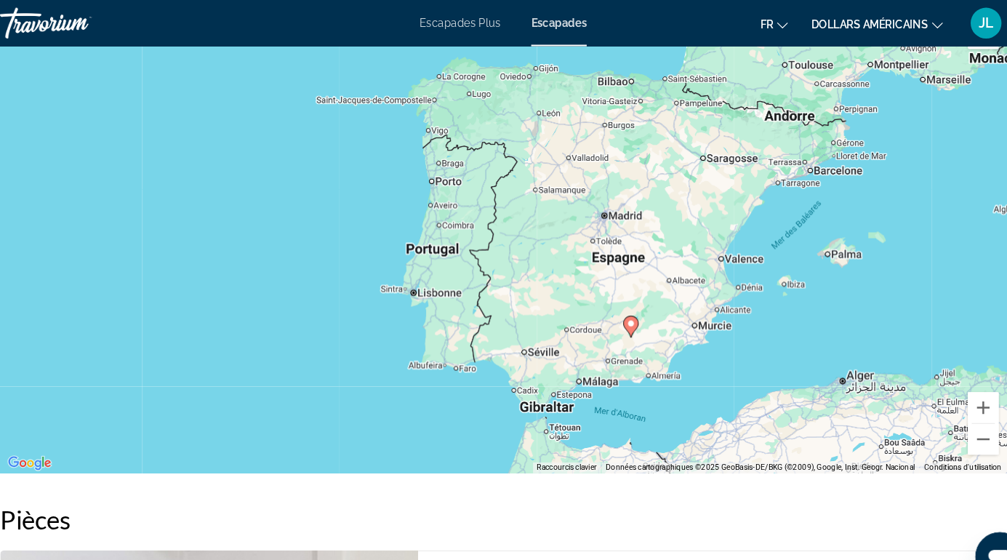
scroll to position [2327, 0]
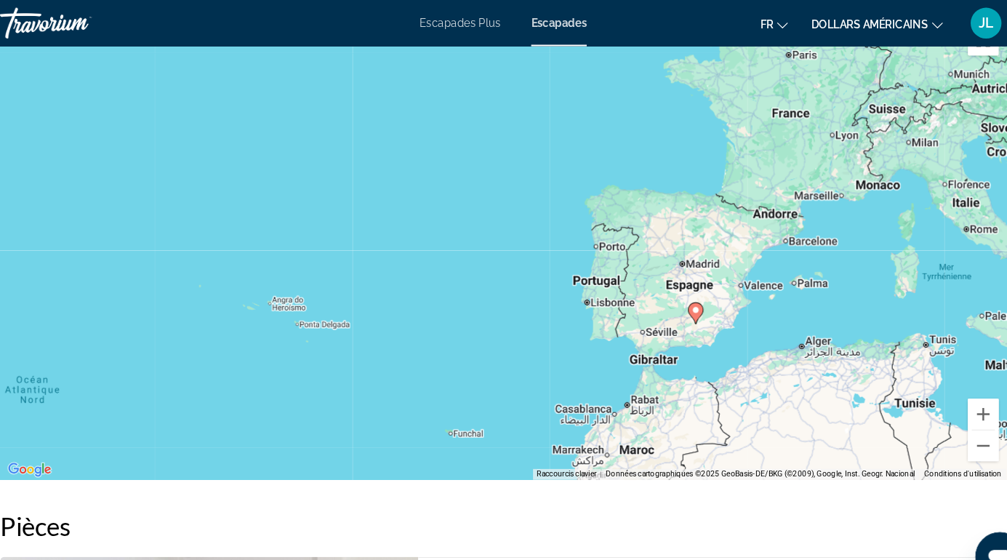
click at [576, 24] on font "Escapades" at bounding box center [556, 22] width 52 height 12
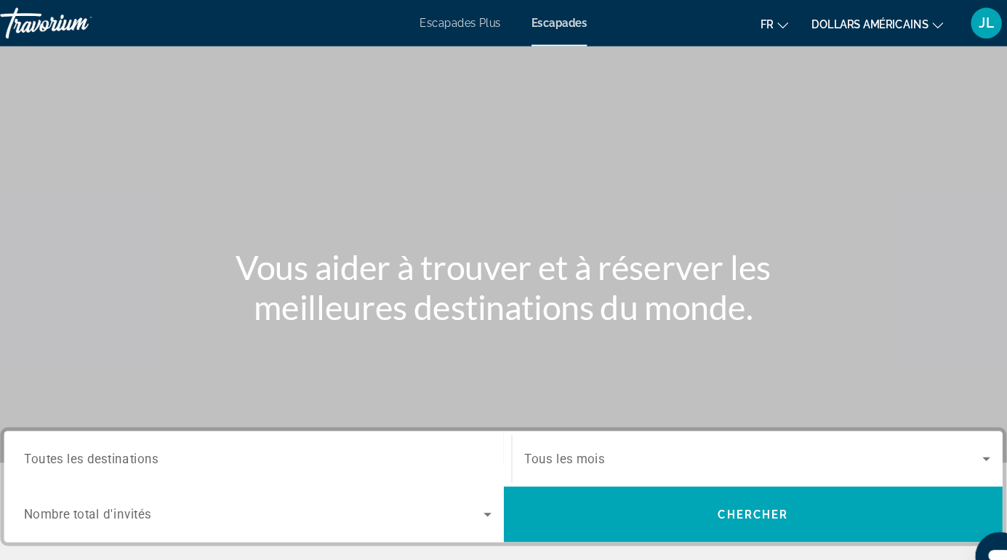
click at [962, 440] on icon "Search widget" at bounding box center [959, 432] width 17 height 17
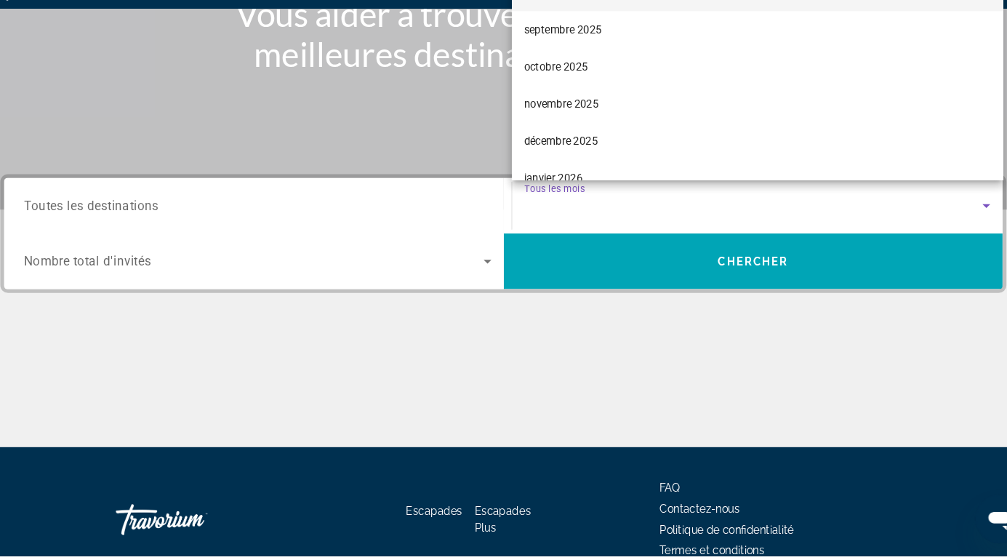
scroll to position [208, 0]
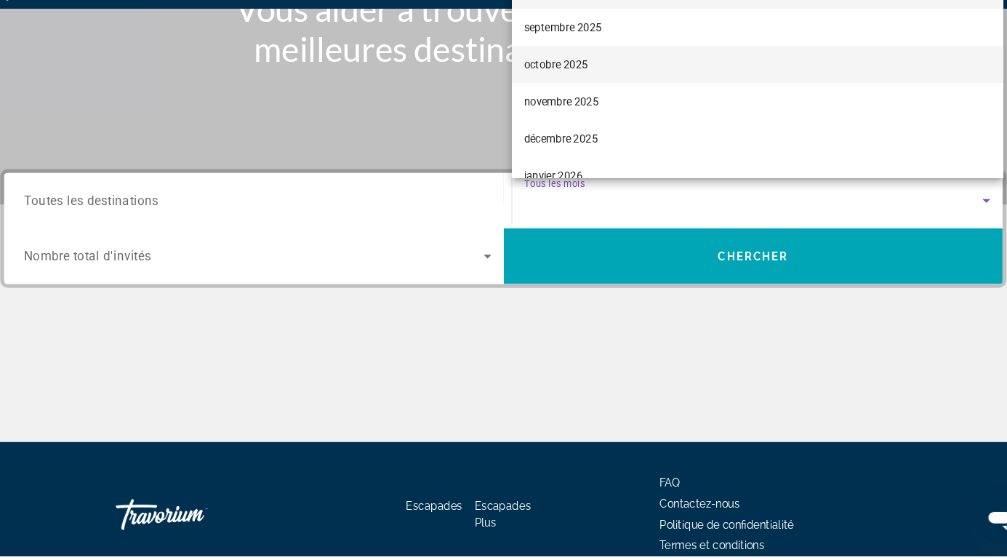
click at [553, 105] on span "octobre 2025" at bounding box center [554, 96] width 60 height 17
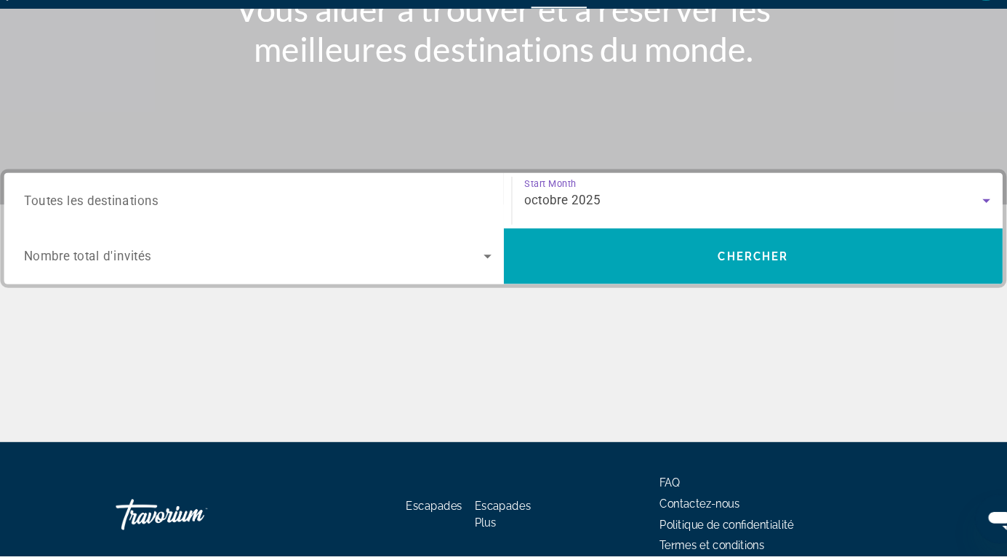
click at [480, 281] on icon "Search widget" at bounding box center [488, 276] width 17 height 17
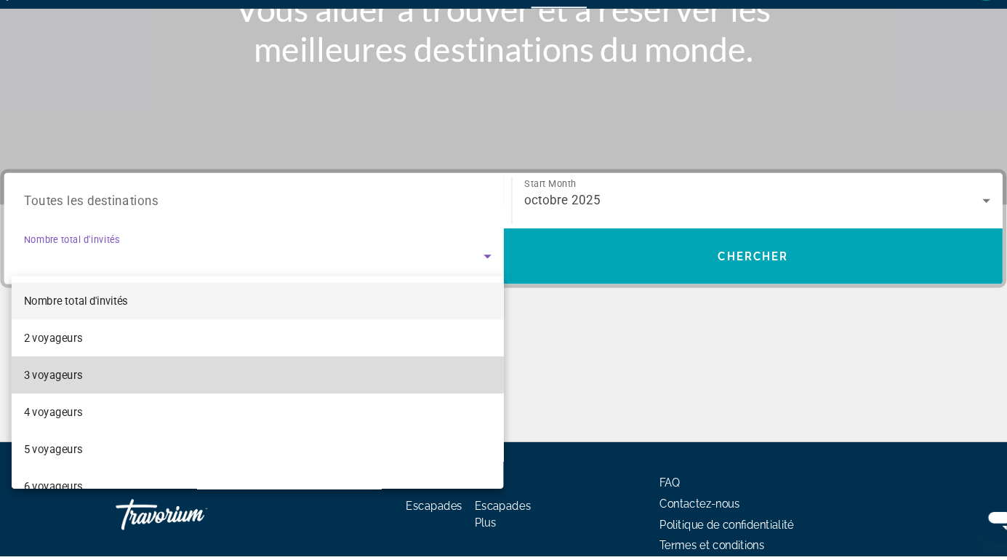
click at [84, 373] on mat-option "3 voyageurs" at bounding box center [272, 389] width 464 height 35
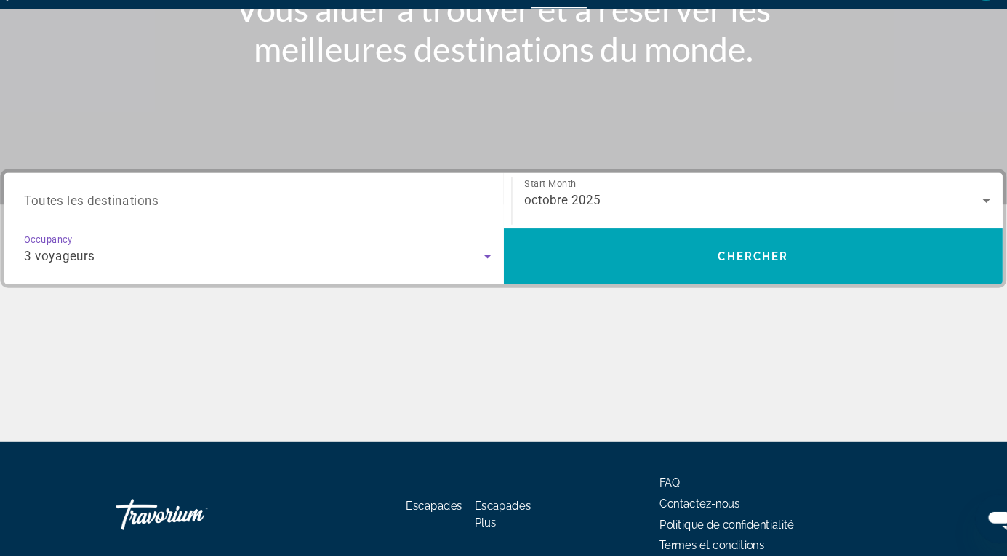
click at [488, 276] on icon "Search widget" at bounding box center [488, 278] width 7 height 4
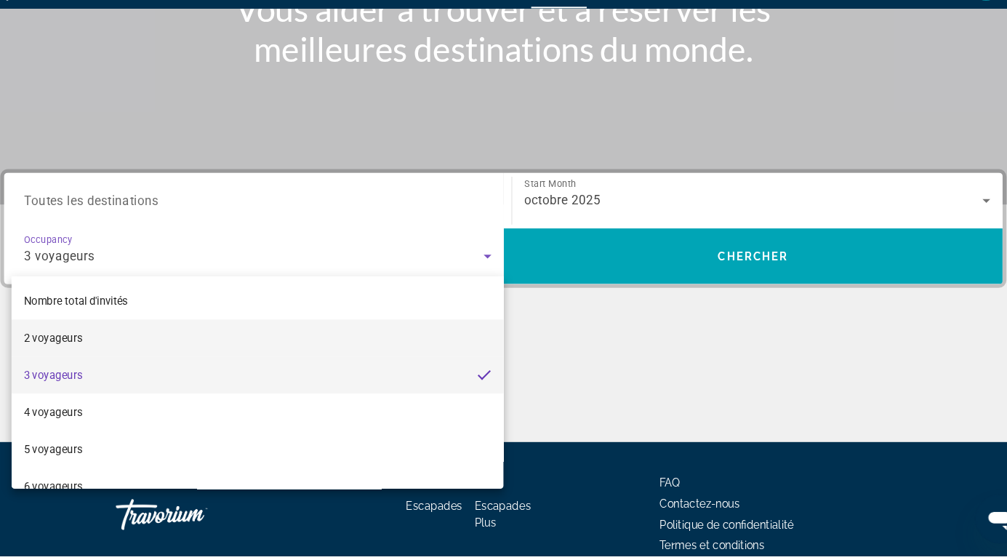
click at [85, 364] on mat-option "2 voyageurs" at bounding box center [272, 354] width 464 height 35
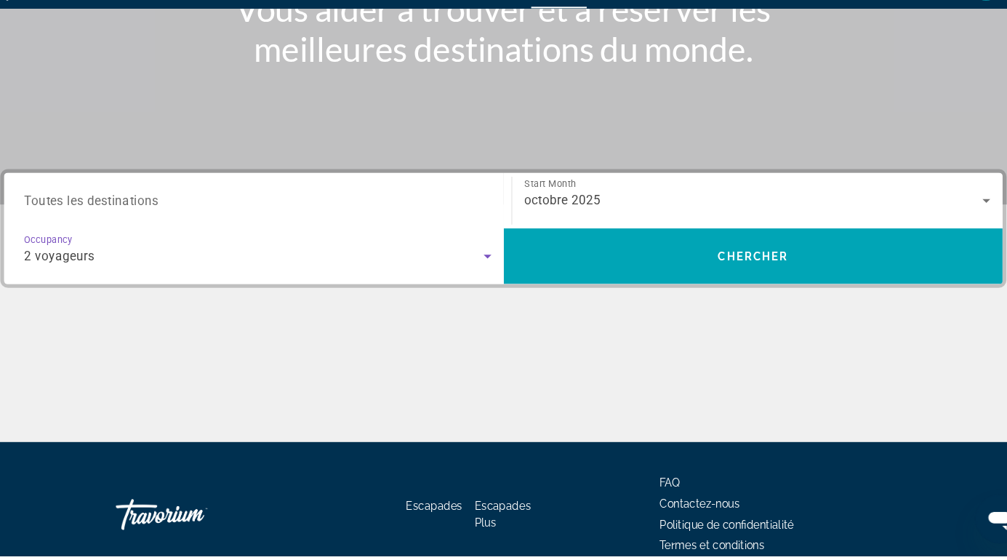
click at [132, 232] on div "Destination Toutes les destinations" at bounding box center [272, 224] width 441 height 41
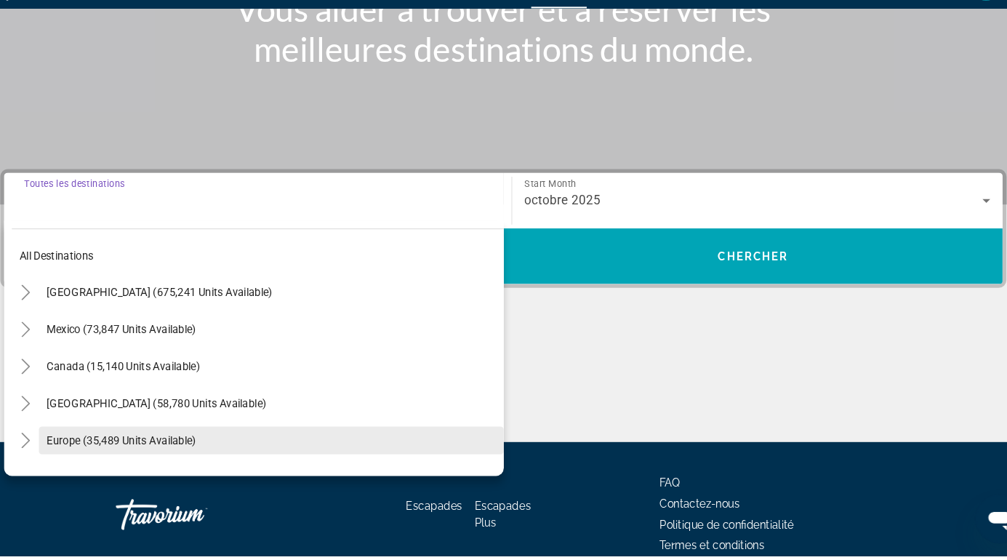
click at [86, 449] on span "Europe (35,489 units available)" at bounding box center [143, 451] width 141 height 12
type input "**********"
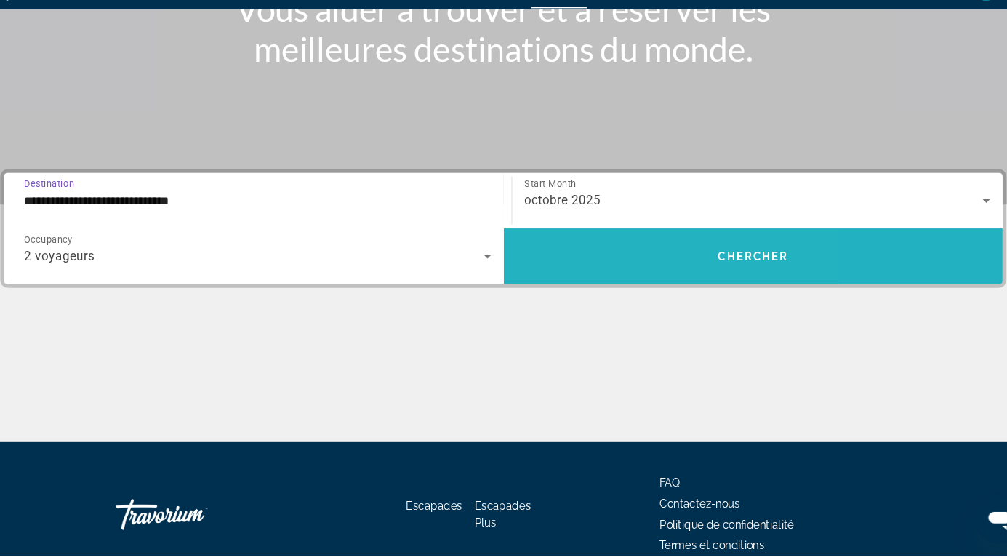
click at [636, 291] on span "Search widget" at bounding box center [739, 277] width 471 height 35
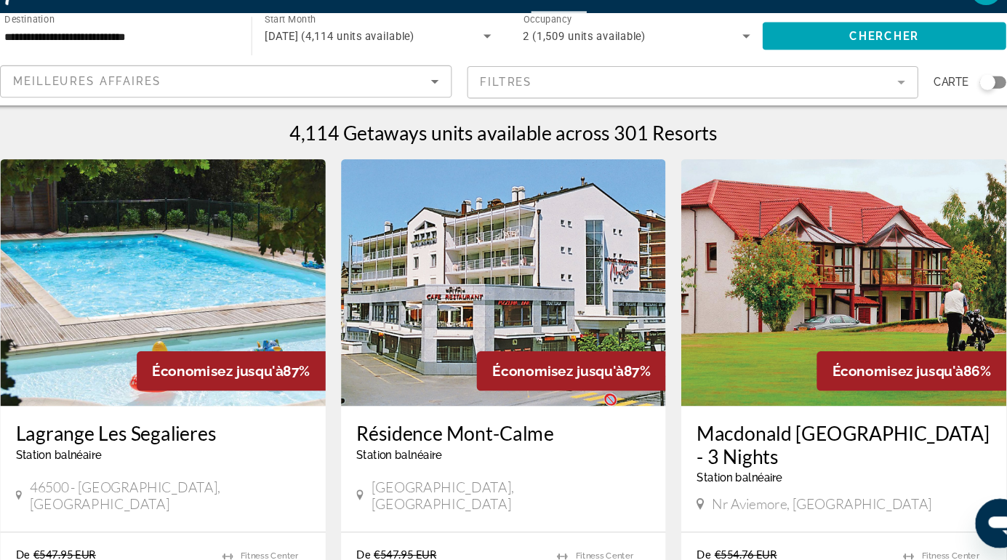
click at [977, 103] on div "Search widget" at bounding box center [961, 109] width 36 height 12
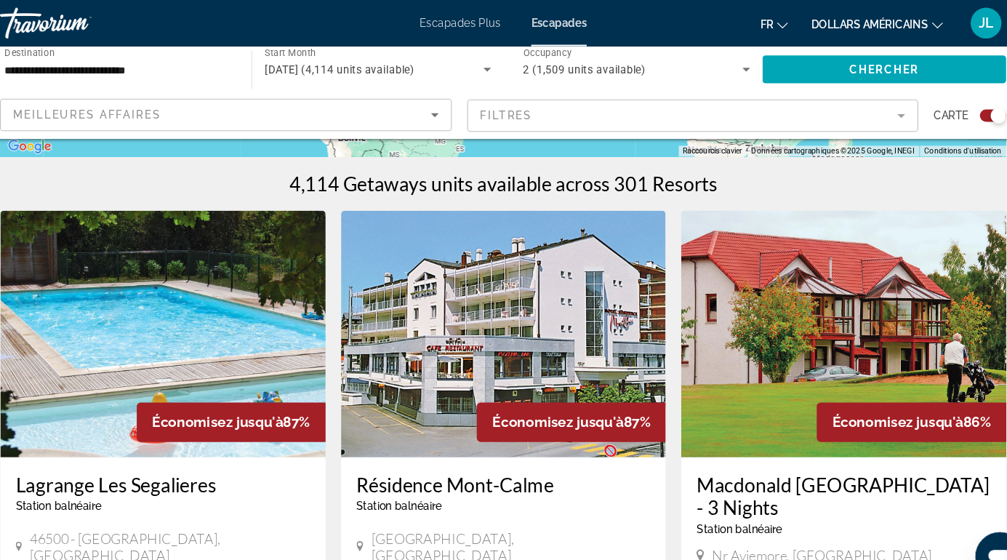
scroll to position [428, 0]
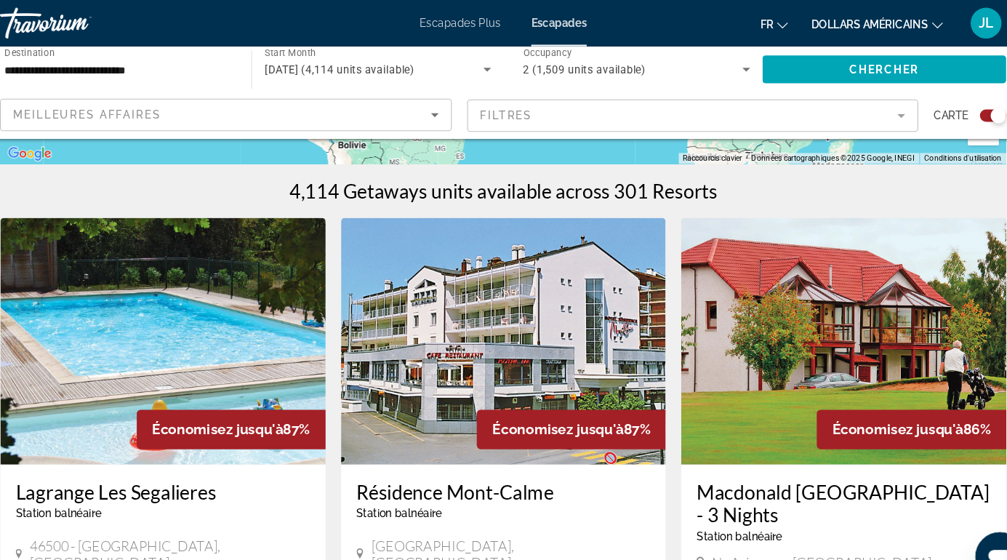
click at [876, 111] on mat-form-field "Filtres" at bounding box center [683, 109] width 426 height 31
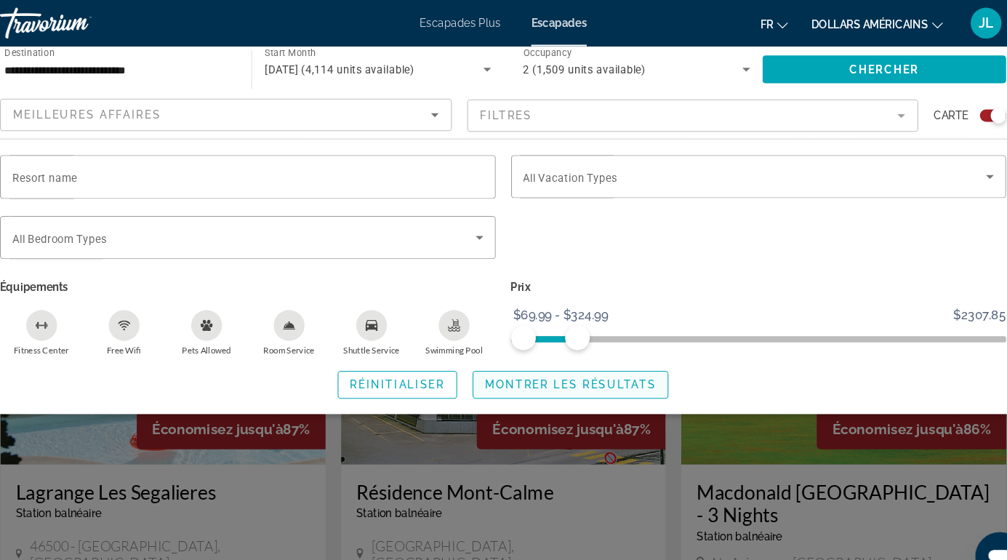
click at [615, 362] on span "Montrer les résultats" at bounding box center [567, 363] width 161 height 12
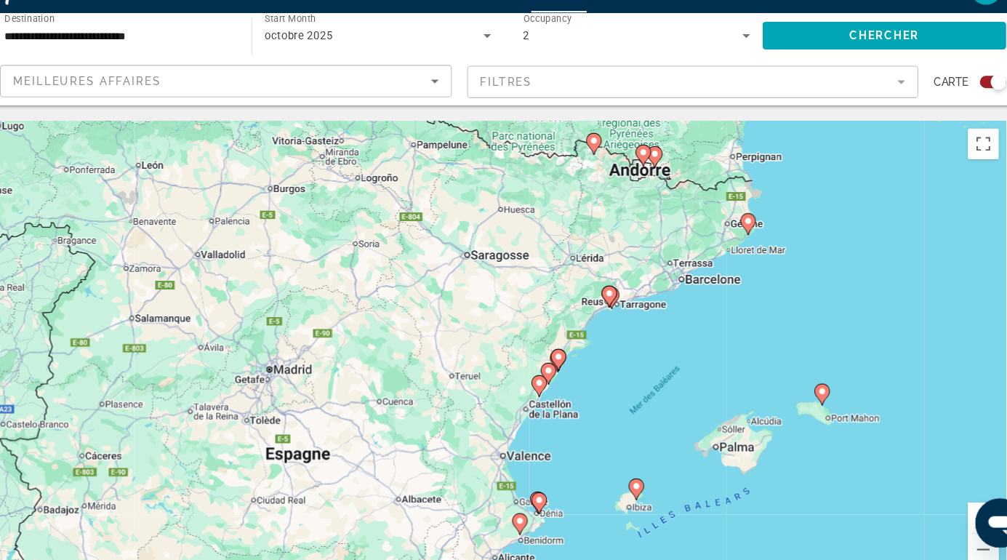
click at [738, 242] on image "Contenu principal" at bounding box center [734, 240] width 9 height 9
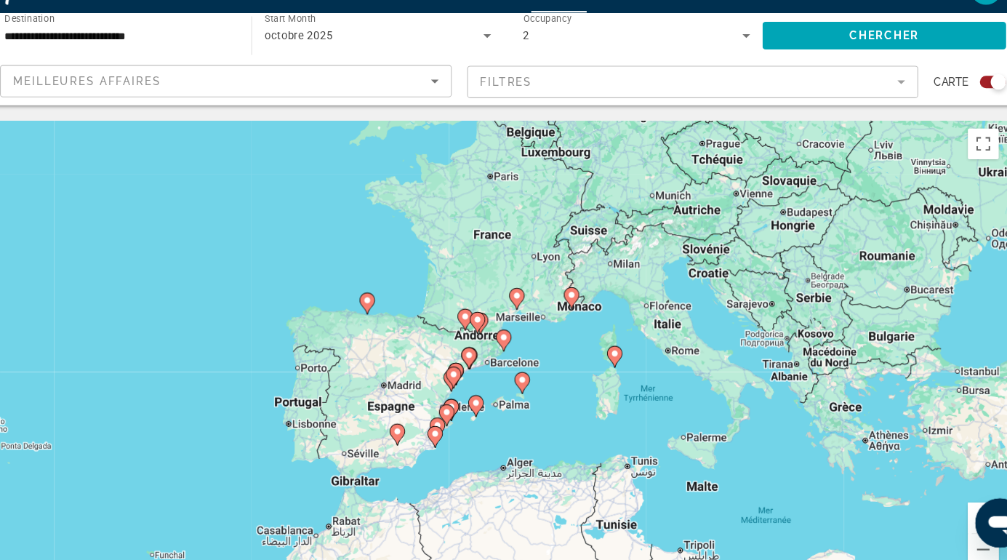
click at [504, 349] on image "Contenu principal" at bounding box center [504, 349] width 9 height 9
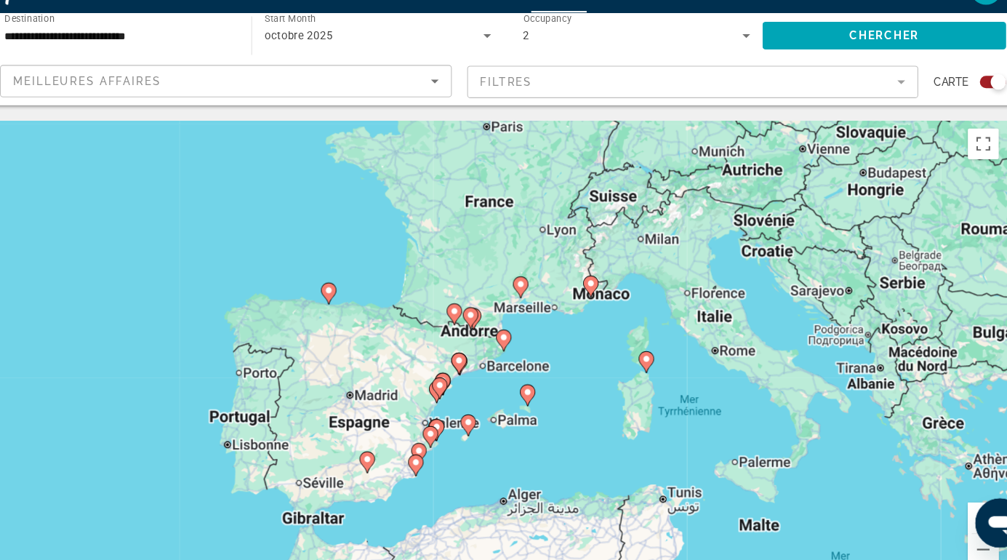
type input "**********"
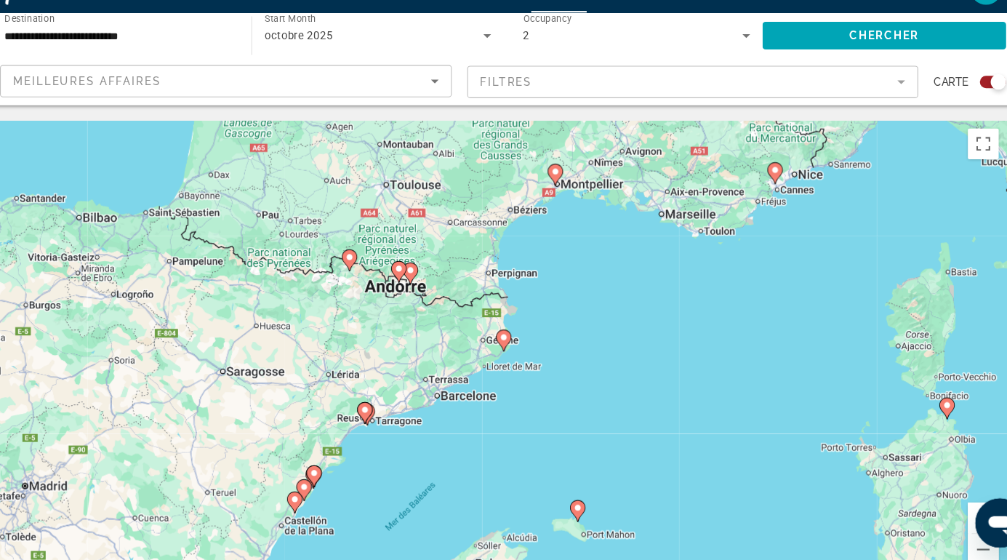
click at [510, 350] on icon "Contenu principal" at bounding box center [503, 352] width 13 height 19
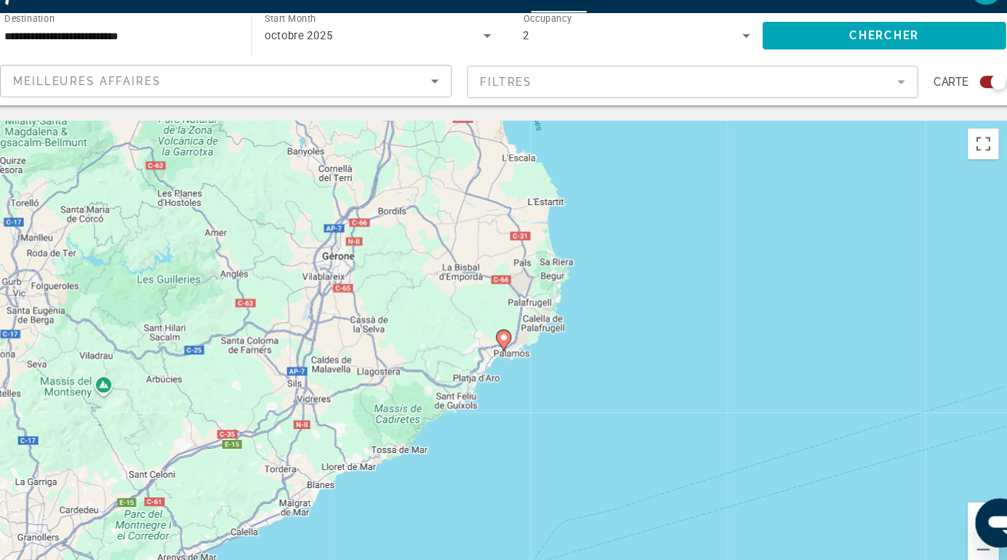
click at [508, 355] on icon "Contenu principal" at bounding box center [504, 353] width 15 height 20
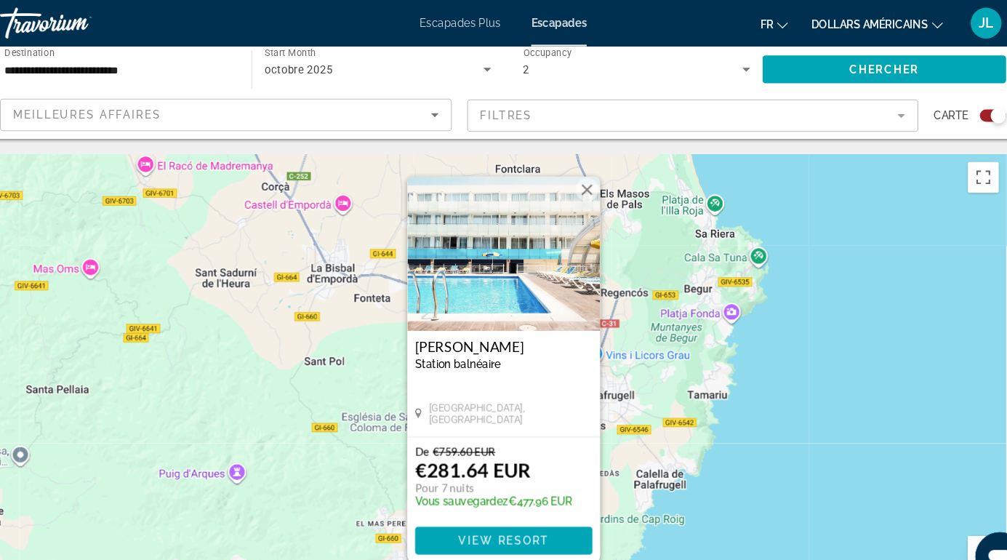
click at [588, 183] on button "Fermer" at bounding box center [583, 179] width 22 height 22
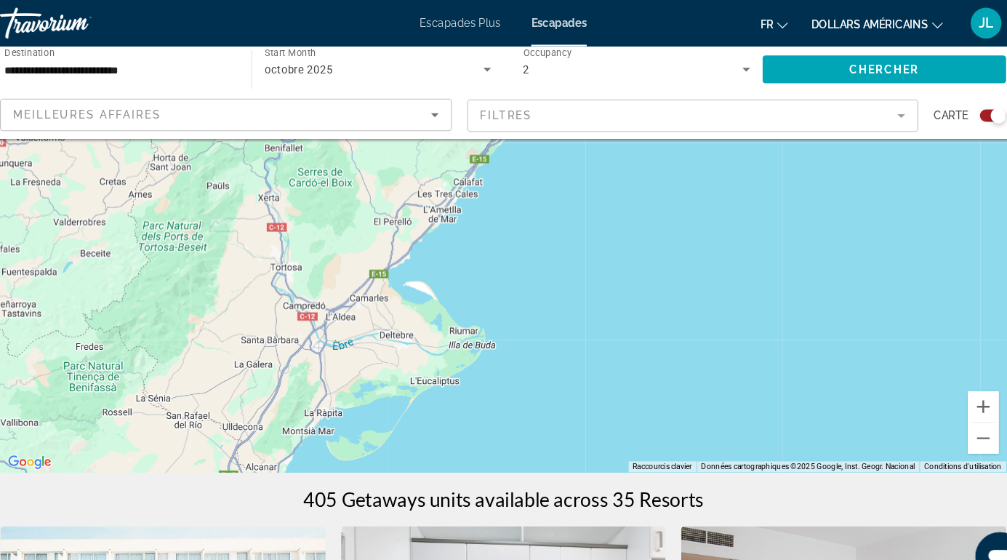
scroll to position [127, 0]
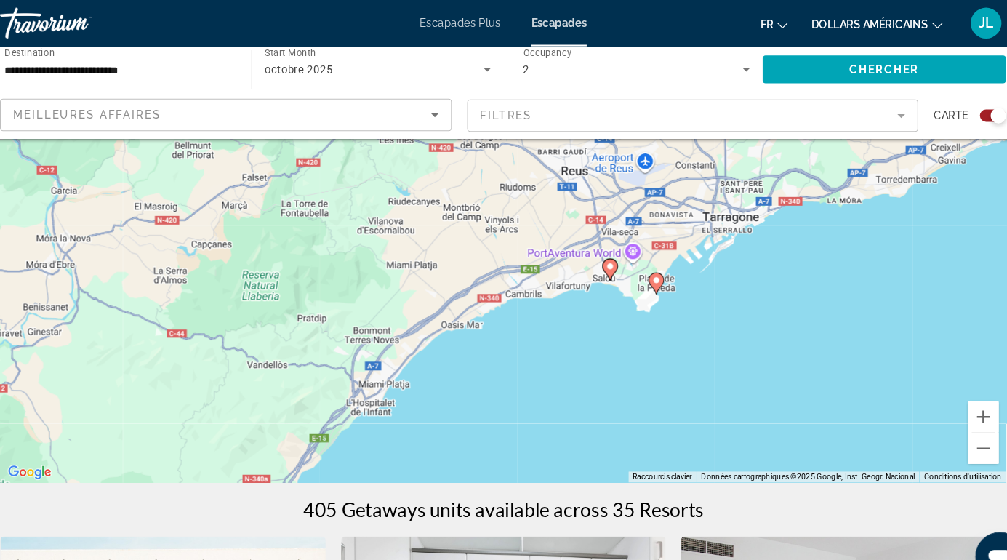
click at [654, 268] on icon "Contenu principal" at bounding box center [648, 267] width 15 height 20
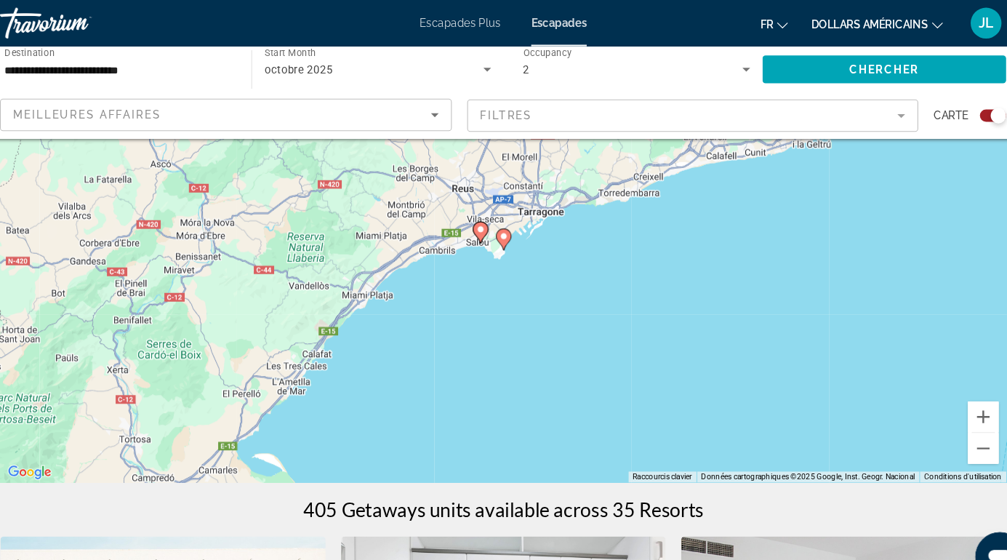
click at [488, 216] on icon "Contenu principal" at bounding box center [481, 219] width 13 height 19
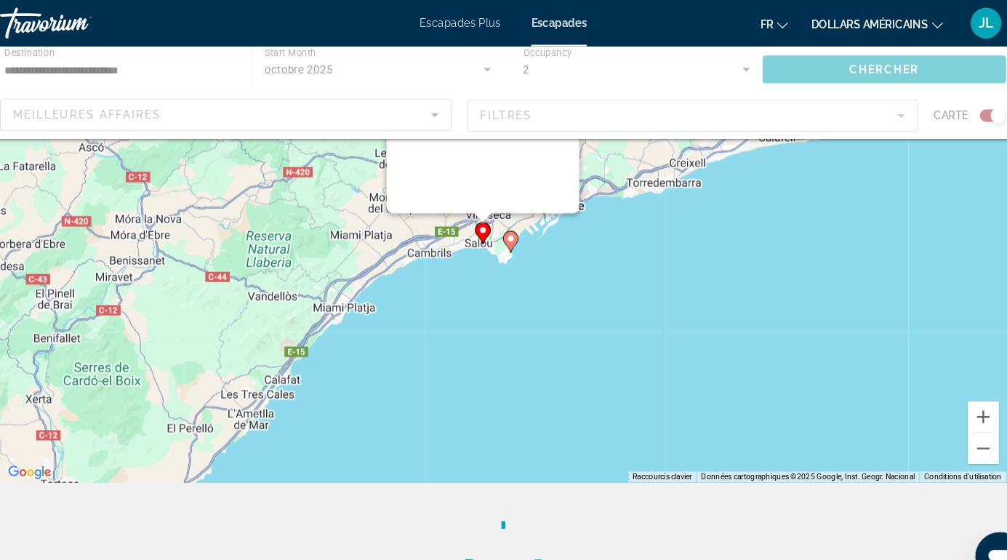
scroll to position [0, 0]
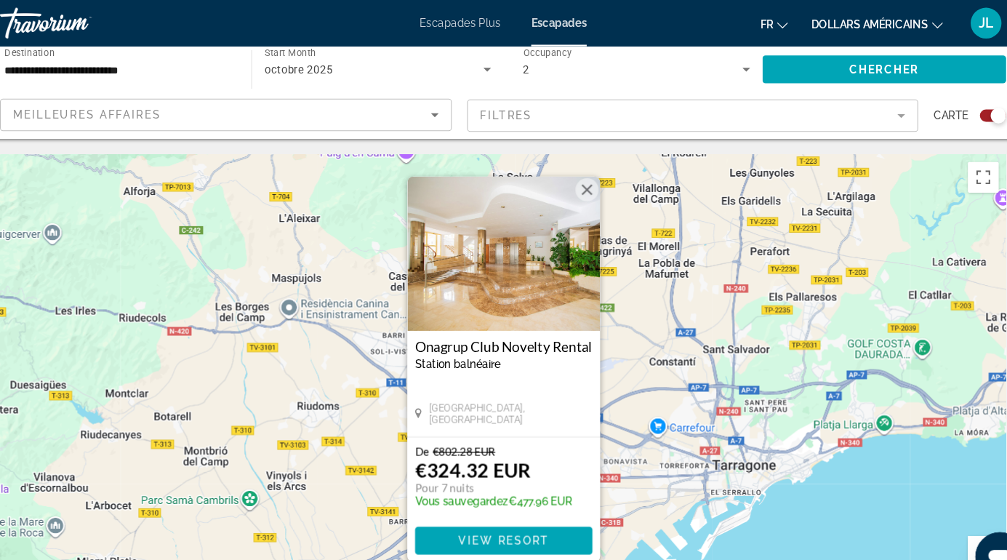
click at [581, 187] on button "Fermer" at bounding box center [583, 179] width 22 height 22
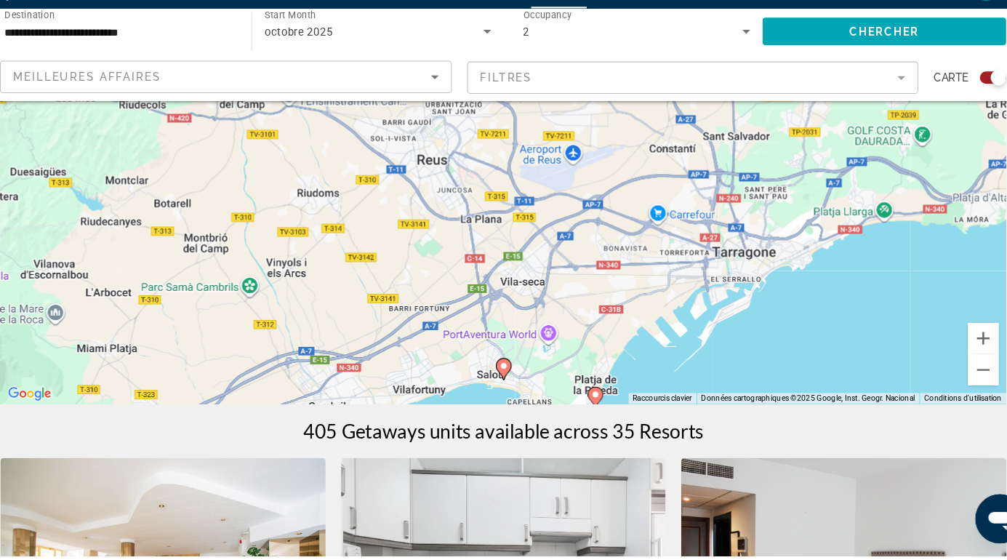
scroll to position [166, 0]
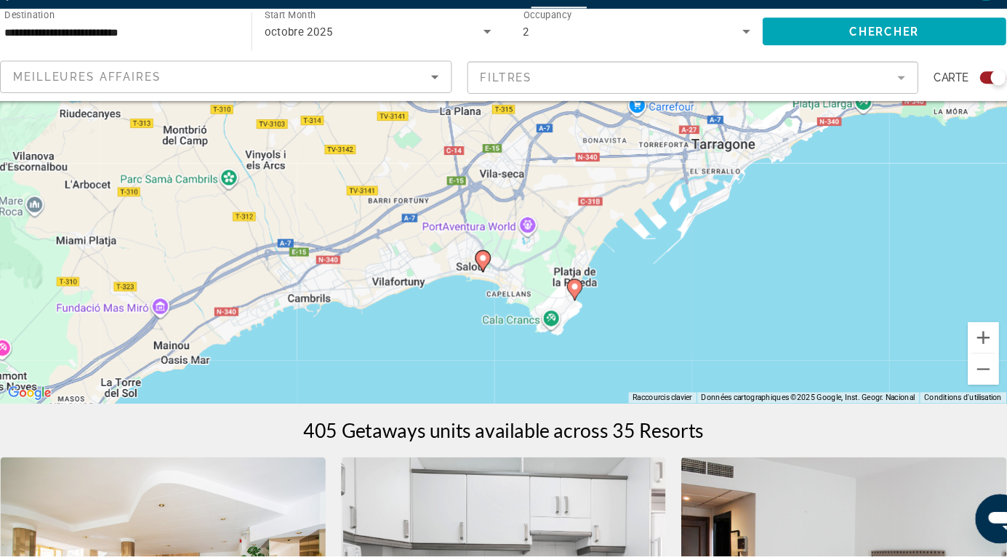
click at [574, 312] on div "Pour activer le glissement avec le clavier, appuyez sur Alt+Entrée. Une fois ce…" at bounding box center [503, 198] width 949 height 436
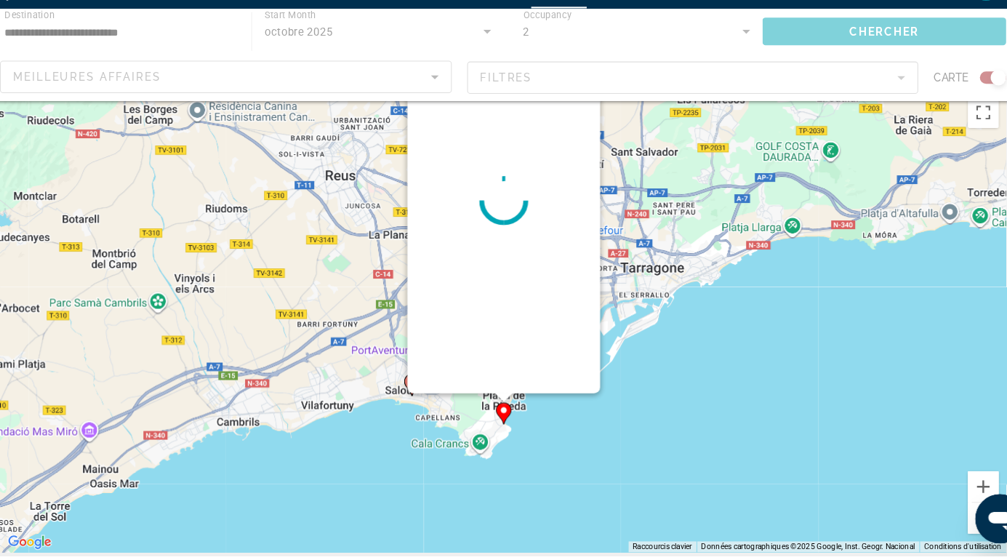
scroll to position [0, 0]
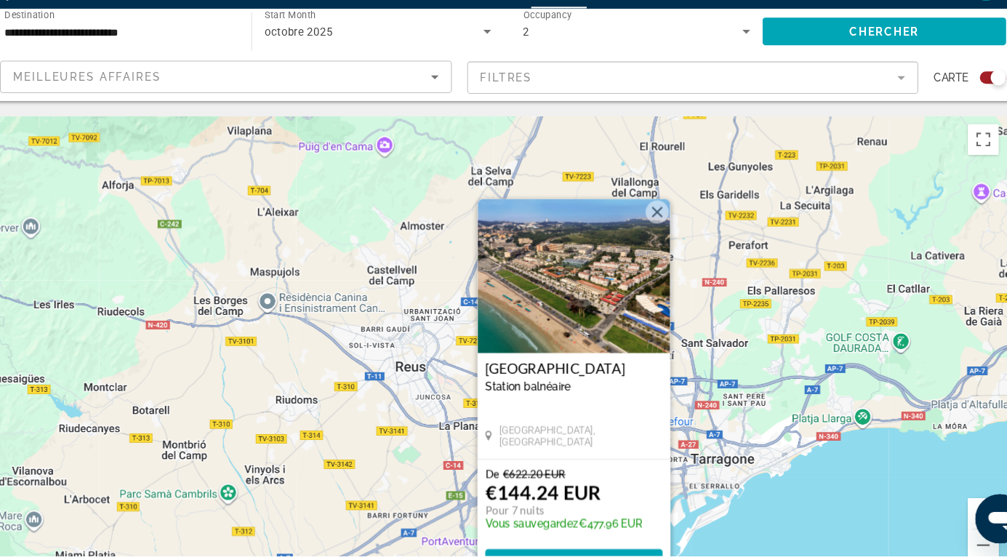
click at [652, 235] on button "Fermer" at bounding box center [649, 236] width 22 height 22
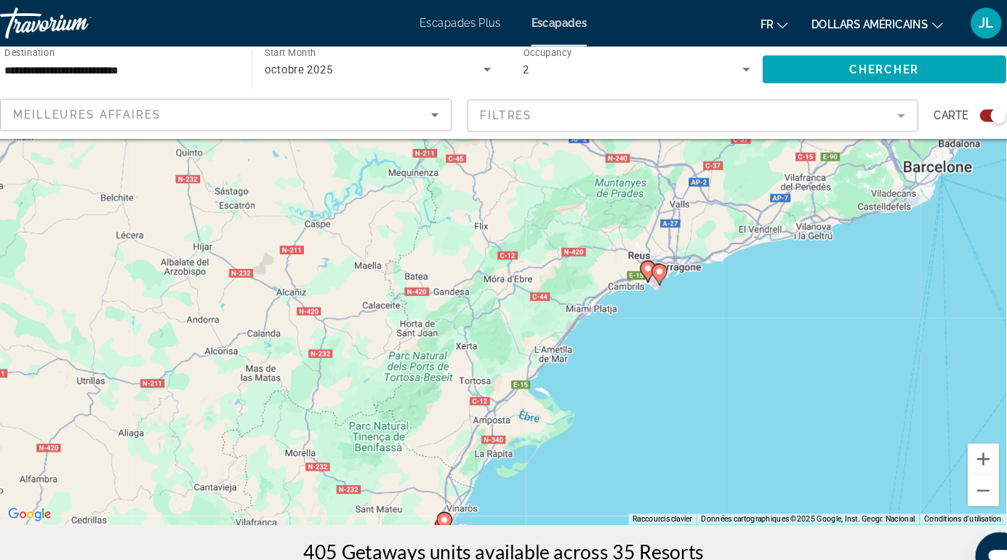
scroll to position [85, 0]
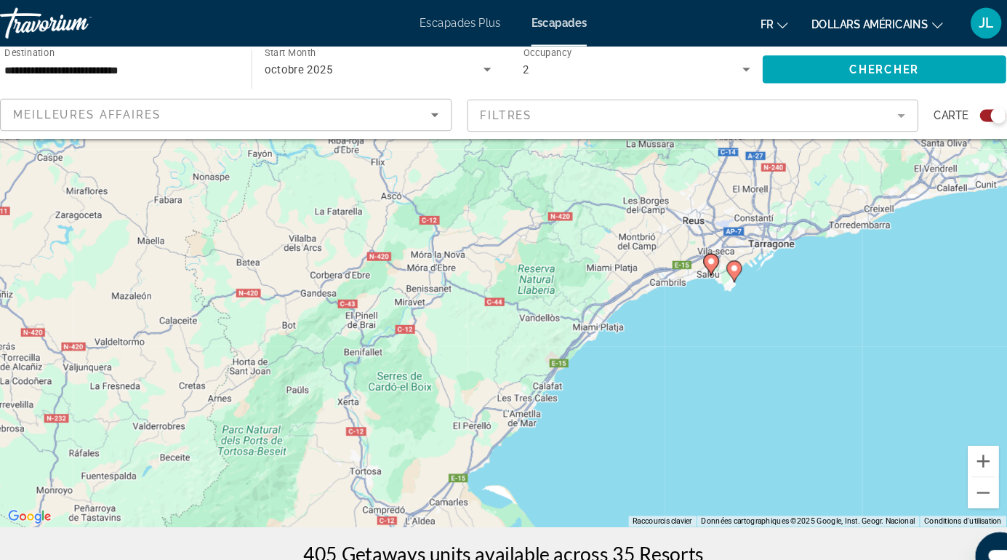
click at [699, 245] on div "Pour activer le glissement avec le clavier, appuyez sur Alt+Entrée. Une fois ce…" at bounding box center [503, 278] width 949 height 436
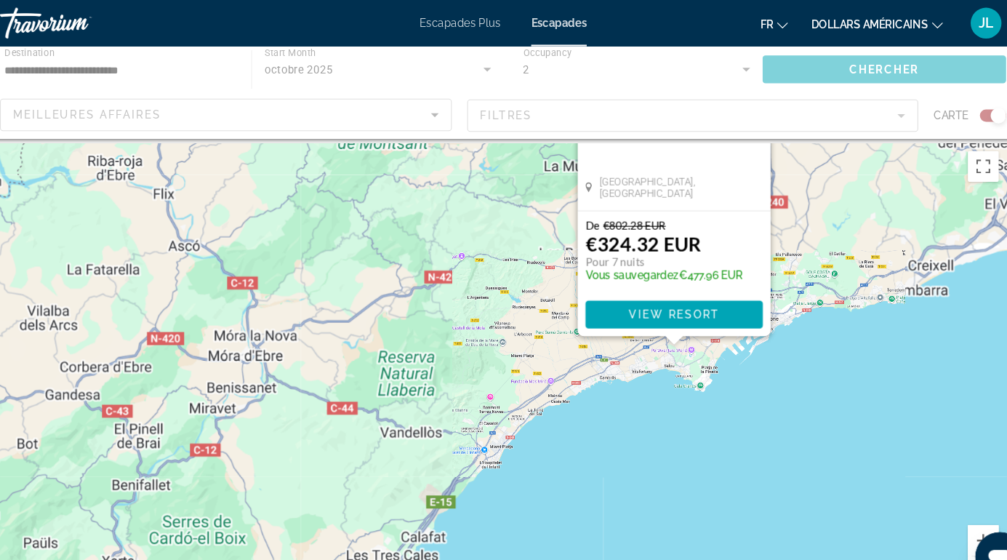
scroll to position [0, 0]
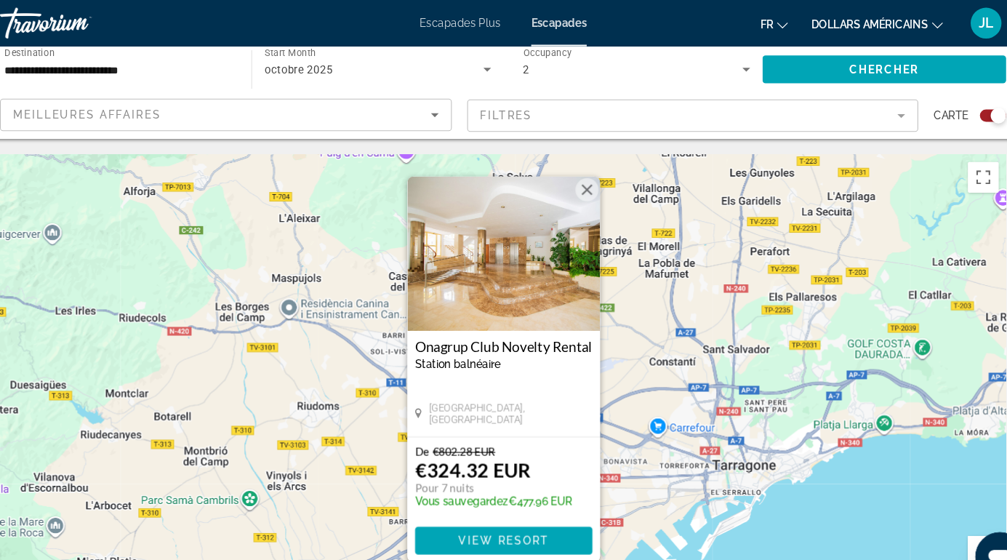
click at [588, 180] on button "Fermer" at bounding box center [583, 179] width 22 height 22
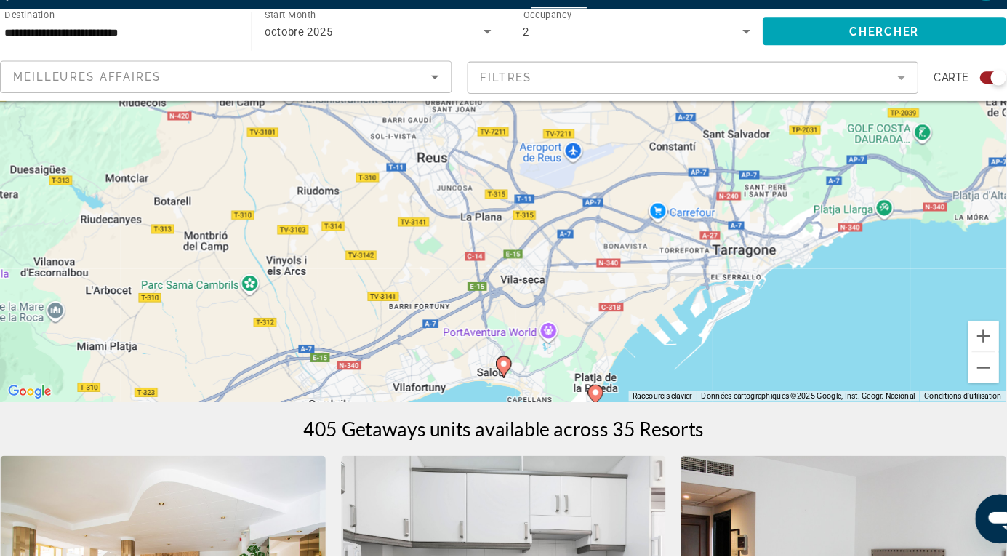
scroll to position [167, 0]
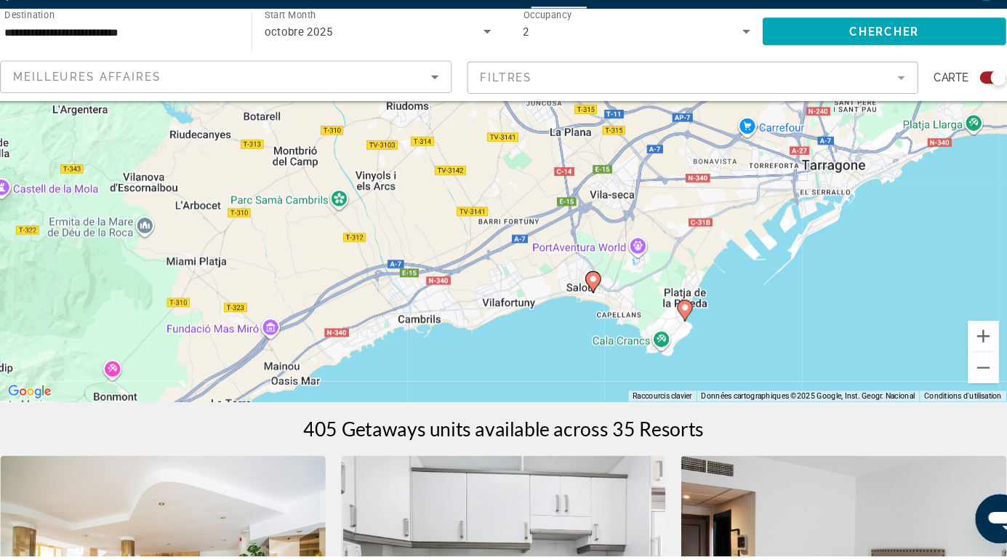
click at [590, 306] on icon "Contenu principal" at bounding box center [588, 302] width 15 height 20
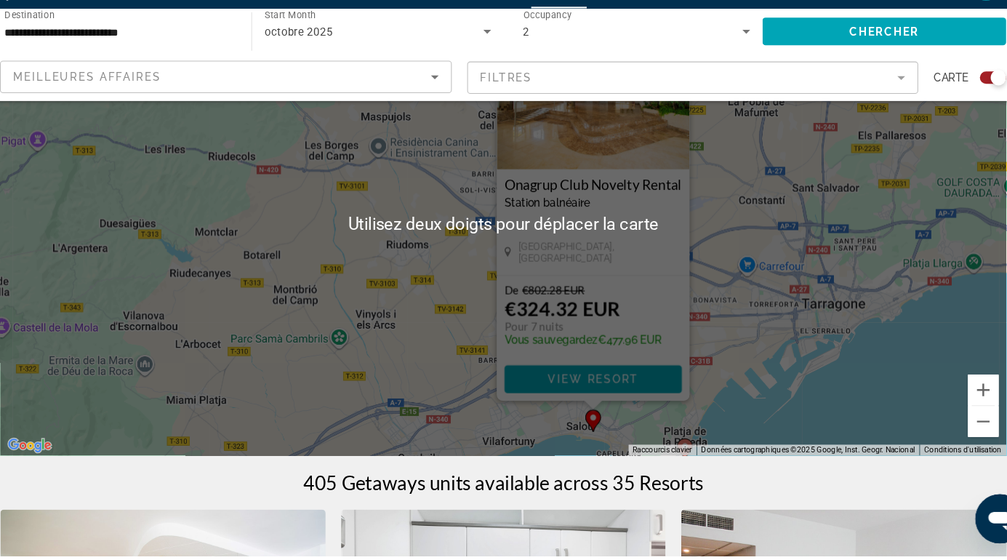
scroll to position [119, 0]
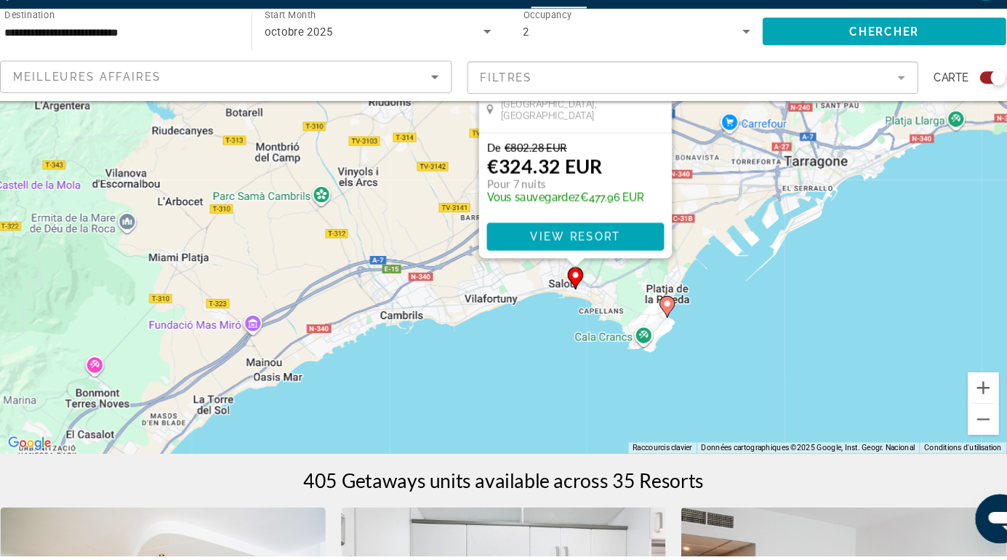
click at [660, 326] on div "Pour activer le glissement avec le clavier, appuyez sur Alt+Entrée. Une fois ce…" at bounding box center [503, 245] width 949 height 436
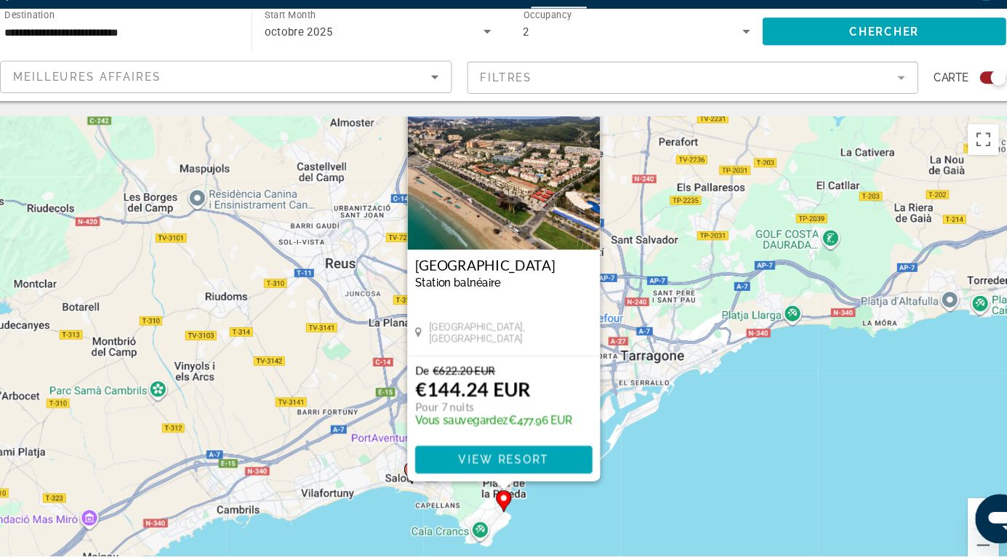
scroll to position [0, 0]
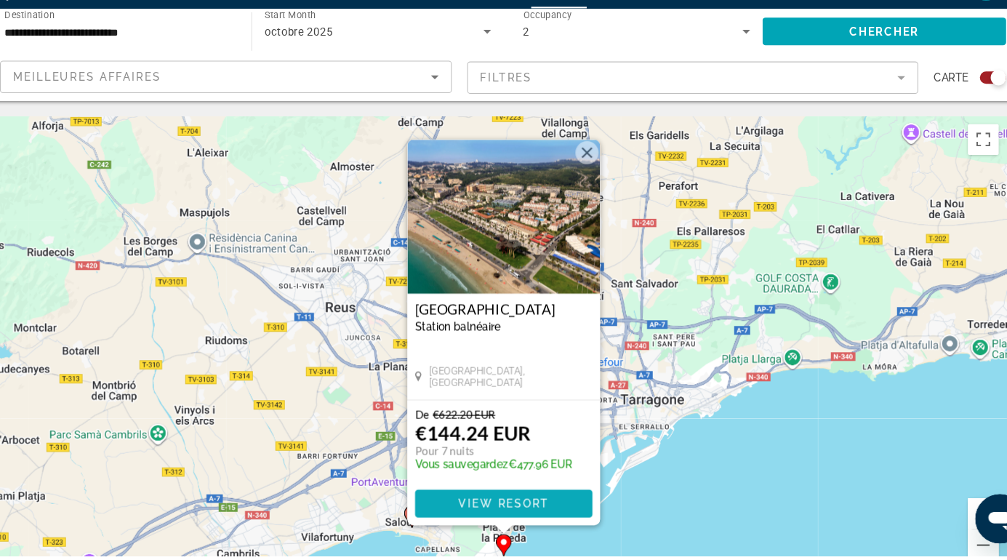
click at [552, 499] on span "Contenu principal" at bounding box center [503, 510] width 167 height 35
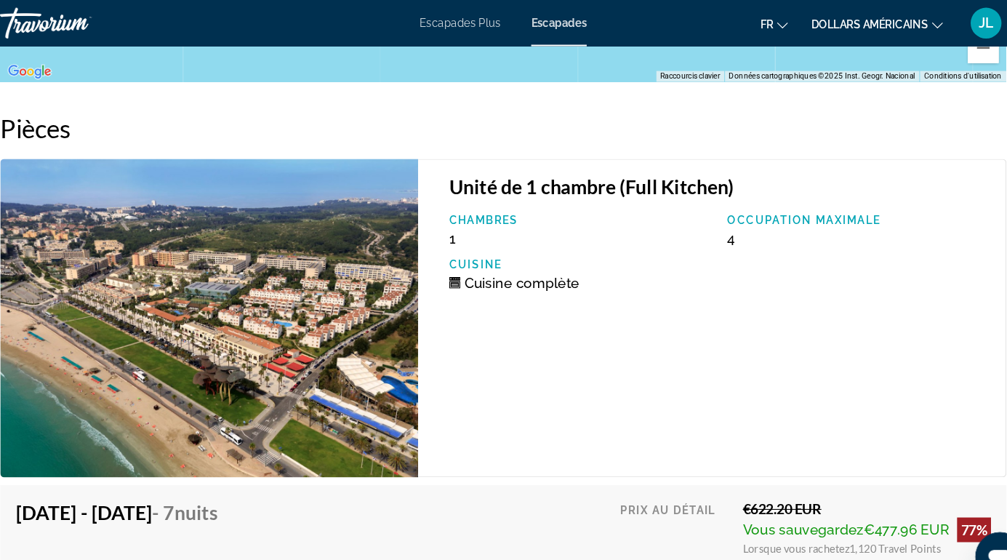
scroll to position [2569, 0]
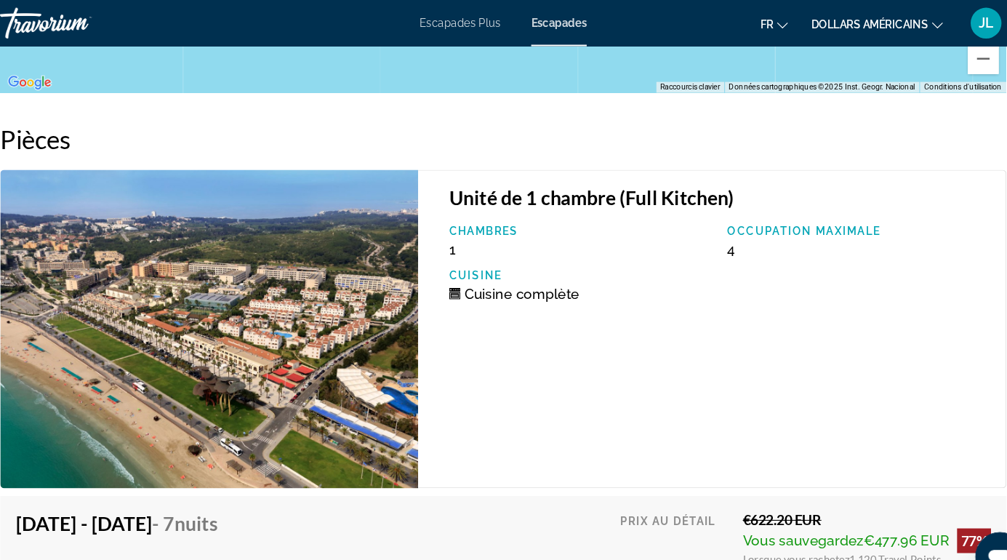
click at [881, 196] on div "Unité de 1 chambre (Full Kitchen) Chambres 1 Occupation maximale 4 Cuisine Cuis…" at bounding box center [700, 310] width 555 height 300
click at [64, 22] on div "Travorium" at bounding box center [101, 22] width 145 height 38
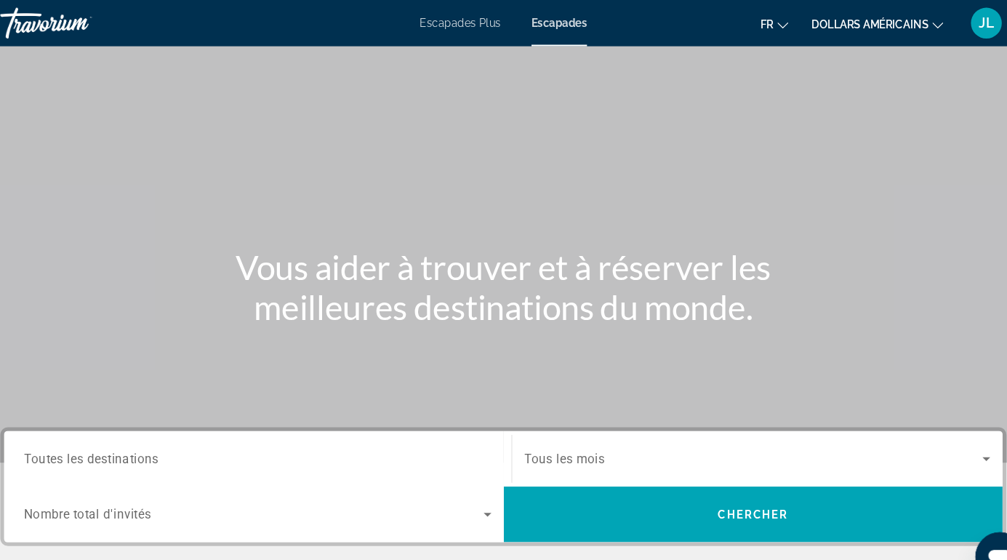
click at [64, 22] on div "Travorium" at bounding box center [101, 22] width 145 height 38
